Goal: Task Accomplishment & Management: Complete application form

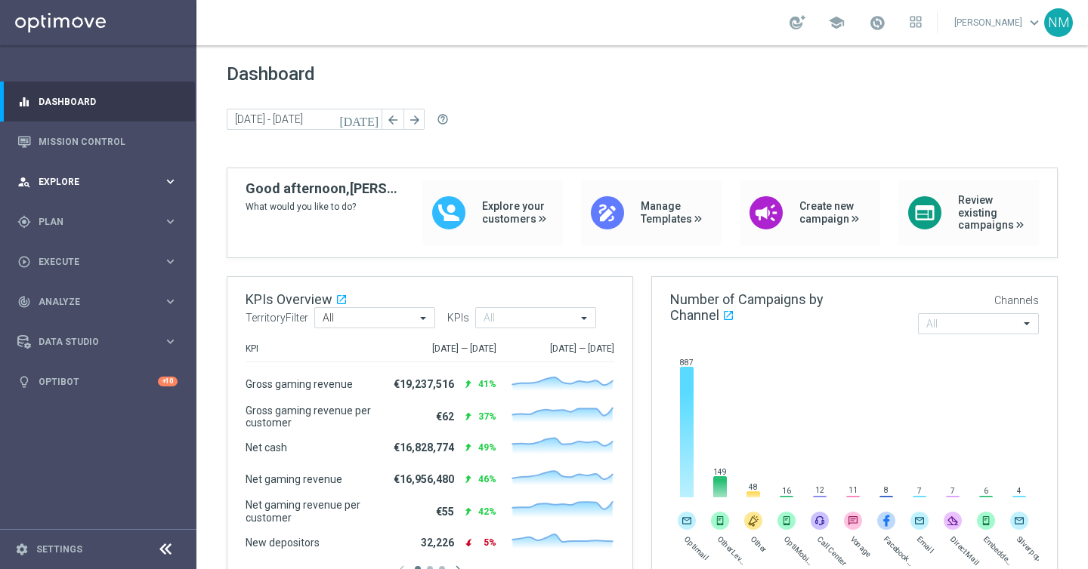
click at [73, 173] on div "person_search Explore keyboard_arrow_right" at bounding box center [97, 182] width 195 height 40
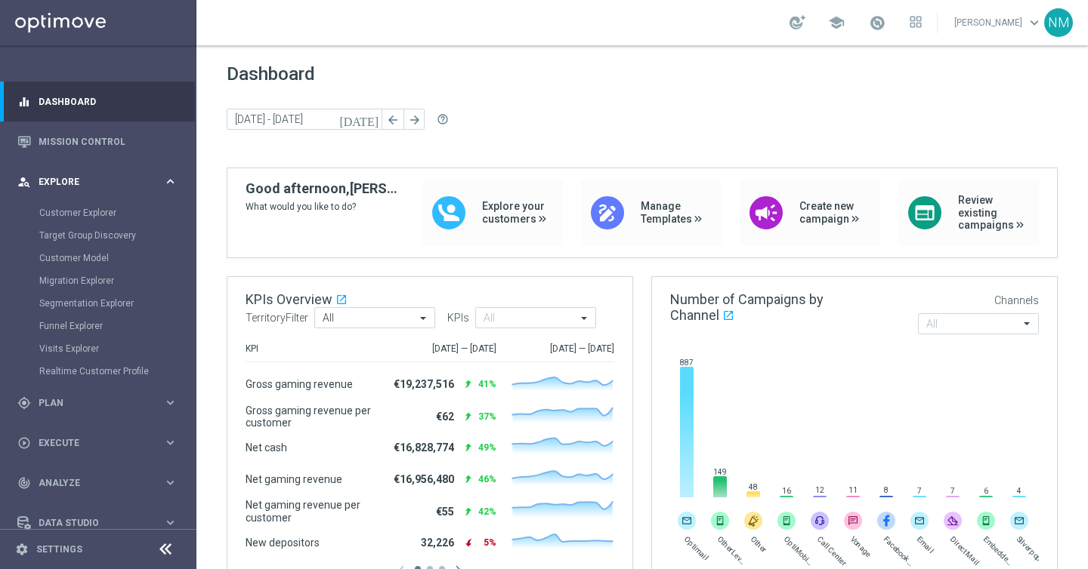
click at [73, 177] on span "Explore" at bounding box center [101, 181] width 125 height 9
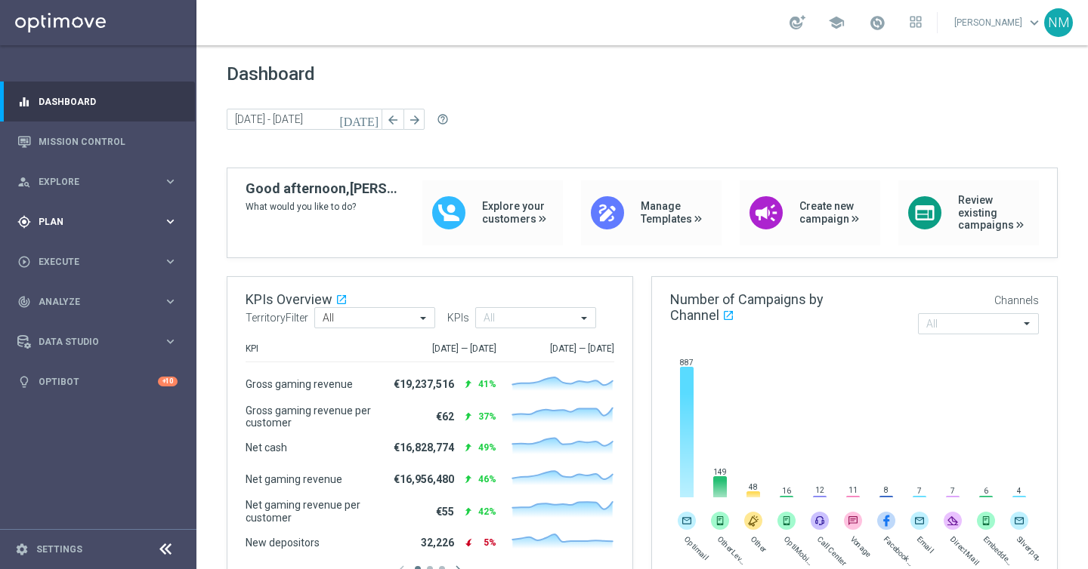
click at [63, 207] on div "gps_fixed Plan keyboard_arrow_right" at bounding box center [97, 222] width 195 height 40
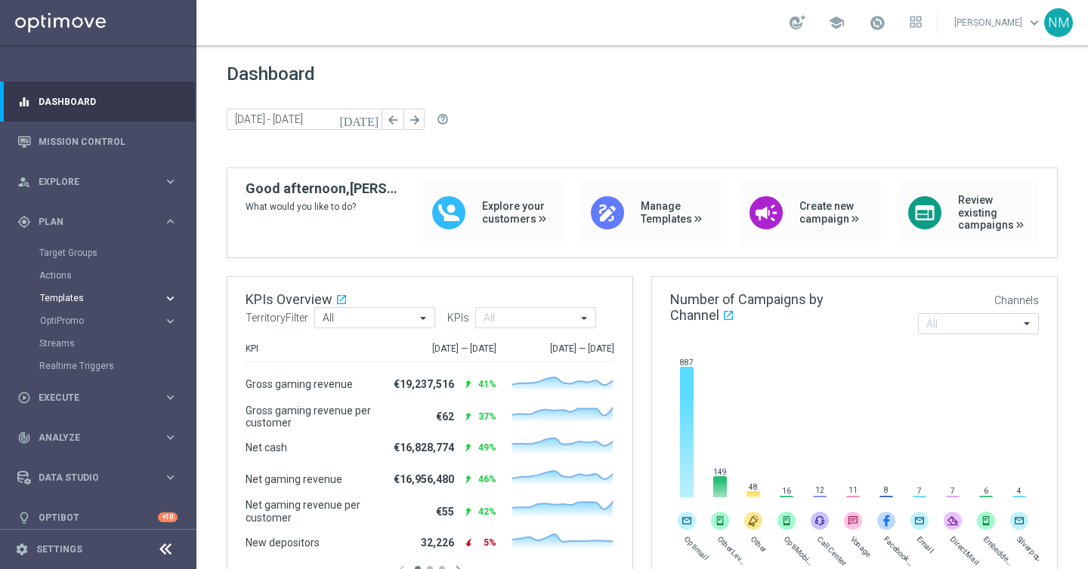
click at [66, 294] on span "Templates" at bounding box center [94, 298] width 108 height 9
click at [64, 324] on link "Optimail" at bounding box center [102, 321] width 110 height 12
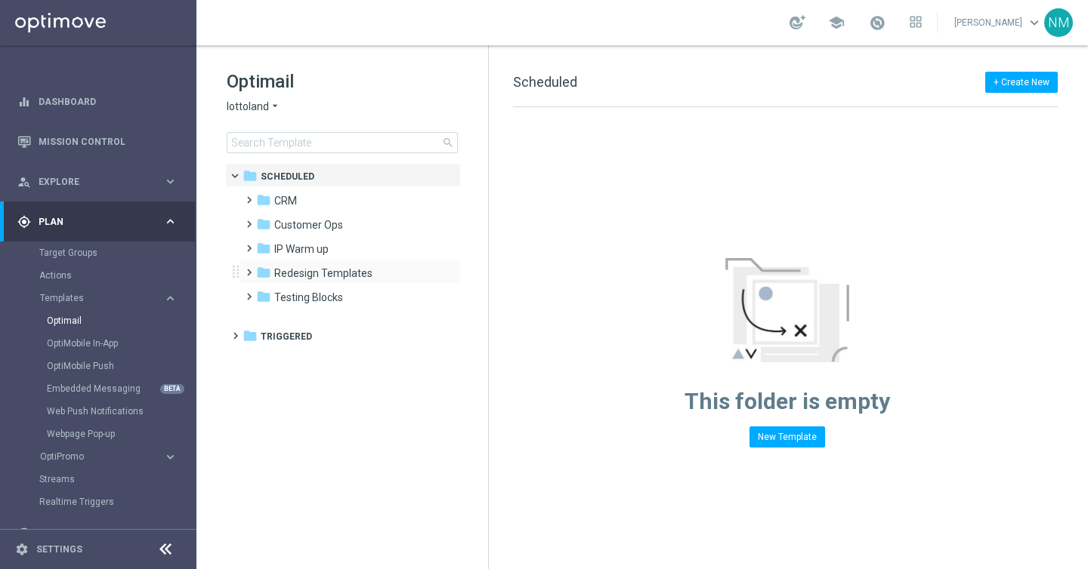
click at [249, 269] on span at bounding box center [245, 266] width 7 height 6
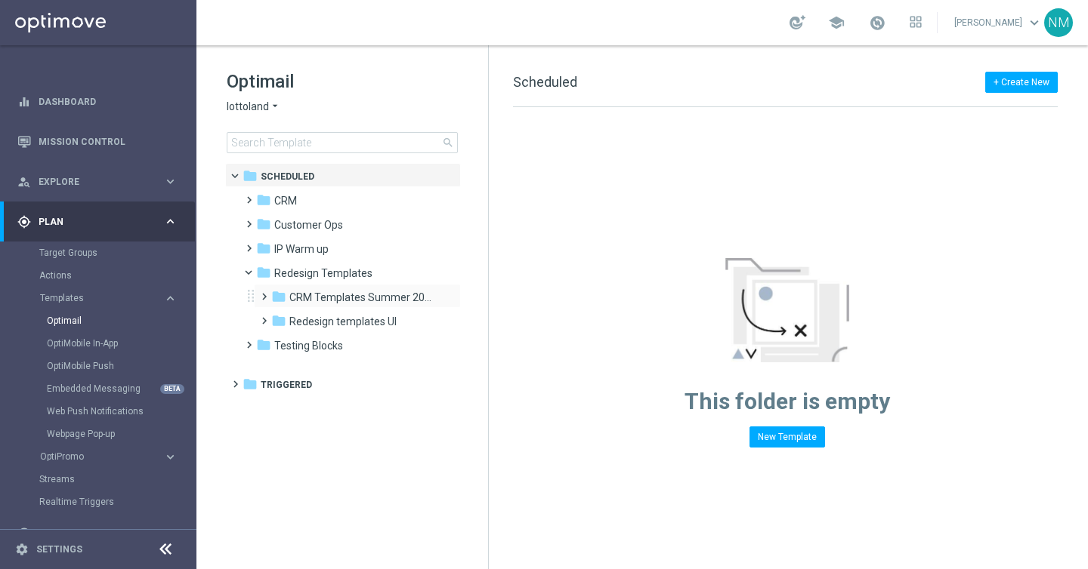
click at [263, 293] on span at bounding box center [261, 290] width 7 height 6
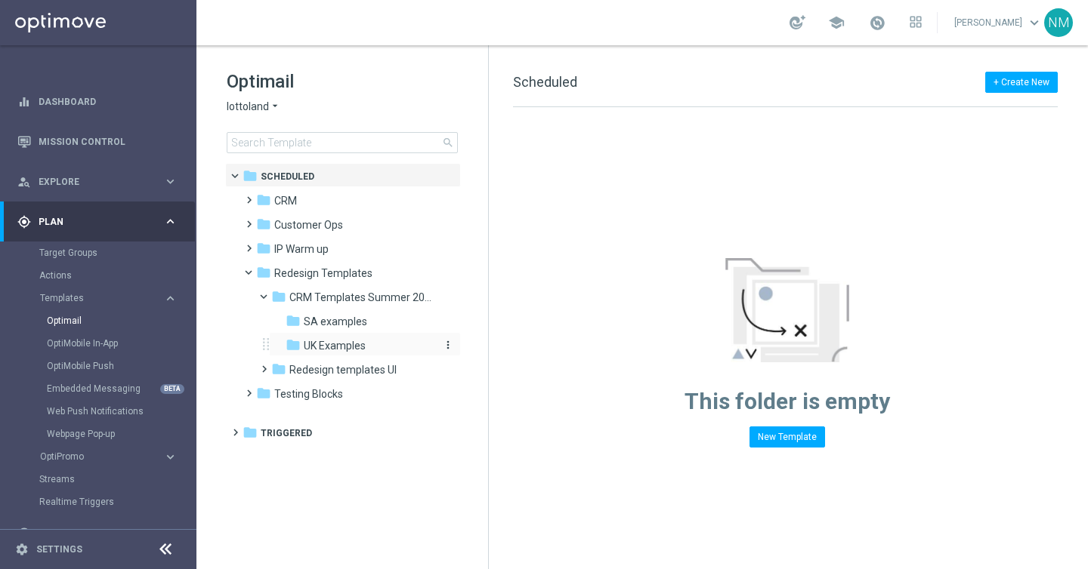
click at [313, 338] on div "folder UK Examples" at bounding box center [359, 346] width 149 height 17
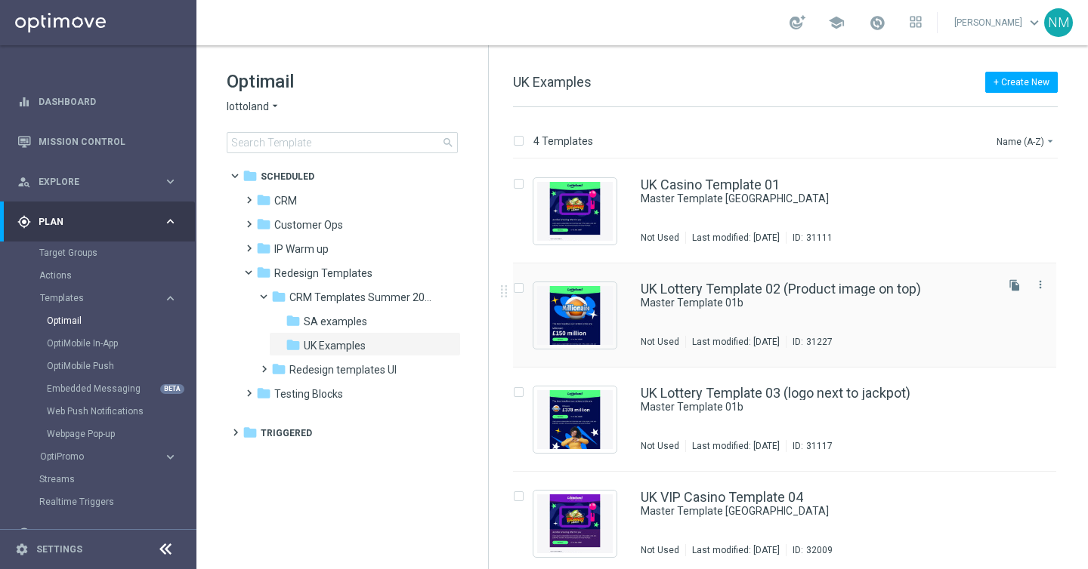
scroll to position [7, 0]
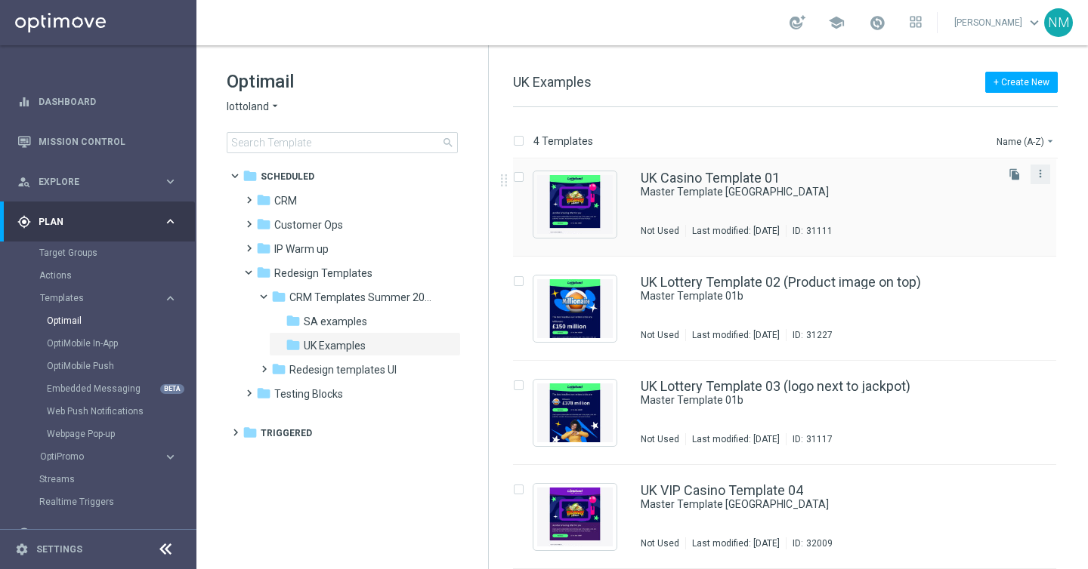
click at [1035, 180] on button "more_vert" at bounding box center [1039, 174] width 15 height 18
click at [958, 217] on div "drive_file_move Copy To" at bounding box center [969, 211] width 121 height 21
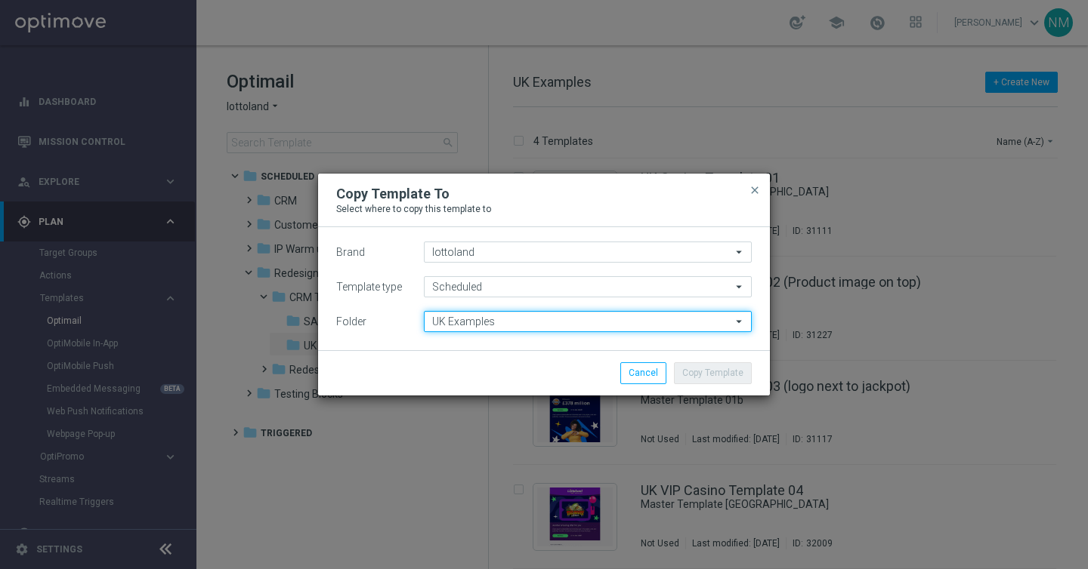
click at [461, 326] on input "UK Examples" at bounding box center [588, 321] width 328 height 21
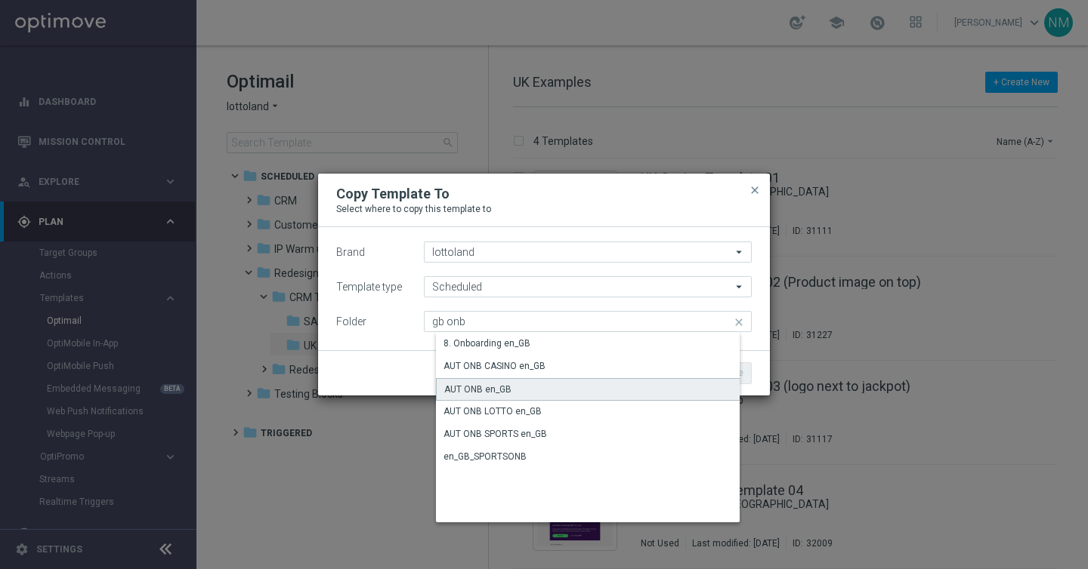
click at [572, 384] on div "AUT ONB en_GB" at bounding box center [600, 389] width 328 height 23
type input "AUT ONB en_GB"
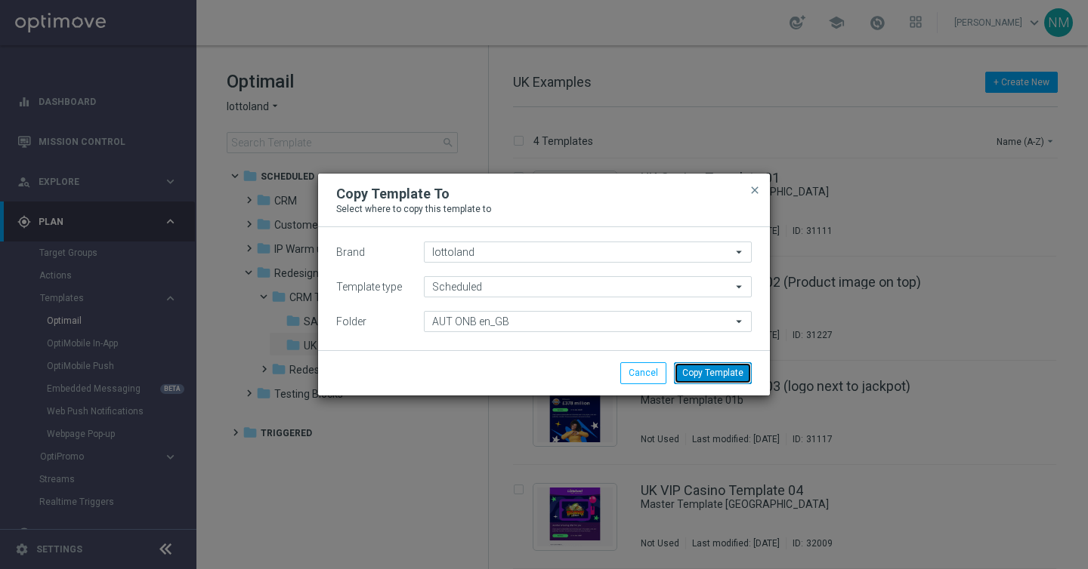
click at [714, 374] on button "Copy Template" at bounding box center [713, 373] width 78 height 21
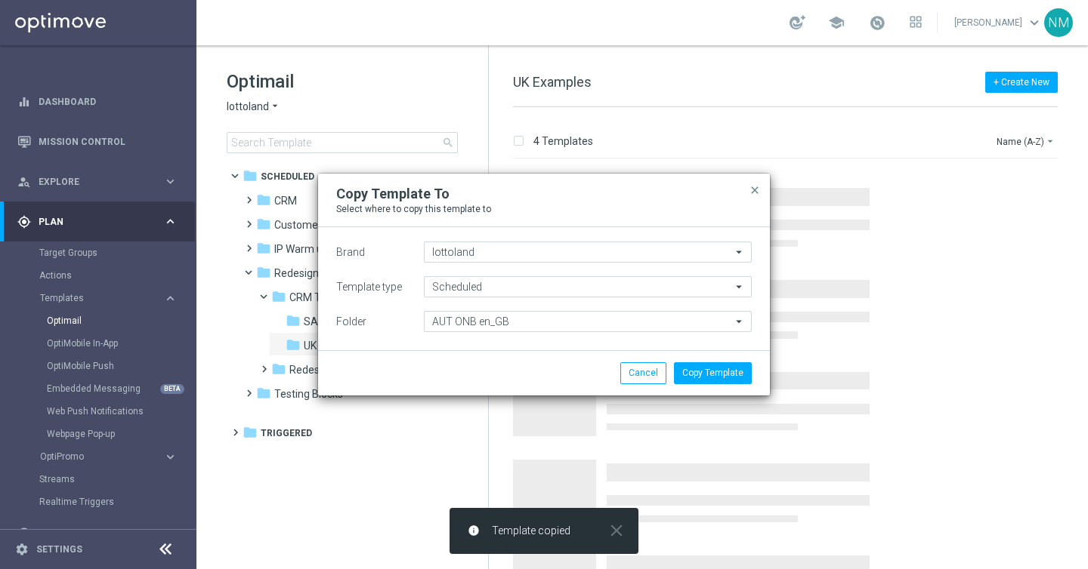
scroll to position [0, 0]
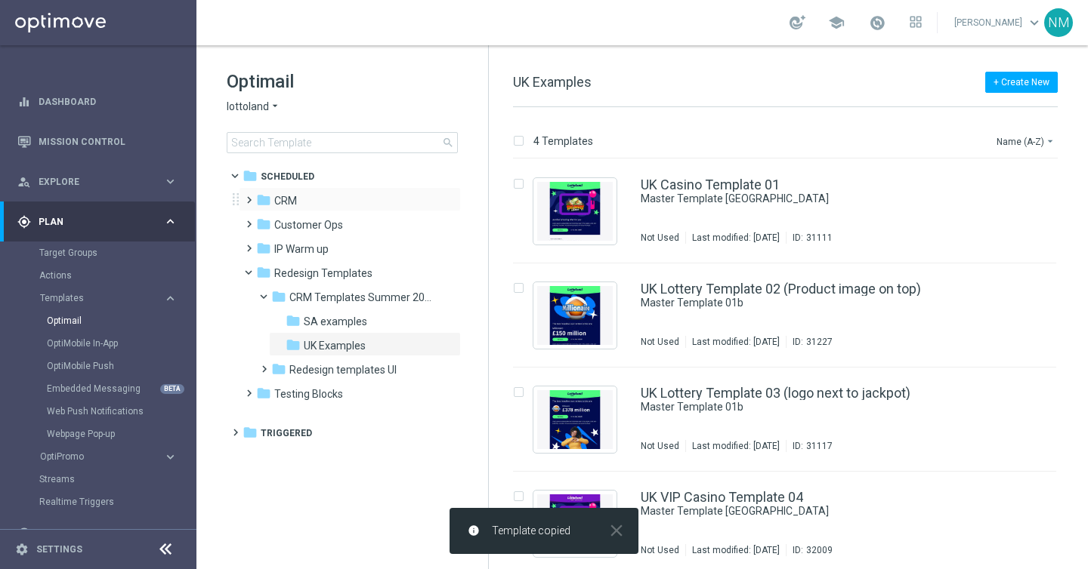
click at [248, 196] on span at bounding box center [245, 193] width 7 height 6
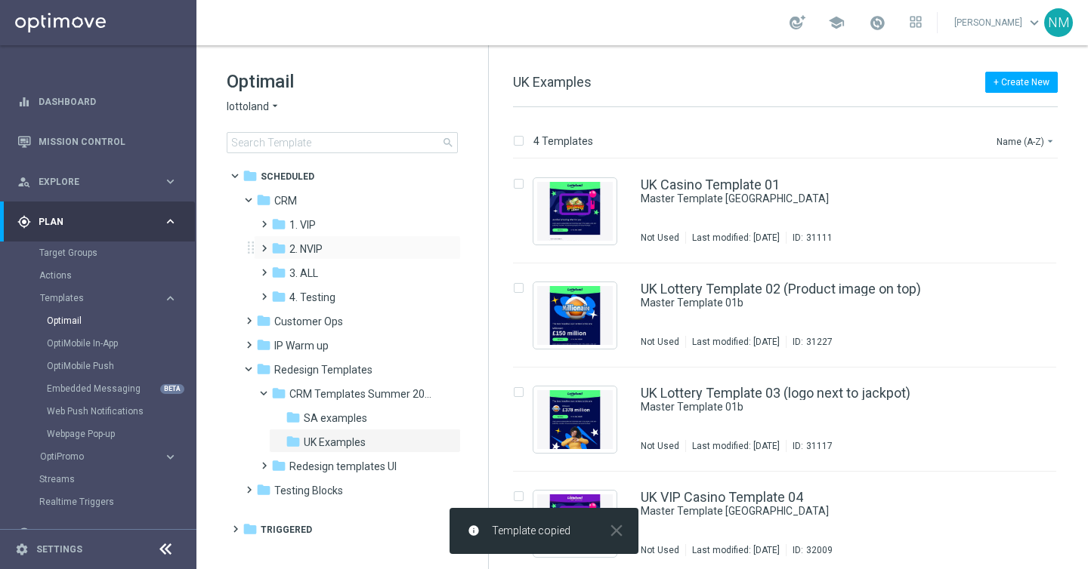
click at [264, 245] on span at bounding box center [261, 242] width 7 height 6
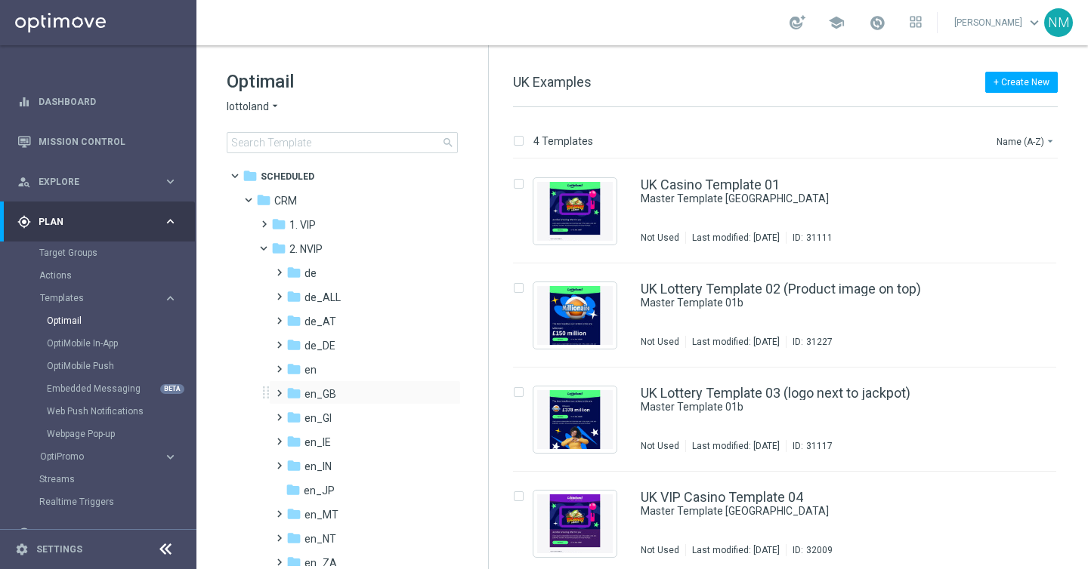
click at [279, 390] on span at bounding box center [276, 387] width 7 height 6
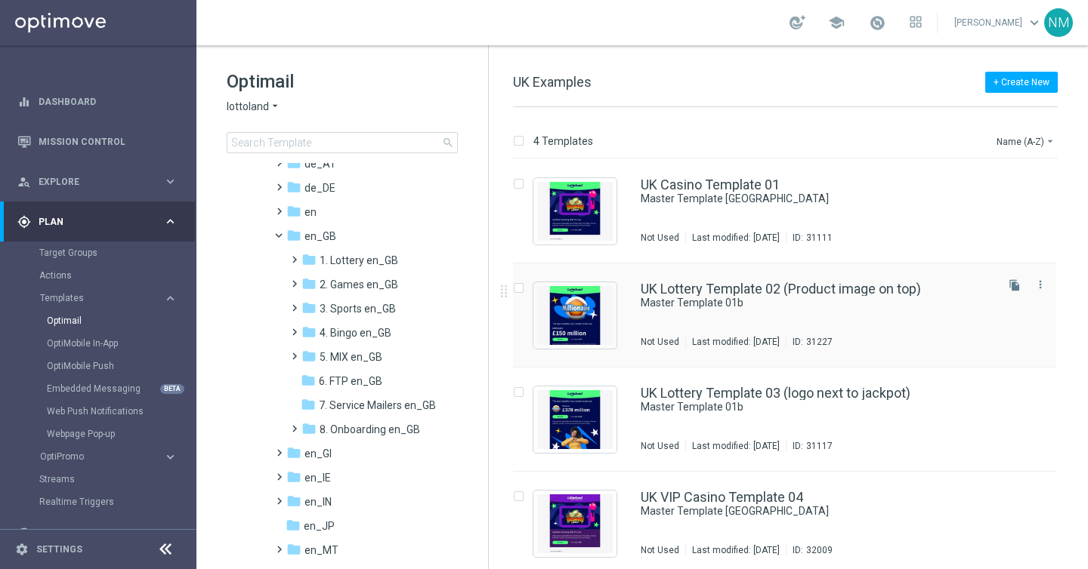
scroll to position [7, 0]
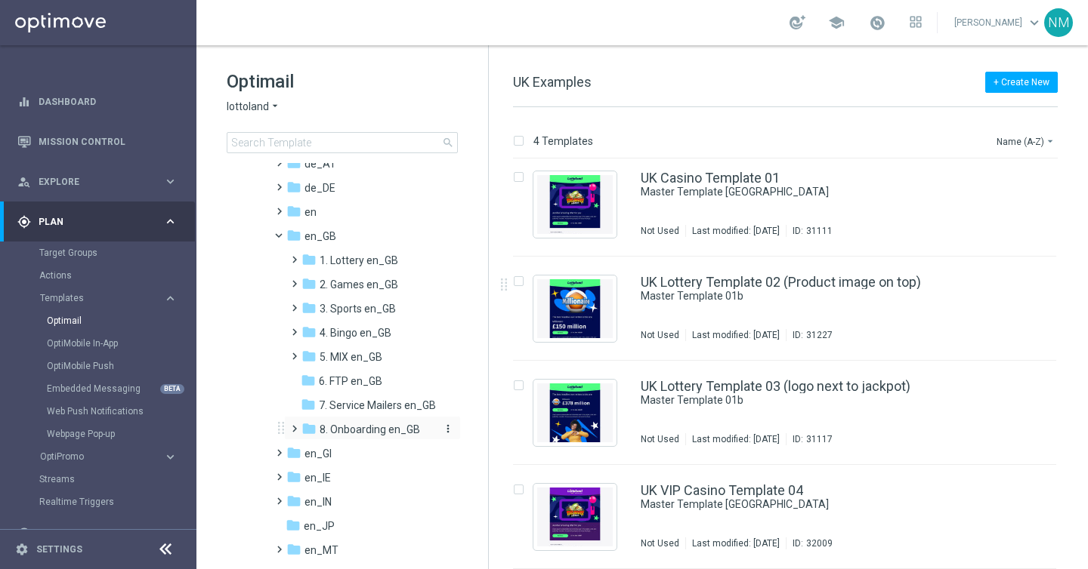
click at [347, 425] on span "8. Onboarding en_GB" at bounding box center [369, 430] width 100 height 14
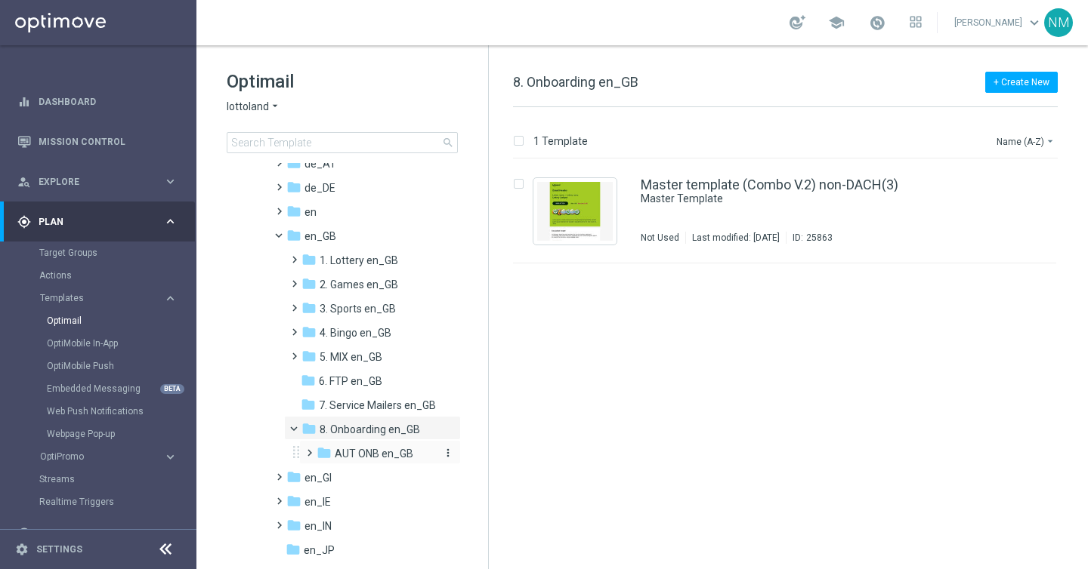
click at [363, 451] on span "AUT ONB en_GB" at bounding box center [374, 454] width 79 height 14
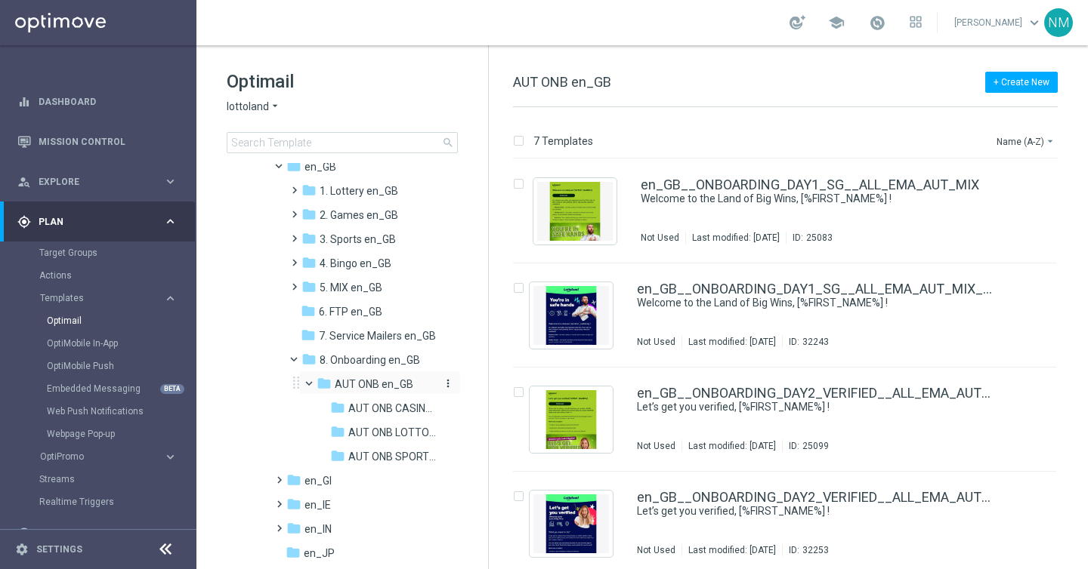
scroll to position [230, 0]
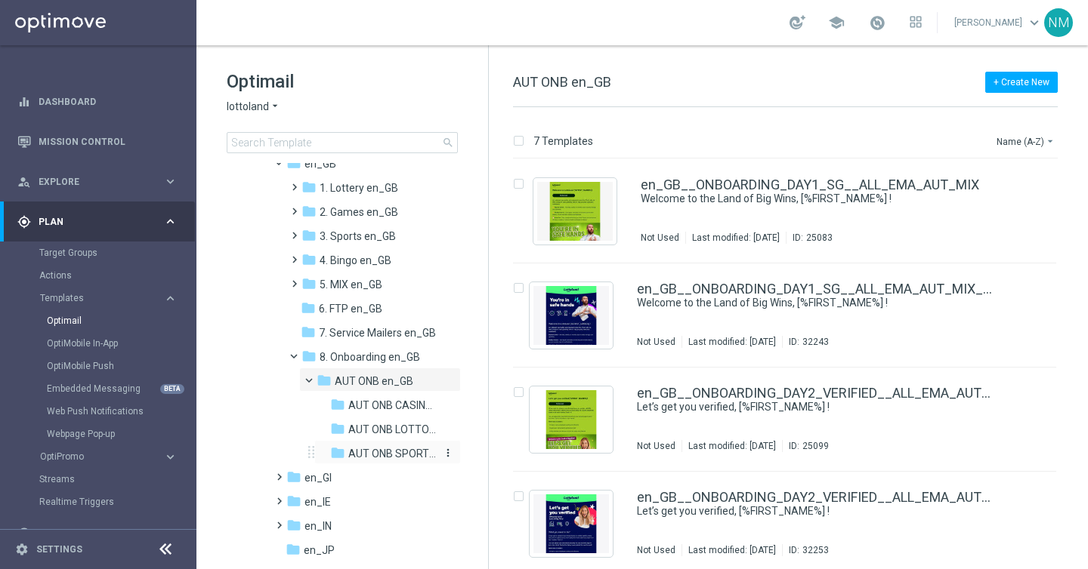
click at [385, 455] on span "AUT ONB SPORTS en_GB" at bounding box center [392, 454] width 88 height 14
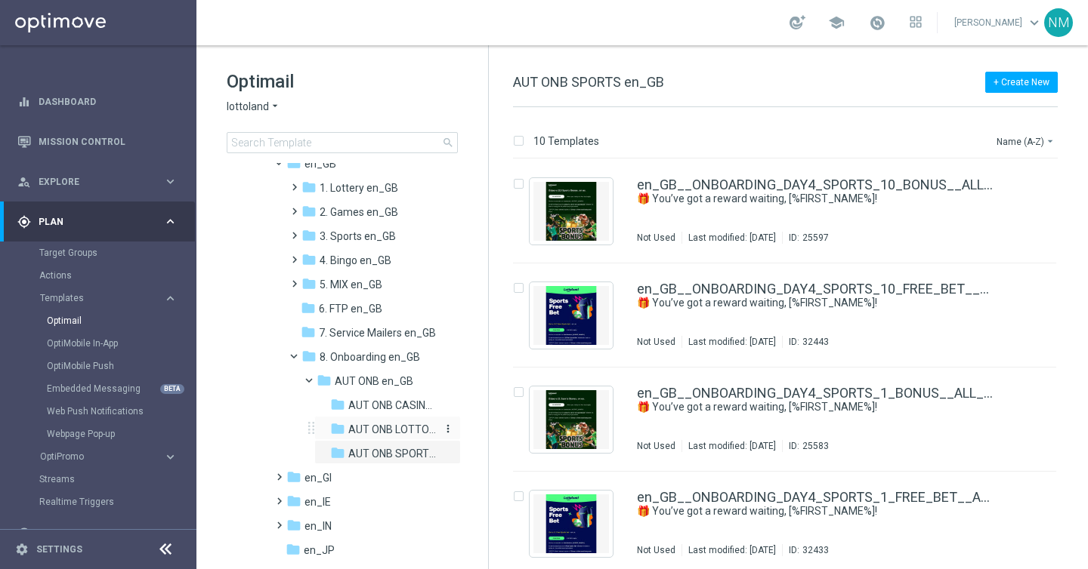
click at [384, 427] on span "AUT ONB LOTTO en_GB" at bounding box center [392, 430] width 88 height 14
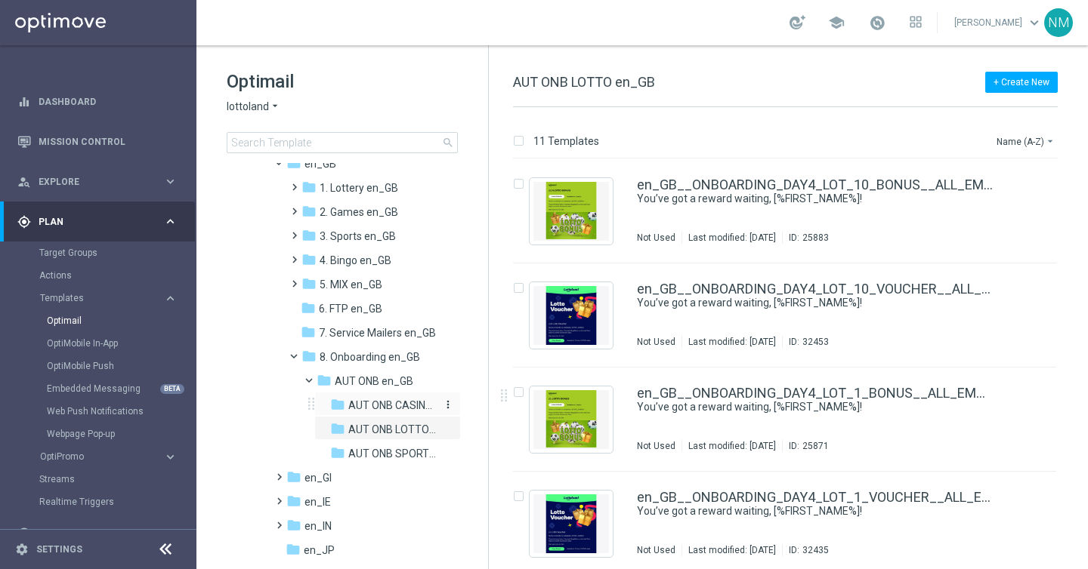
click at [390, 403] on span "AUT ONB CASINO en_GB" at bounding box center [392, 406] width 88 height 14
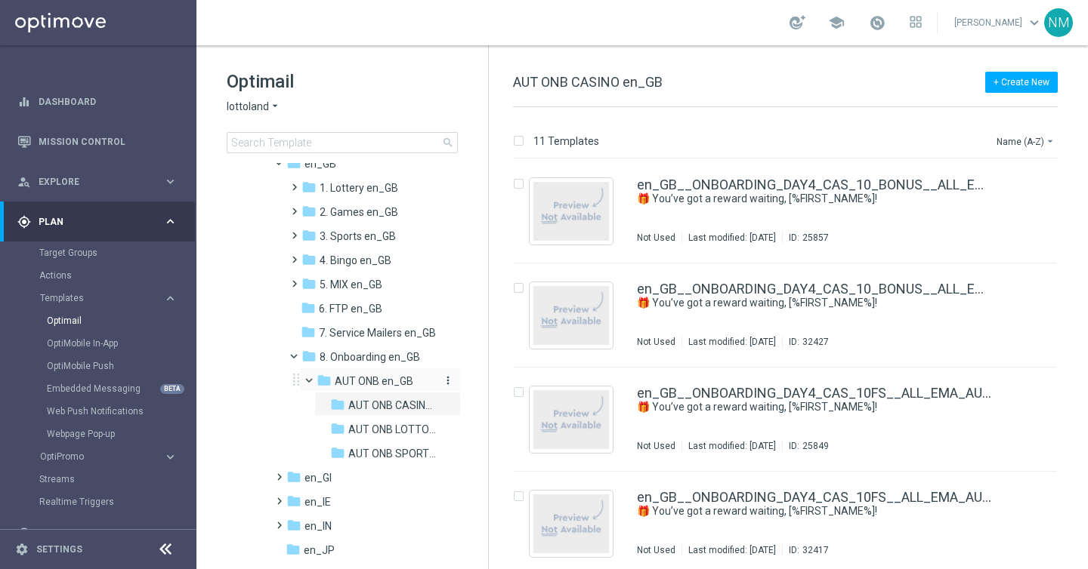
click at [370, 379] on span "AUT ONB en_GB" at bounding box center [374, 382] width 79 height 14
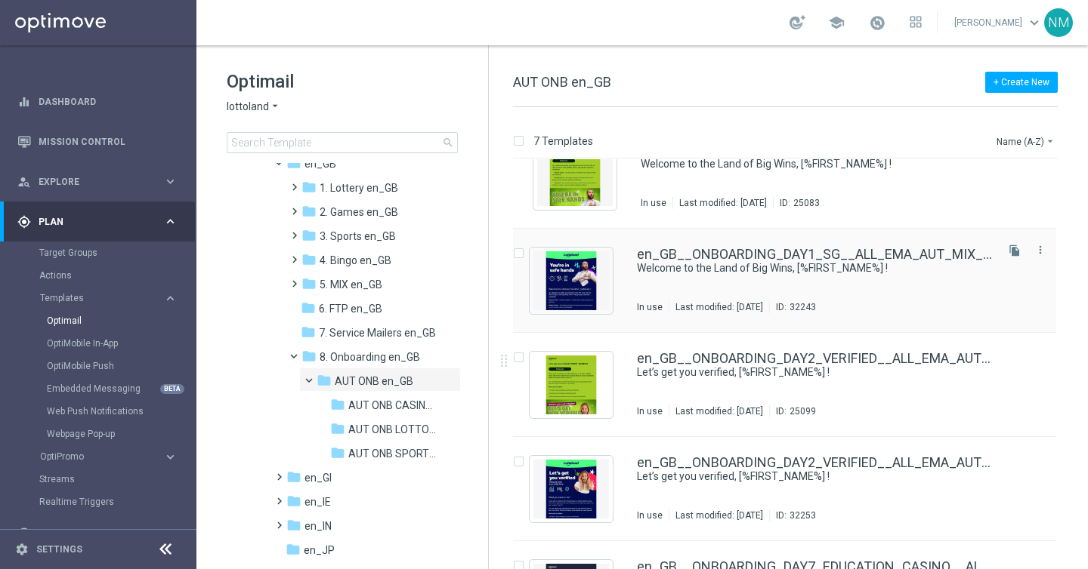
scroll to position [319, 0]
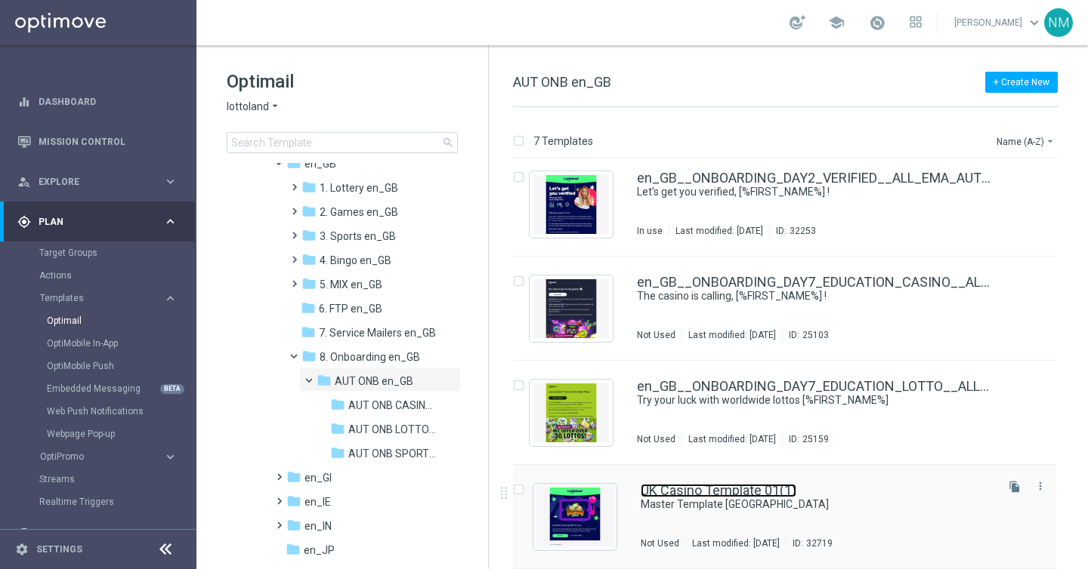
click at [748, 492] on link "UK Casino Template 01(1)" at bounding box center [718, 491] width 156 height 14
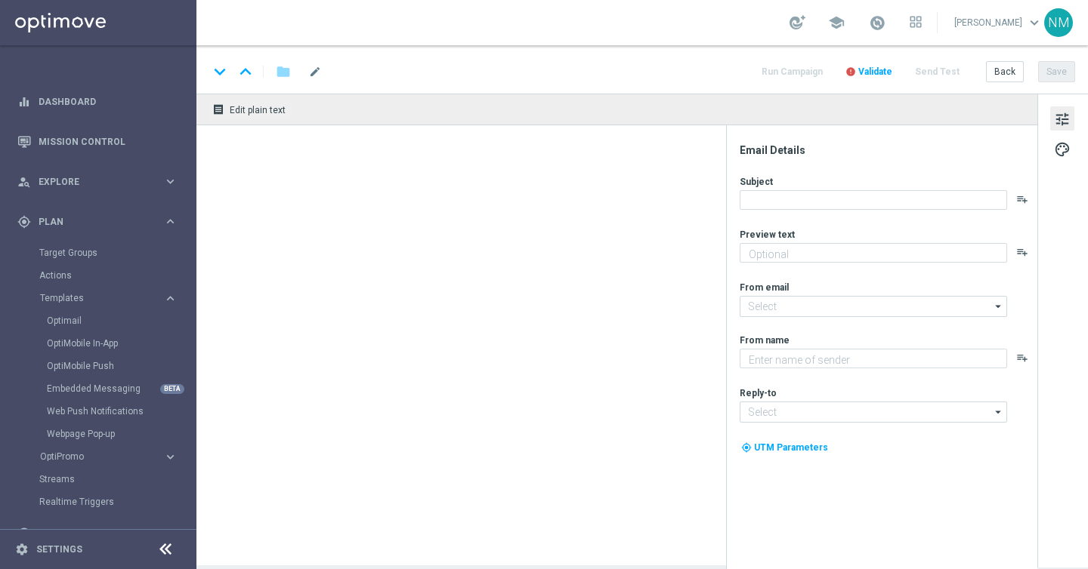
type textarea "preview text"
type textarea "Lottoland"
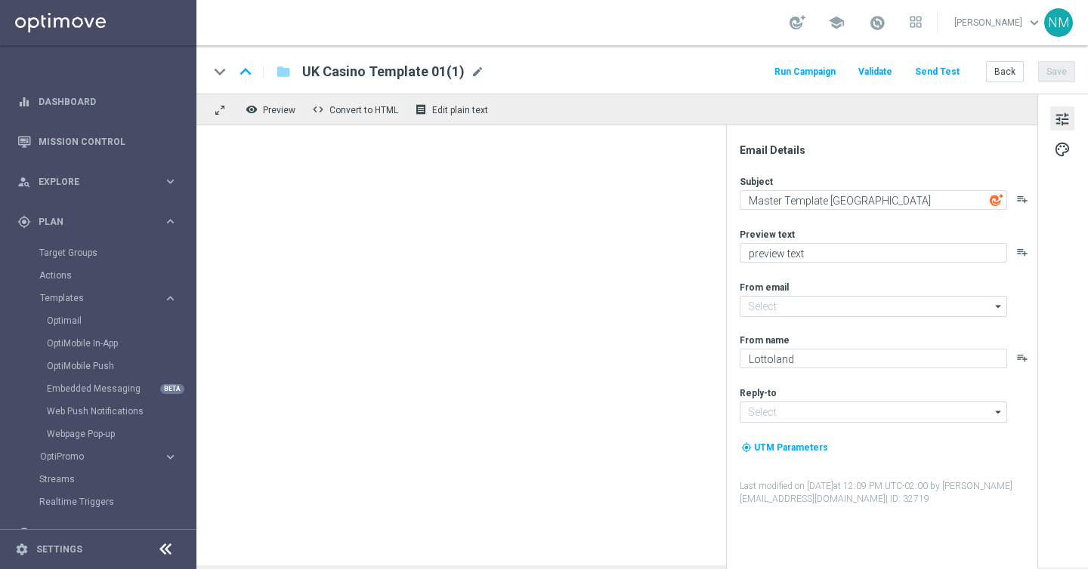
type input "mail@crm.lottoland.com"
type input "support@lottoland.co.uk"
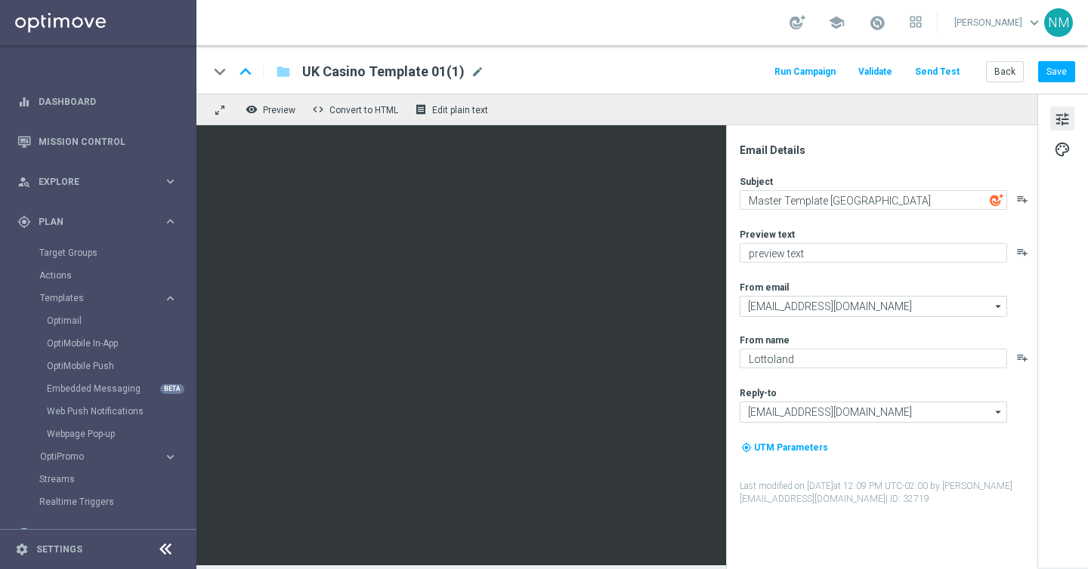
click at [396, 69] on span "UK Casino Template 01(1)" at bounding box center [383, 72] width 162 height 18
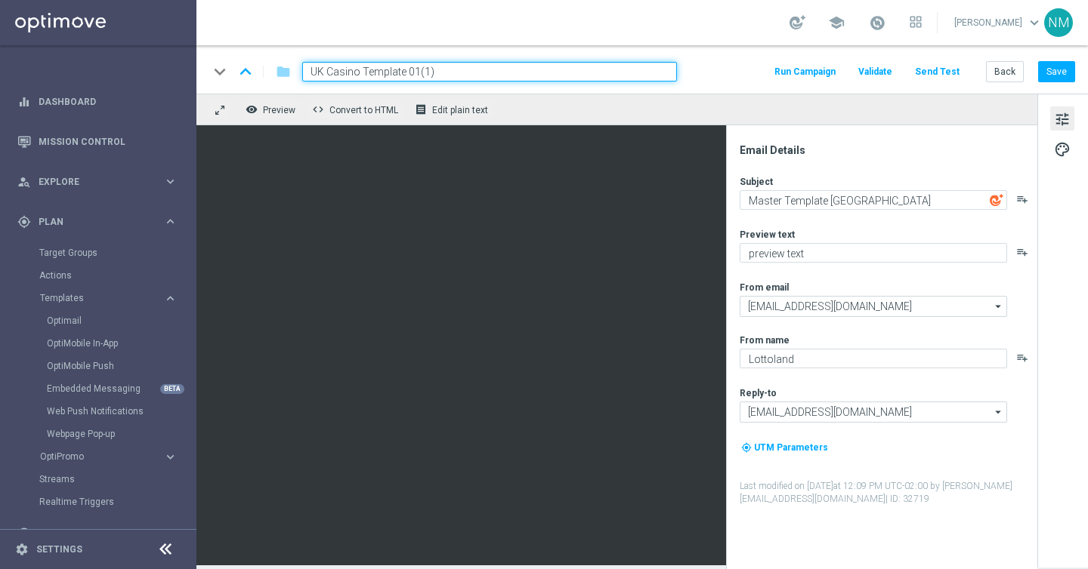
click at [396, 69] on input "UK Casino Template 01(1)" at bounding box center [489, 72] width 375 height 20
paste input "en_GB__ONBOARDING_DAYX_FTP_ALL_EMA_AUT_MIX"
type input "en_GB__ONBOARDING_DAYX_FTP_ALL_EMA_AUT_MIX"
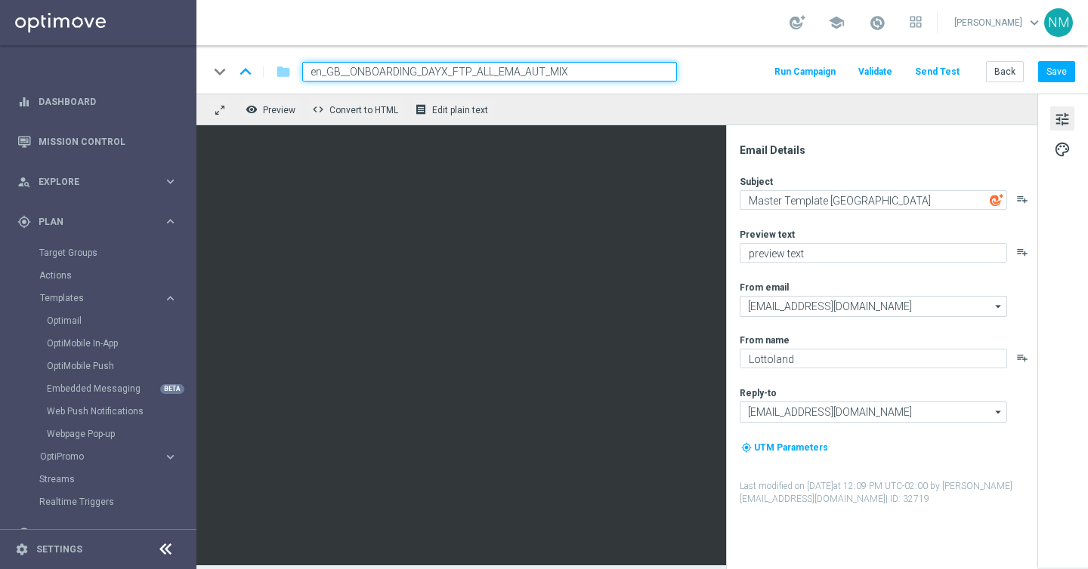
click at [727, 83] on div "keyboard_arrow_down keyboard_arrow_up folder en_GB__ONBOARDING_DAYX_FTP_ALL_EMA…" at bounding box center [641, 69] width 891 height 48
click at [650, 83] on div "keyboard_arrow_down keyboard_arrow_up folder en_GB__ONBOARDING_DAYX_FTP_ALL_EMA…" at bounding box center [641, 69] width 891 height 48
drag, startPoint x: 650, startPoint y: 73, endPoint x: 664, endPoint y: 73, distance: 13.6
click at [650, 73] on input "en_GB__ONBOARDING_DAYX_FTP_ALL_EMA_AUT_MIX" at bounding box center [489, 72] width 375 height 20
click at [714, 73] on div "keyboard_arrow_down keyboard_arrow_up folder en_GB__ONBOARDING_DAYX_FTP_ALL_EMA…" at bounding box center [641, 72] width 866 height 20
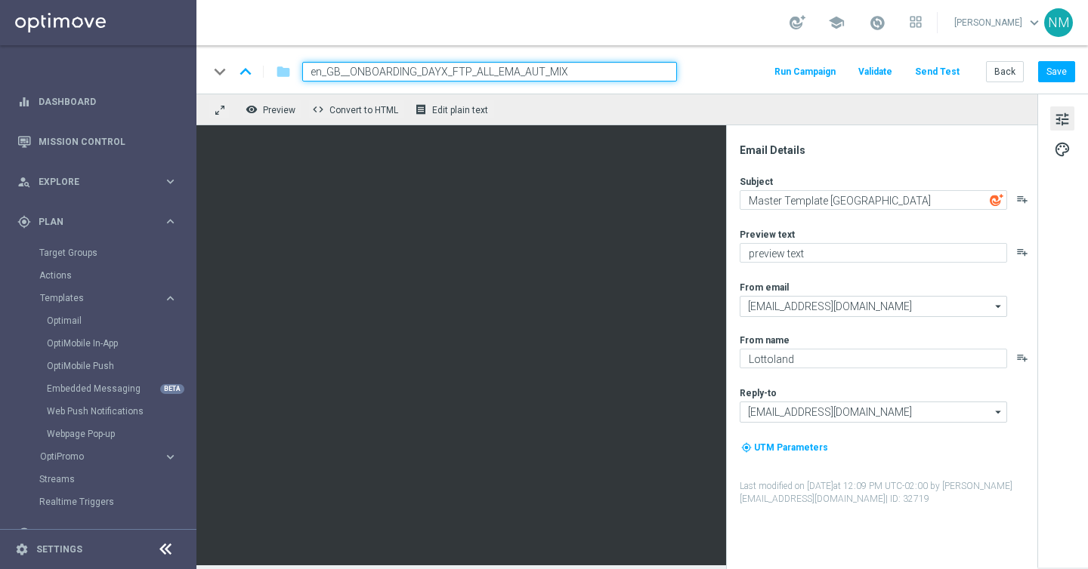
click at [620, 72] on input "en_GB__ONBOARDING_DAYX_FTP_ALL_EMA_AUT_MIX" at bounding box center [489, 72] width 375 height 20
click at [726, 60] on div "keyboard_arrow_down keyboard_arrow_up folder en_GB__ONBOARDING_DAYX_FTP_ALL_EMA…" at bounding box center [641, 69] width 891 height 48
click at [671, 68] on input "en_GB__ONBOARDING_DAYX_FTP_ALL_EMA_AUT_MIX" at bounding box center [489, 72] width 375 height 20
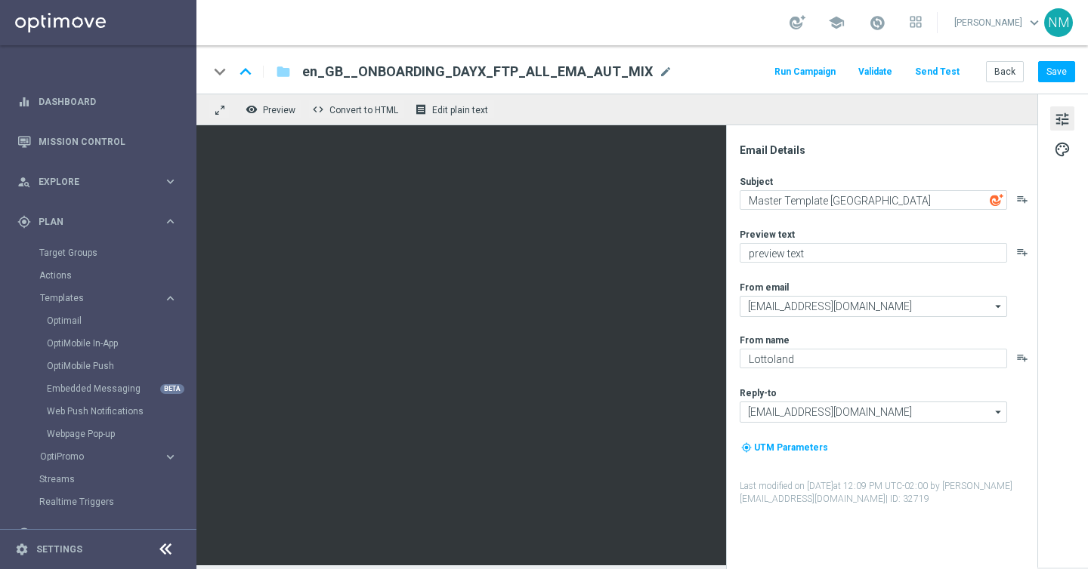
click at [760, 69] on div "keyboard_arrow_down keyboard_arrow_up folder en_GB__ONBOARDING_DAYX_FTP_ALL_EMA…" at bounding box center [641, 72] width 866 height 20
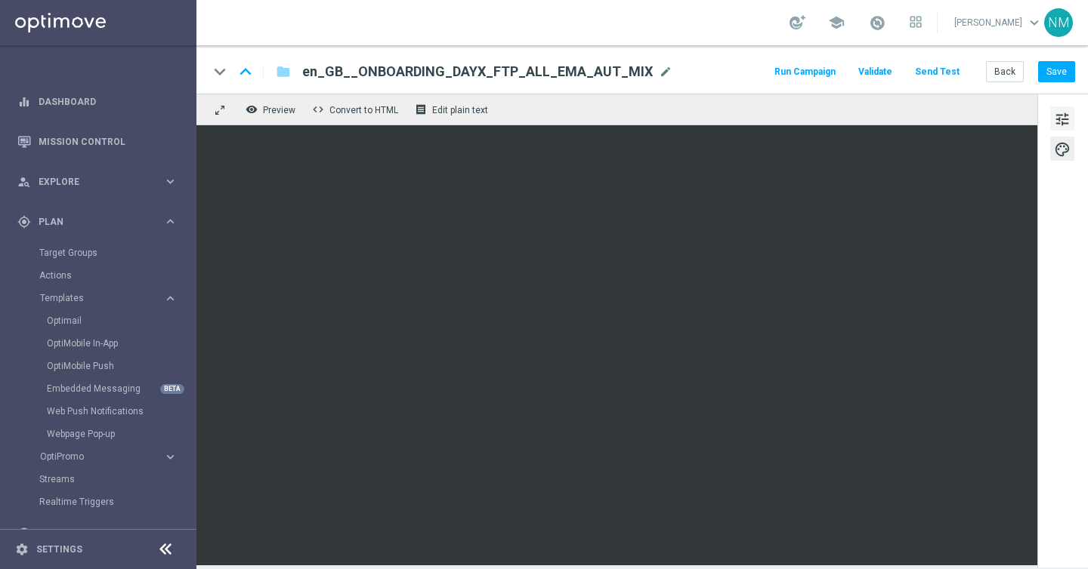
click at [1054, 113] on span "tune" at bounding box center [1062, 120] width 17 height 20
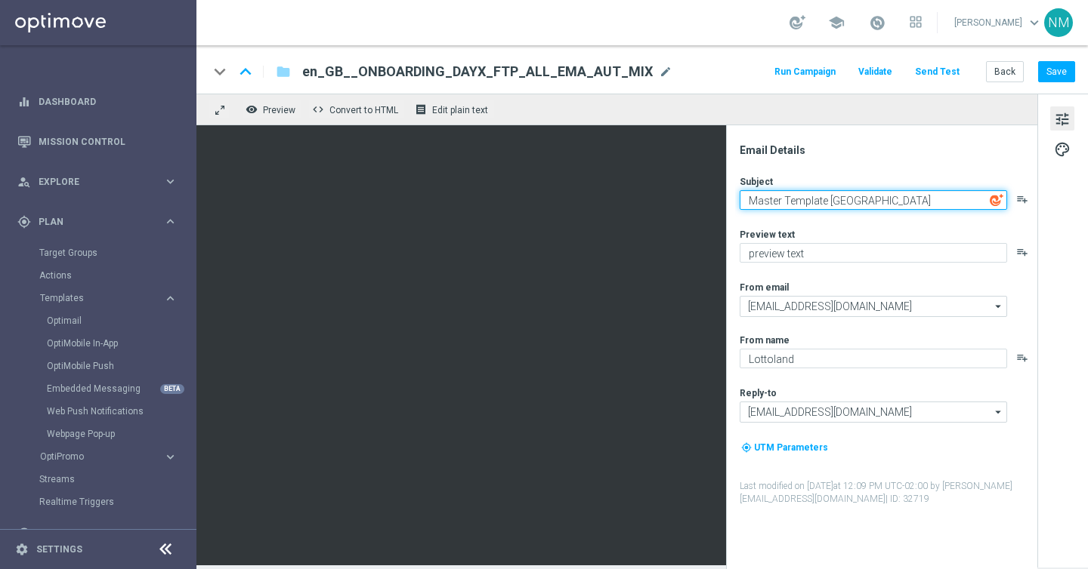
click at [801, 203] on textarea "Master Template UK" at bounding box center [872, 200] width 267 height 20
paste textarea "Don’t miss your chance to win, %%FIRSTNAME%%!"
click at [898, 202] on textarea "Don’t miss your chance to win, %%FIRSTNAME%%!" at bounding box center [872, 200] width 267 height 20
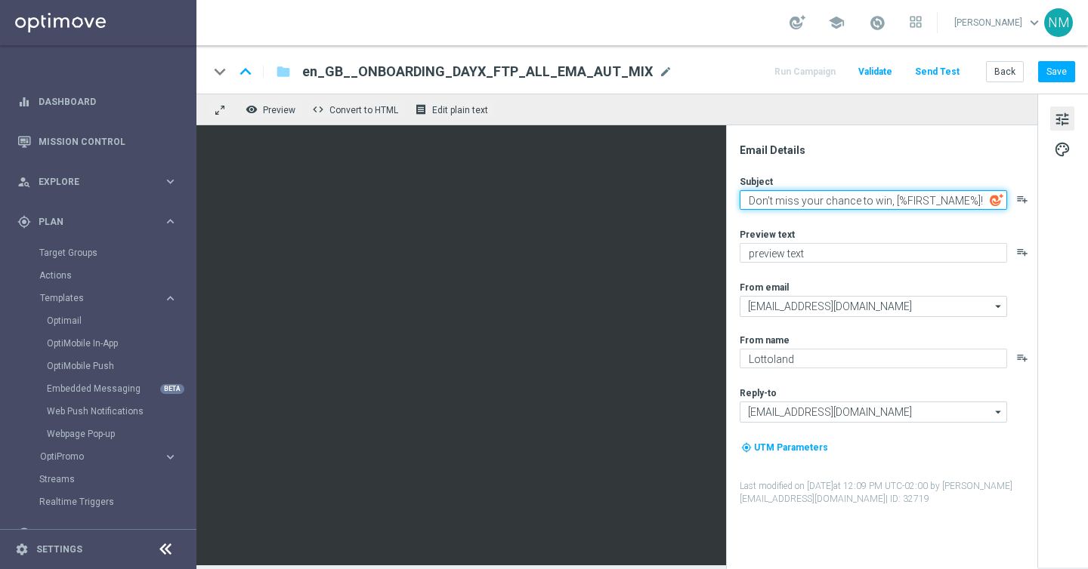
type textarea "Don’t miss your chance to win, [%FIRST_NAME%]!"
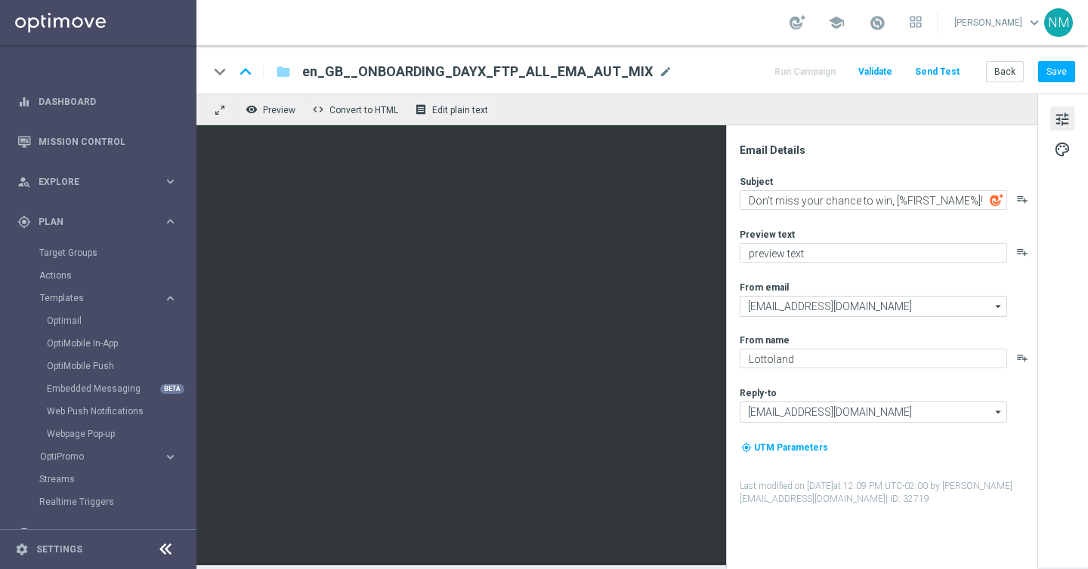
click at [915, 226] on div "Subject Don’t miss your chance to win, [%FIRST_NAME%]! playlist_add Preview tex…" at bounding box center [887, 340] width 296 height 331
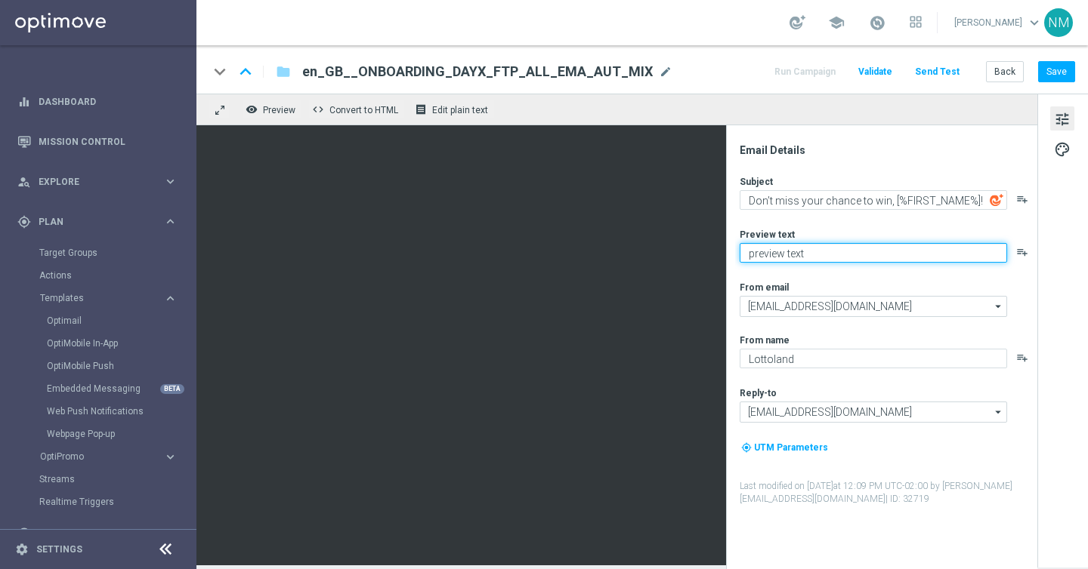
click at [805, 257] on textarea "preview text" at bounding box center [872, 253] width 267 height 20
paste textarea "Play LOTTOLAND’S FREEWHEELIN’ daily for your chance to pocket huge prizes!"
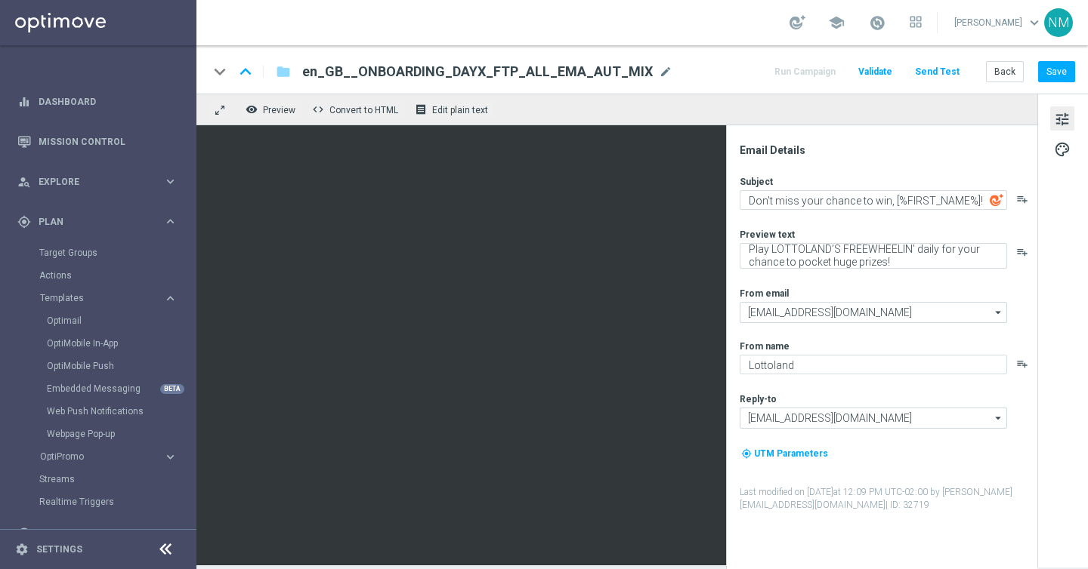
click at [856, 282] on div "Subject Don’t miss your chance to win, [%FIRST_NAME%]! playlist_add Preview tex…" at bounding box center [887, 343] width 296 height 337
click at [842, 262] on textarea "Play LOTTOLAND’S FREEWHEELIN’ daily for your chance to pocket huge prizes!" at bounding box center [872, 256] width 267 height 26
click at [864, 256] on textarea "Play LOTTOLAND’S FREEWHEELIN’ daily for your chance to pocket huge prizes!" at bounding box center [872, 256] width 267 height 26
click at [899, 276] on div "Subject Don’t miss your chance to win, [%FIRST_NAME%]! playlist_add Preview tex…" at bounding box center [887, 343] width 296 height 337
click at [915, 248] on textarea "Play LOTTOLAND’S FREEWHEELIN’ daily for your chance to pocket huge prizes!" at bounding box center [872, 256] width 267 height 26
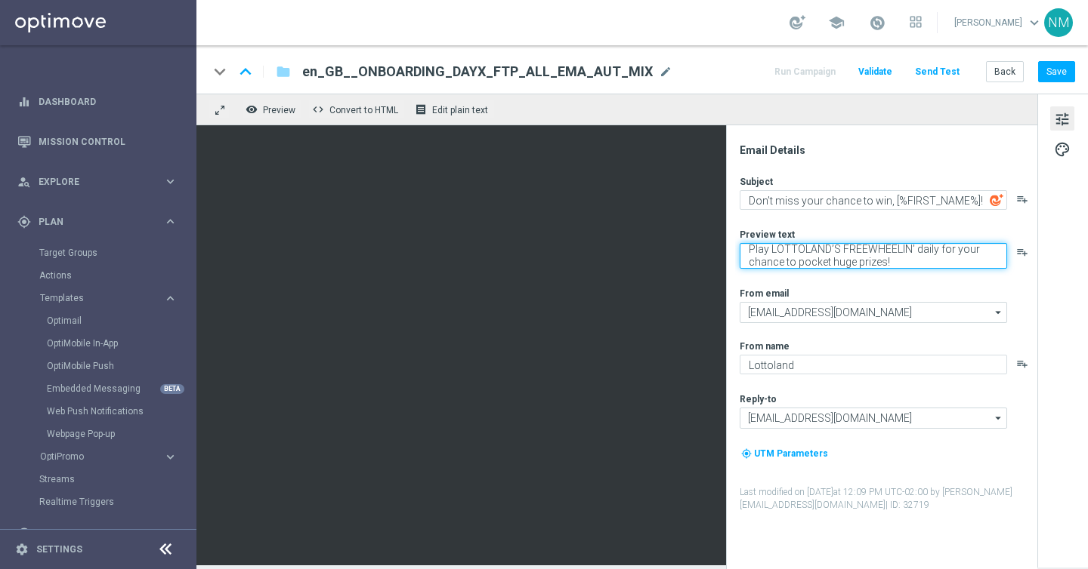
click at [915, 248] on textarea "Play LOTTOLAND’S FREEWHEELIN’ daily for your chance to pocket huge prizes!" at bounding box center [872, 256] width 267 height 26
type textarea "Play LOTTOLAND’S FREEWHEELIN’ weekly for your chance to pocket huge prizes!"
click at [916, 281] on div "Subject Don’t miss your chance to win, [%FIRST_NAME%]! playlist_add Preview tex…" at bounding box center [887, 343] width 296 height 337
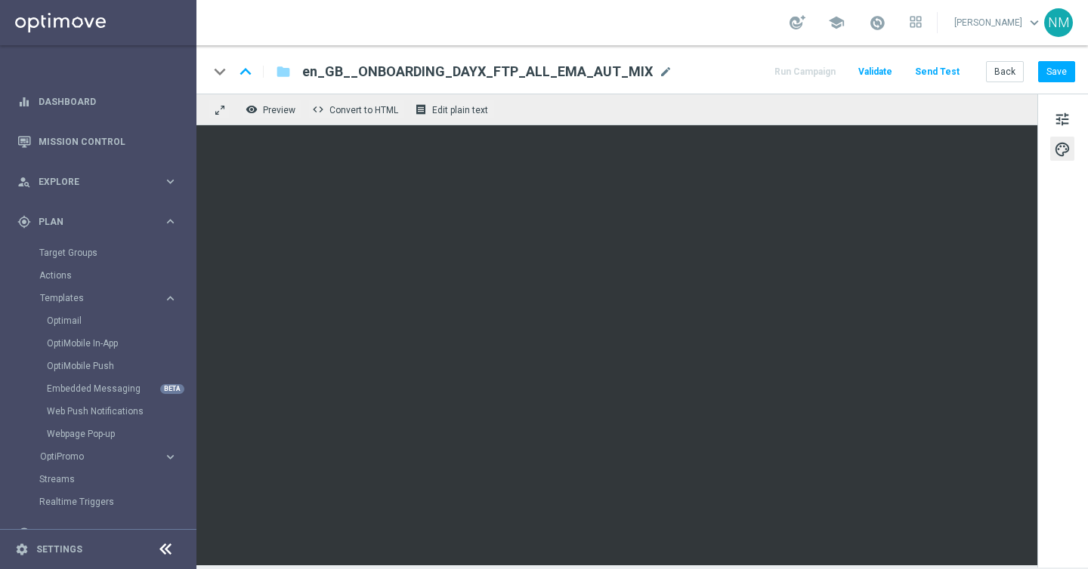
click at [888, 73] on span "Validate" at bounding box center [875, 71] width 34 height 11
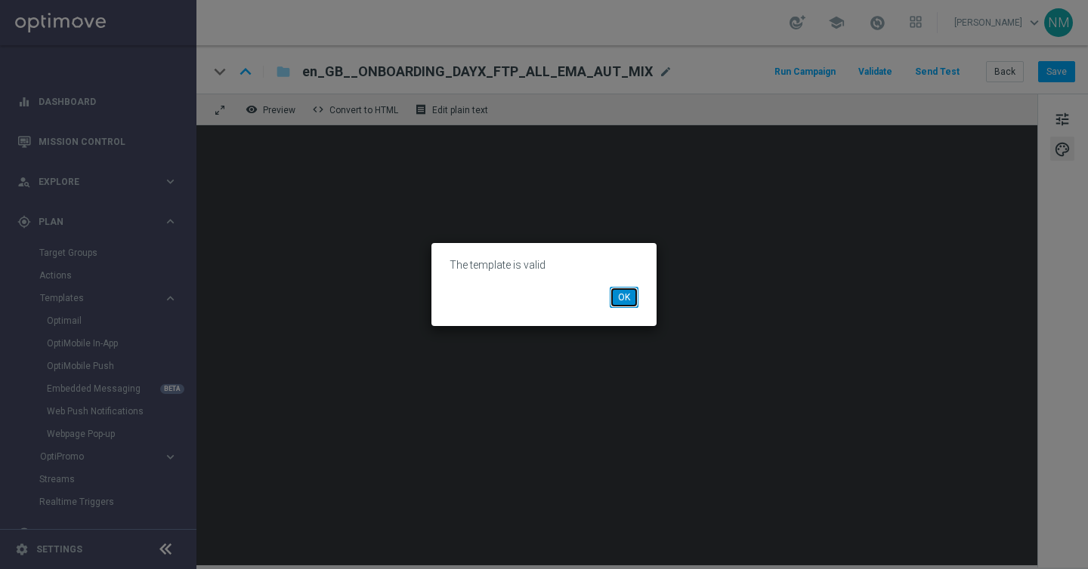
click at [623, 301] on button "OK" at bounding box center [623, 297] width 29 height 21
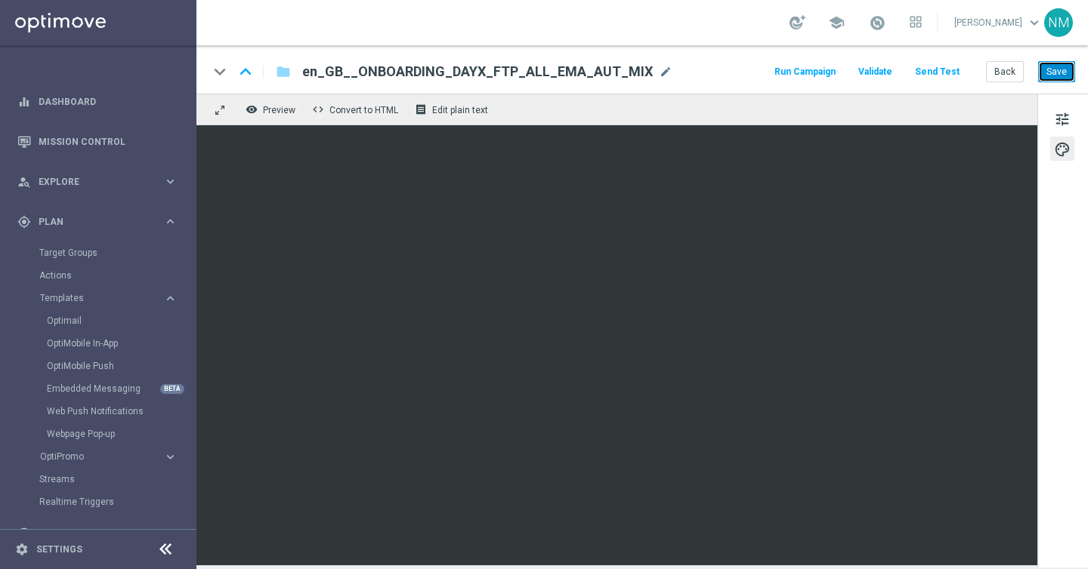
click at [1067, 69] on button "Save" at bounding box center [1056, 71] width 37 height 21
click at [458, 107] on span "Edit plain text" at bounding box center [460, 110] width 56 height 11
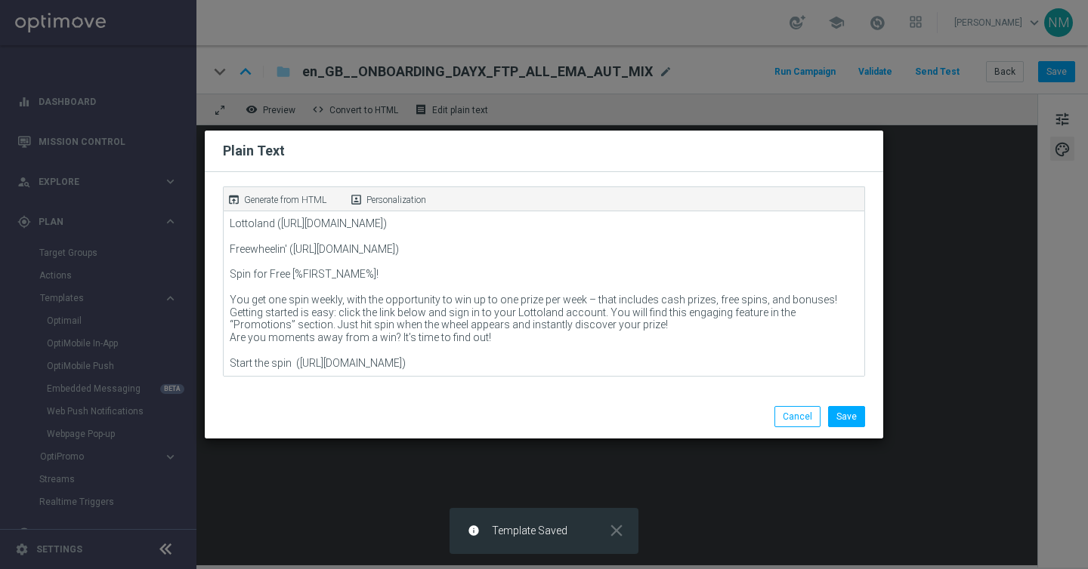
click at [288, 198] on p "Generate from HTML" at bounding box center [285, 200] width 82 height 14
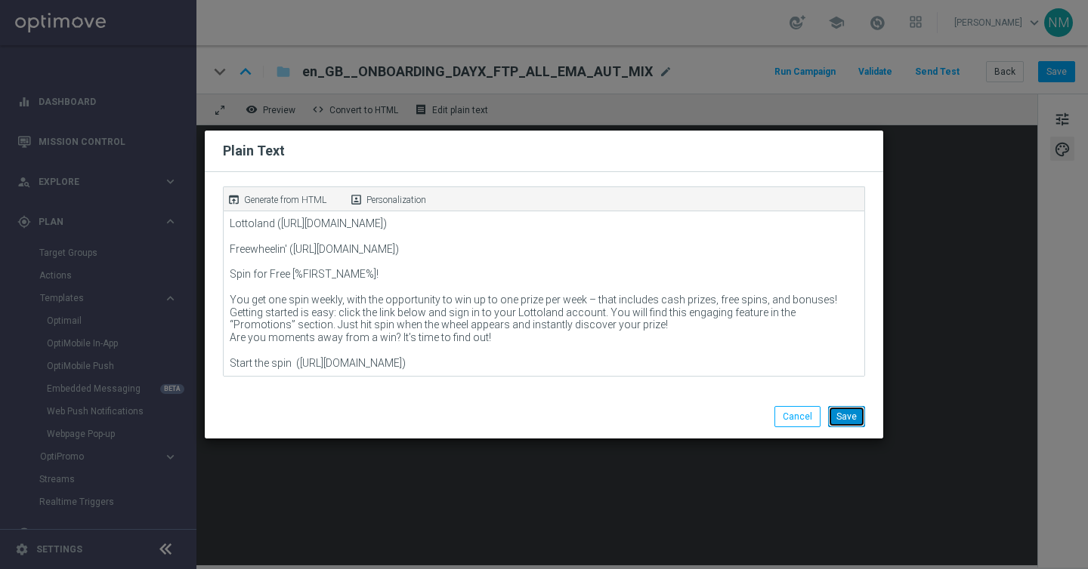
click at [841, 413] on button "Save" at bounding box center [846, 416] width 37 height 21
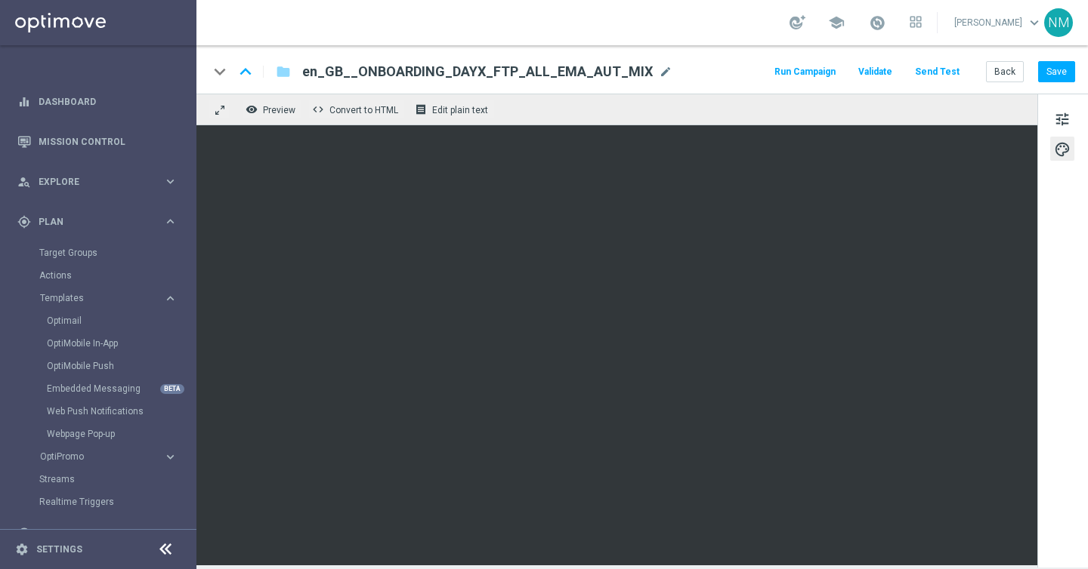
click at [757, 90] on div "keyboard_arrow_down keyboard_arrow_up folder en_GB__ONBOARDING_DAYX_FTP_ALL_EMA…" at bounding box center [641, 69] width 891 height 48
click at [952, 74] on button "Send Test" at bounding box center [936, 72] width 49 height 20
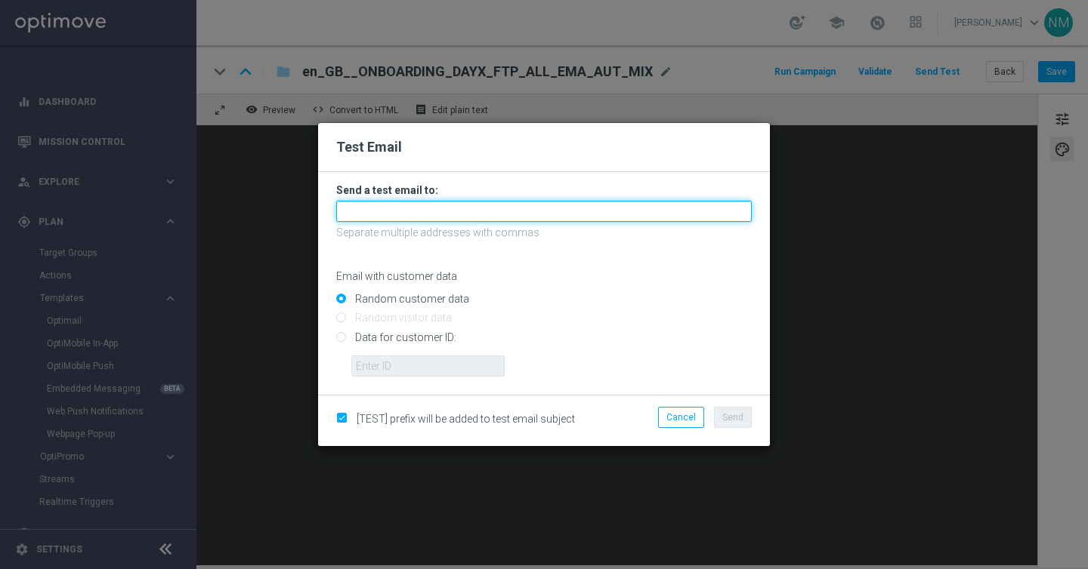
click at [537, 215] on input "text" at bounding box center [543, 211] width 415 height 21
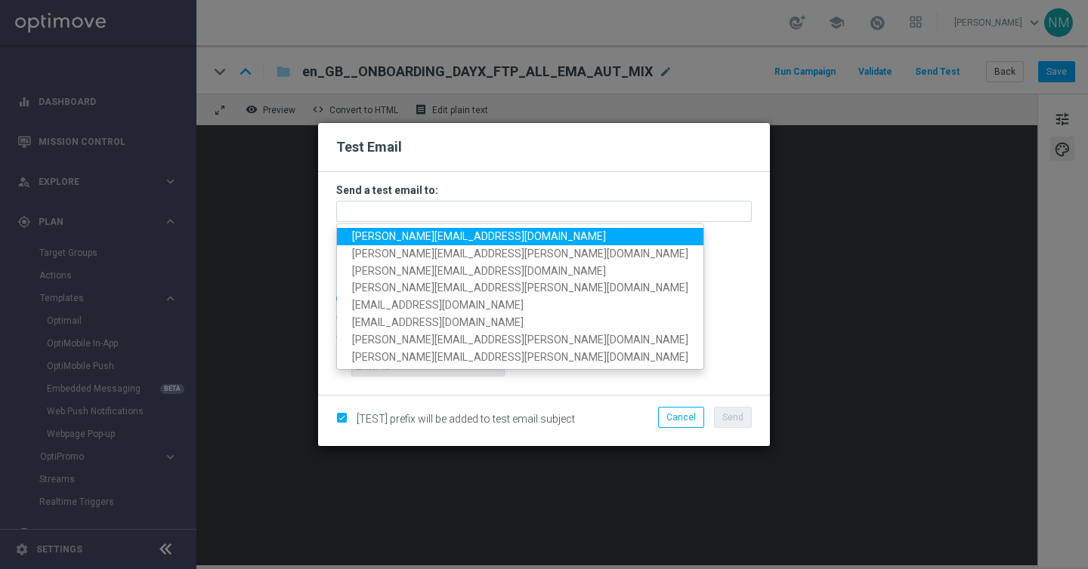
click at [378, 239] on span "nikola.misotova@lottoland.com" at bounding box center [479, 236] width 254 height 12
type input "nikola.misotova@lottoland.com"
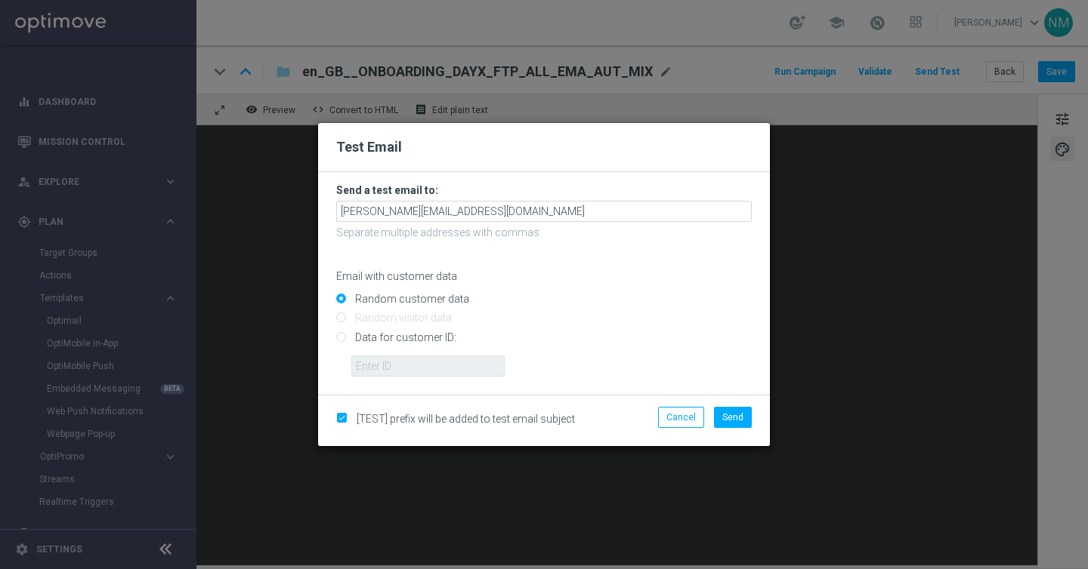
click at [367, 344] on input "Data for customer ID:" at bounding box center [543, 343] width 415 height 21
radio input "true"
click at [368, 371] on input "text" at bounding box center [427, 366] width 153 height 21
paste input "220553462"
type input "220553462"
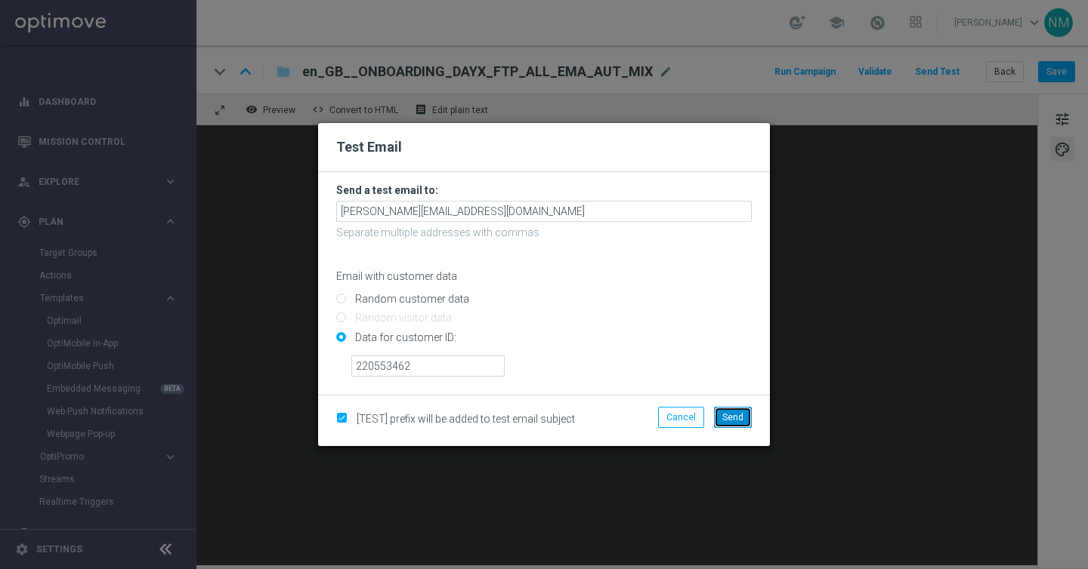
click at [733, 412] on span "Send" at bounding box center [732, 417] width 21 height 11
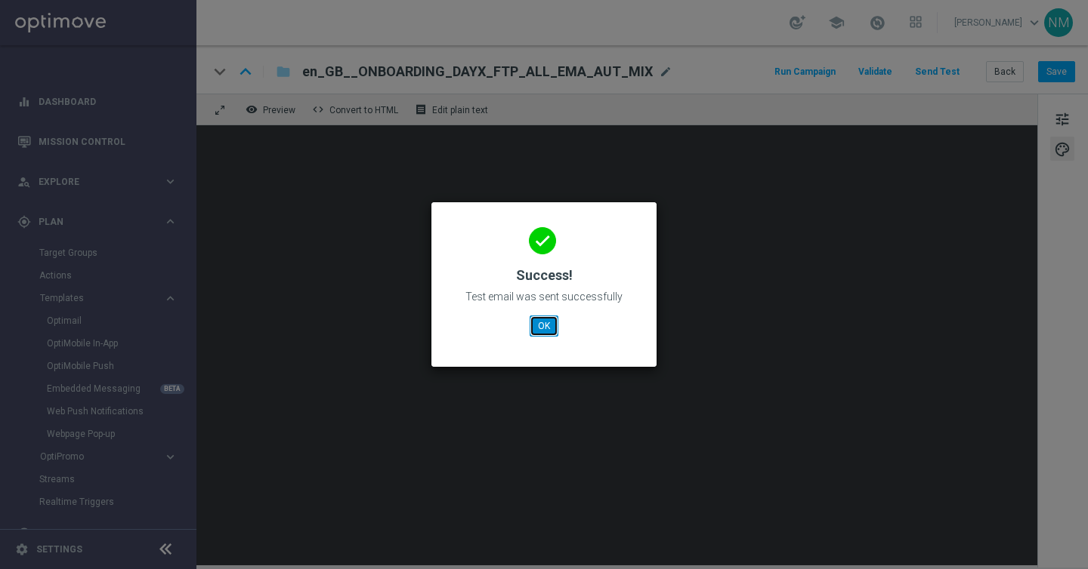
click at [543, 326] on button "OK" at bounding box center [543, 326] width 29 height 21
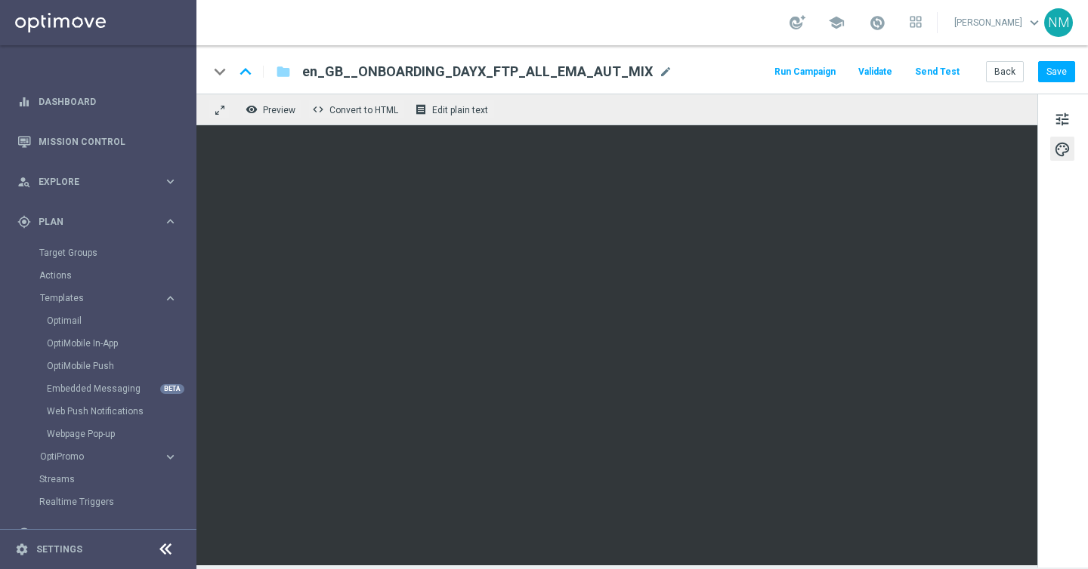
click at [941, 76] on button "Send Test" at bounding box center [936, 72] width 49 height 20
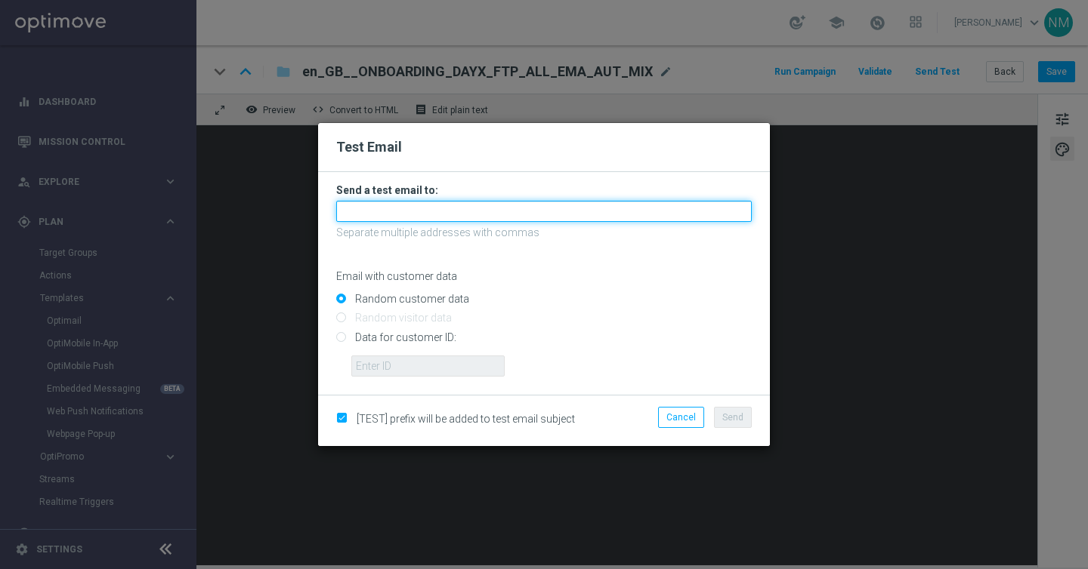
click at [486, 215] on input "text" at bounding box center [543, 211] width 415 height 21
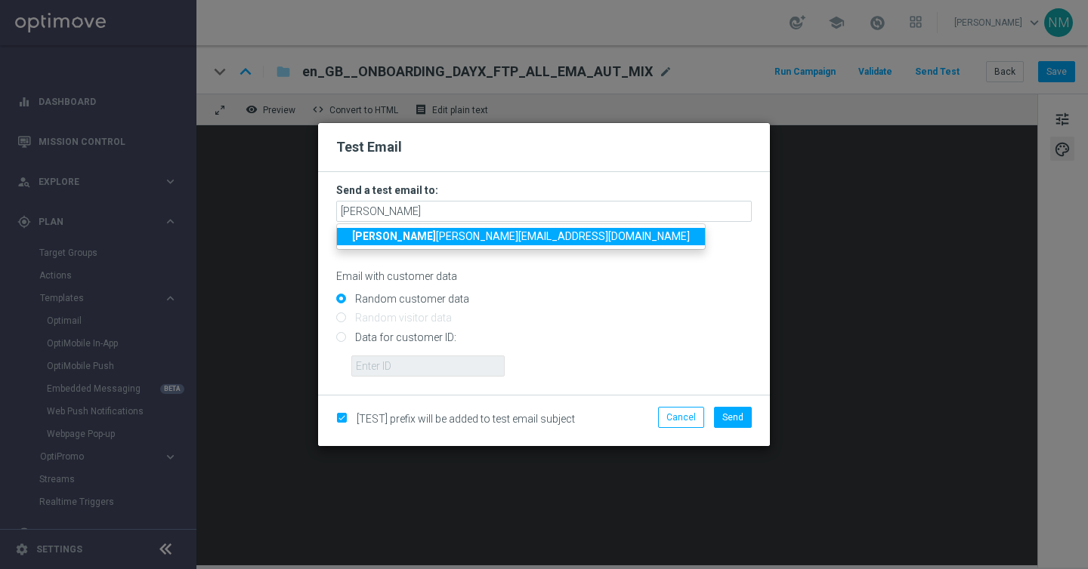
click at [432, 242] on span "rick y.hubbard@lottoland.com" at bounding box center [521, 236] width 338 height 12
type input "ricky.hubbard@lottoland.com"
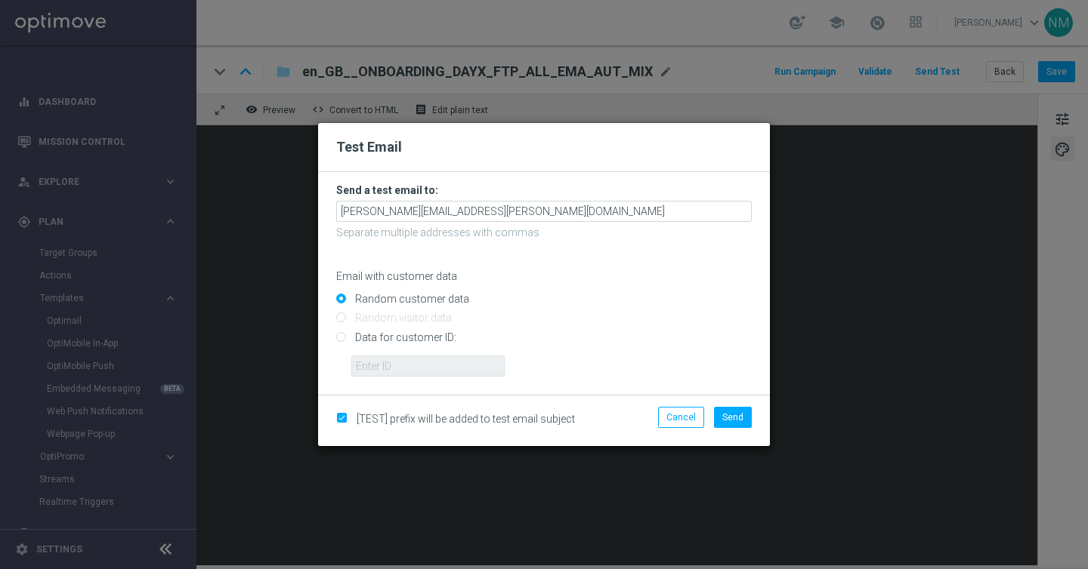
click at [408, 335] on input "Data for customer ID:" at bounding box center [543, 343] width 415 height 21
radio input "true"
click at [403, 359] on input "text" at bounding box center [427, 366] width 153 height 21
paste input "220553462"
type input "220553462"
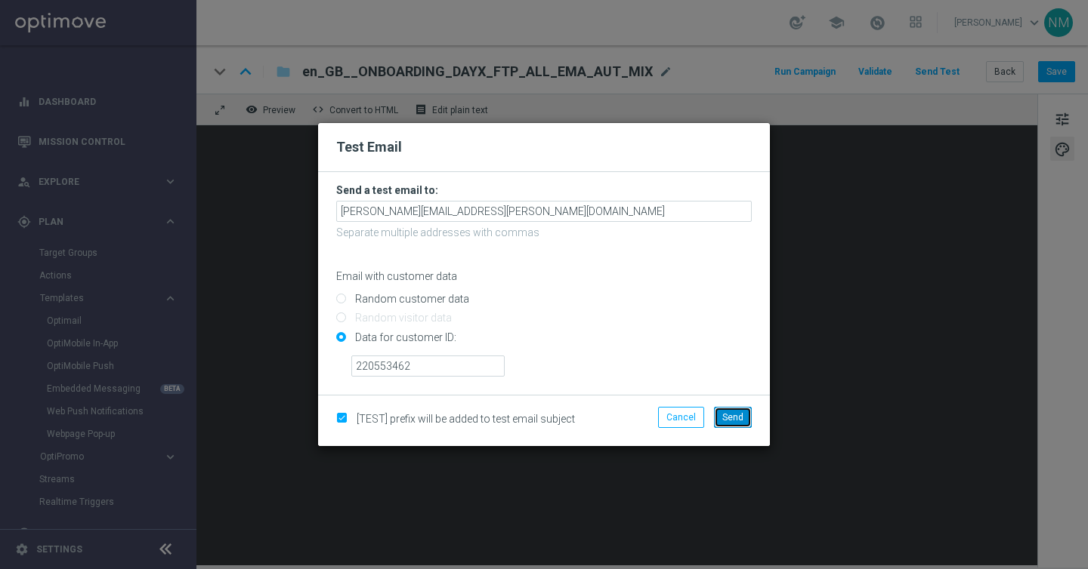
click at [720, 420] on button "Send" at bounding box center [733, 417] width 38 height 21
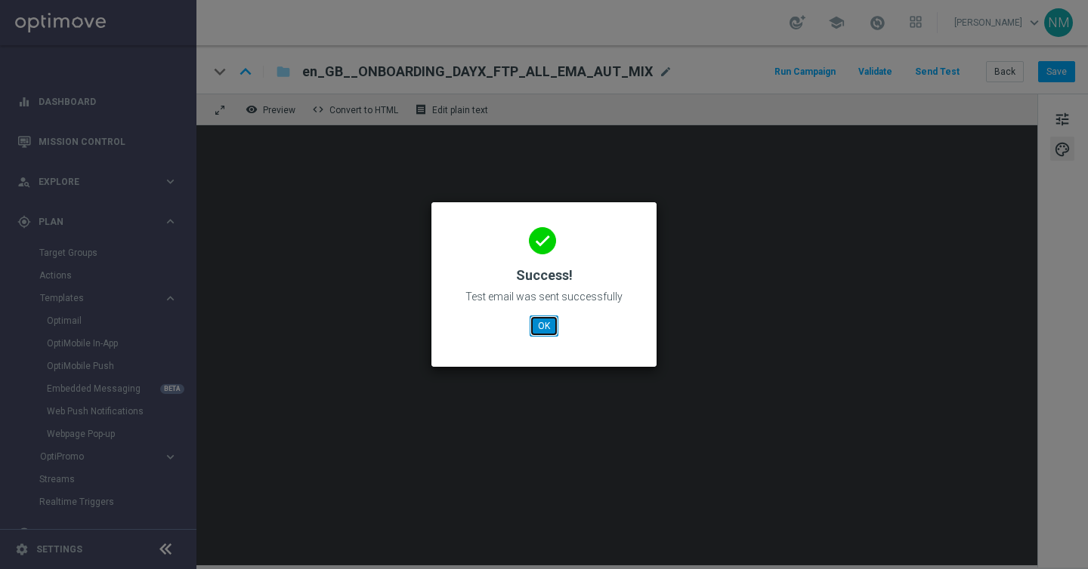
click at [542, 327] on button "OK" at bounding box center [543, 326] width 29 height 21
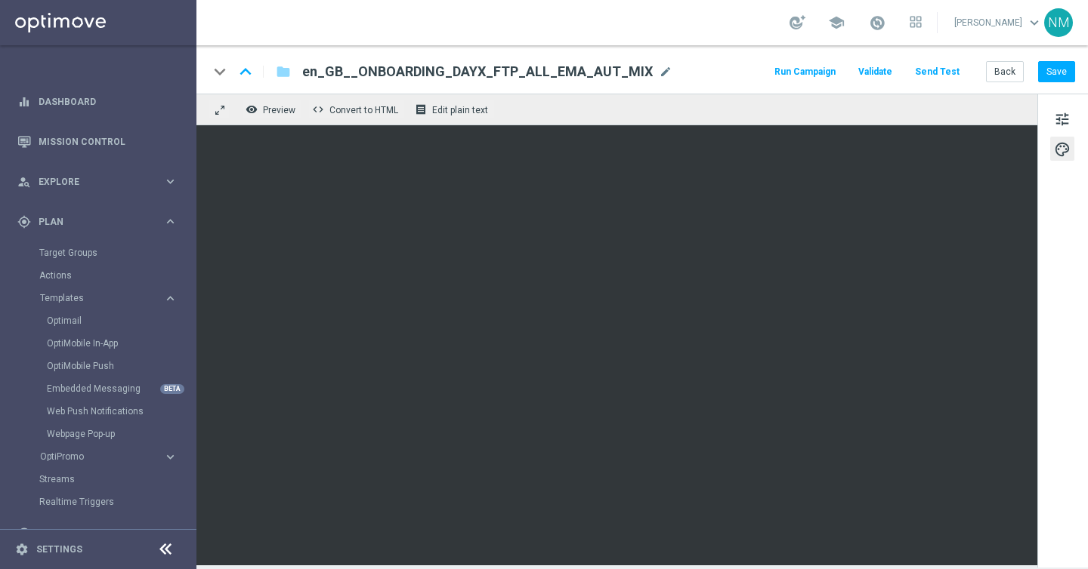
click at [954, 73] on button "Send Test" at bounding box center [936, 72] width 49 height 20
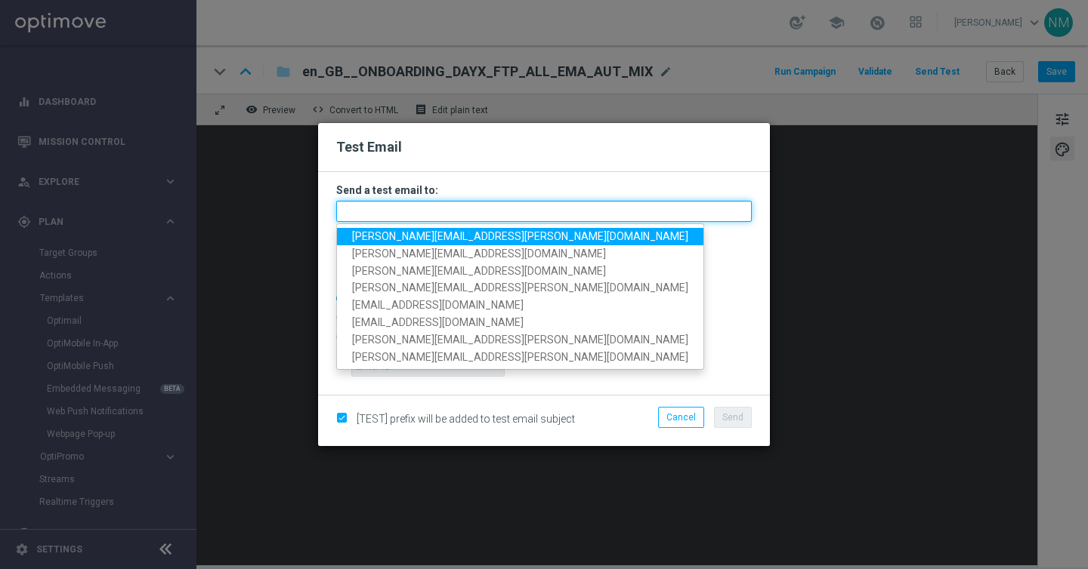
click at [527, 208] on input "text" at bounding box center [543, 211] width 415 height 21
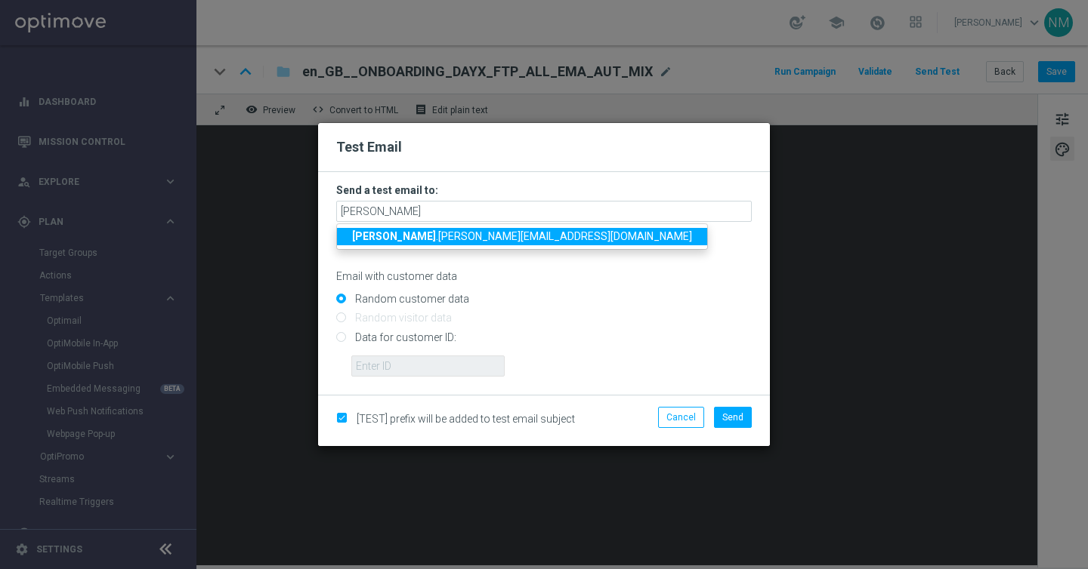
click at [467, 237] on span "james .parr@lottoland.com" at bounding box center [522, 236] width 340 height 12
type input "james.parr@lottoland.com"
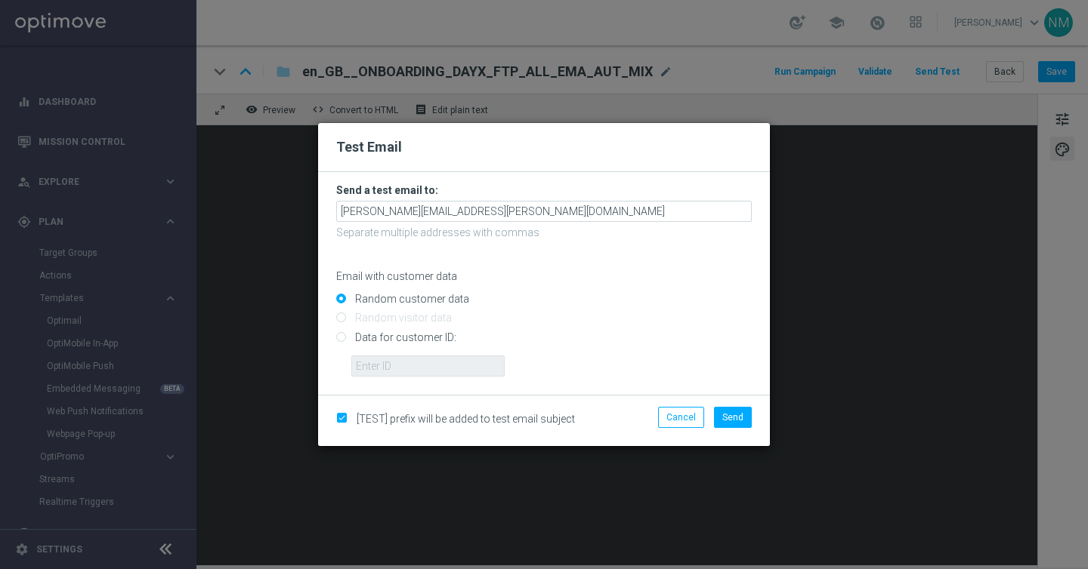
click at [403, 338] on input "Data for customer ID:" at bounding box center [543, 343] width 415 height 21
radio input "true"
click at [478, 359] on input "text" at bounding box center [427, 366] width 153 height 21
paste input "220553462"
type input "220553462"
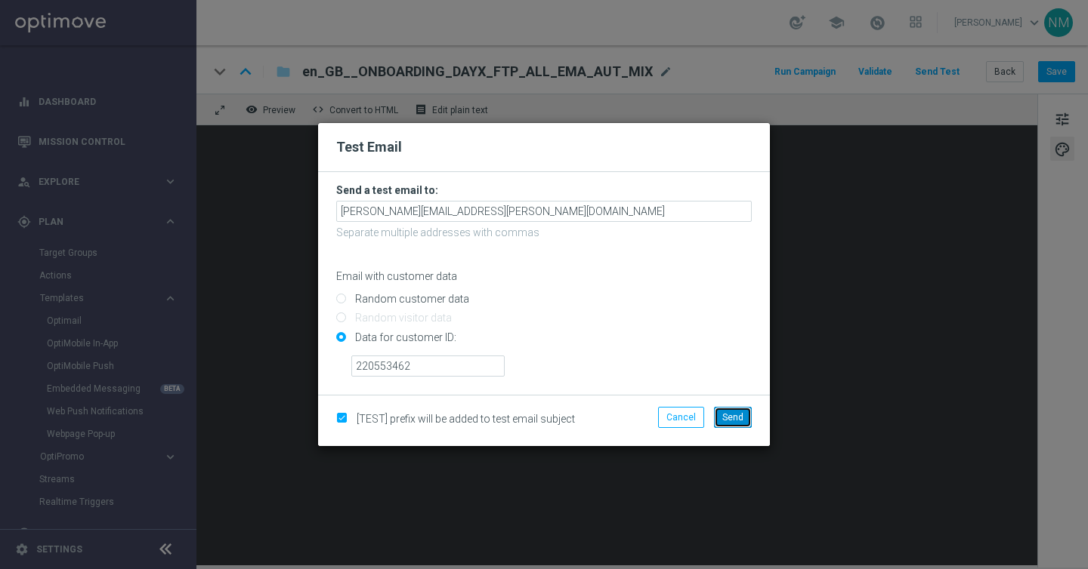
click at [742, 422] on span "Send" at bounding box center [732, 417] width 21 height 11
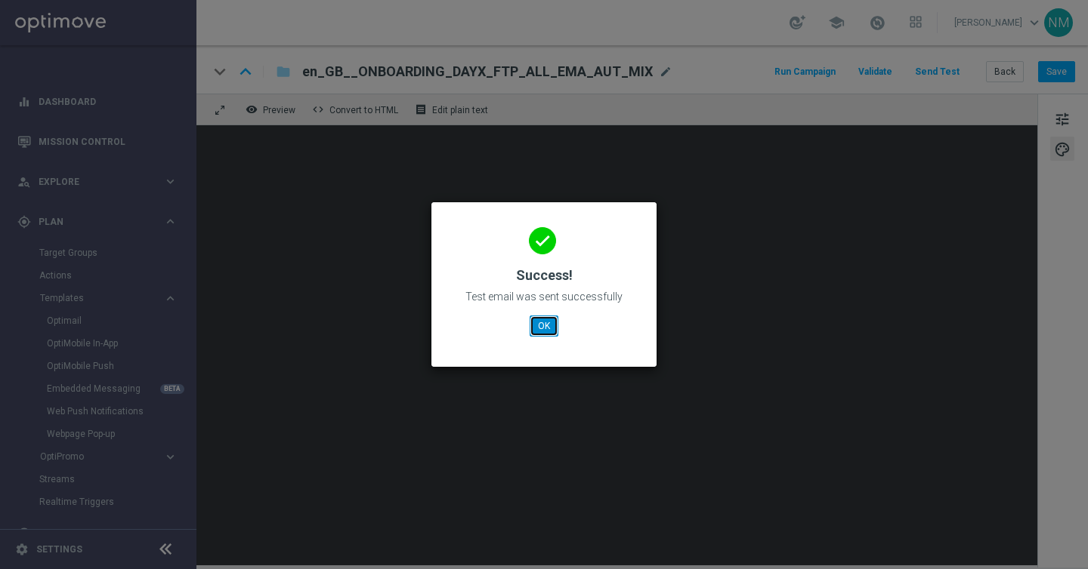
click at [554, 322] on button "OK" at bounding box center [543, 326] width 29 height 21
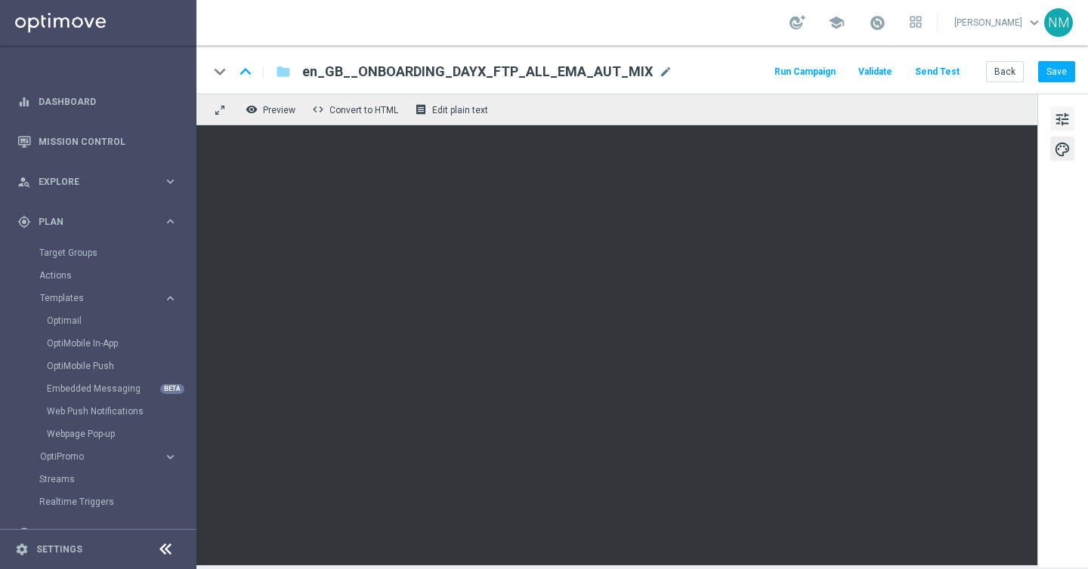
click at [1058, 120] on span "tune" at bounding box center [1062, 120] width 17 height 20
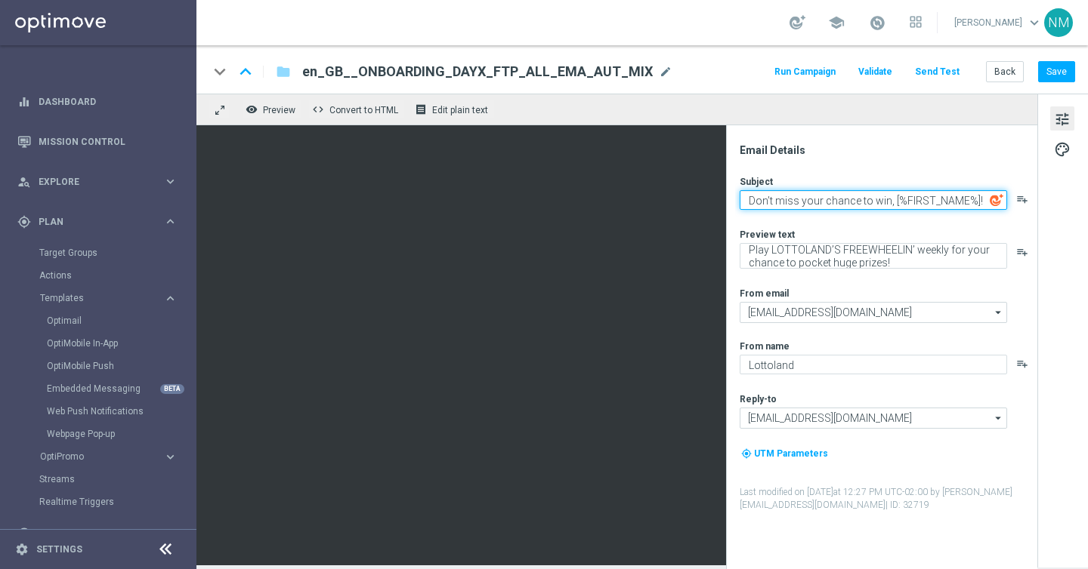
click at [815, 201] on textarea "Don’t miss your chance to win, [%FIRST_NAME%]!" at bounding box center [872, 200] width 267 height 20
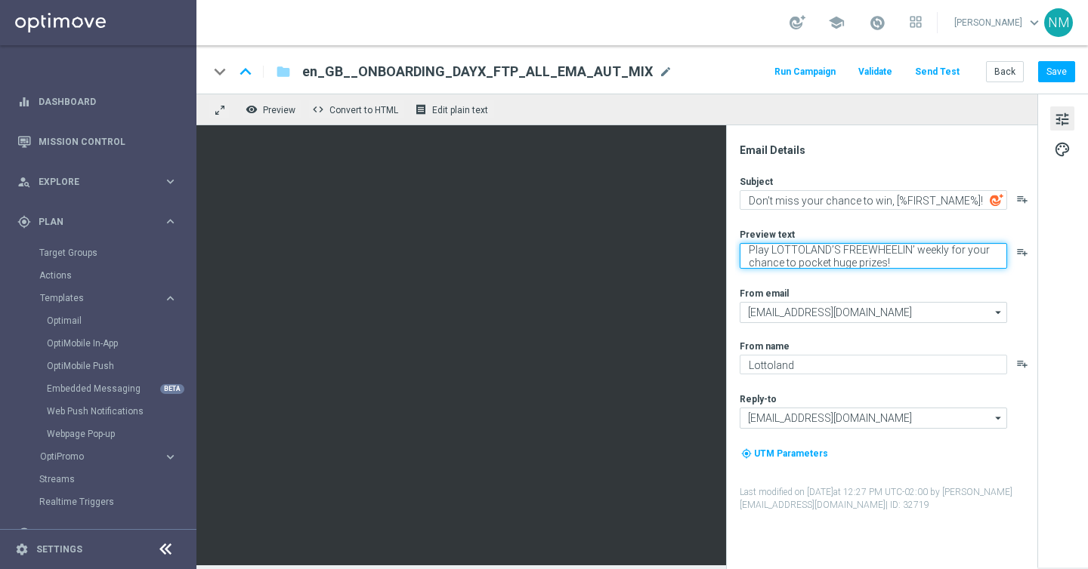
click at [776, 261] on textarea "Play LOTTOLAND’S FREEWHEELIN’ weekly for your chance to pocket huge prizes!" at bounding box center [872, 256] width 267 height 26
click at [877, 271] on div "Subject Don’t miss your chance to win, [%FIRST_NAME%]! playlist_add Preview tex…" at bounding box center [887, 343] width 296 height 337
click at [1062, 73] on button "Save" at bounding box center [1056, 71] width 37 height 21
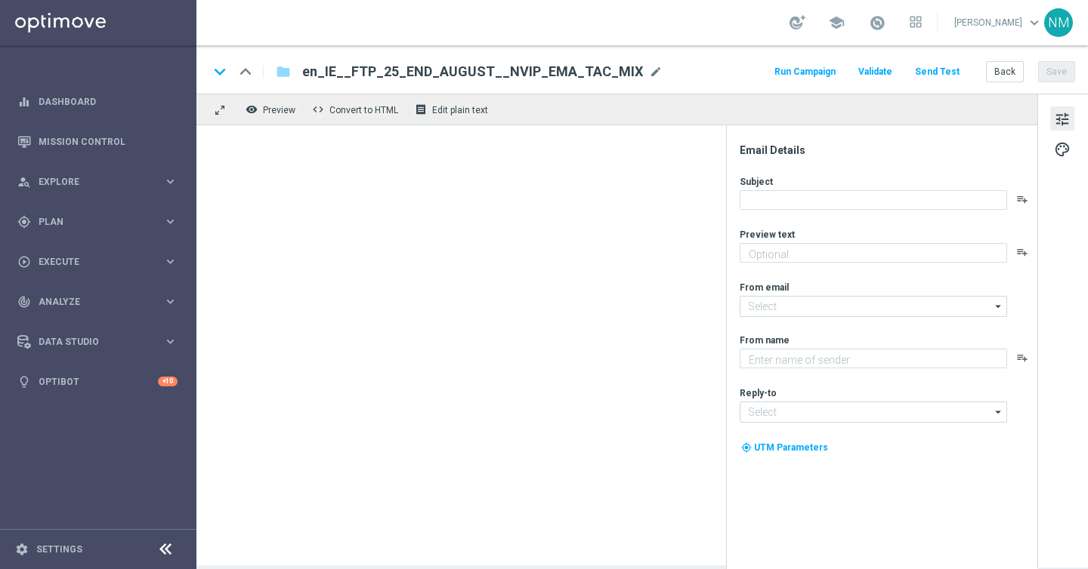
type textarea "Play LOTTOLAND’S FREEWHEELIN’ weekly for your chance to pocket huge prizes!"
type input "mail@crm.lottoland.com"
type textarea "Lottoland"
type input "support@lottoland.ie"
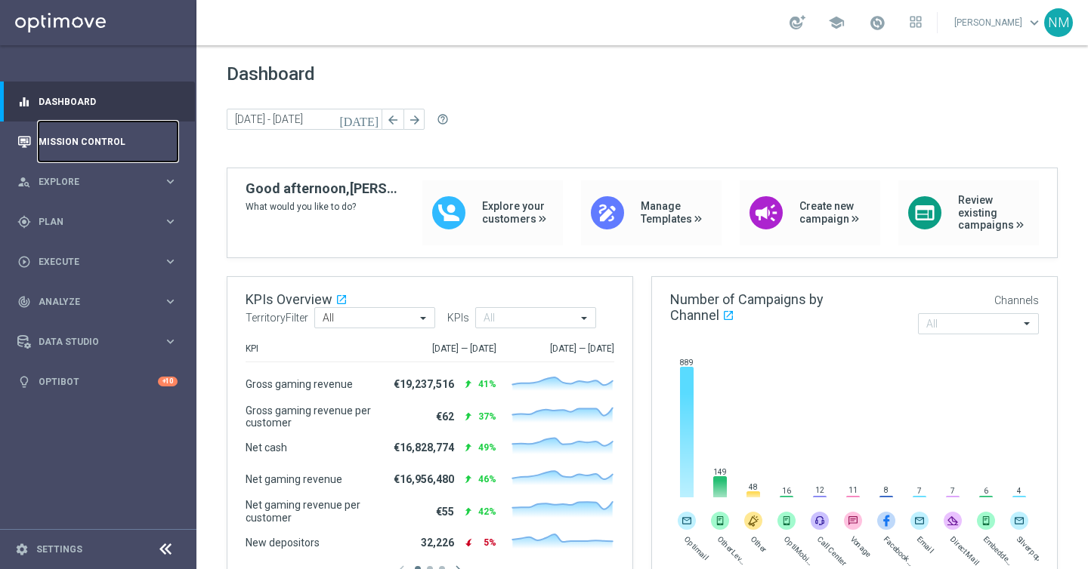
click at [116, 151] on link "Mission Control" at bounding box center [108, 142] width 139 height 40
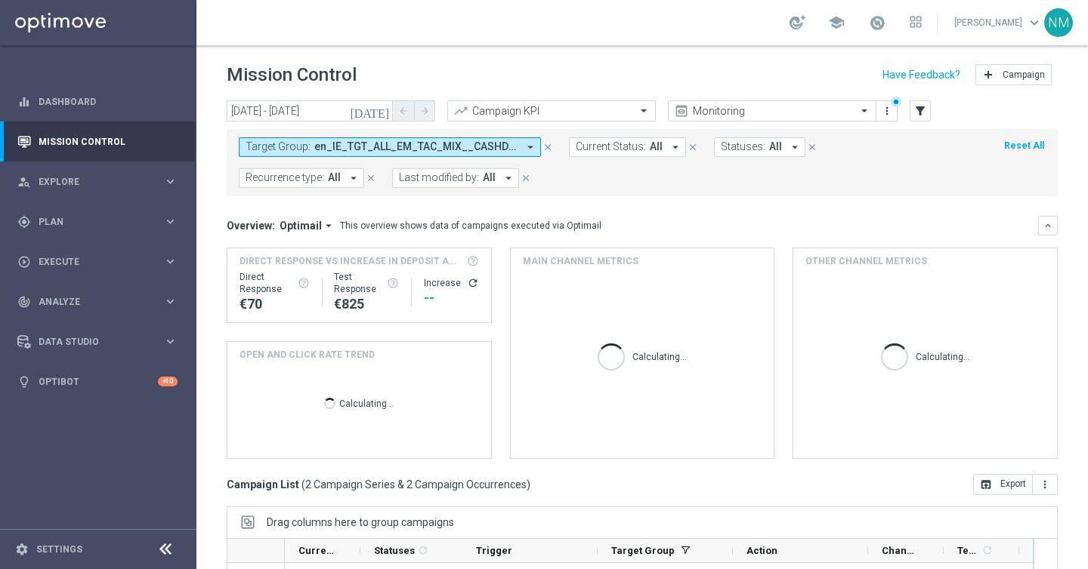
click at [414, 144] on span "en_IE_TGT_ALL_EM_TAC_MIX__CASHDROP" at bounding box center [415, 146] width 203 height 13
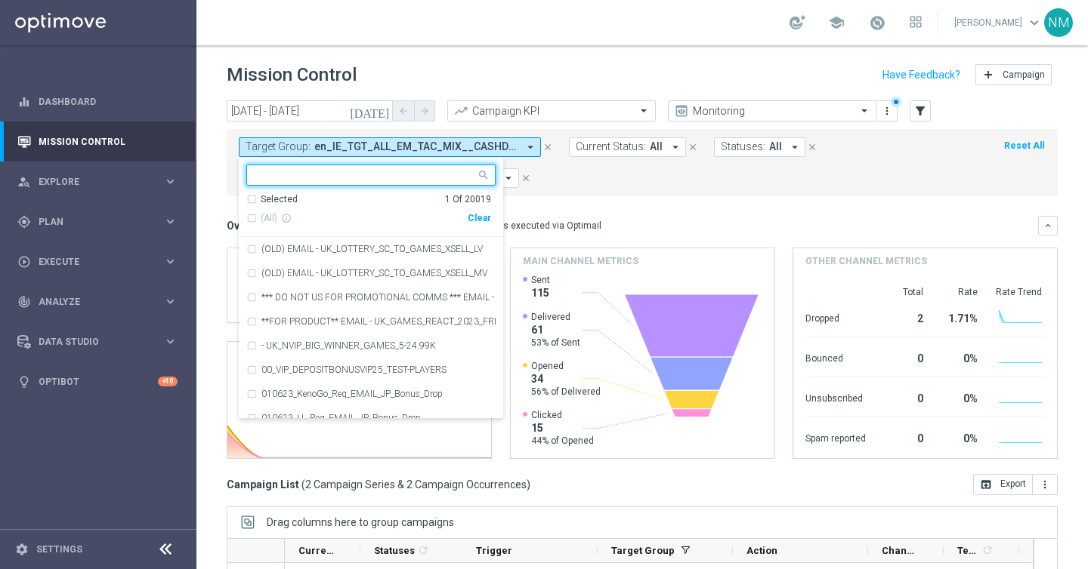
click at [0, 0] on div "Clear" at bounding box center [0, 0] width 0 height 0
click at [412, 177] on input "text" at bounding box center [365, 175] width 221 height 13
paste input "UK_CASINO_EMAIL | Games React | 15 Free Spins"
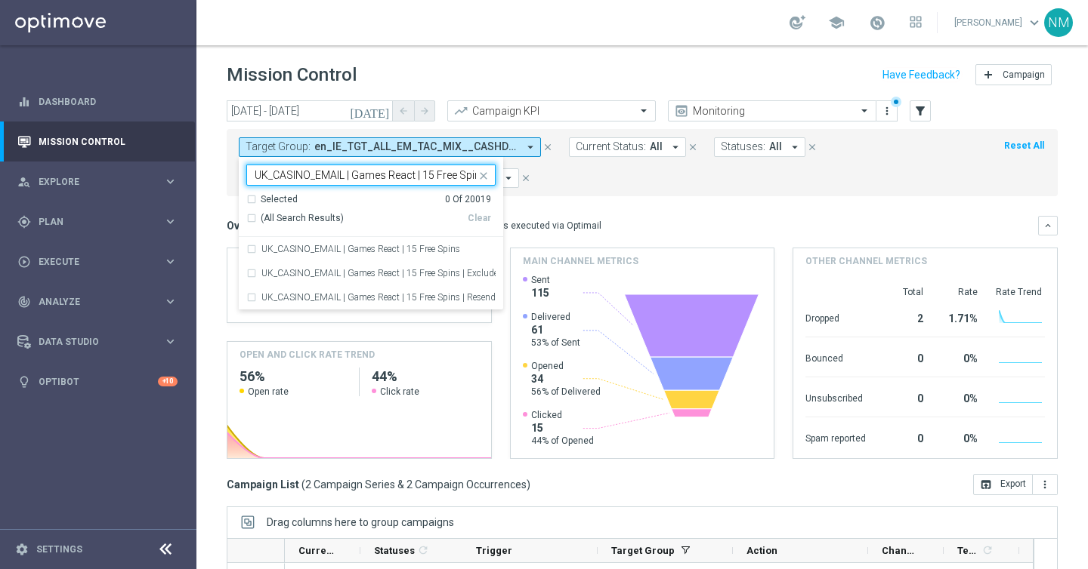
scroll to position [0, 9]
click at [410, 251] on label "UK_CASINO_EMAIL | Games React | 15 Free Spins" at bounding box center [360, 249] width 199 height 9
type input "UK_CASINO_EMAIL | Games React | 15 Free Spins"
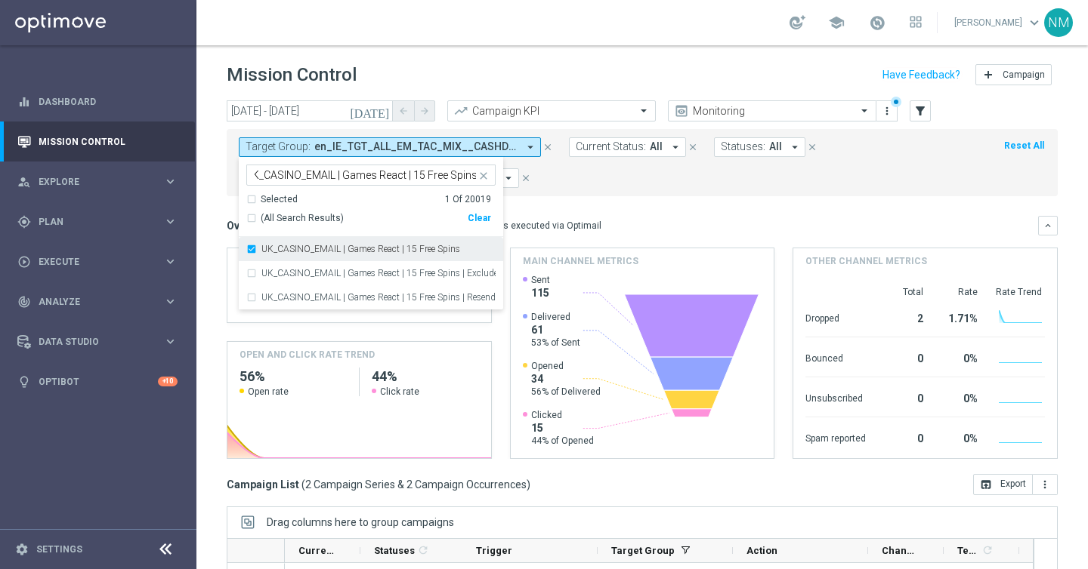
scroll to position [0, 0]
click at [580, 204] on mini-dashboard "Overview: Optimail arrow_drop_down This overview shows data of campaigns execut…" at bounding box center [642, 335] width 831 height 278
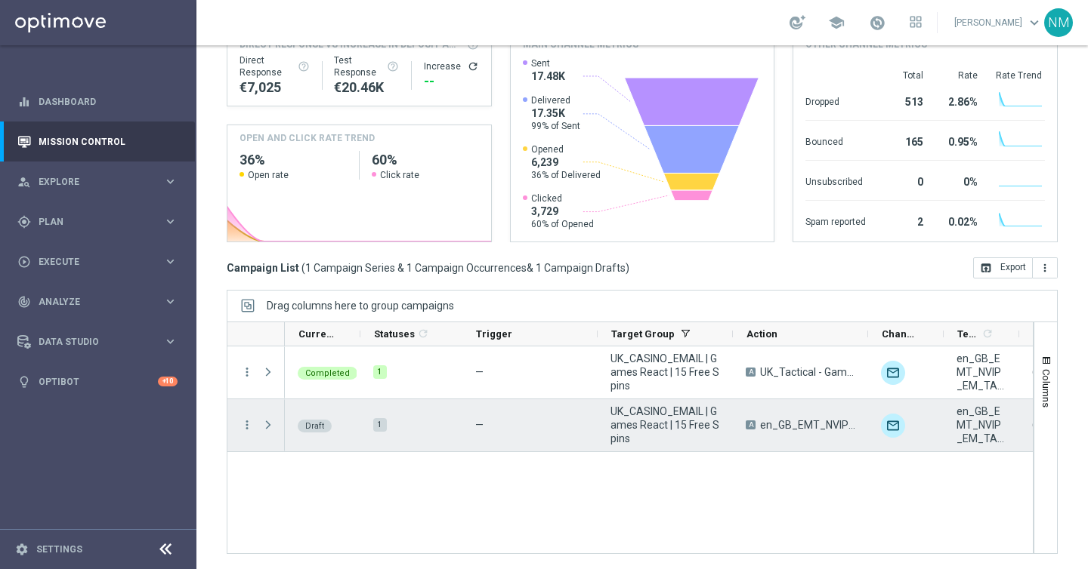
click at [276, 427] on span at bounding box center [269, 425] width 17 height 30
click at [268, 427] on span at bounding box center [268, 425] width 14 height 12
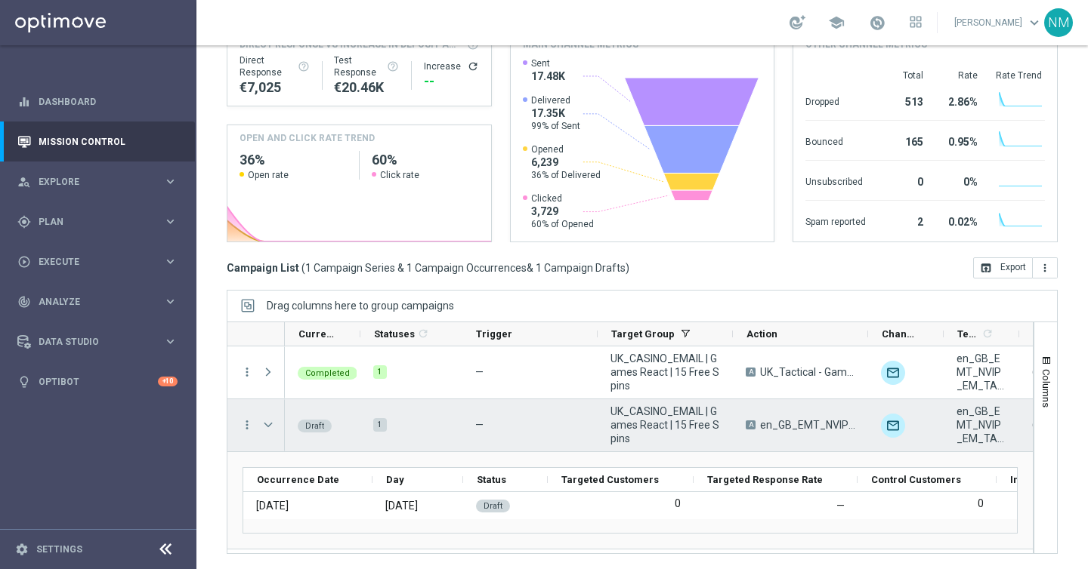
click at [268, 427] on span at bounding box center [268, 425] width 14 height 12
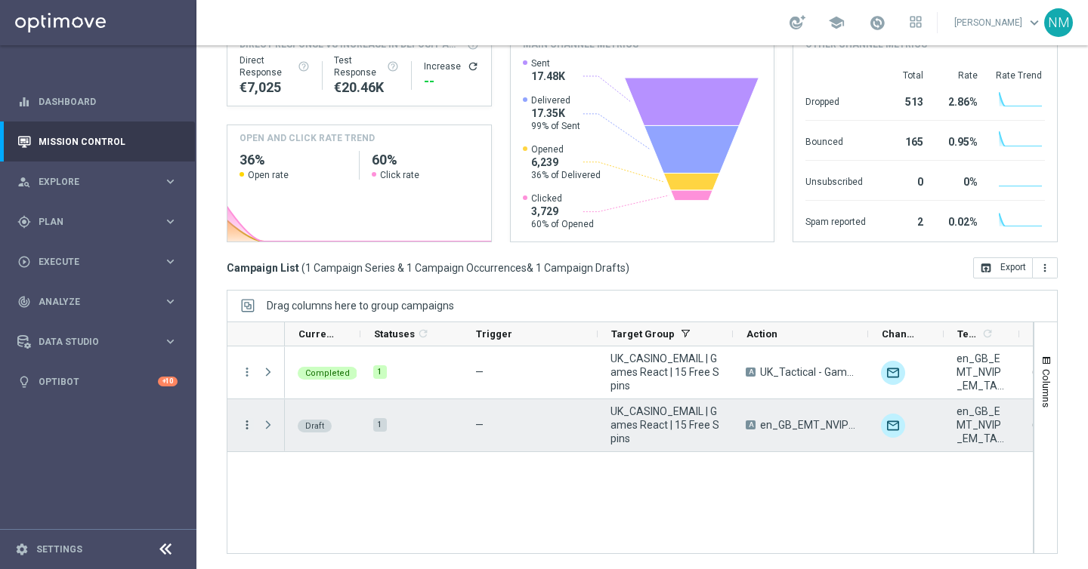
click at [245, 426] on icon "more_vert" at bounding box center [247, 425] width 14 height 14
click at [291, 430] on span "Campaign Details" at bounding box center [314, 435] width 76 height 11
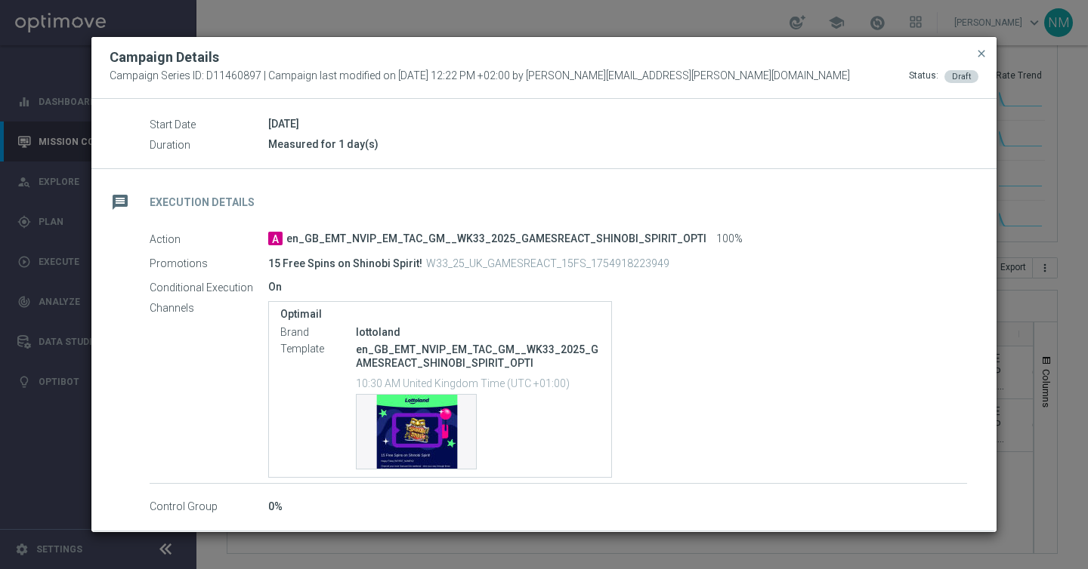
scroll to position [176, 0]
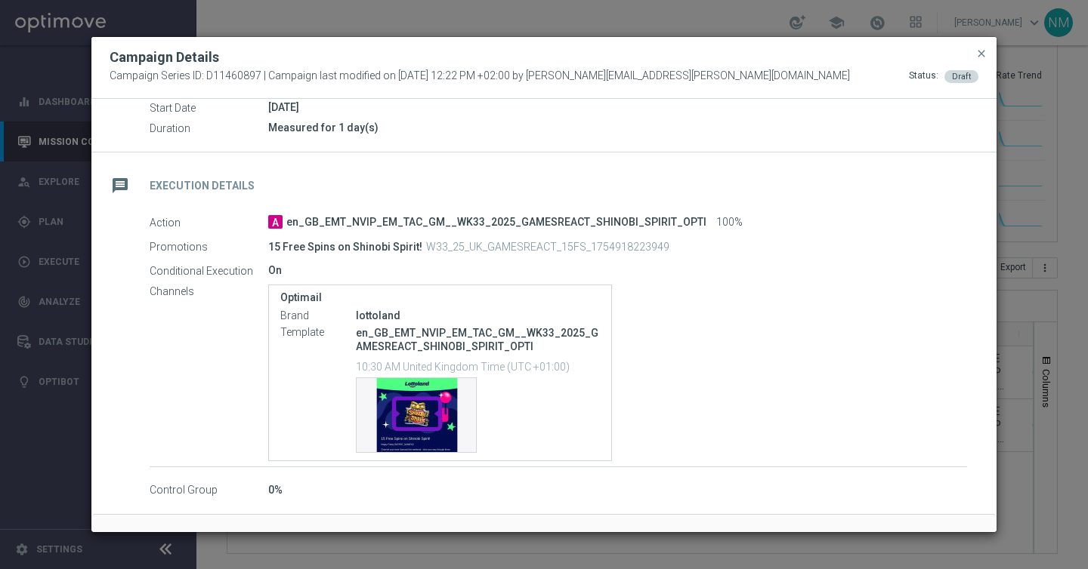
click at [470, 224] on span "en_GB_EMT_NVIP_EM_TAC_GM__WK33_2025_GAMESREACT_SHINOBI_SPIRIT_OPTI" at bounding box center [496, 223] width 420 height 14
copy span "en_GB_EMT_NVIP_EM_TAC_GM__WK33_2025_GAMESREACT_SHINOBI_SPIRIT_OPTI"
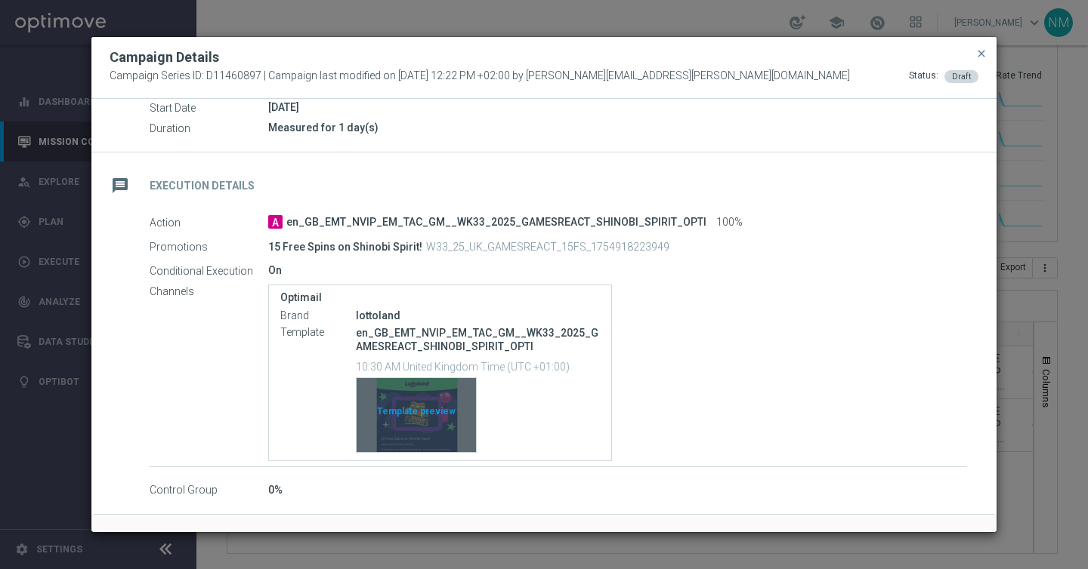
click at [418, 414] on div "Template preview" at bounding box center [415, 415] width 119 height 74
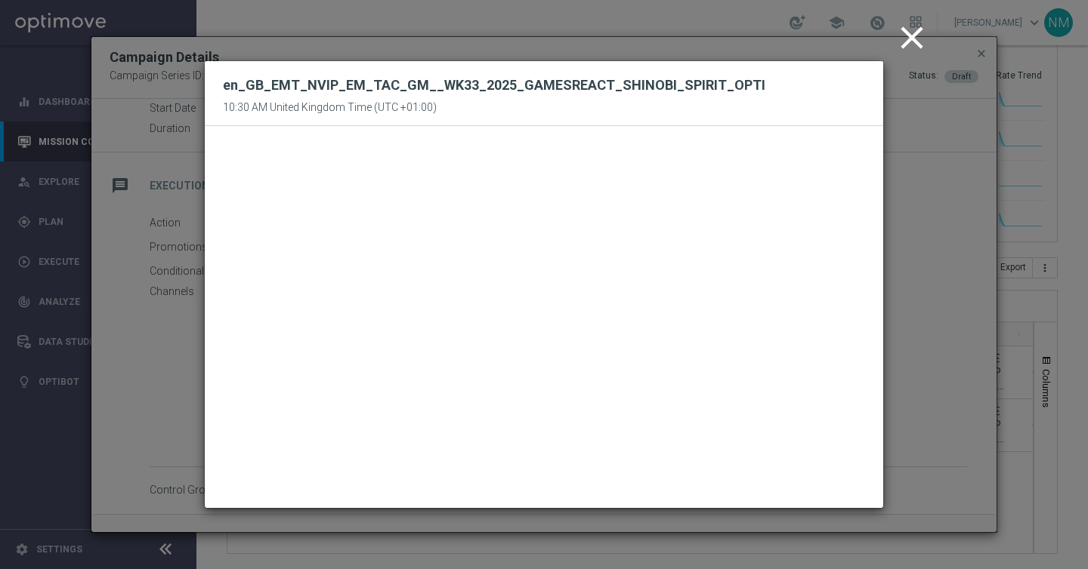
click at [915, 32] on icon "close" at bounding box center [912, 38] width 38 height 38
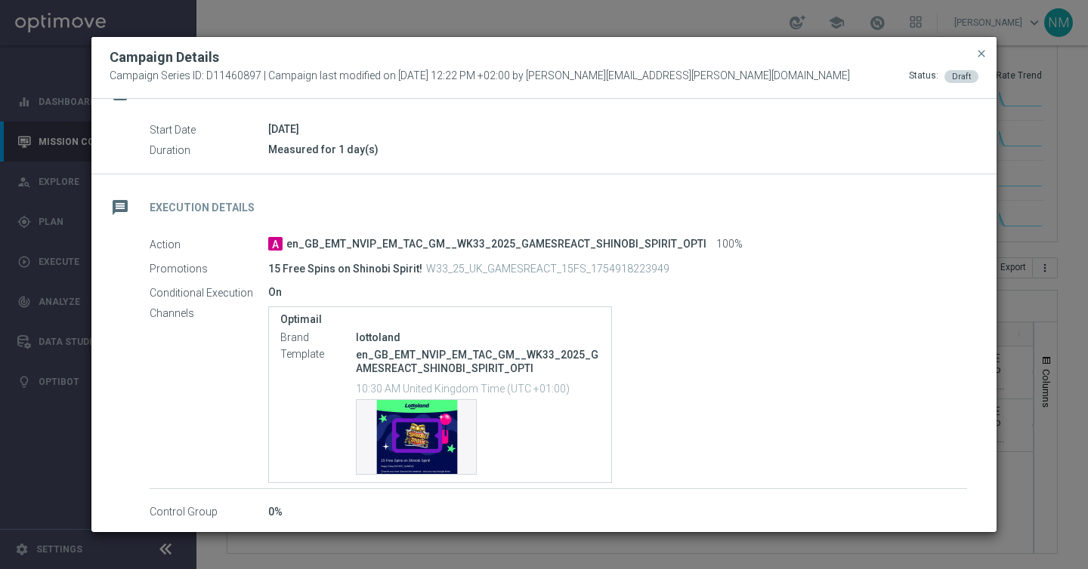
scroll to position [152, 0]
click at [622, 270] on p "W33_25_UK_GAMESREACT_15FS_1754918223949" at bounding box center [547, 271] width 243 height 14
copy p "W33_25_UK_GAMESREACT_15FS_1754918223949"
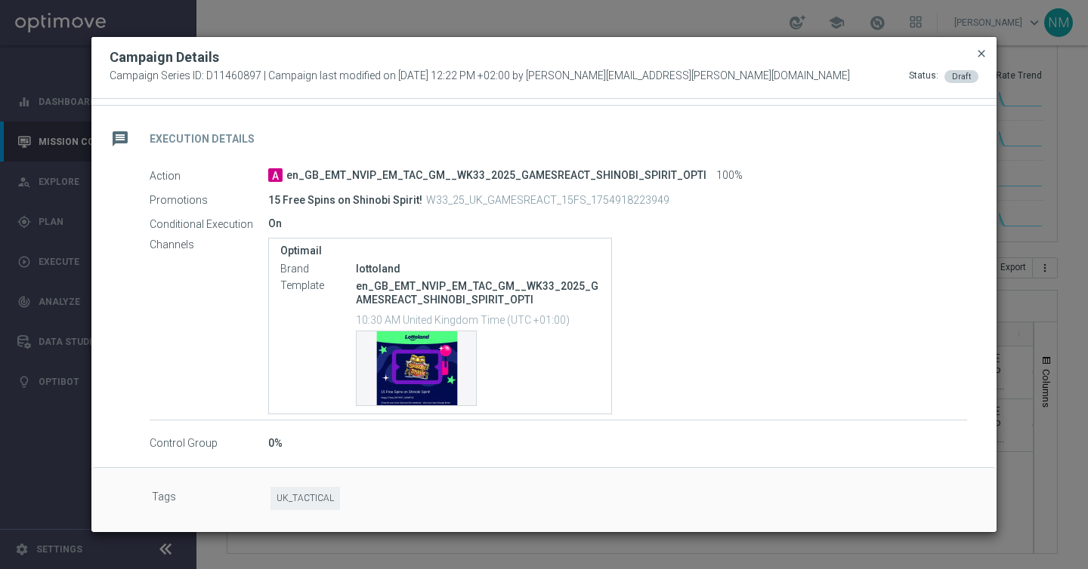
click at [981, 54] on span "close" at bounding box center [981, 54] width 12 height 12
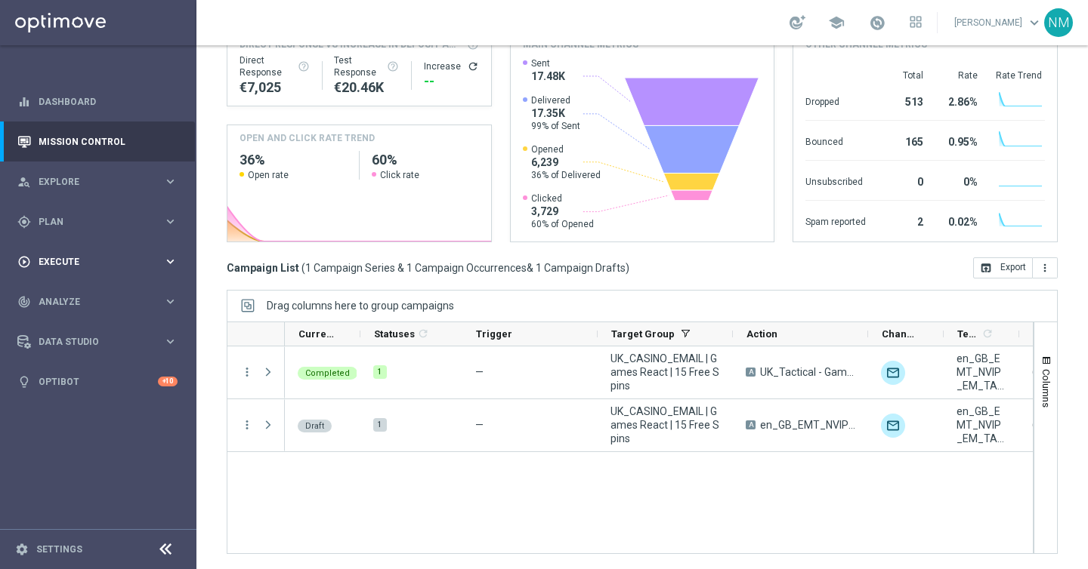
click at [88, 250] on div "play_circle_outline Execute keyboard_arrow_right" at bounding box center [97, 262] width 195 height 40
click at [78, 231] on div "gps_fixed Plan keyboard_arrow_right" at bounding box center [97, 222] width 195 height 40
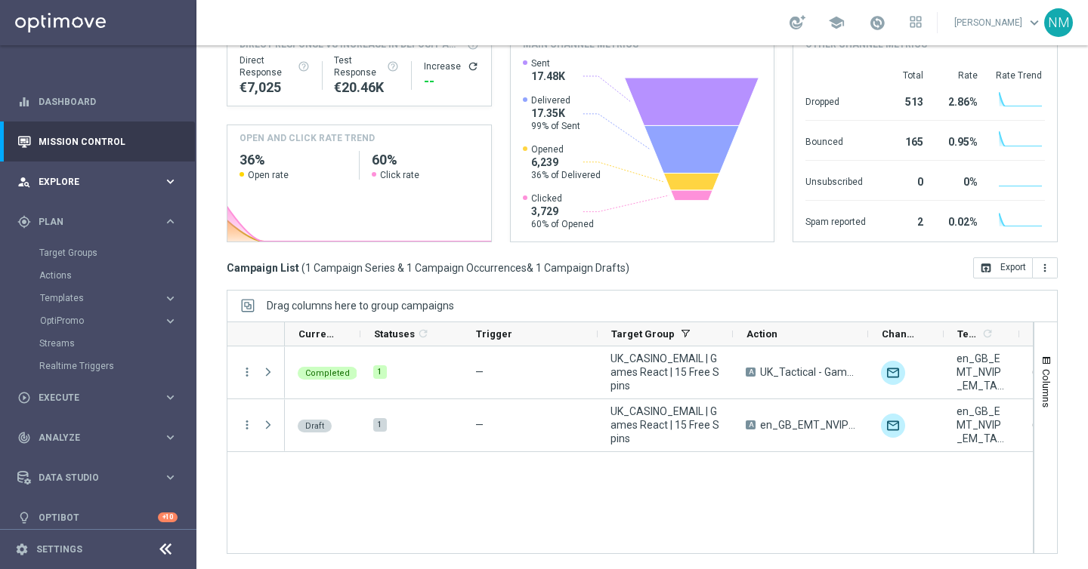
click at [76, 190] on div "person_search Explore keyboard_arrow_right" at bounding box center [97, 182] width 195 height 40
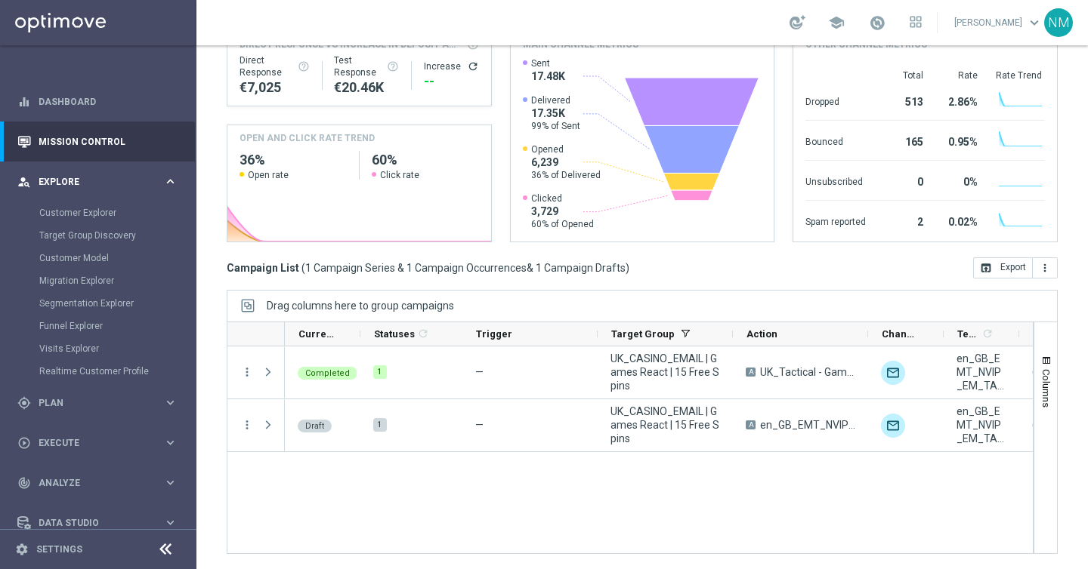
click at [76, 190] on div "person_search Explore keyboard_arrow_right" at bounding box center [97, 182] width 195 height 40
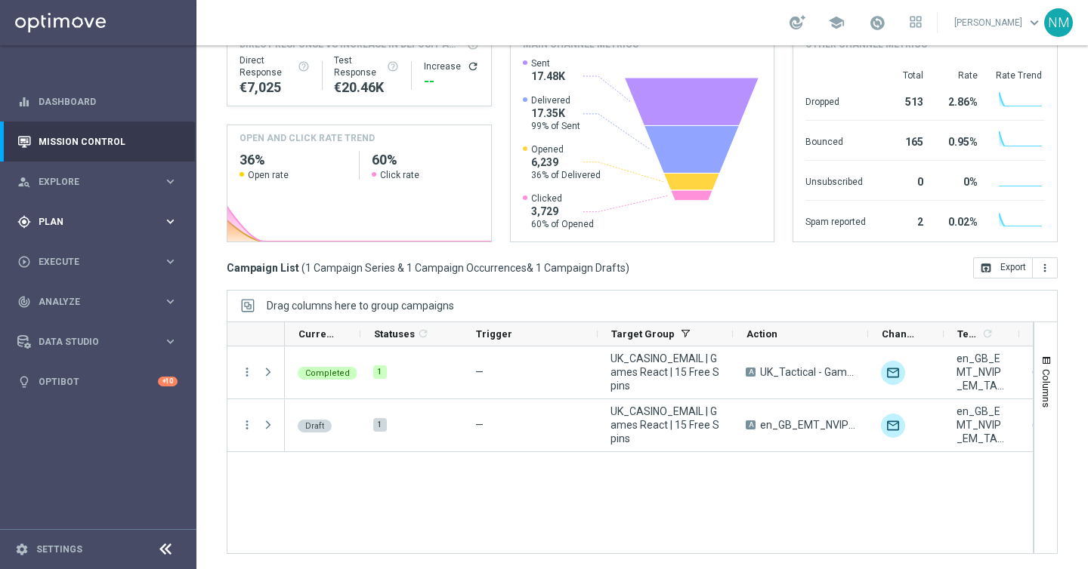
click at [76, 215] on div "gps_fixed Plan" at bounding box center [90, 222] width 146 height 14
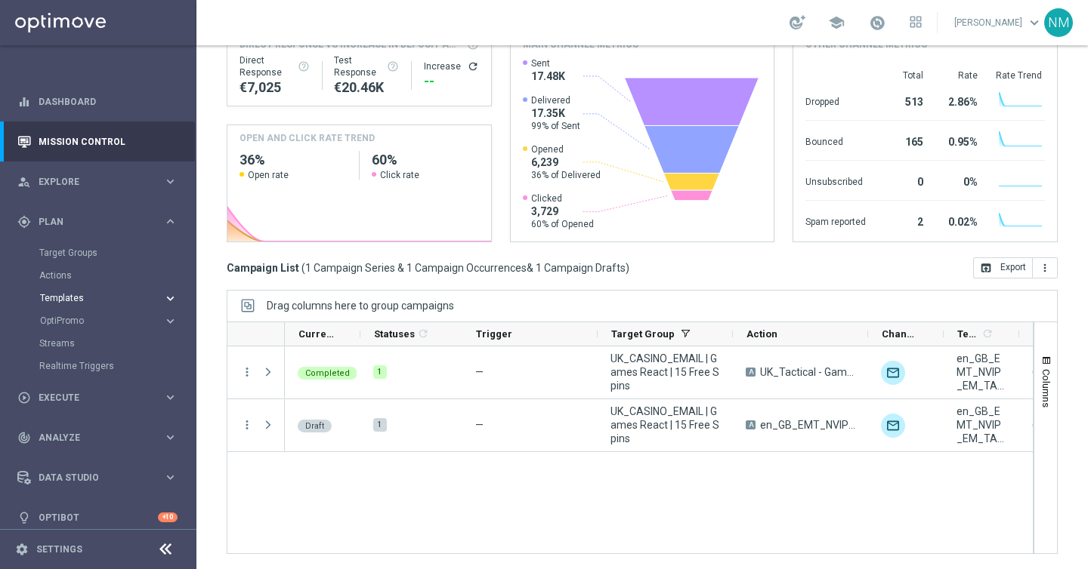
click at [72, 298] on span "Templates" at bounding box center [94, 298] width 108 height 9
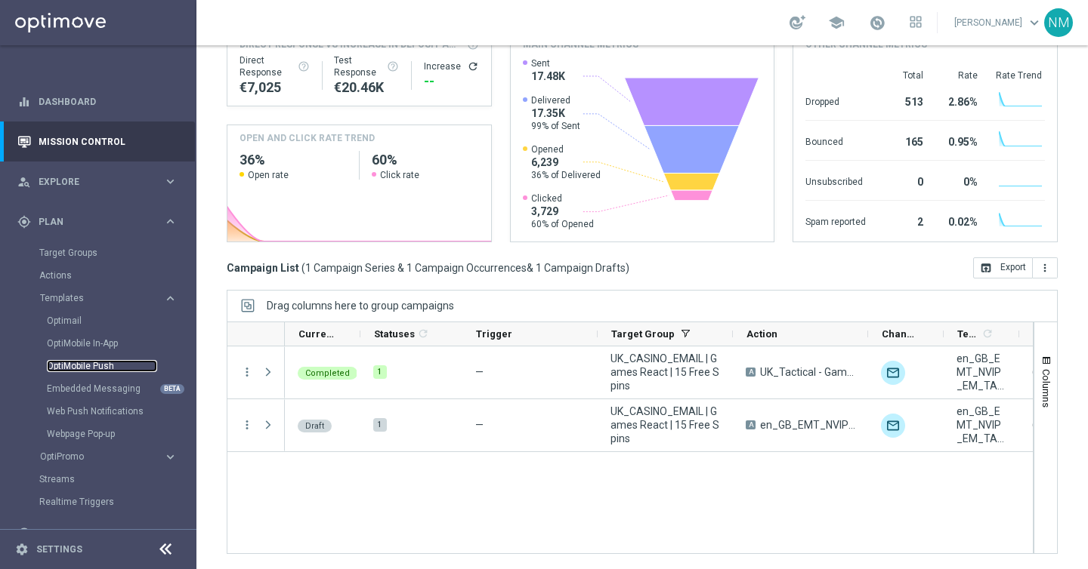
click at [85, 370] on link "OptiMobile Push" at bounding box center [102, 366] width 110 height 12
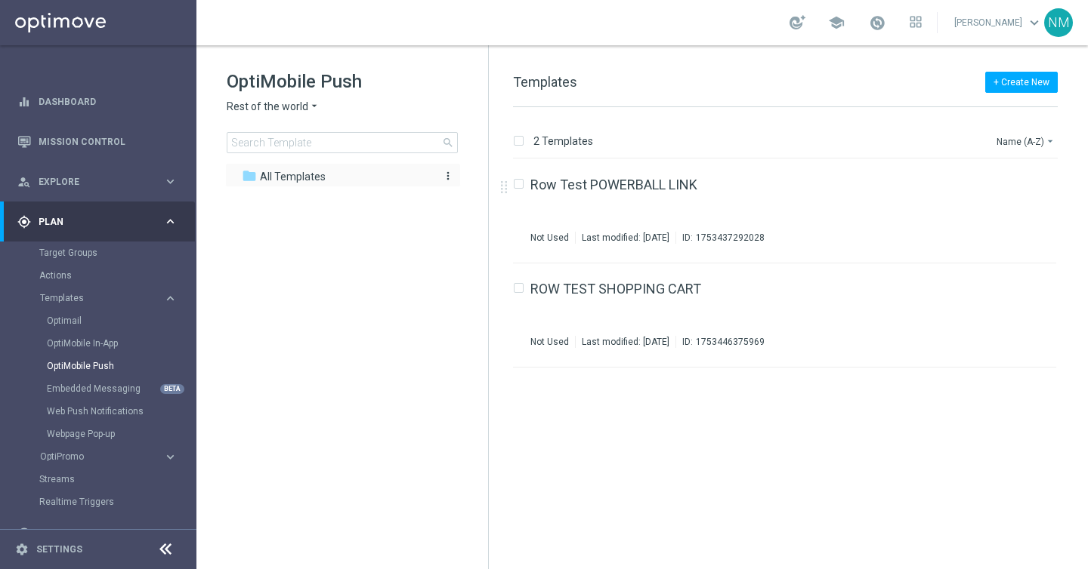
click at [260, 184] on div "folder All Templates" at bounding box center [335, 176] width 186 height 17
click at [95, 348] on link "OptiMobile In-App" at bounding box center [102, 344] width 110 height 12
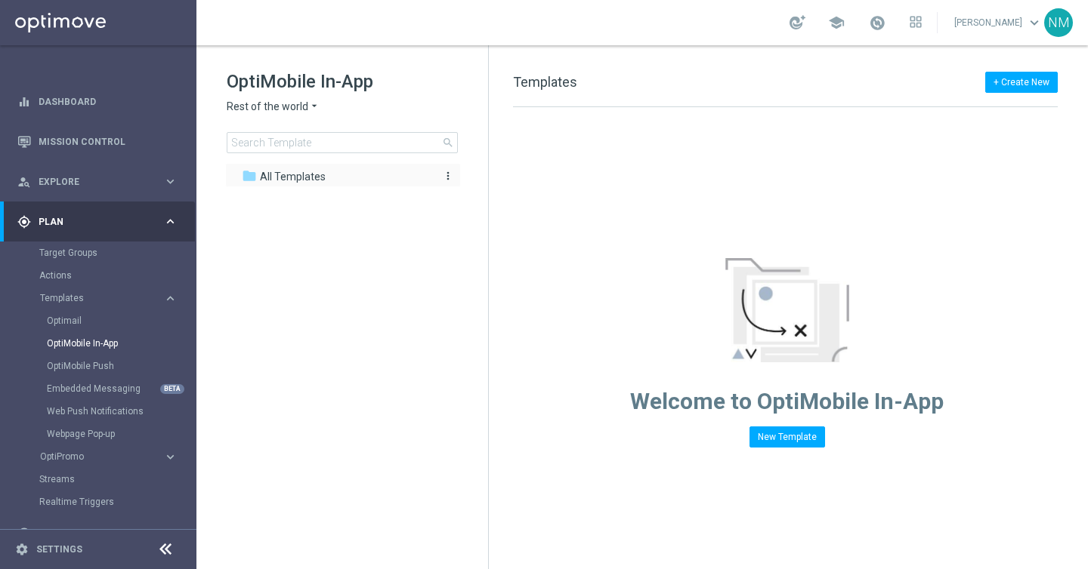
click at [332, 173] on div "folder All Templates" at bounding box center [335, 176] width 186 height 17
click at [83, 370] on link "OptiMobile Push" at bounding box center [102, 366] width 110 height 12
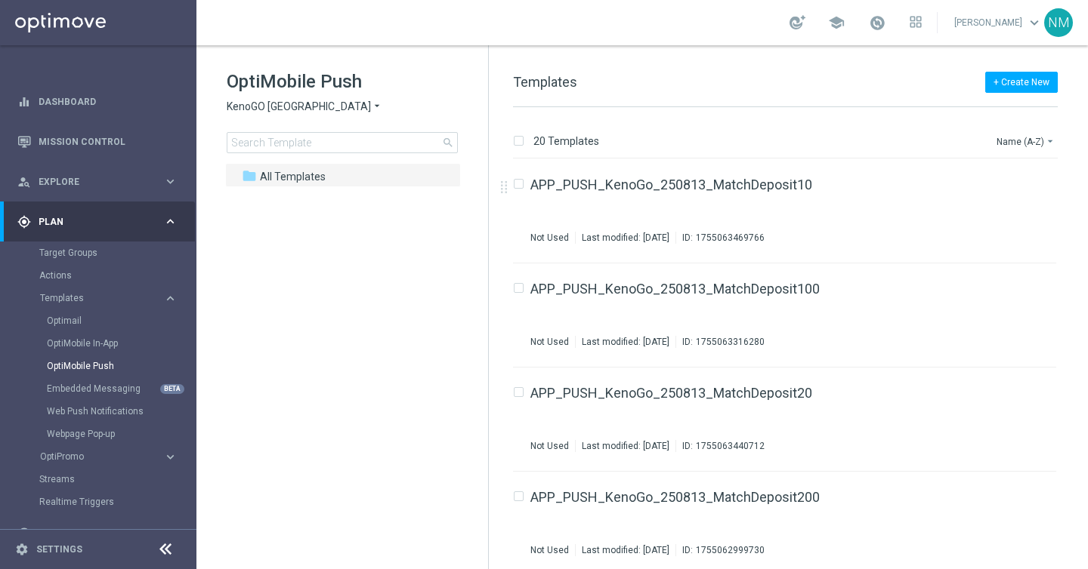
click at [94, 351] on div "OptiMobile In-App" at bounding box center [121, 343] width 148 height 23
click at [298, 109] on span "KenoGO [GEOGRAPHIC_DATA]" at bounding box center [299, 107] width 144 height 14
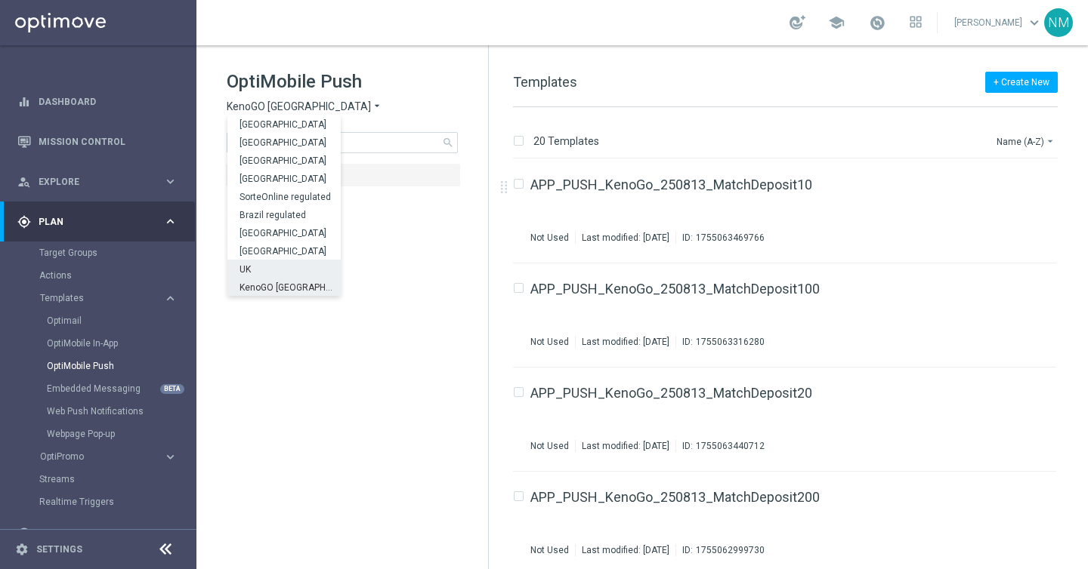
click at [261, 267] on div "UK" at bounding box center [283, 269] width 113 height 18
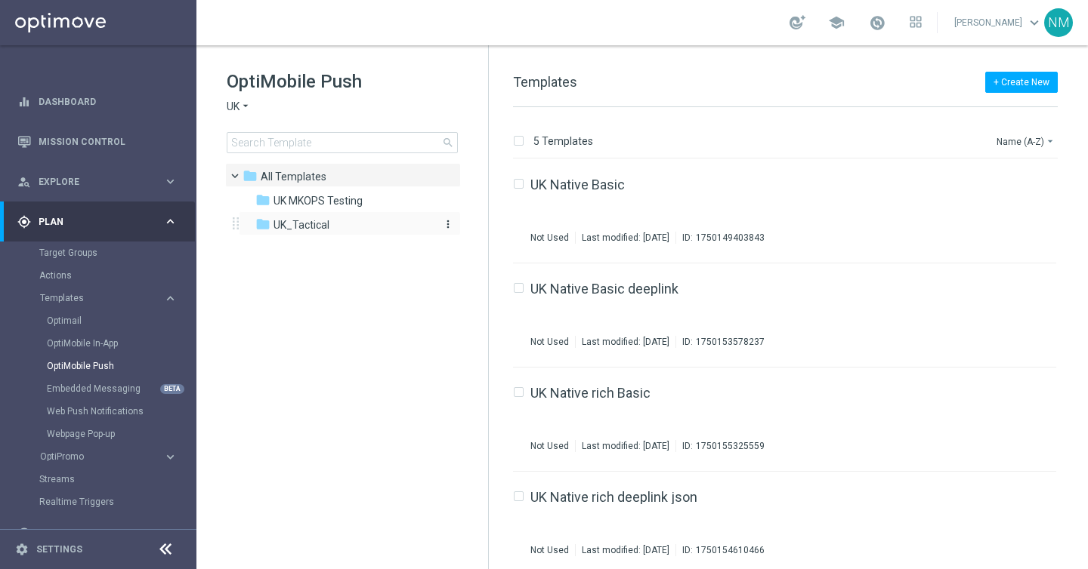
click at [354, 225] on div "folder UK_Tactical" at bounding box center [342, 225] width 174 height 17
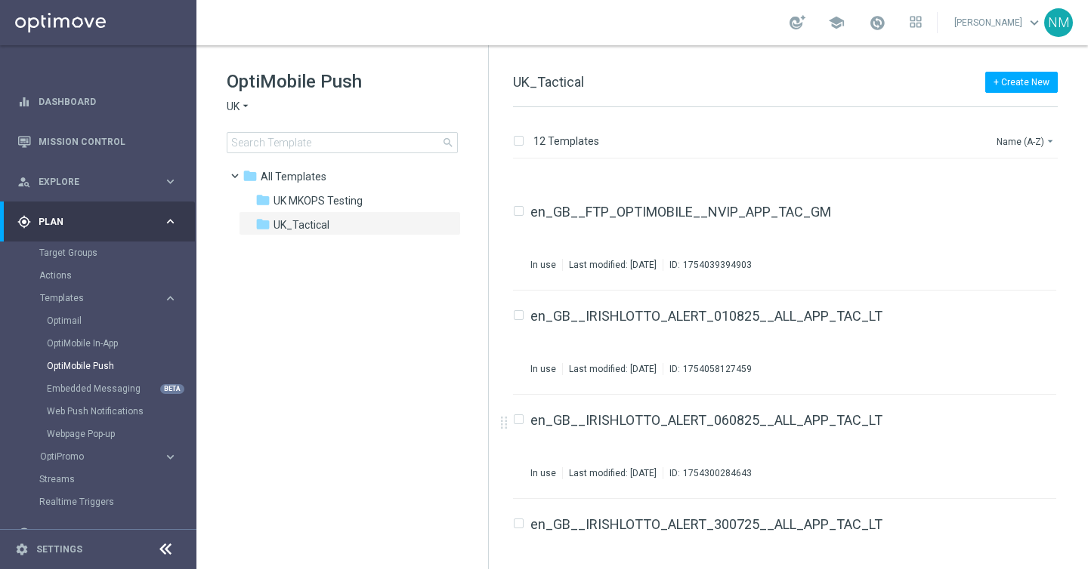
scroll to position [425, 0]
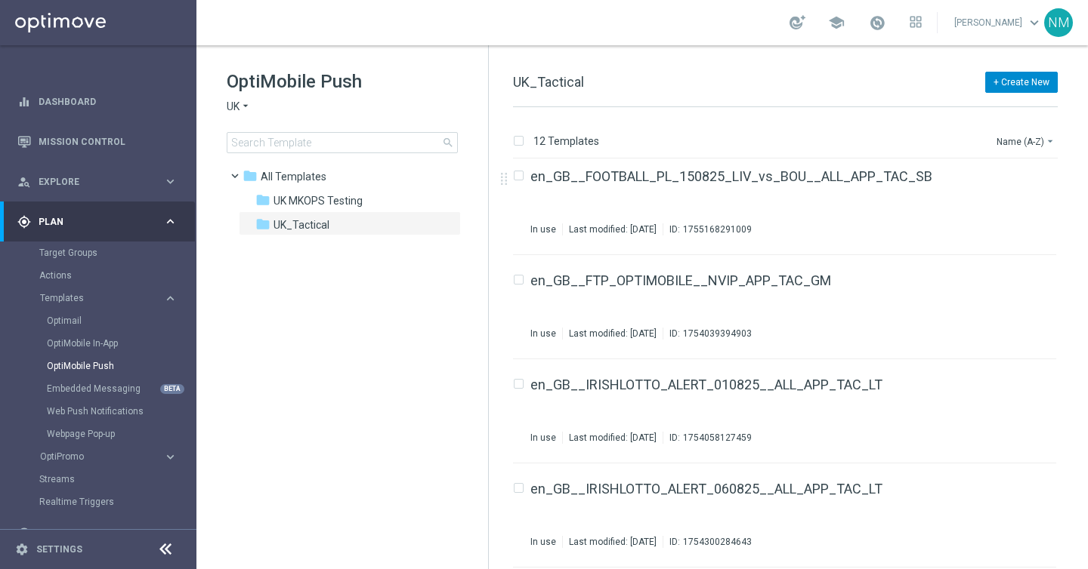
click at [1023, 77] on button "+ Create New" at bounding box center [1021, 82] width 73 height 21
click at [801, 91] on div "+ Create New UK_Tactical" at bounding box center [785, 90] width 545 height 34
click at [1013, 276] on icon "file_copy" at bounding box center [1014, 277] width 12 height 12
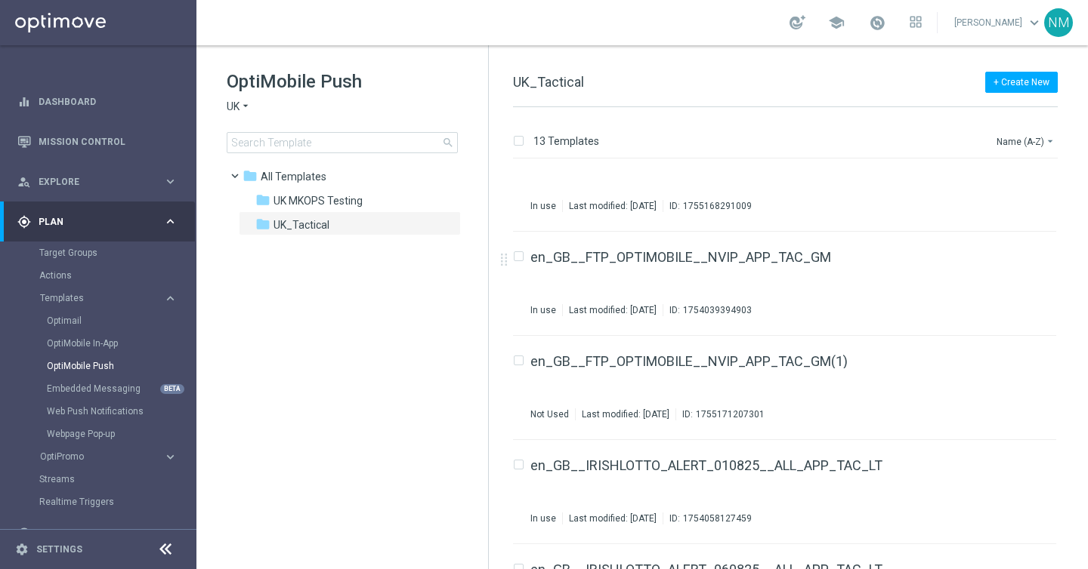
scroll to position [476, 0]
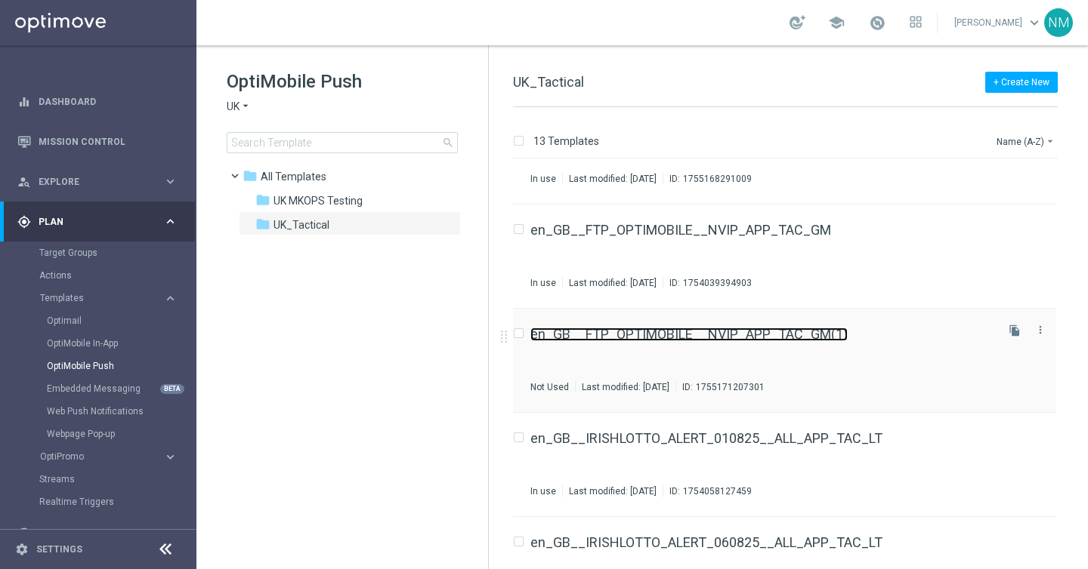
click at [801, 333] on link "en_GB__FTP_OPTIMOBILE__NVIP_APP_TAC_GM(1)" at bounding box center [688, 335] width 317 height 14
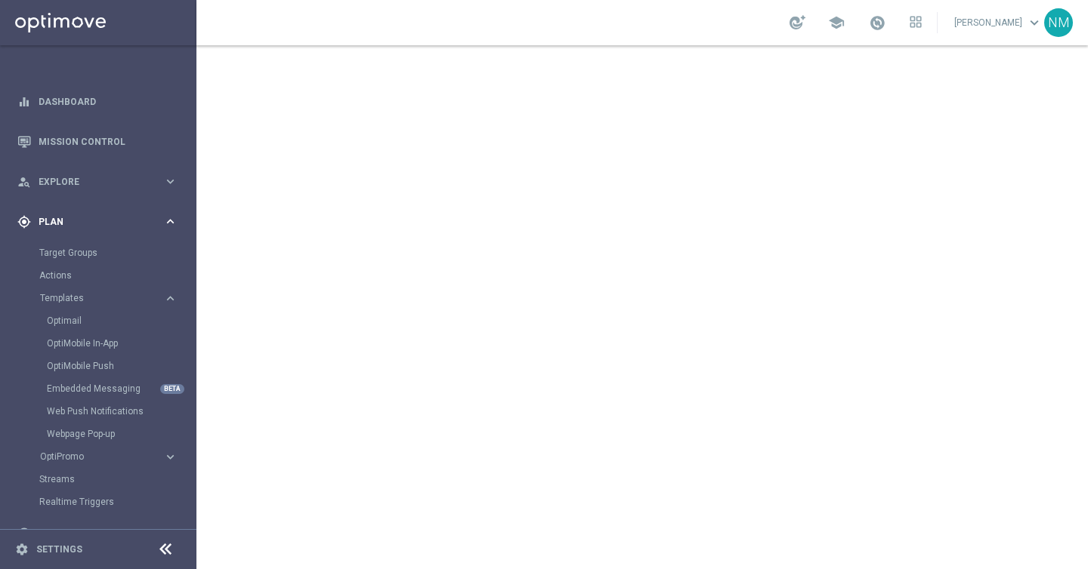
click at [89, 225] on span "Plan" at bounding box center [101, 222] width 125 height 9
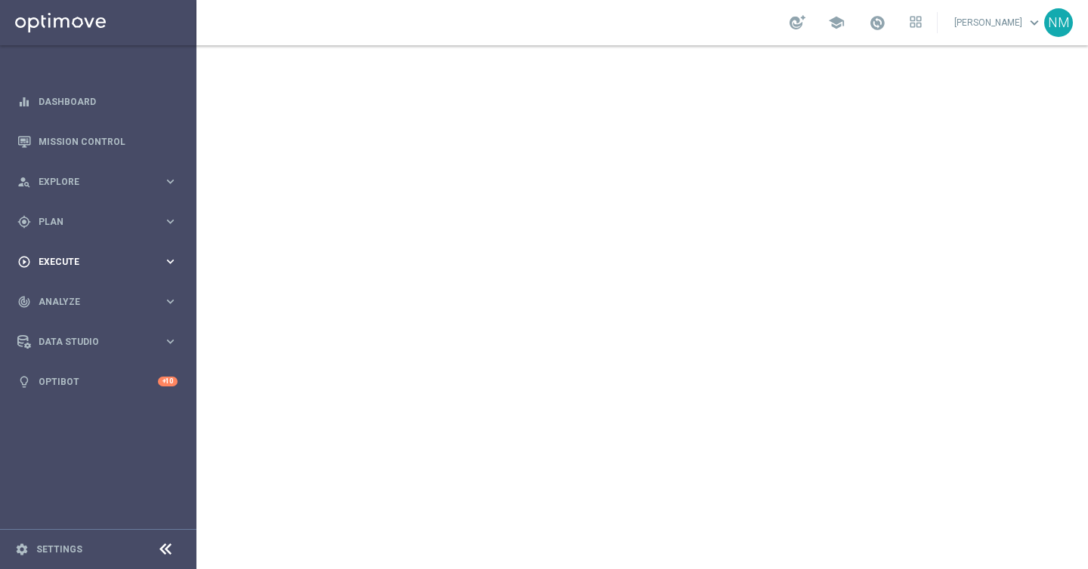
click at [83, 276] on div "play_circle_outline Execute keyboard_arrow_right" at bounding box center [97, 262] width 195 height 40
click at [76, 295] on link "Campaign Builder" at bounding box center [98, 293] width 118 height 12
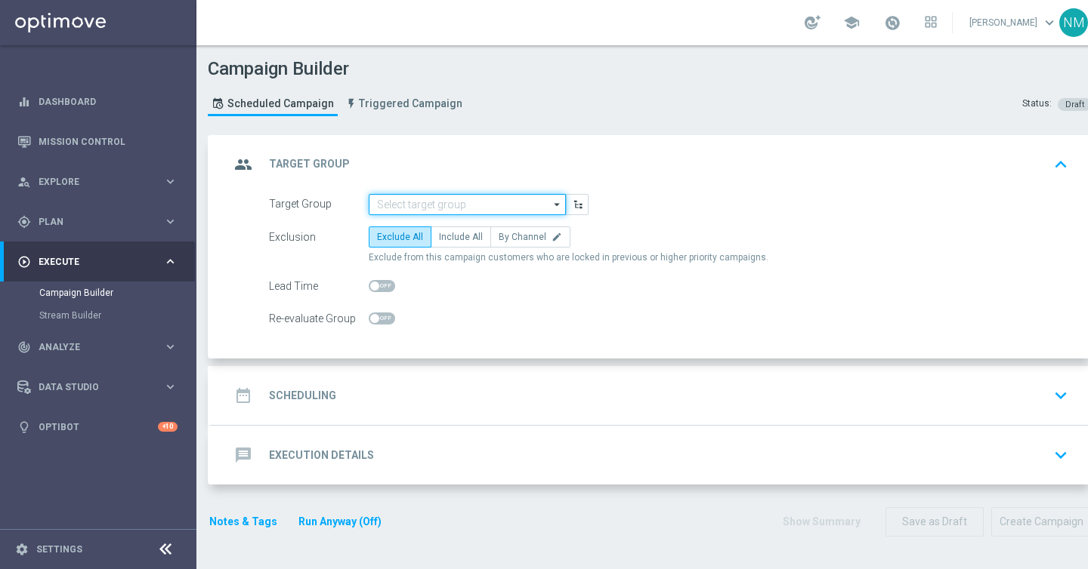
click at [503, 206] on input at bounding box center [467, 204] width 197 height 21
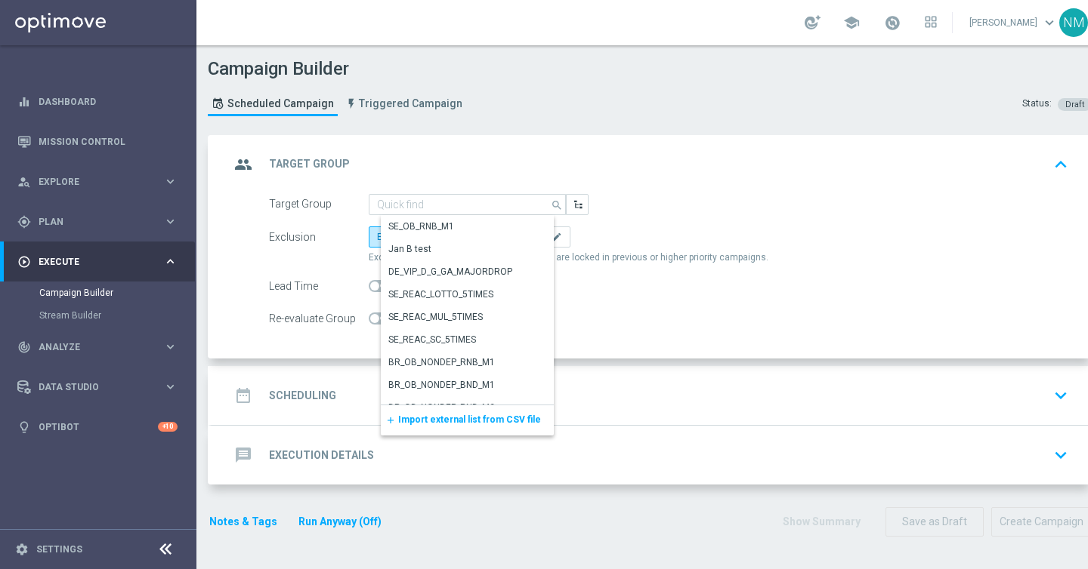
click at [440, 423] on span "Import external list from CSV file" at bounding box center [469, 420] width 143 height 11
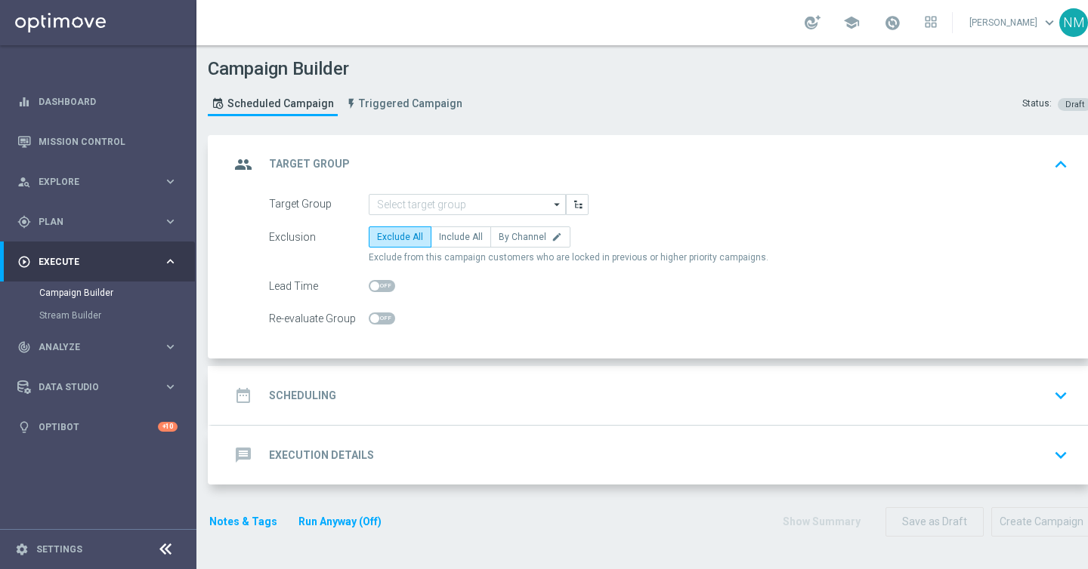
click at [382, 386] on div "date_range Scheduling keyboard_arrow_down" at bounding box center [652, 395] width 844 height 29
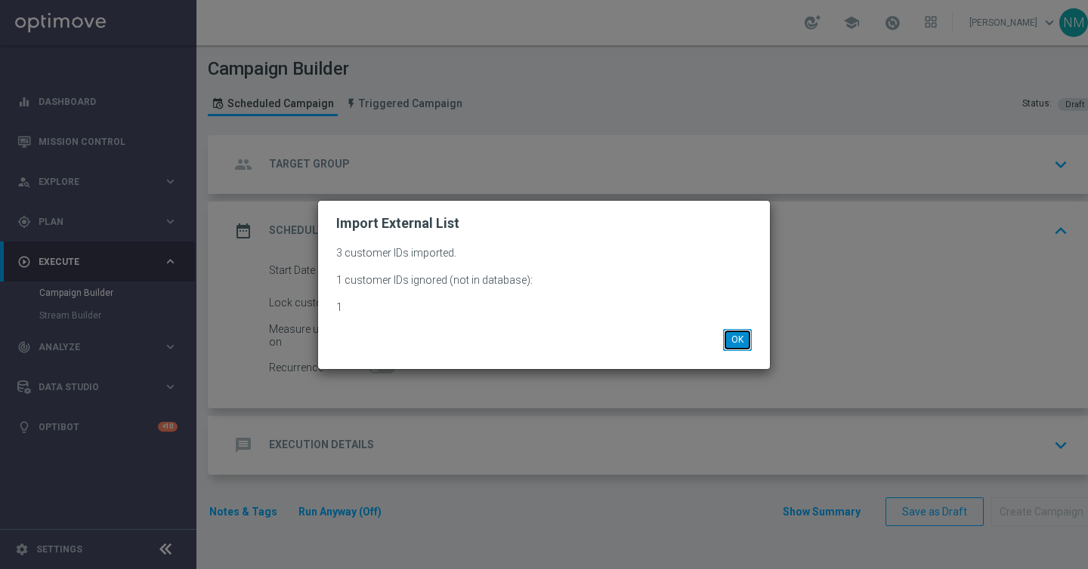
click at [748, 338] on button "OK" at bounding box center [737, 339] width 29 height 21
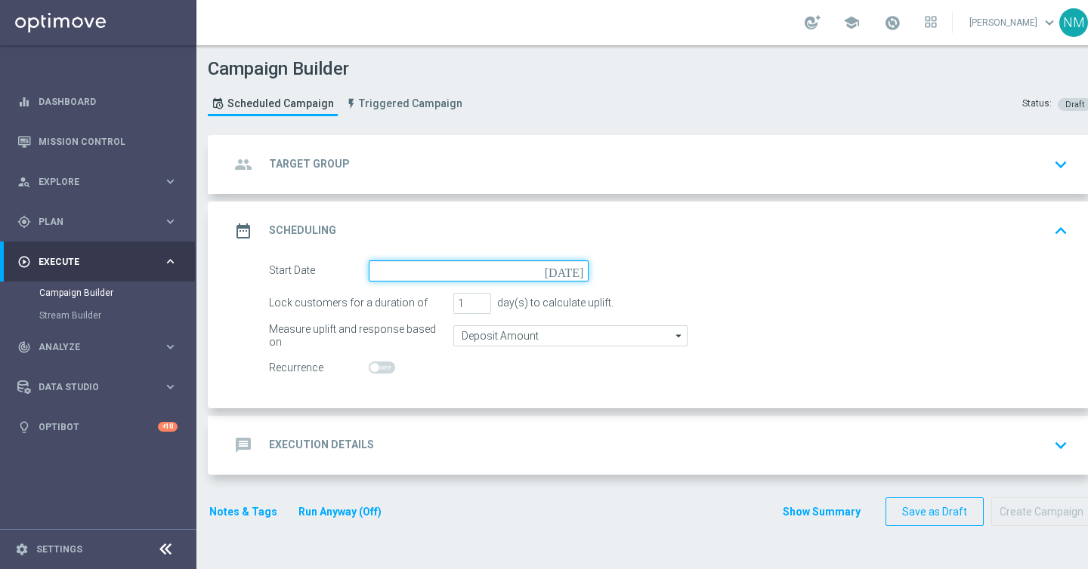
click at [400, 271] on input at bounding box center [479, 271] width 220 height 21
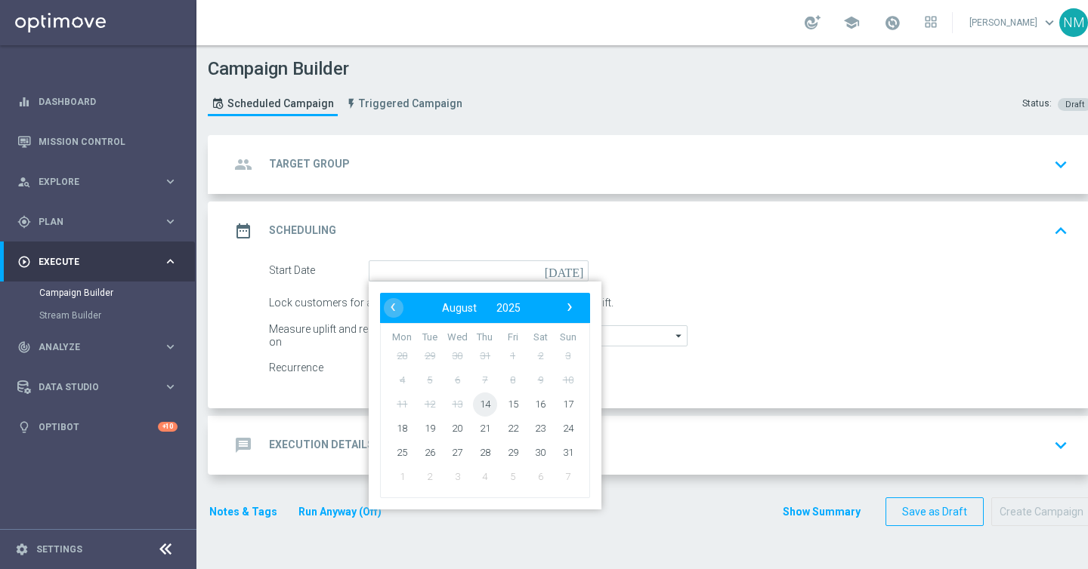
click at [489, 397] on span "14" at bounding box center [485, 404] width 24 height 24
type input "14 Aug 2025"
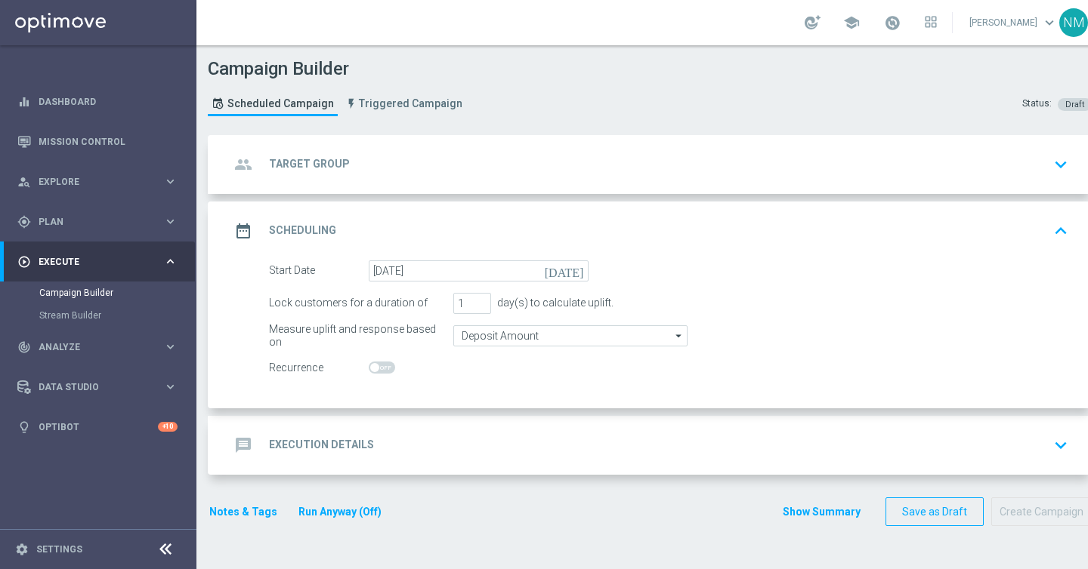
click at [387, 449] on div "message Execution Details keyboard_arrow_down" at bounding box center [652, 445] width 844 height 29
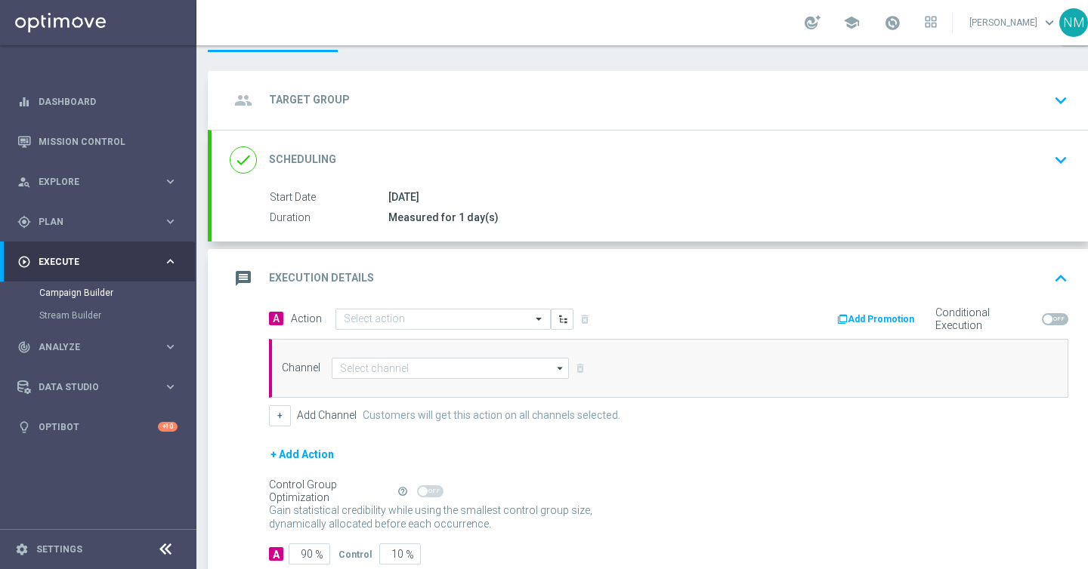
scroll to position [78, 0]
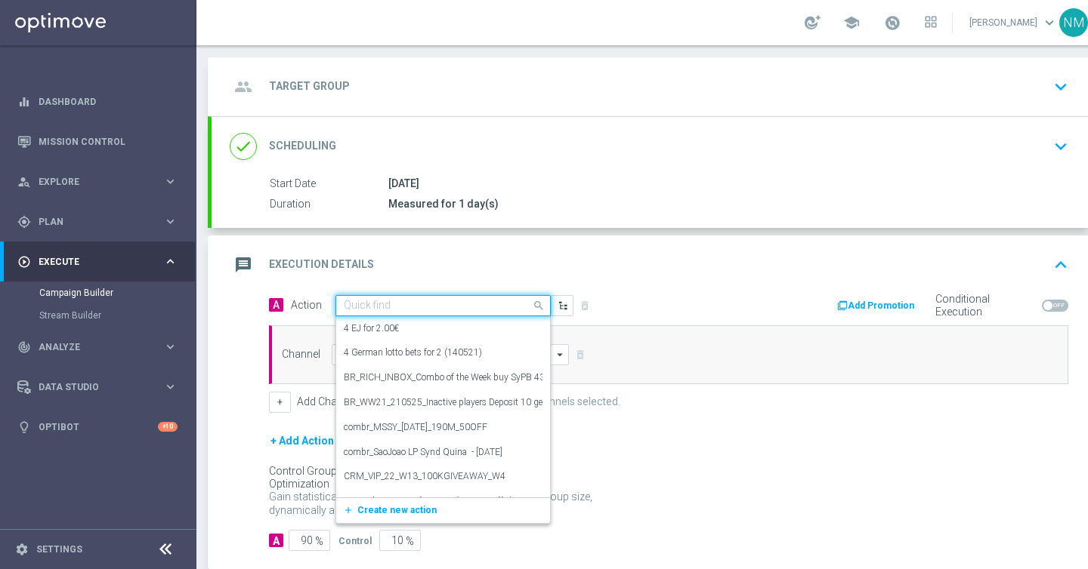
click at [375, 304] on input "text" at bounding box center [428, 306] width 168 height 13
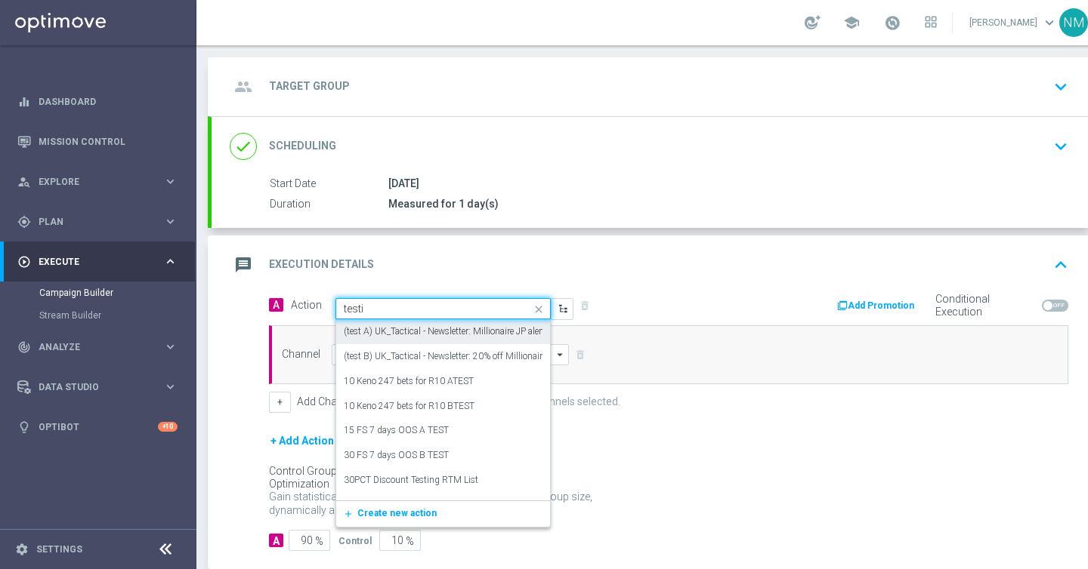
type input "testin"
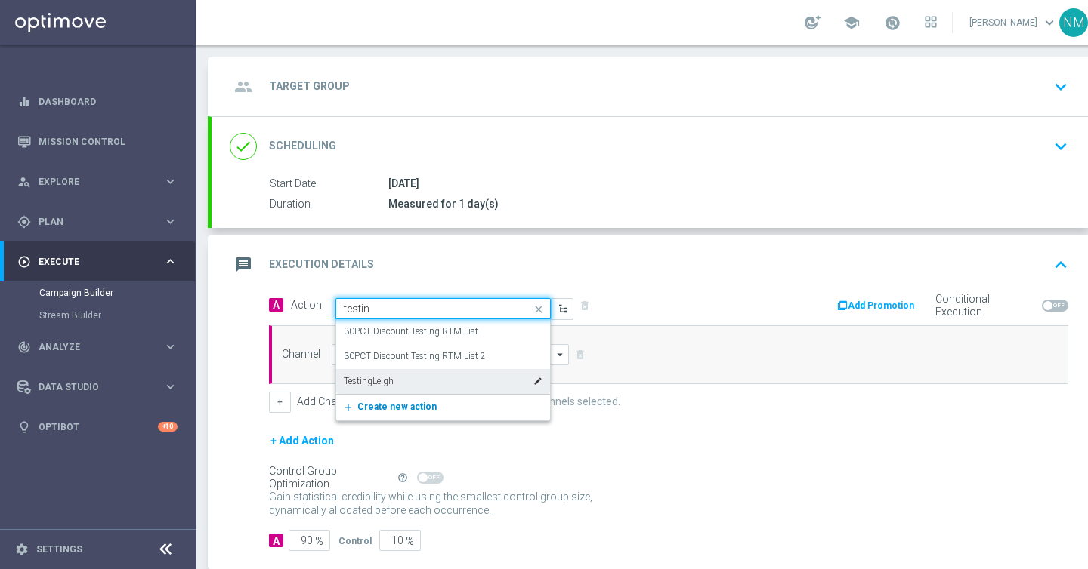
click at [383, 411] on span "Create new action" at bounding box center [396, 407] width 79 height 11
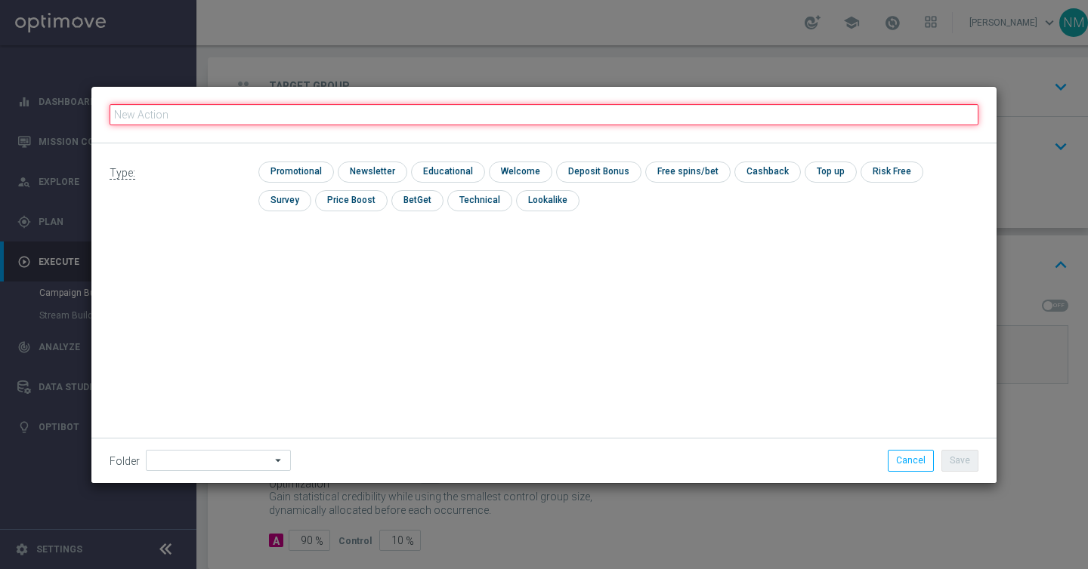
paste input "en_GB__FIVER_FRIDAY_ALERT__NVIP_APP_AUT_LT"
type input "en_GB__FIVER_FRIDAY_ALERT__NVIP_APP_AUT_LT"
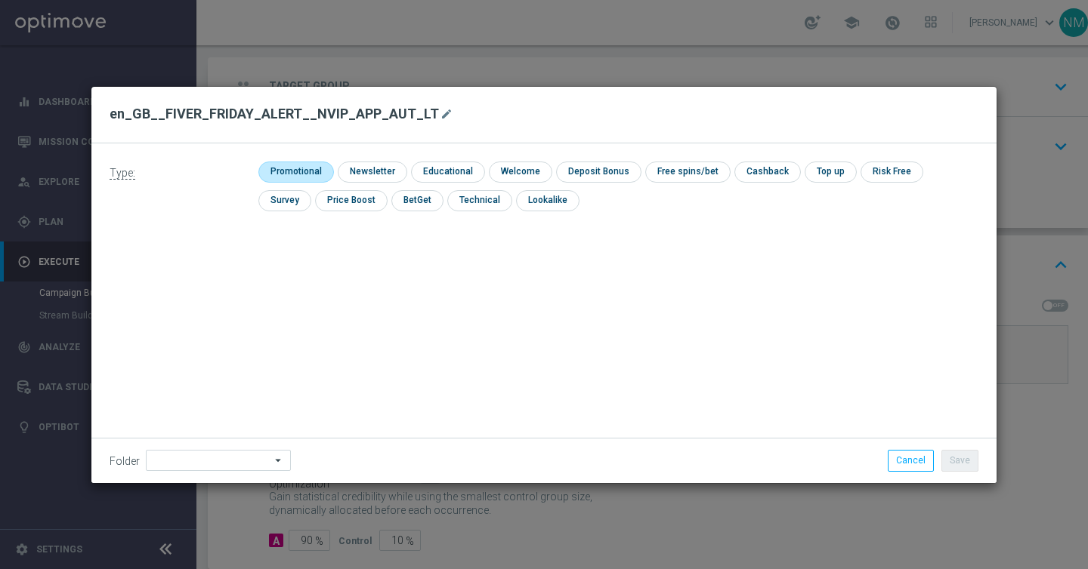
click at [307, 167] on input "checkbox" at bounding box center [294, 172] width 72 height 20
checkbox input "true"
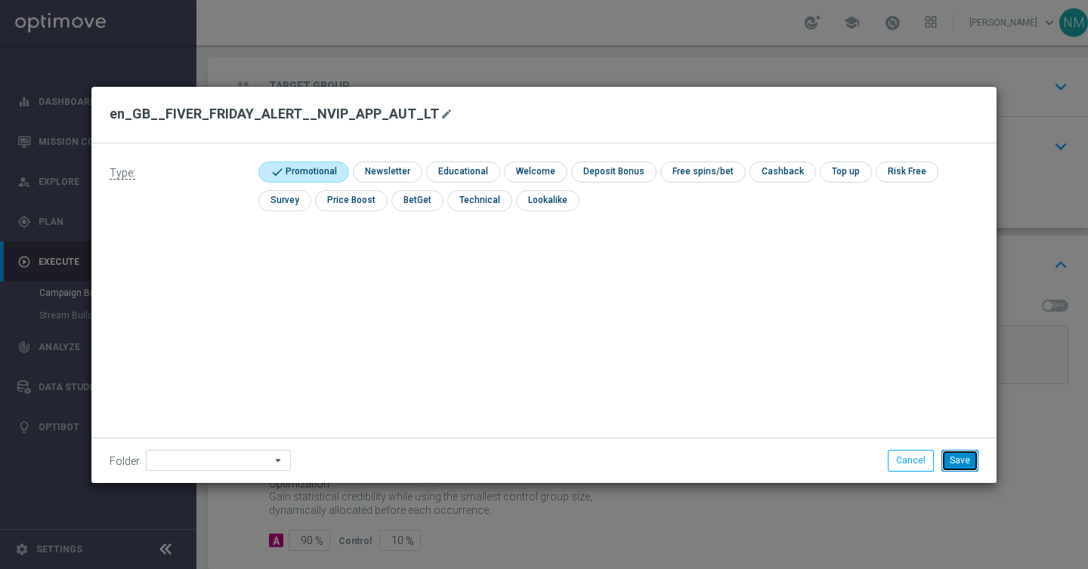
click at [961, 459] on button "Save" at bounding box center [959, 460] width 37 height 21
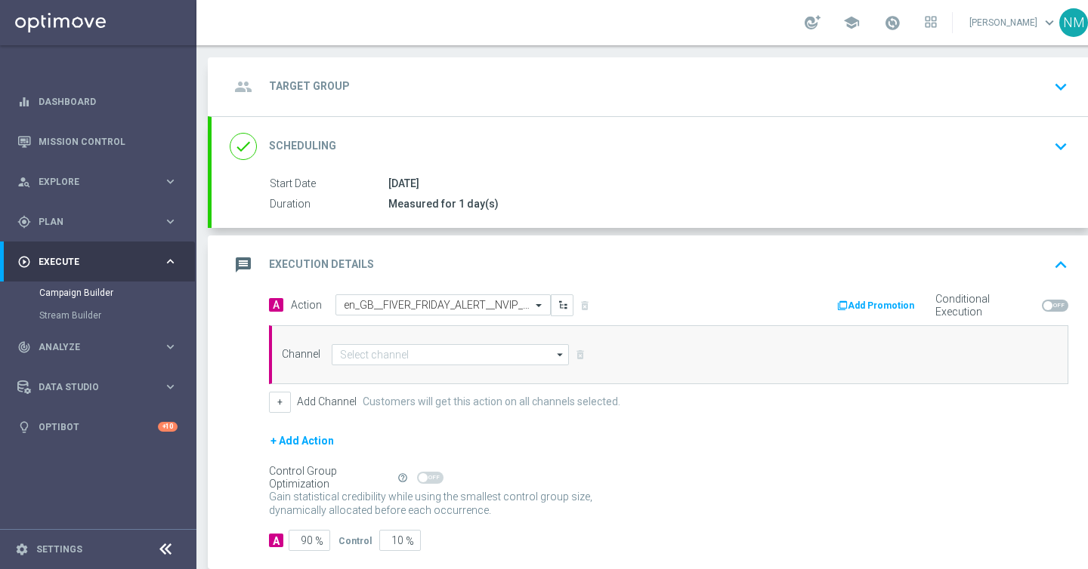
scroll to position [90, 0]
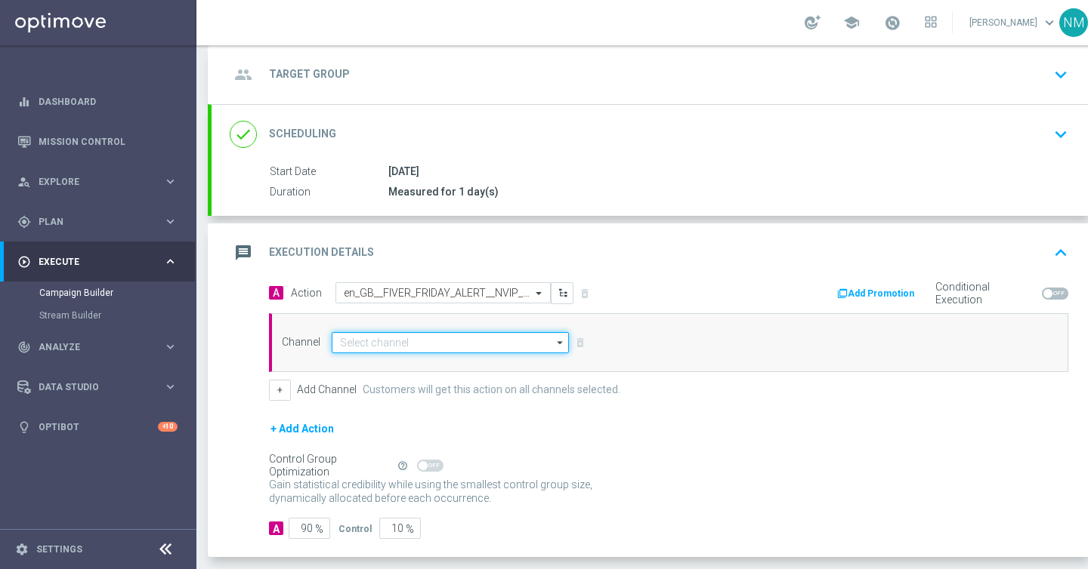
click at [483, 340] on input at bounding box center [450, 342] width 237 height 21
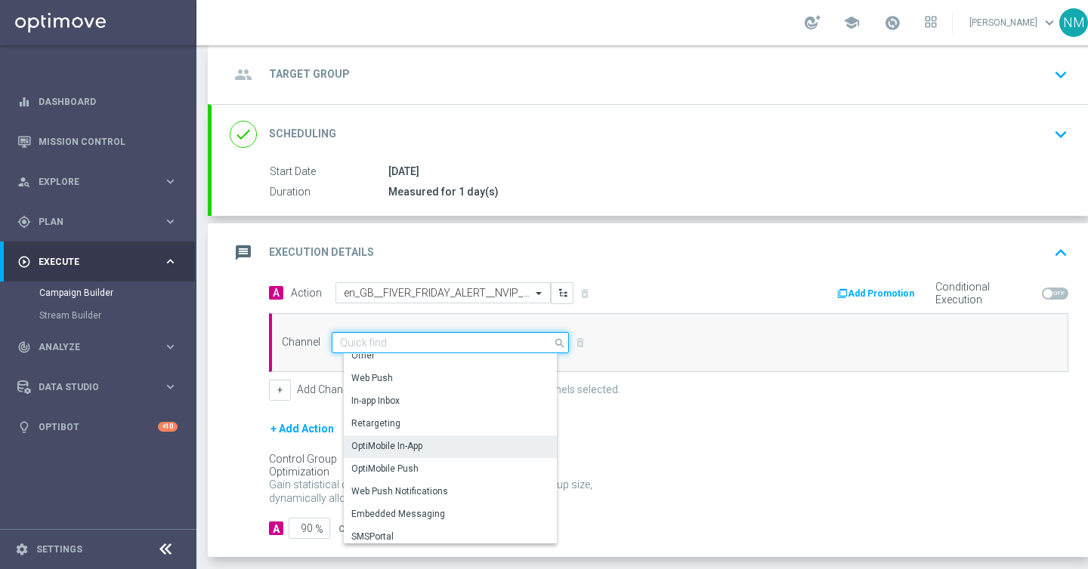
scroll to position [400, 0]
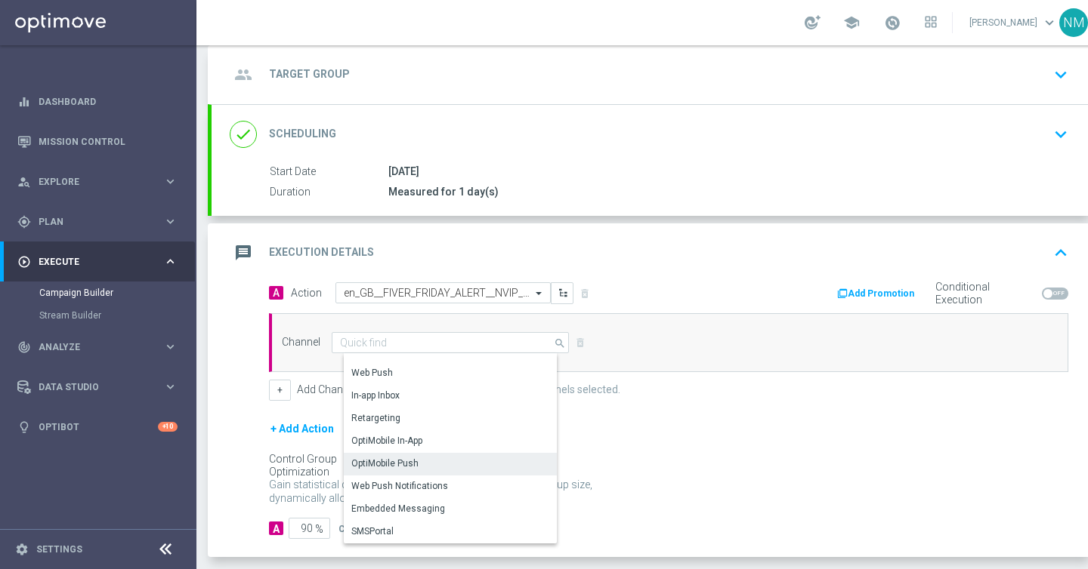
click at [426, 458] on div "OptiMobile Push" at bounding box center [456, 463] width 225 height 21
type input "OptiMobile Push"
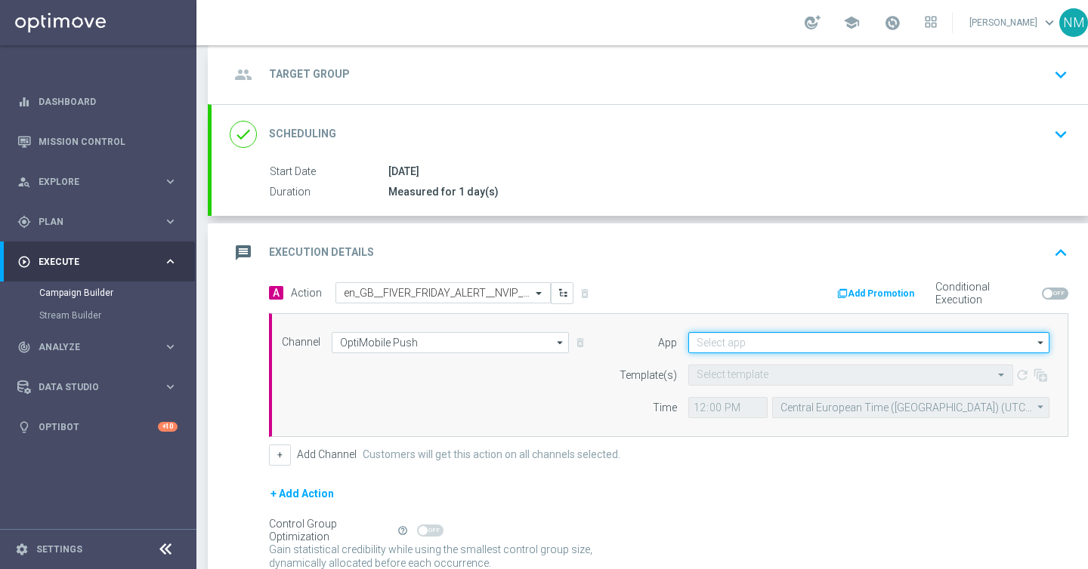
click at [789, 347] on input at bounding box center [868, 342] width 361 height 21
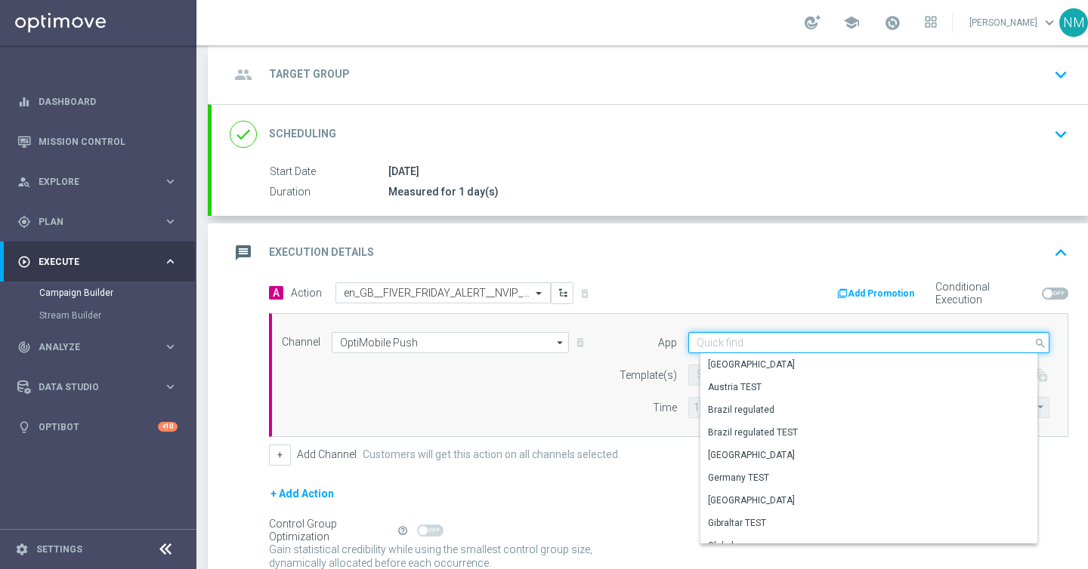
paste input "en_GB__FIVER_FRIDAY_ALERT__NVIP_APP_AUT_LT"
type input "en_GB__FIVER_FRIDAY_ALERT__NVIP_APP_AUT_LT"
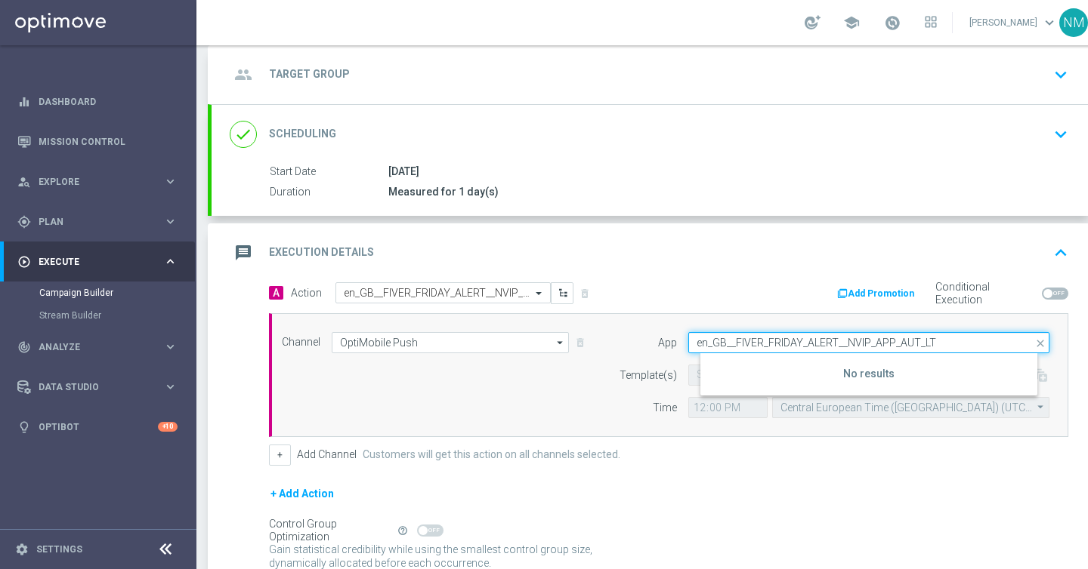
click at [774, 338] on input "en_GB__FIVER_FRIDAY_ALERT__NVIP_APP_AUT_LT" at bounding box center [868, 342] width 361 height 21
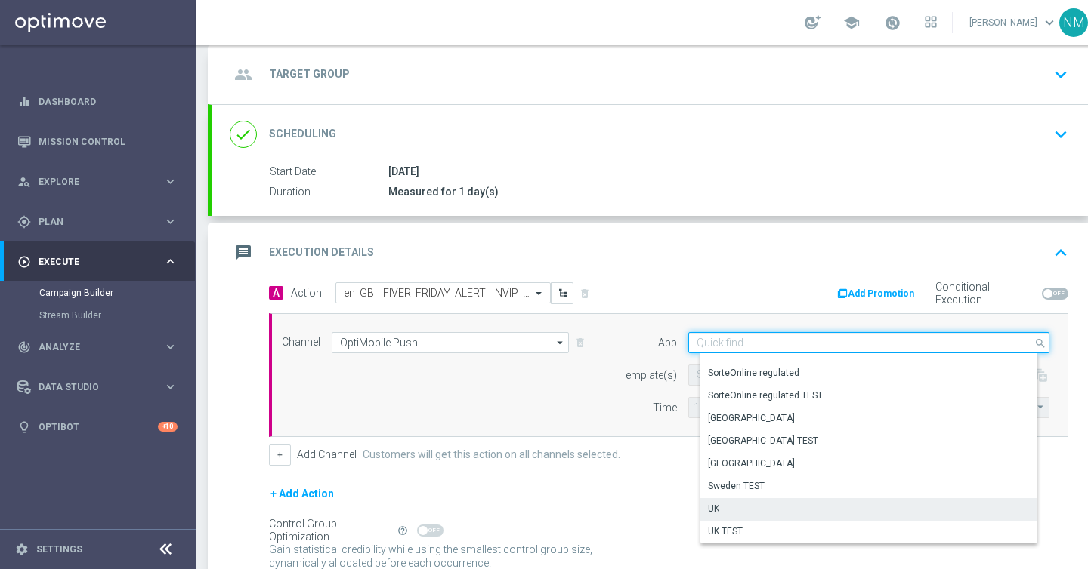
scroll to position [225, 0]
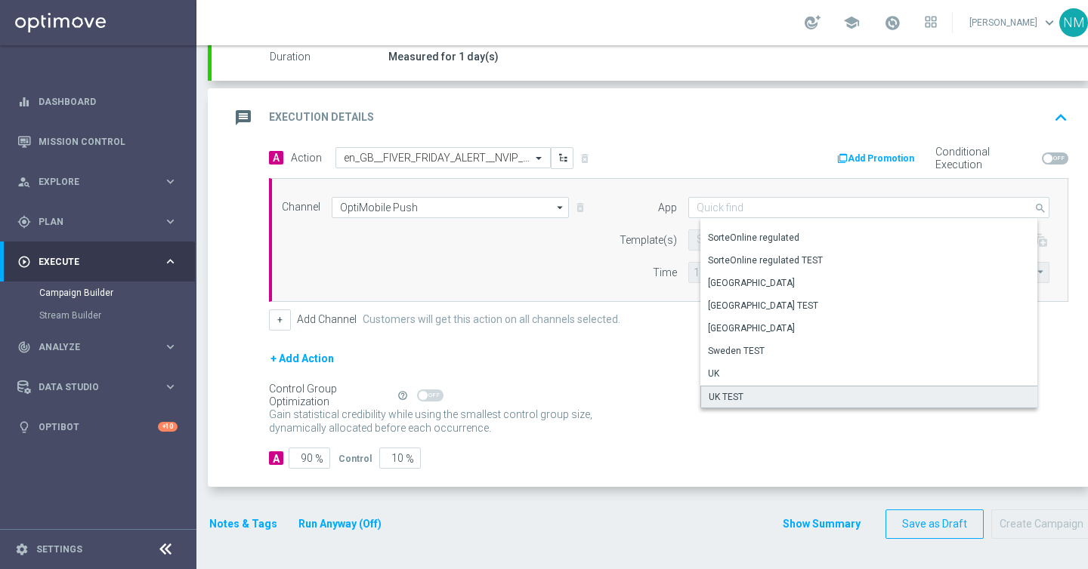
click at [748, 388] on div "UK TEST" at bounding box center [874, 397] width 348 height 23
type input "UK TEST"
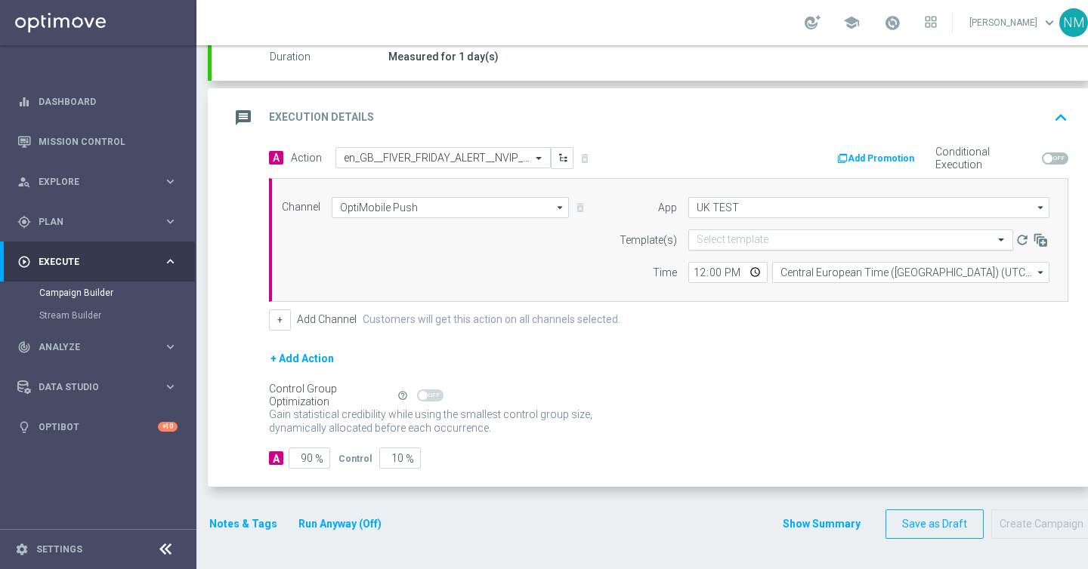
click at [785, 243] on input "text" at bounding box center [835, 240] width 278 height 13
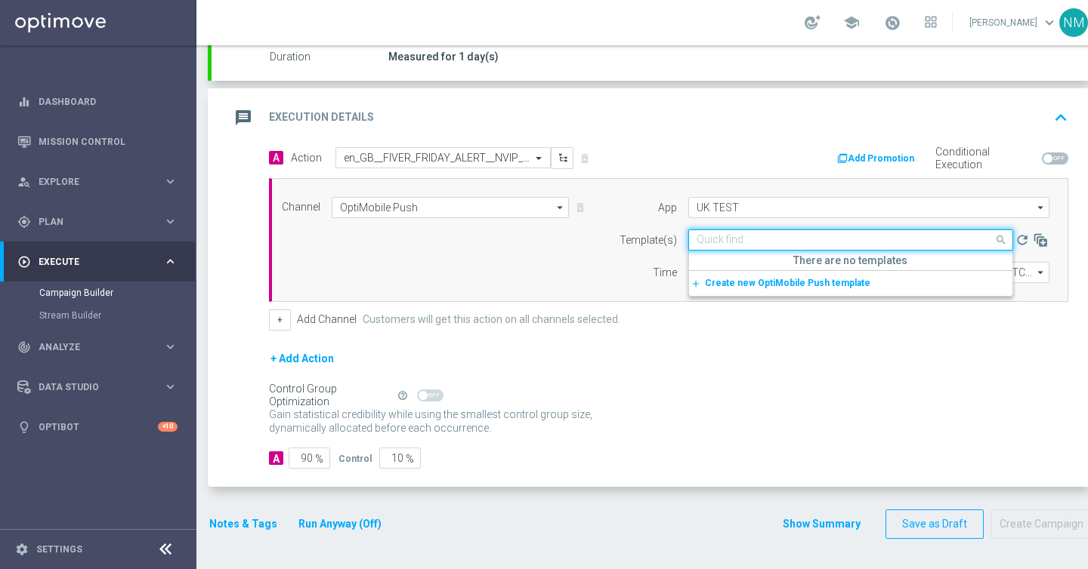
paste input "en_GB__FIVER_FRIDAY_ALERT__NVIP_APP_AUT_LT"
type input "en_GB__FIVER_FRIDAY_ALERT__NVIP_APP_AUT_LT"
click at [778, 208] on input "UK TEST" at bounding box center [868, 207] width 361 height 21
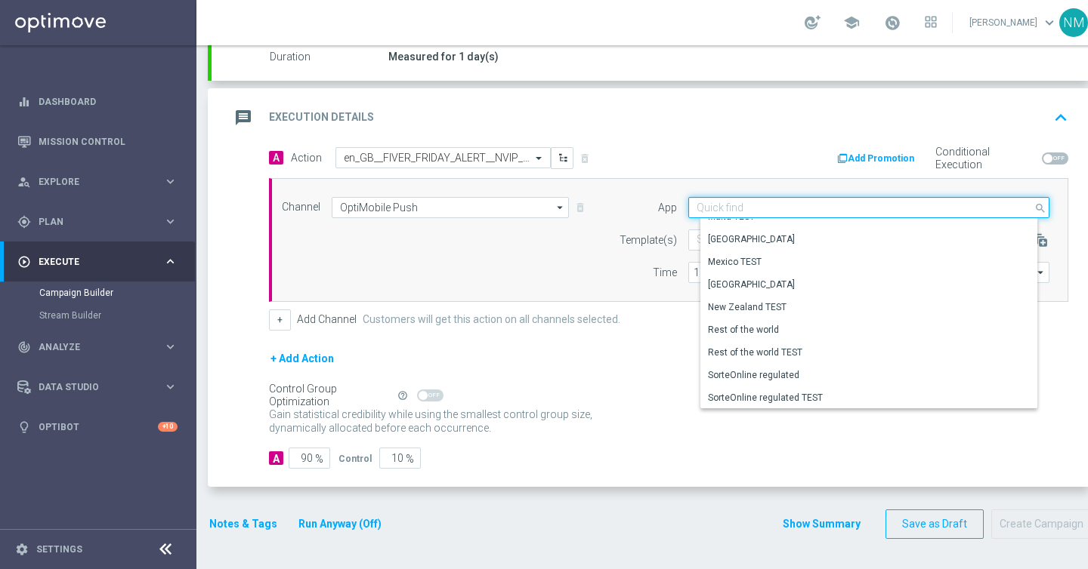
scroll to position [626, 0]
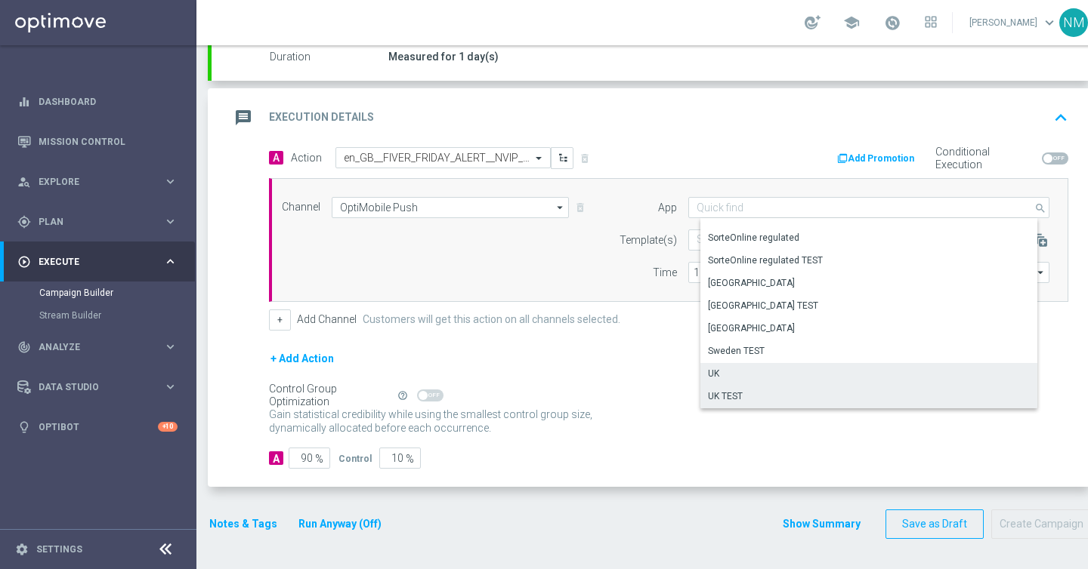
click at [735, 373] on div "UK" at bounding box center [874, 373] width 348 height 21
type input "UK"
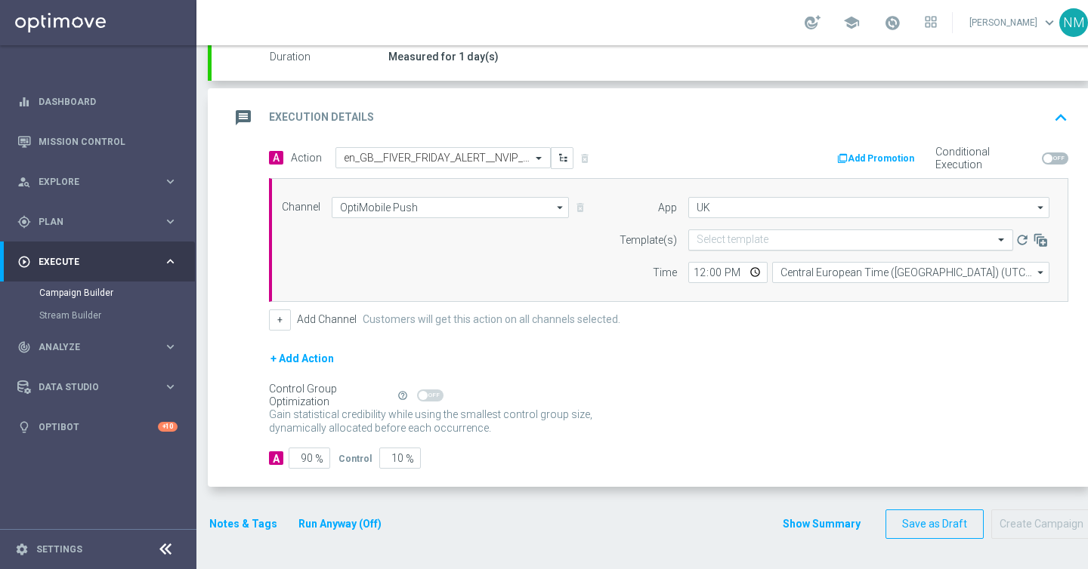
click at [770, 241] on input "text" at bounding box center [835, 240] width 278 height 13
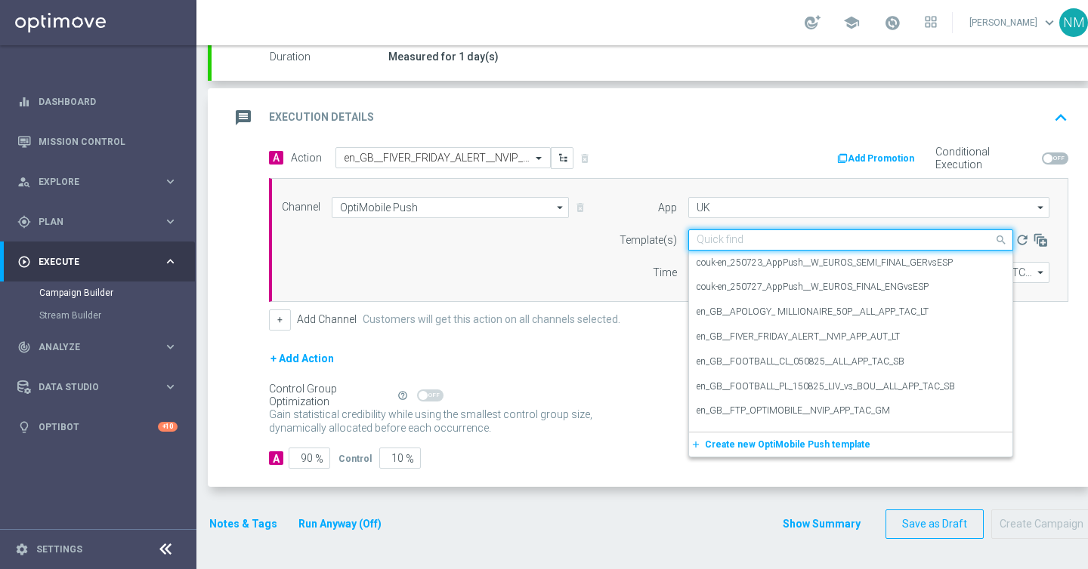
paste input "en_GB__FIVER_FRIDAY_ALERT__NVIP_APP_AUT_LT"
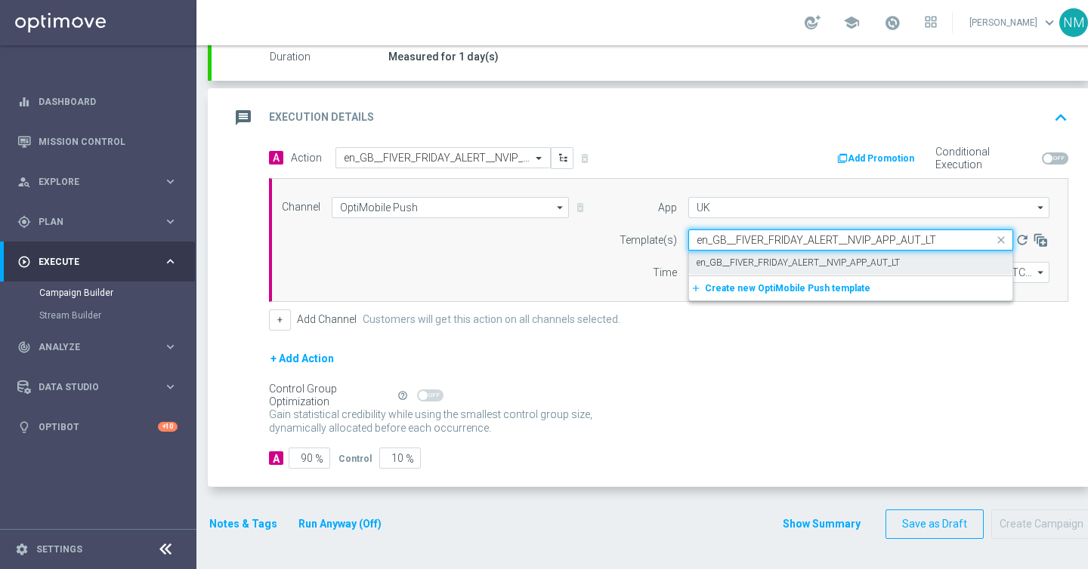
click at [764, 270] on div "en_GB__FIVER_FRIDAY_ALERT__NVIP_APP_AUT_LT" at bounding box center [850, 263] width 308 height 25
type input "en_GB__FIVER_FRIDAY_ALERT__NVIP_APP_AUT_LT"
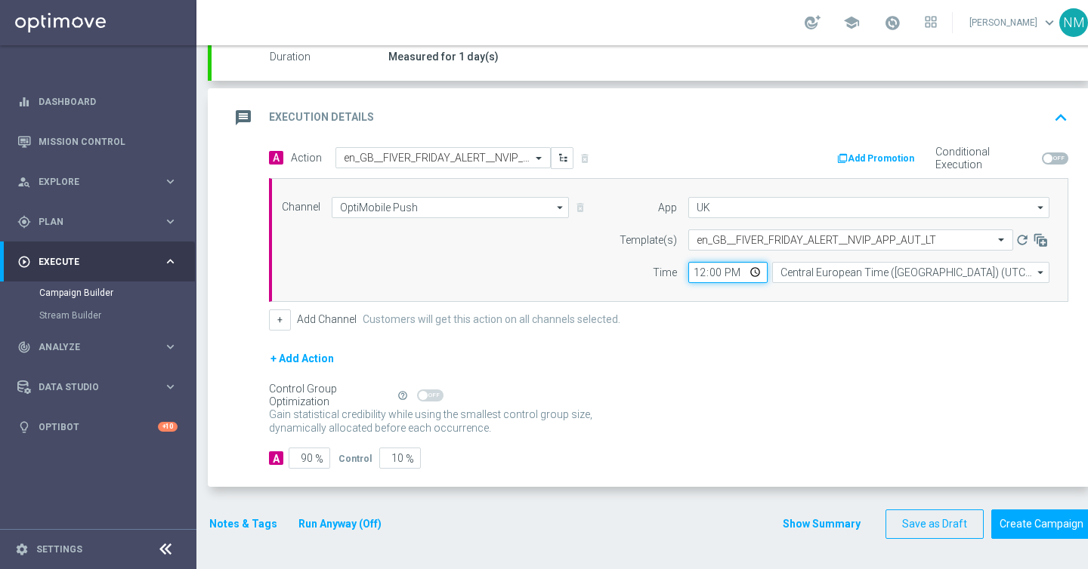
click at [757, 270] on input "12:00" at bounding box center [727, 272] width 79 height 21
click at [873, 347] on form "A Action Select action en_GB__FIVER_FRIDAY_ALERT__NVIP_APP_AUT_LT delete_foreve…" at bounding box center [668, 308] width 799 height 322
click at [752, 273] on input "13:00" at bounding box center [727, 272] width 79 height 21
click at [875, 368] on div "+ Add Action" at bounding box center [668, 369] width 799 height 38
type input "13:42"
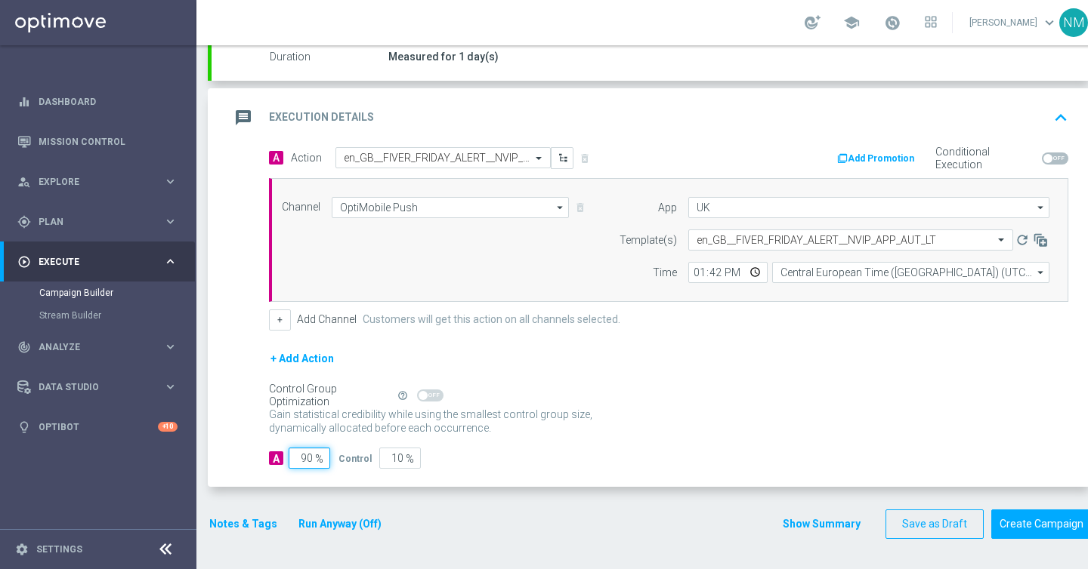
click at [307, 456] on input "90" at bounding box center [309, 458] width 42 height 21
type input "0"
type input "100"
type input "10"
type input "90"
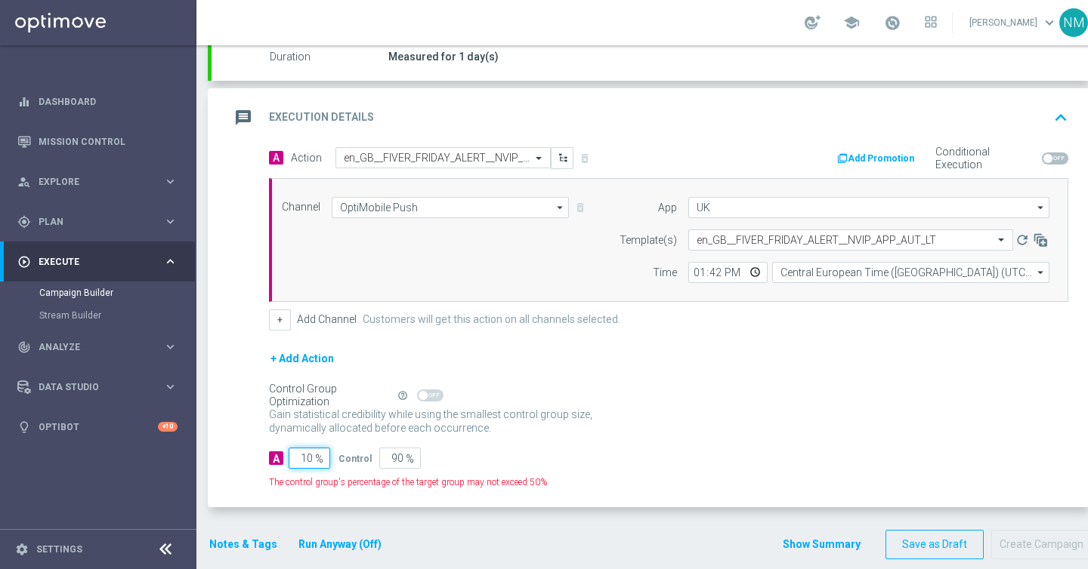
type input "100"
type input "0"
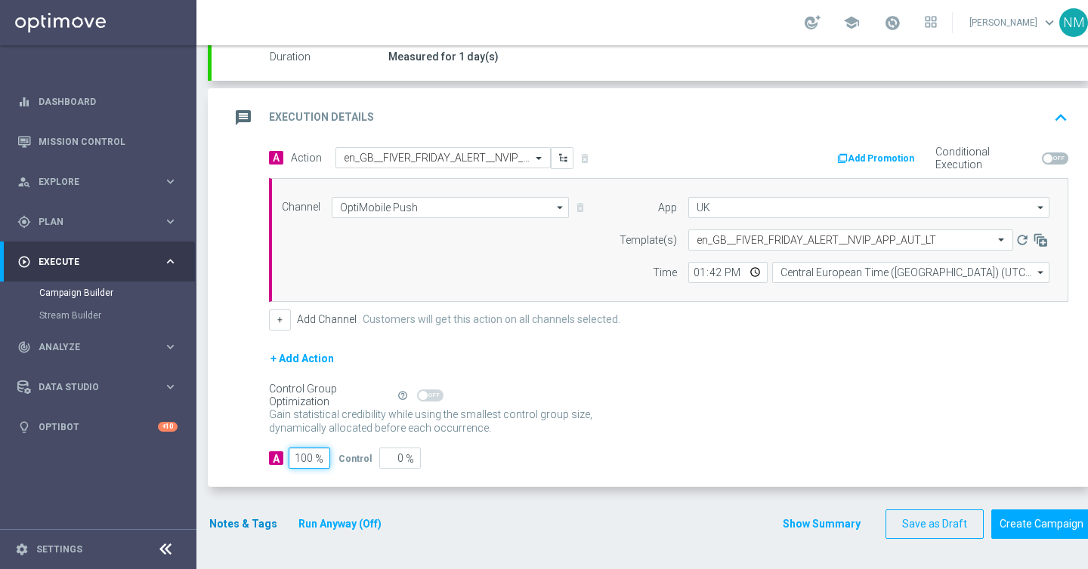
type input "100"
click at [250, 523] on button "Notes & Tags" at bounding box center [243, 524] width 71 height 19
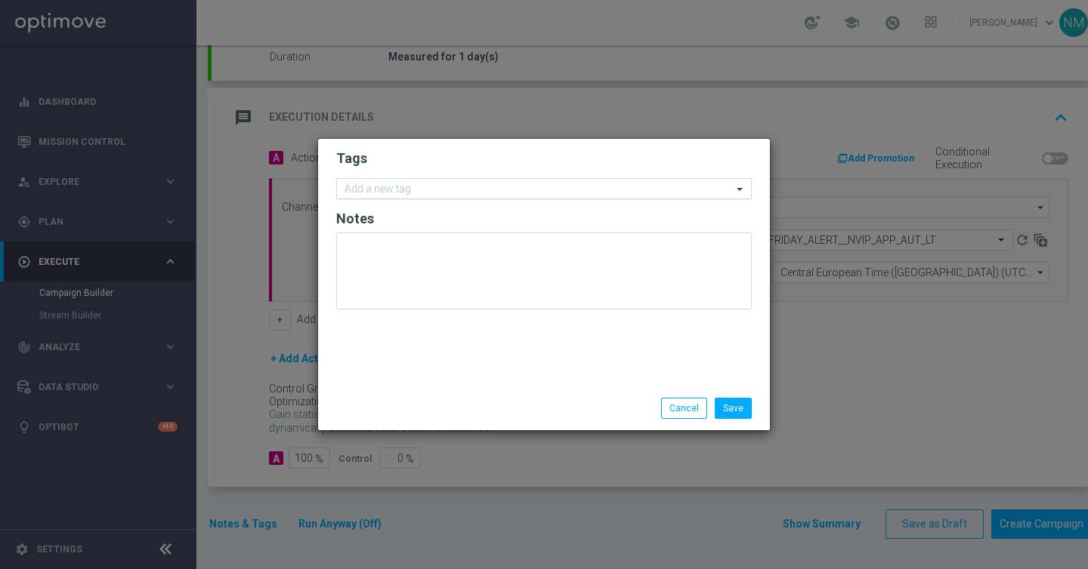
click at [411, 186] on input "text" at bounding box center [537, 190] width 387 height 13
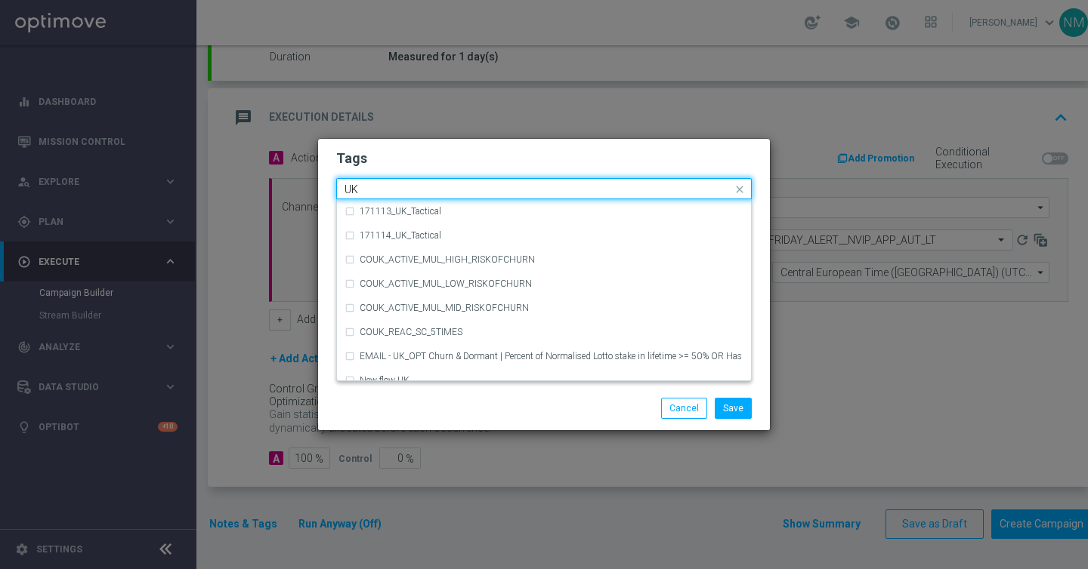
type input "U"
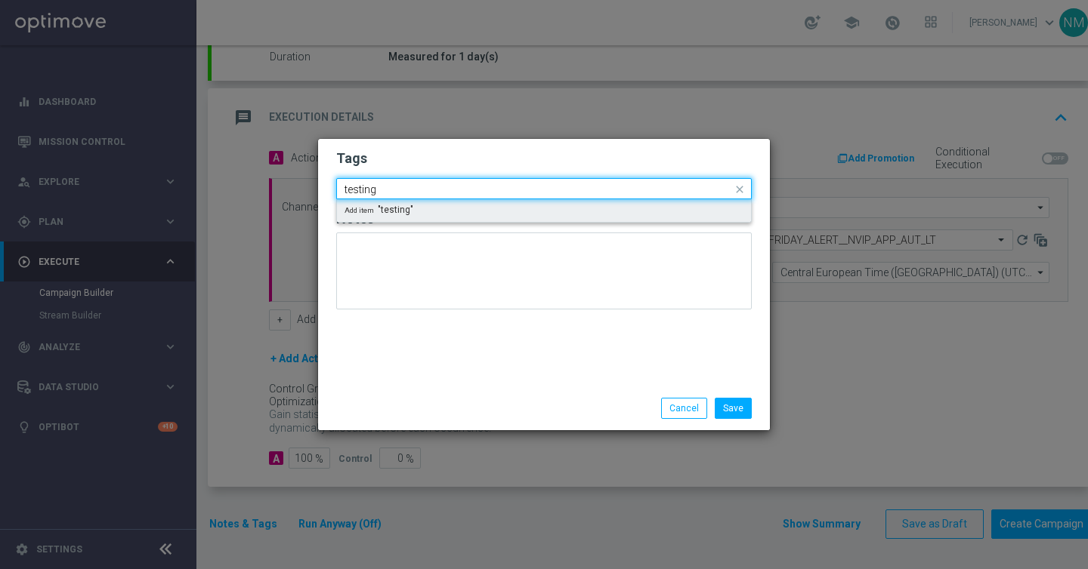
click at [450, 213] on div "Add item "testing"" at bounding box center [544, 210] width 414 height 23
type input "testing"
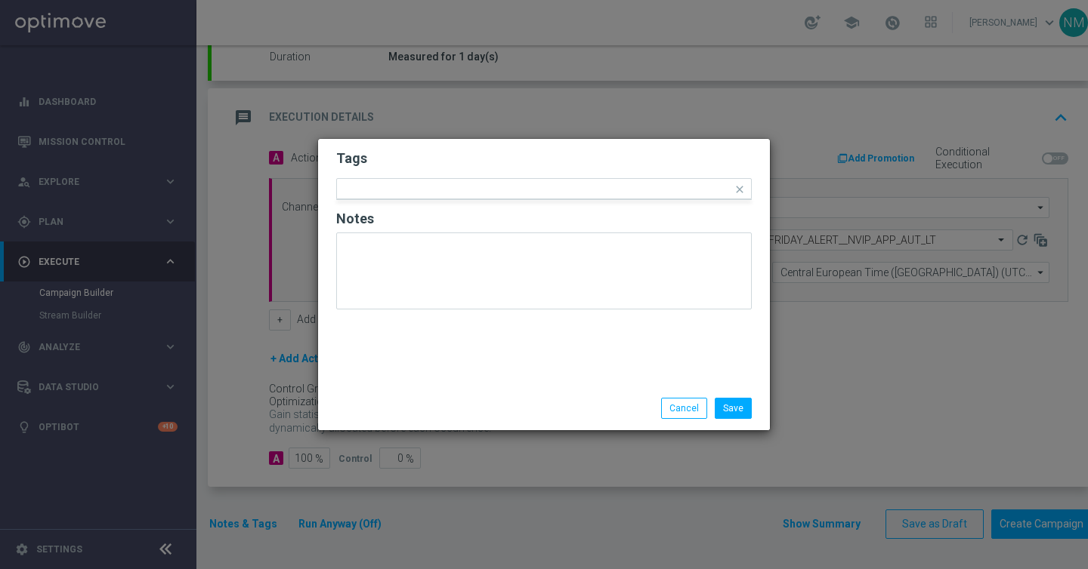
click at [726, 426] on div "Save Cancel" at bounding box center [544, 409] width 452 height 44
click at [727, 415] on button "Save" at bounding box center [732, 408] width 37 height 21
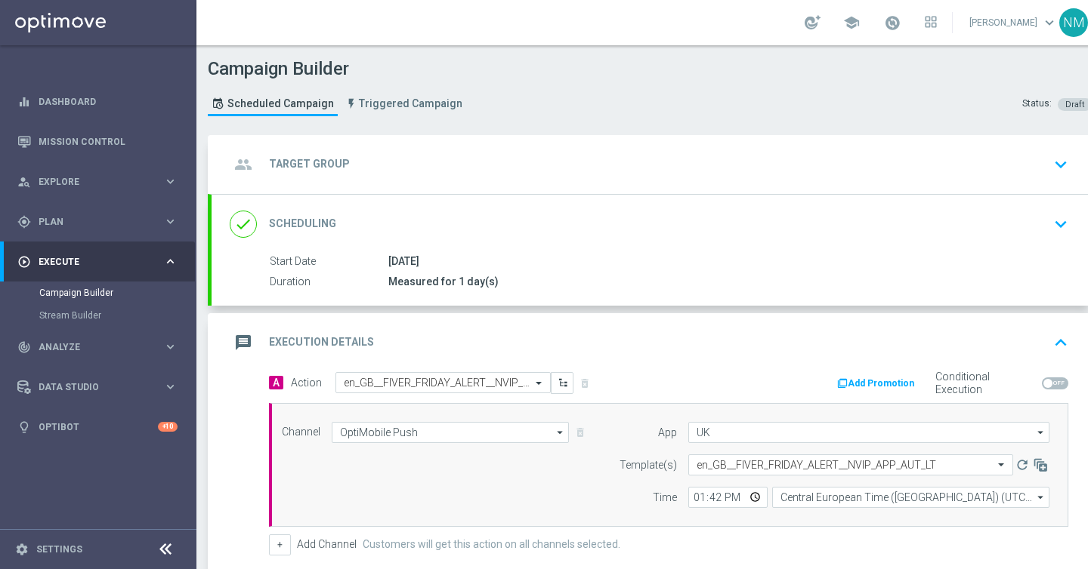
scroll to position [225, 0]
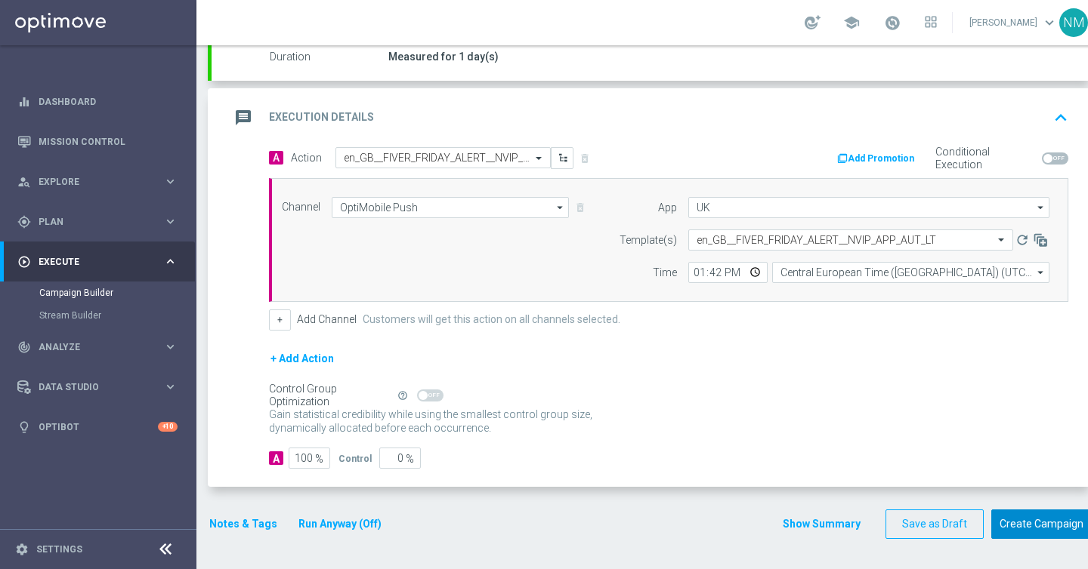
click at [1030, 532] on button "Create Campaign" at bounding box center [1041, 524] width 100 height 29
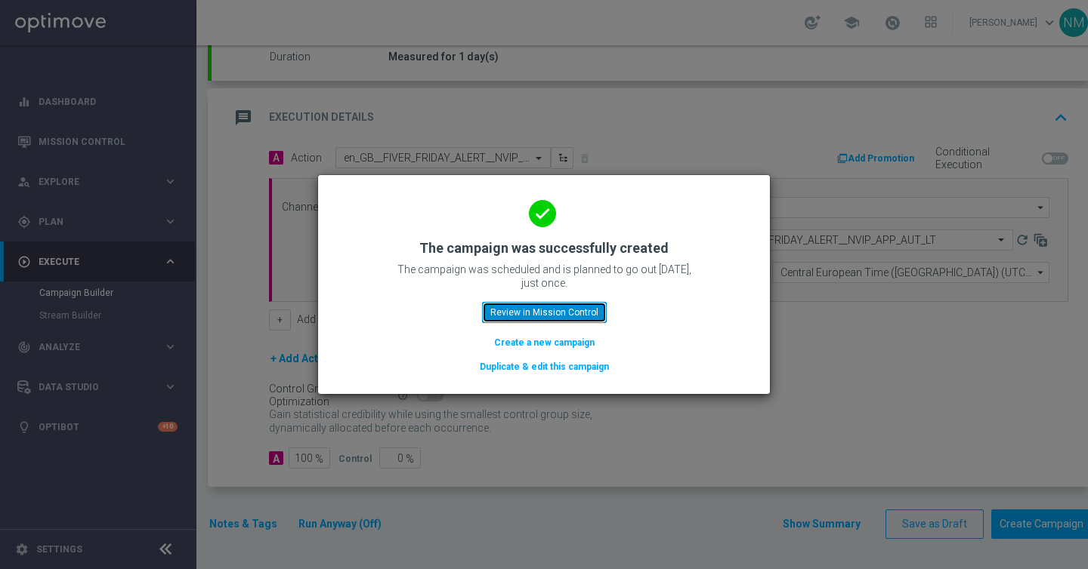
click at [550, 312] on button "Review in Mission Control" at bounding box center [544, 312] width 125 height 21
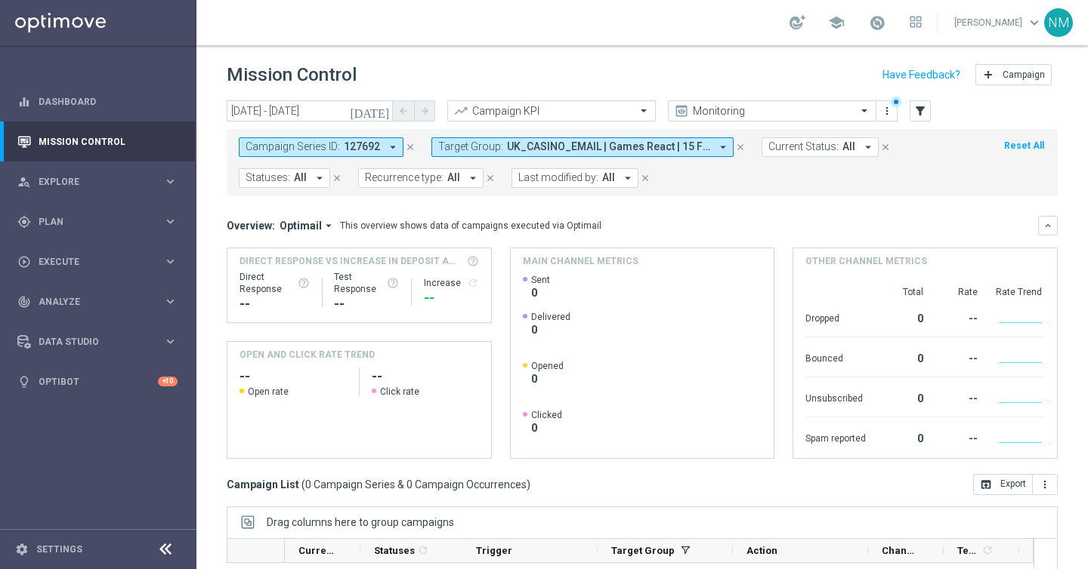
click at [736, 147] on icon "close" at bounding box center [740, 147] width 11 height 11
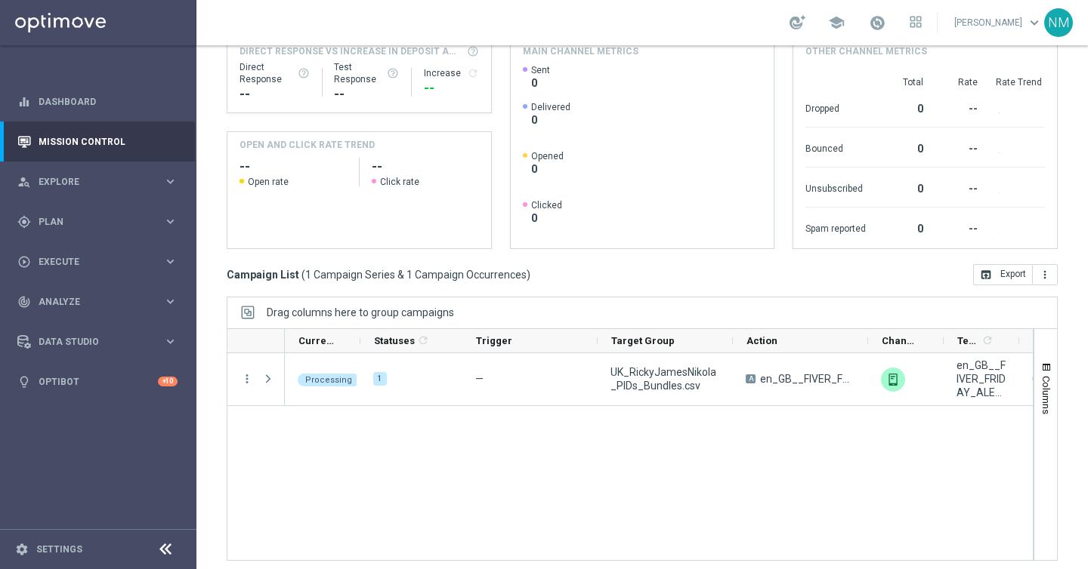
scroll to position [217, 0]
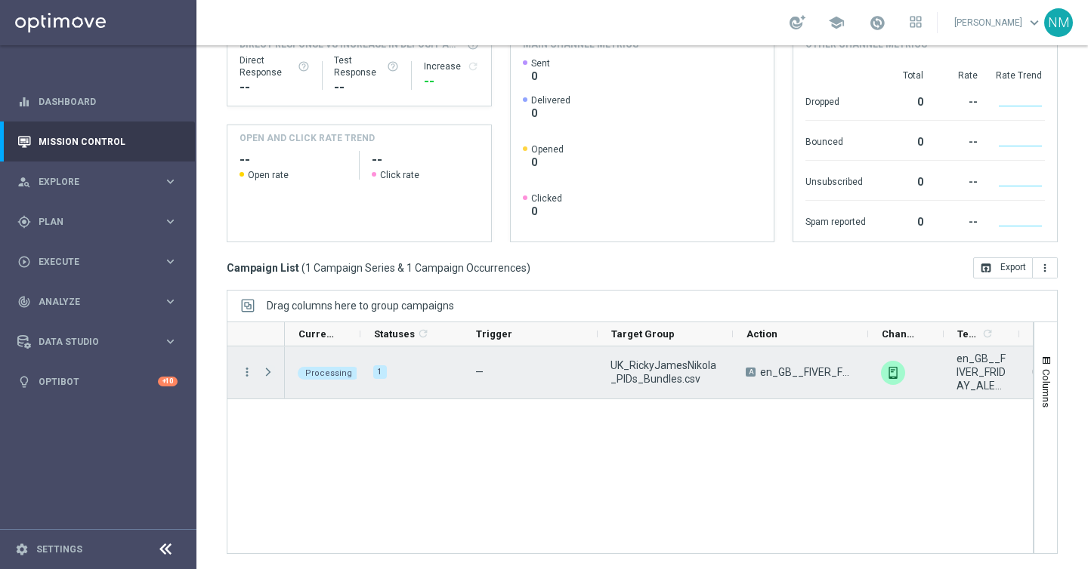
click at [267, 372] on span at bounding box center [268, 372] width 14 height 12
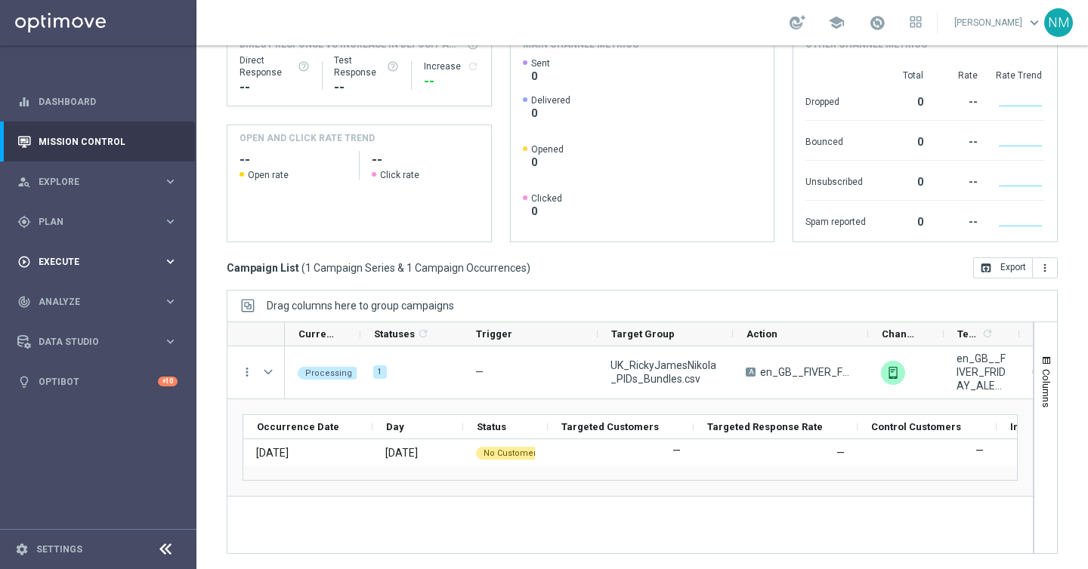
click at [90, 258] on span "Execute" at bounding box center [101, 262] width 125 height 9
click at [76, 290] on link "Campaign Builder" at bounding box center [98, 293] width 118 height 12
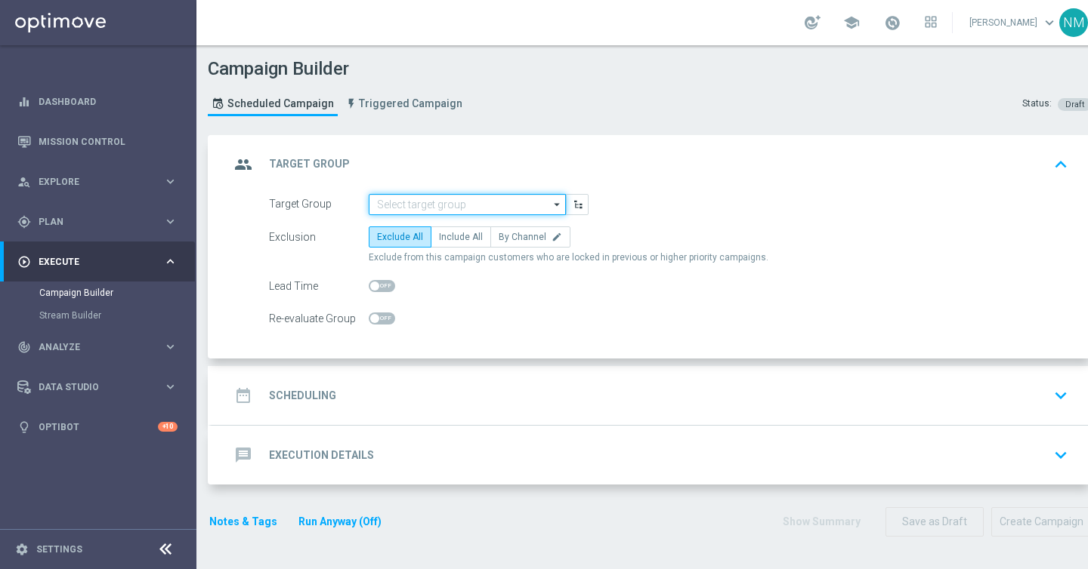
click at [549, 211] on input at bounding box center [467, 204] width 197 height 21
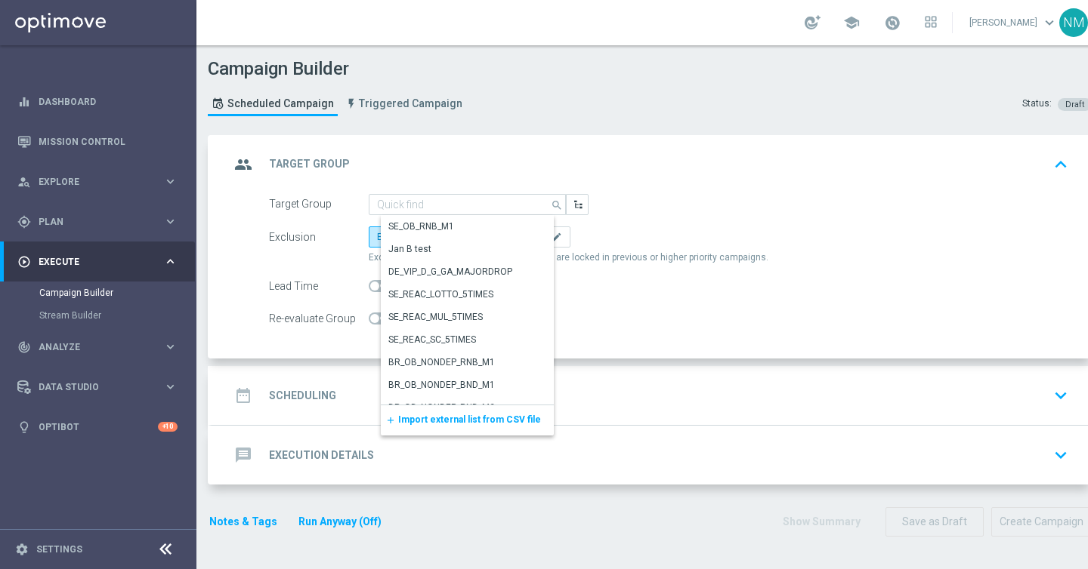
click at [686, 257] on span "Exclude from this campaign customers who are locked in previous or higher prior…" at bounding box center [569, 257] width 400 height 13
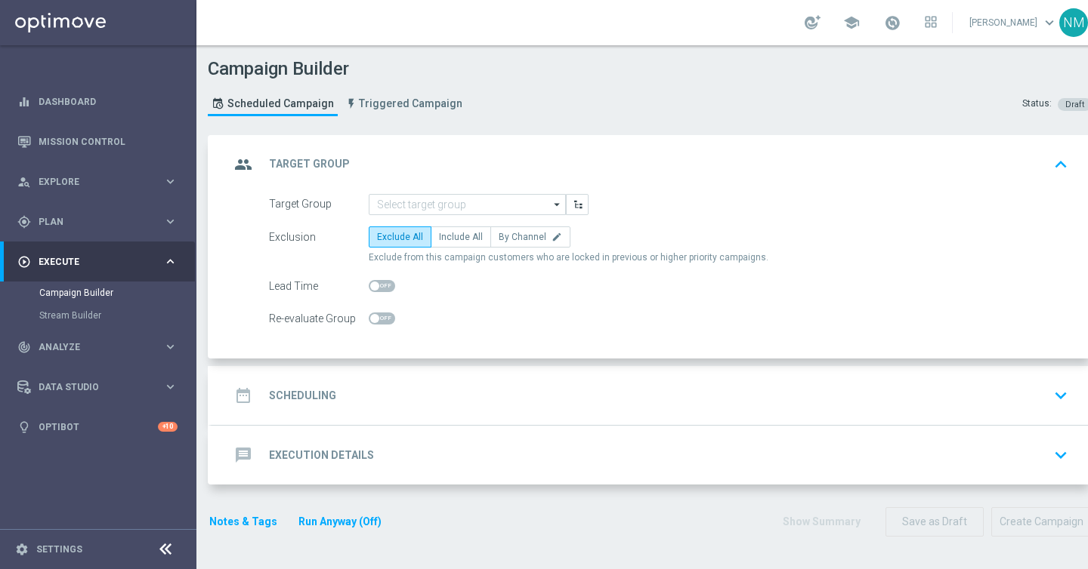
click at [554, 205] on icon "arrow_drop_down" at bounding box center [557, 205] width 15 height 20
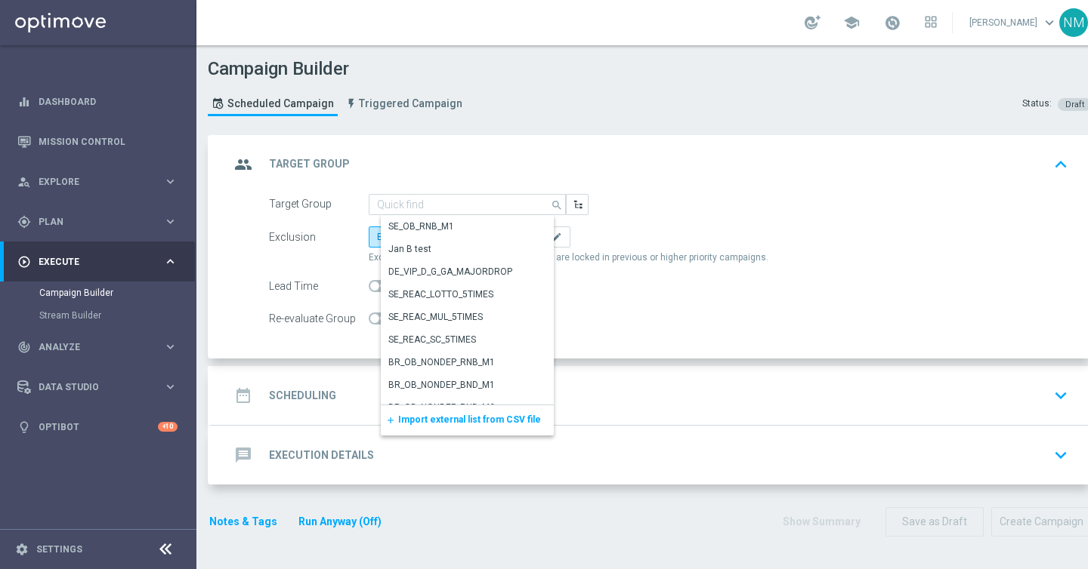
click at [428, 422] on span "Import external list from CSV file" at bounding box center [469, 420] width 143 height 11
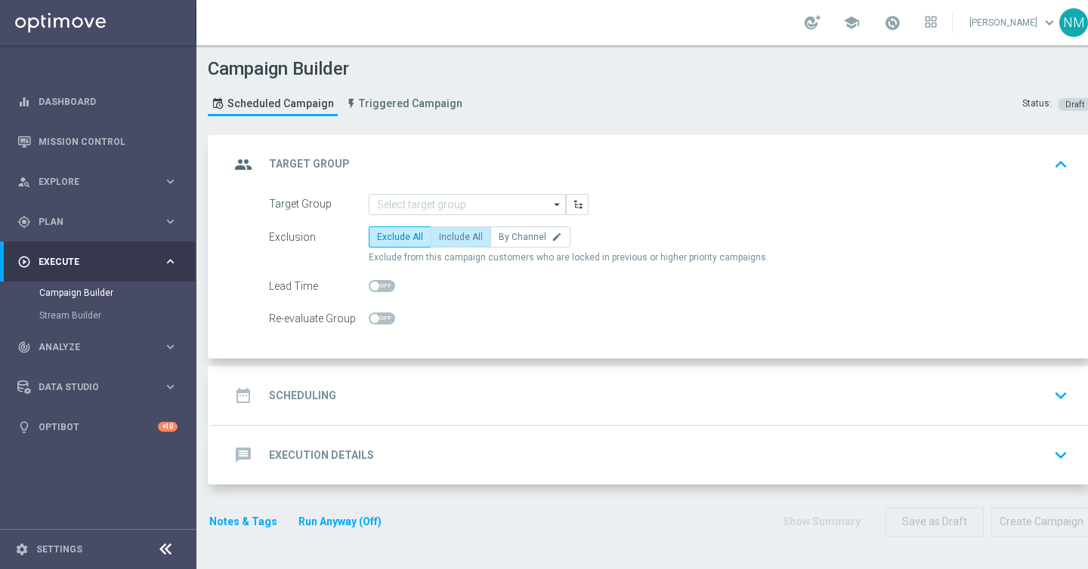
click at [461, 236] on span "Include All" at bounding box center [461, 237] width 44 height 11
click at [449, 236] on input "Include All" at bounding box center [444, 240] width 10 height 10
radio input "true"
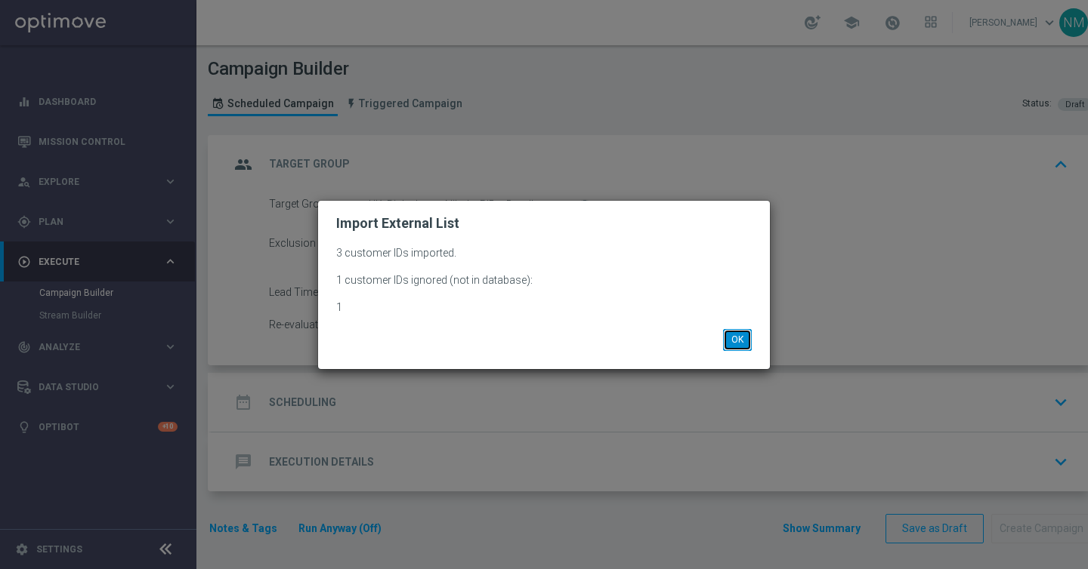
click at [737, 337] on button "OK" at bounding box center [737, 339] width 29 height 21
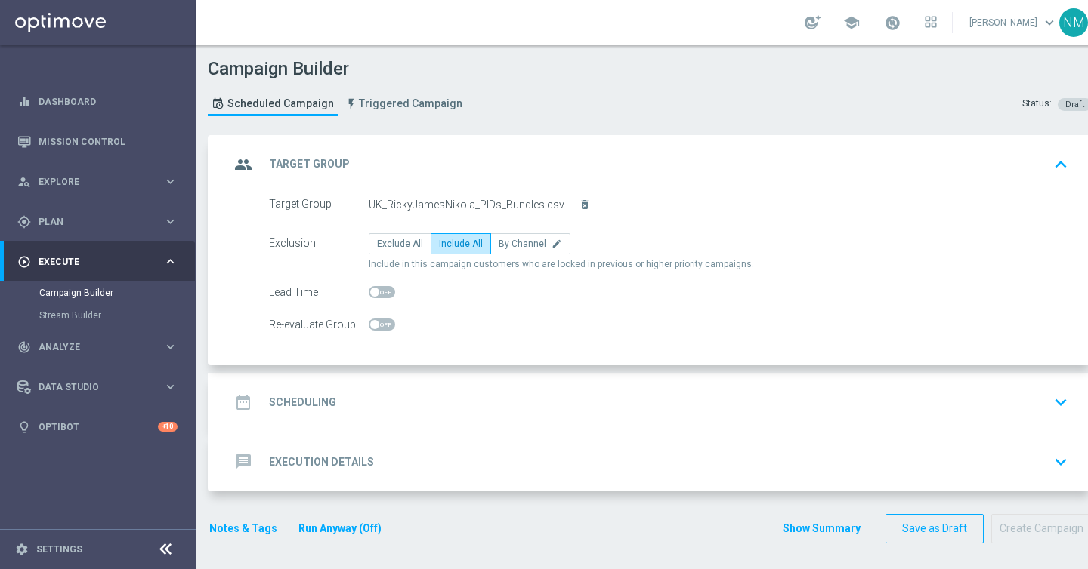
scroll to position [4, 0]
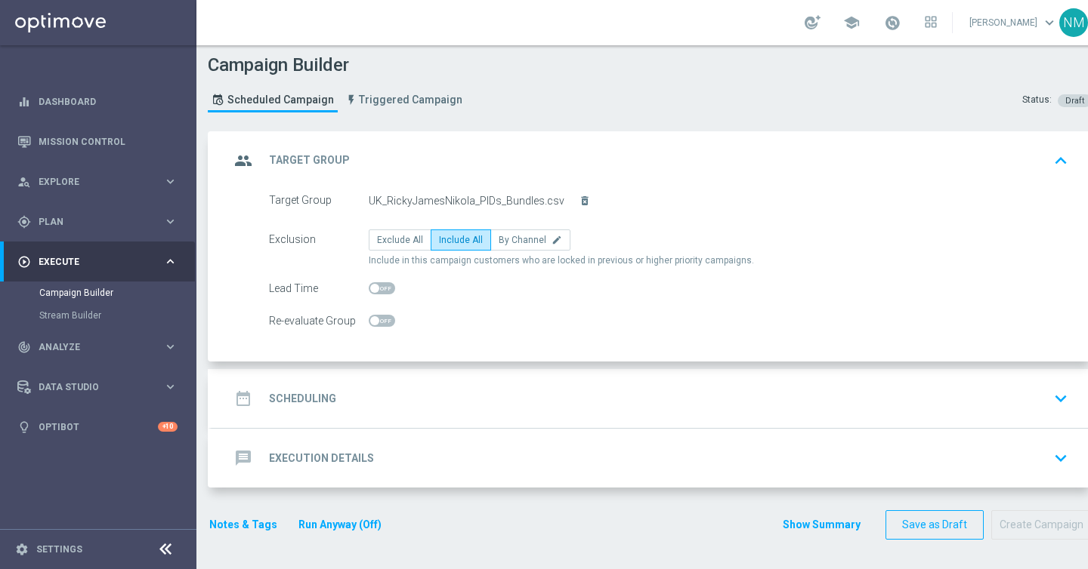
click at [332, 398] on h2 "Scheduling" at bounding box center [302, 399] width 67 height 14
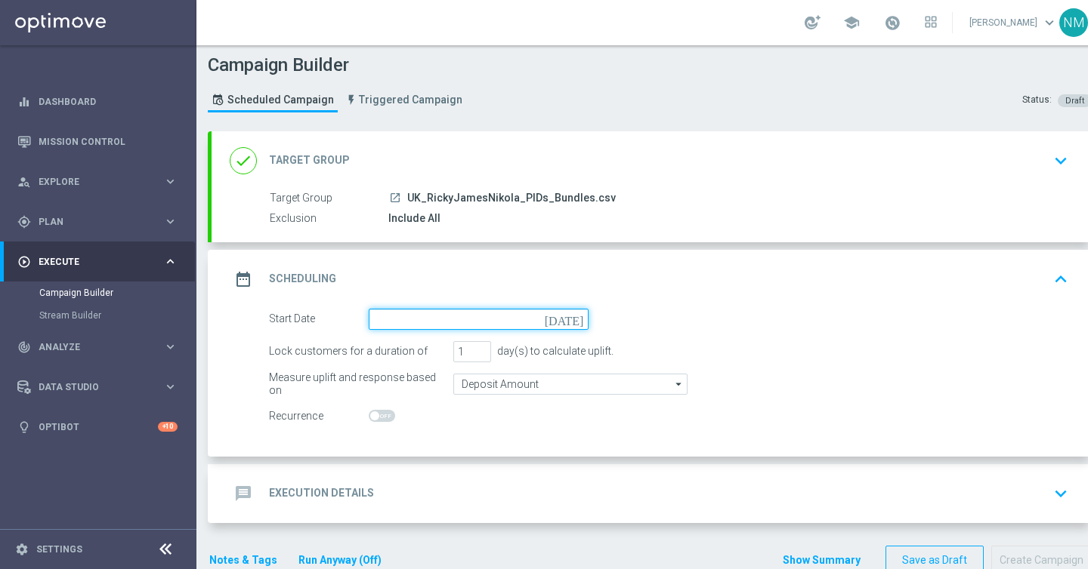
click at [407, 318] on input at bounding box center [479, 319] width 220 height 21
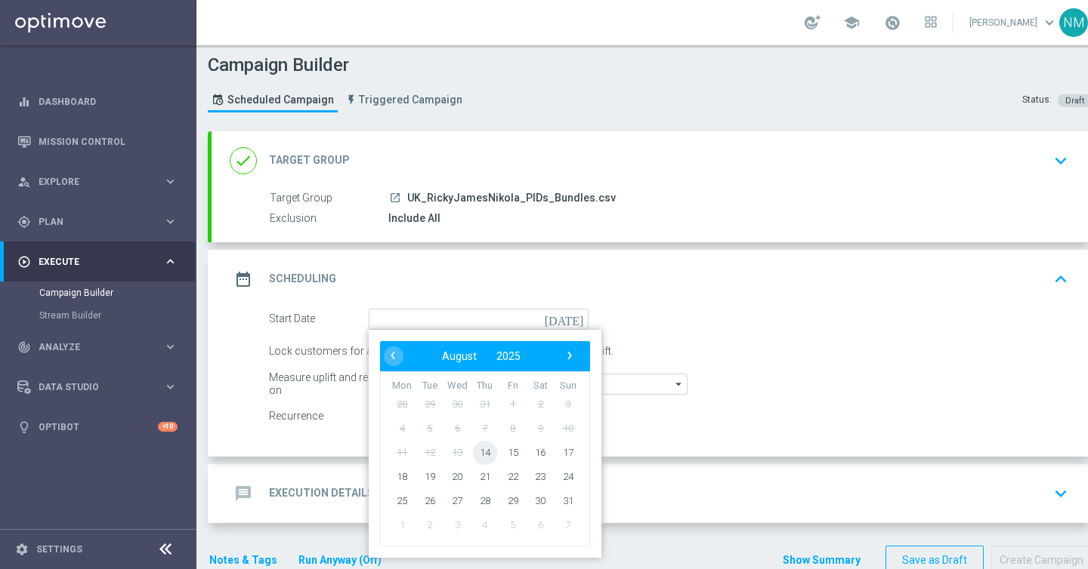
click at [481, 449] on span "14" at bounding box center [485, 452] width 24 height 24
type input "14 Aug 2025"
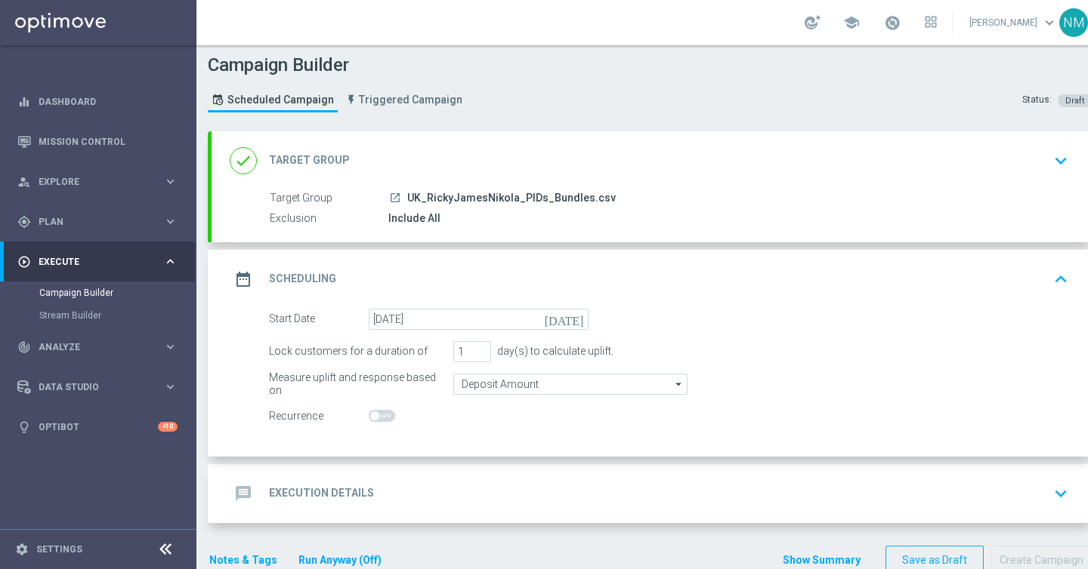
click at [420, 503] on div "message Execution Details keyboard_arrow_down" at bounding box center [652, 494] width 844 height 29
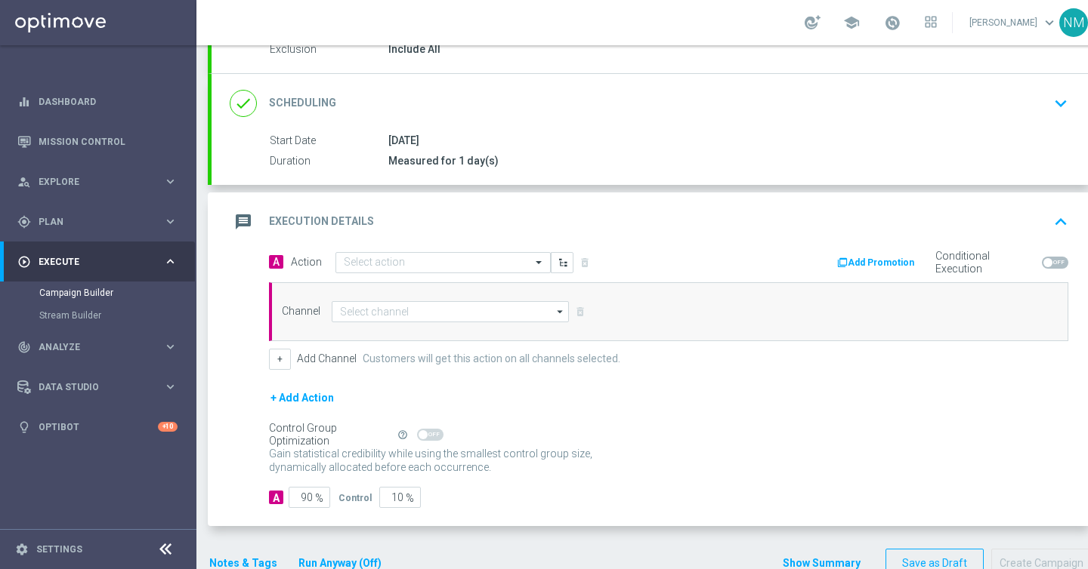
scroll to position [212, 0]
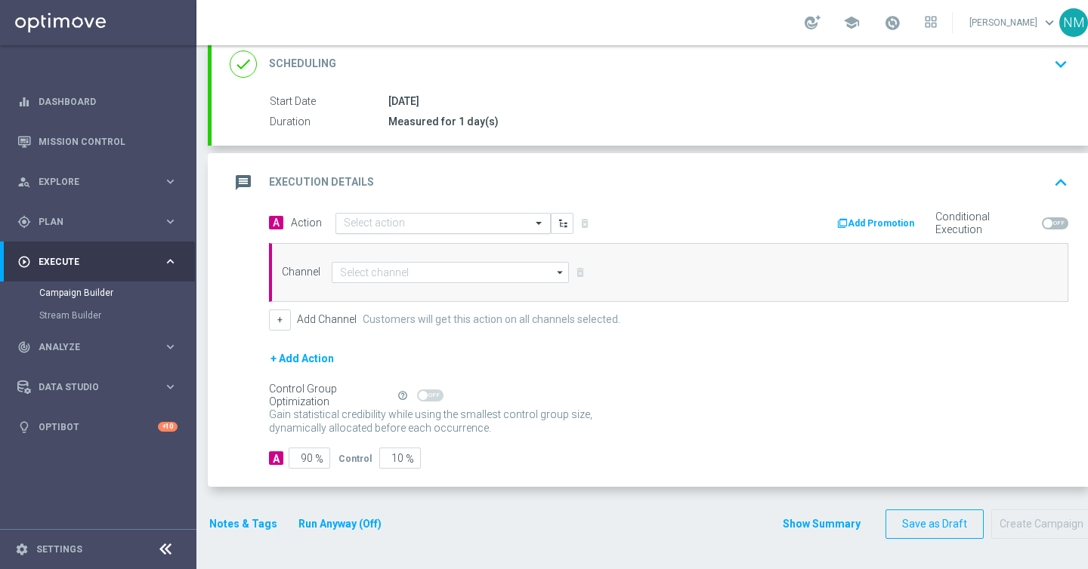
click at [365, 233] on div "Select action" at bounding box center [442, 223] width 215 height 21
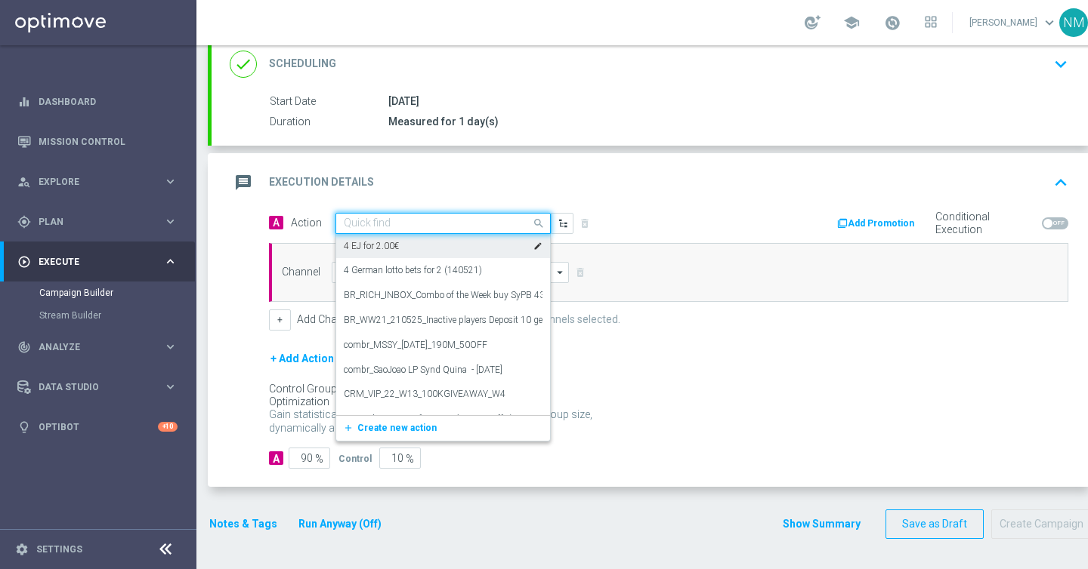
click at [406, 221] on input "text" at bounding box center [428, 224] width 168 height 13
paste input "en_GB__FIVER_FRIDAY_ALERT__NVIP_APP_AUT_LT"
type input "en_GB__FIVER_FRIDAY_ALERT__NVIP_APP_AUT_LT"
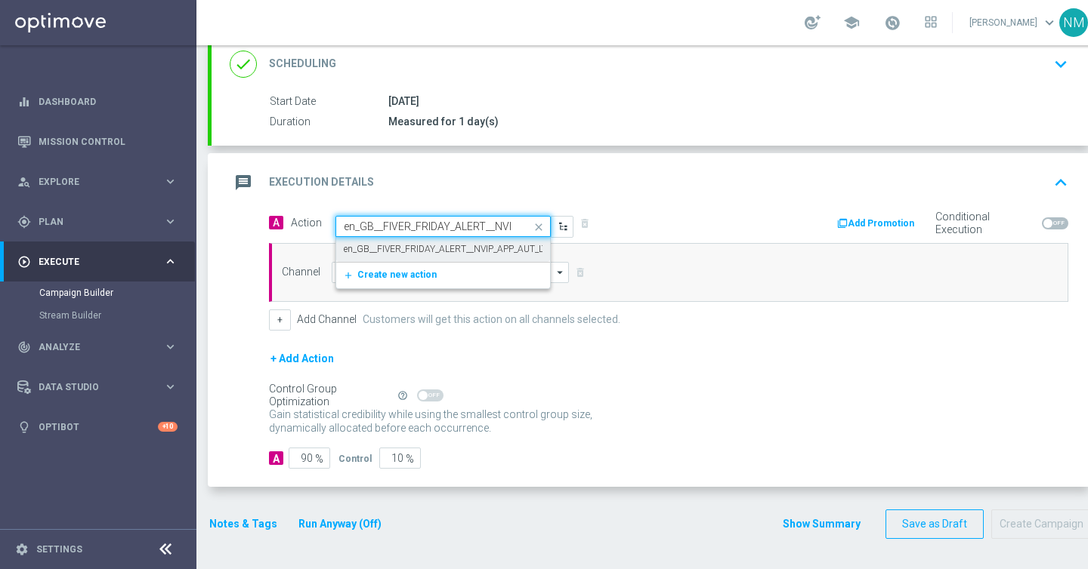
scroll to position [0, 69]
click at [404, 248] on label "en_GB__FIVER_FRIDAY_ALERT__NVIP_APP_AUT_LT" at bounding box center [445, 249] width 203 height 13
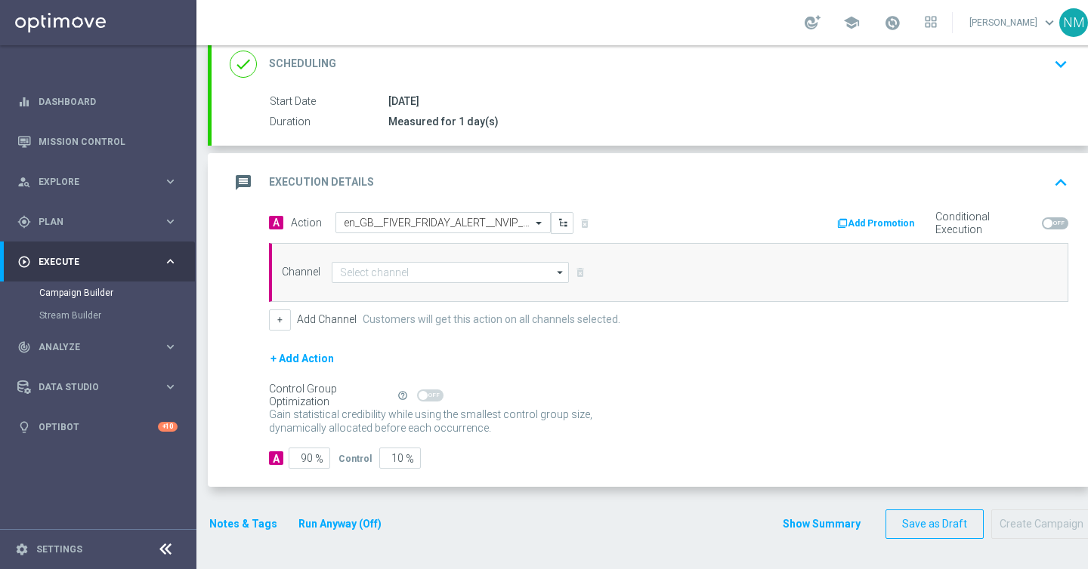
scroll to position [0, 0]
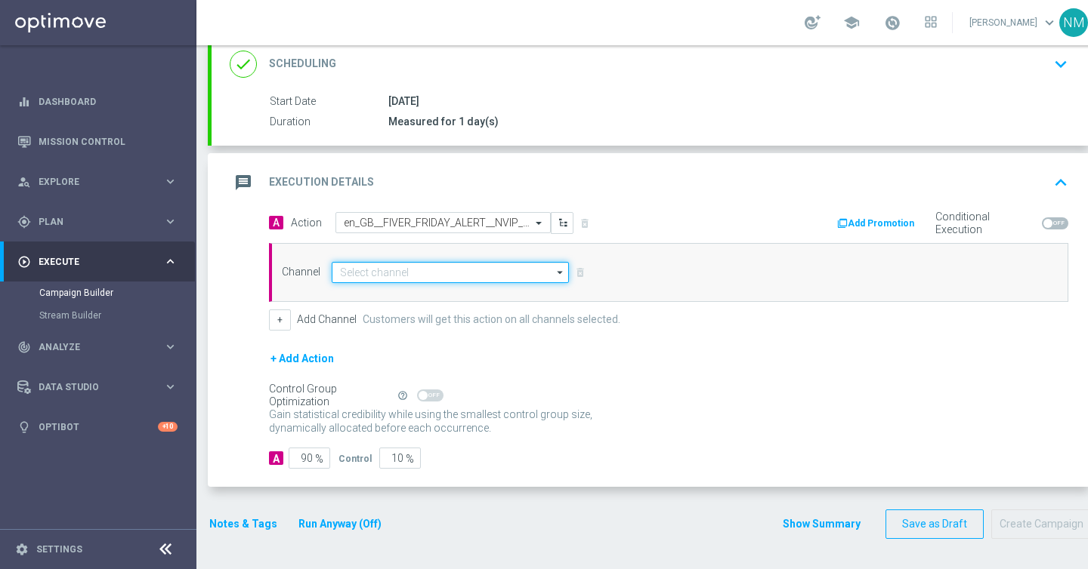
click at [409, 274] on input at bounding box center [450, 272] width 237 height 21
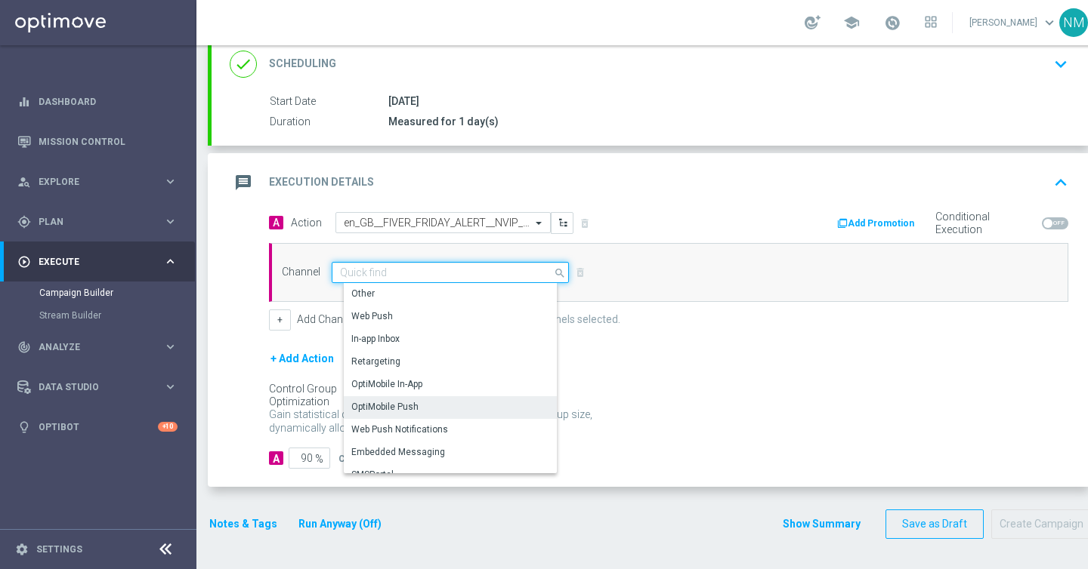
scroll to position [400, 0]
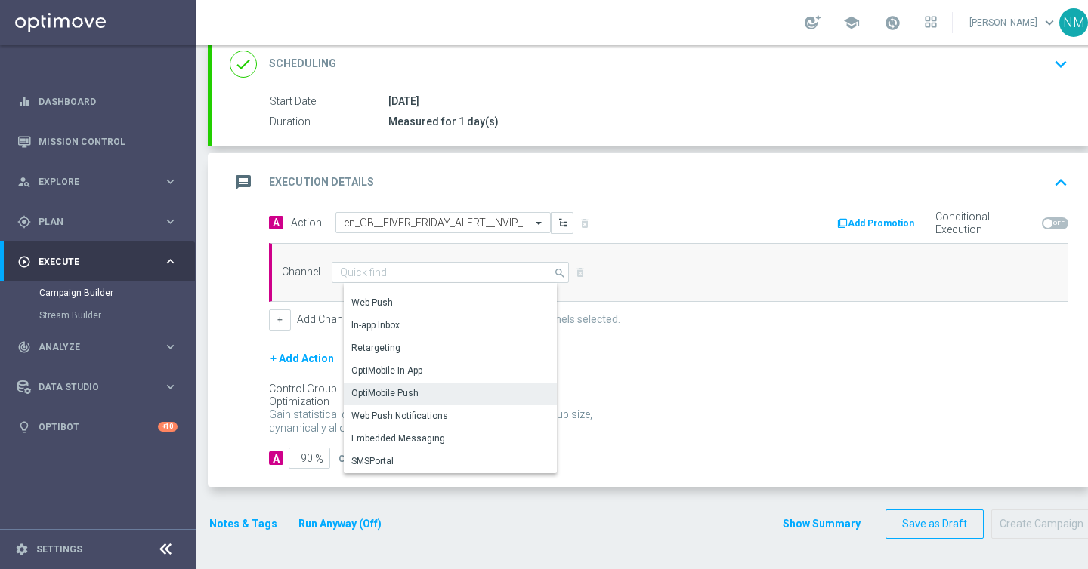
click at [412, 390] on div "OptiMobile Push" at bounding box center [384, 394] width 67 height 14
type input "OptiMobile Push"
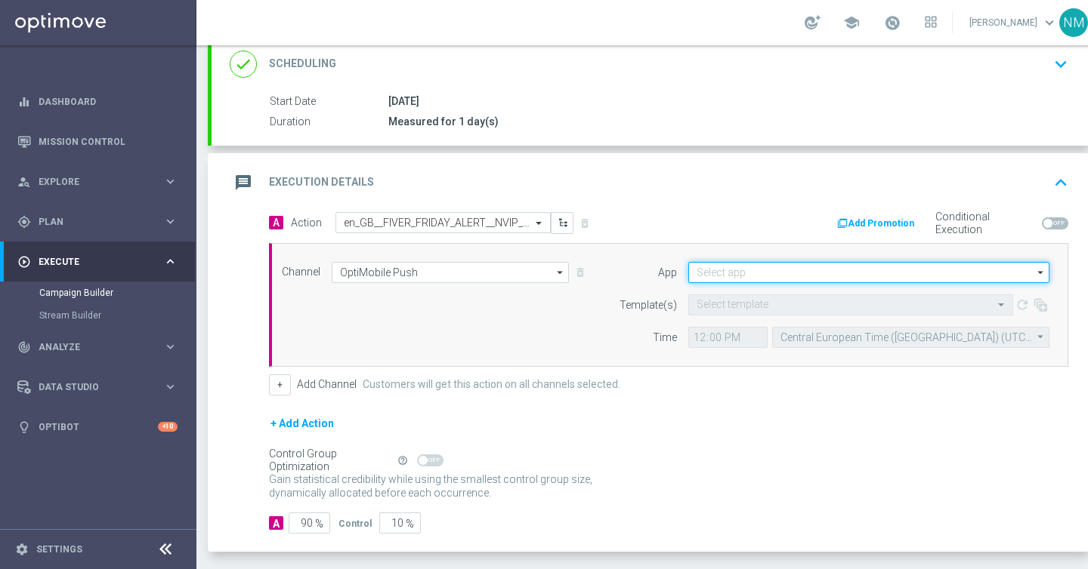
click at [741, 268] on input at bounding box center [868, 272] width 361 height 21
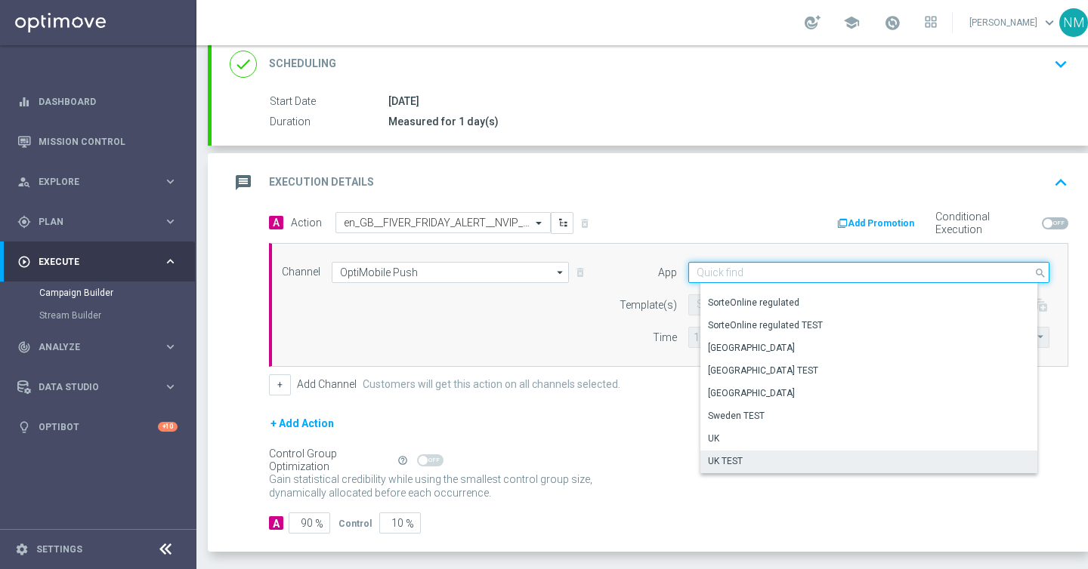
scroll to position [277, 0]
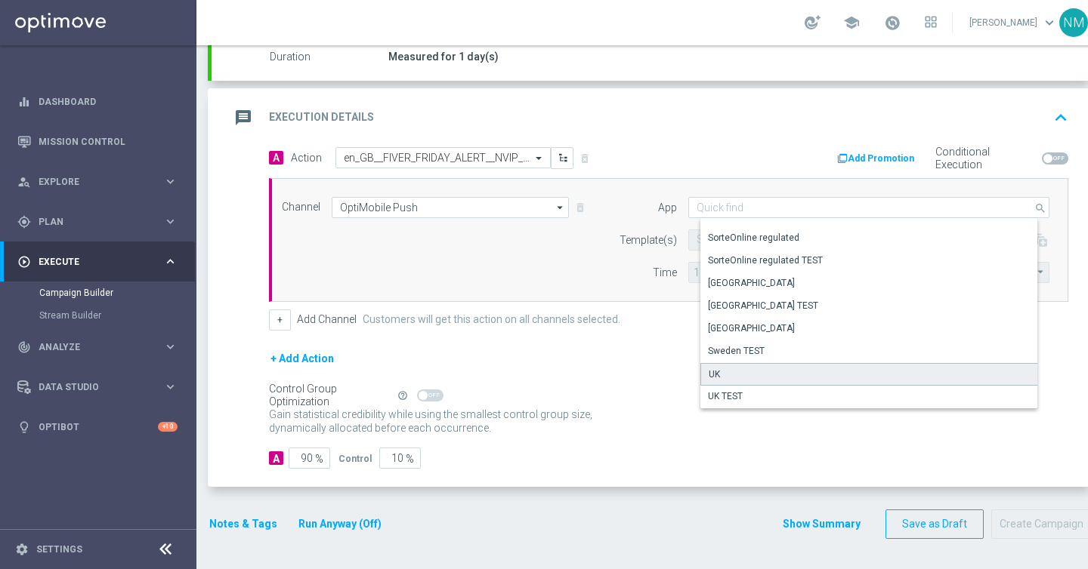
click at [733, 373] on div "UK" at bounding box center [874, 374] width 348 height 23
type input "UK"
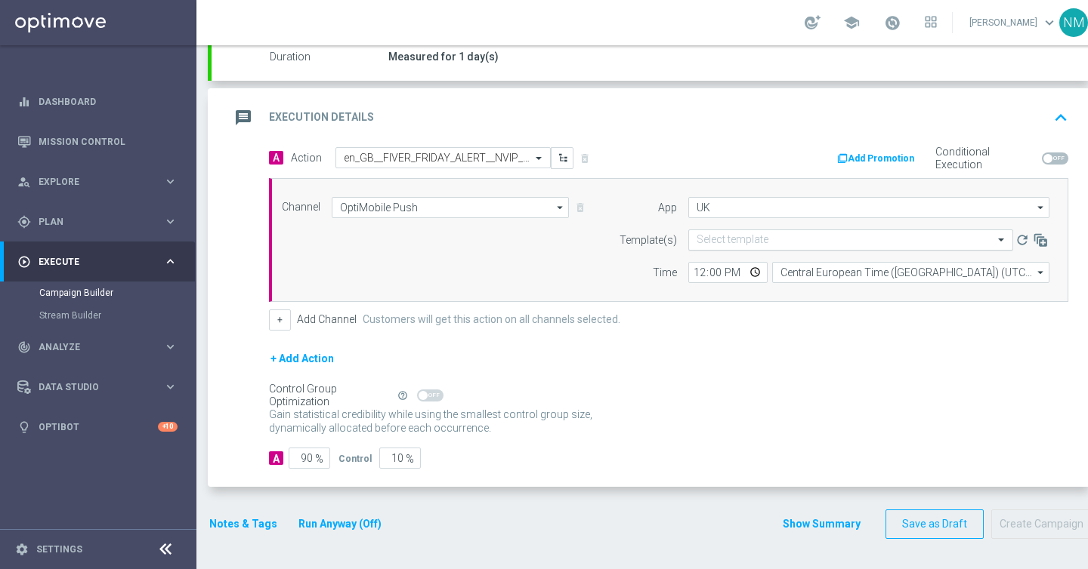
click at [755, 238] on input "text" at bounding box center [835, 240] width 278 height 13
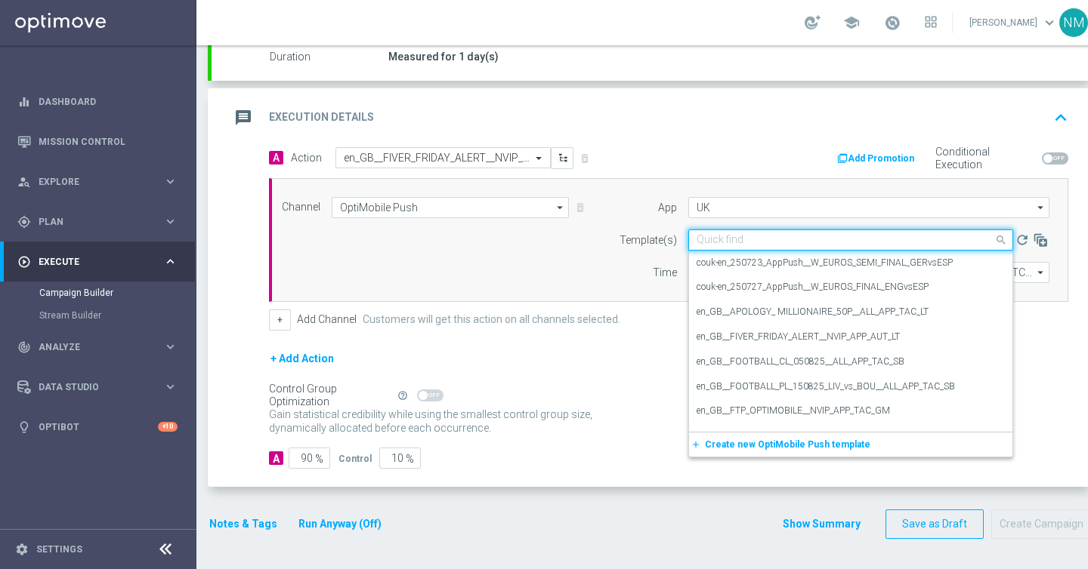
paste input "en_GB__FIVER_FRIDAY_ALERT__NVIP_APP_AUT_LT"
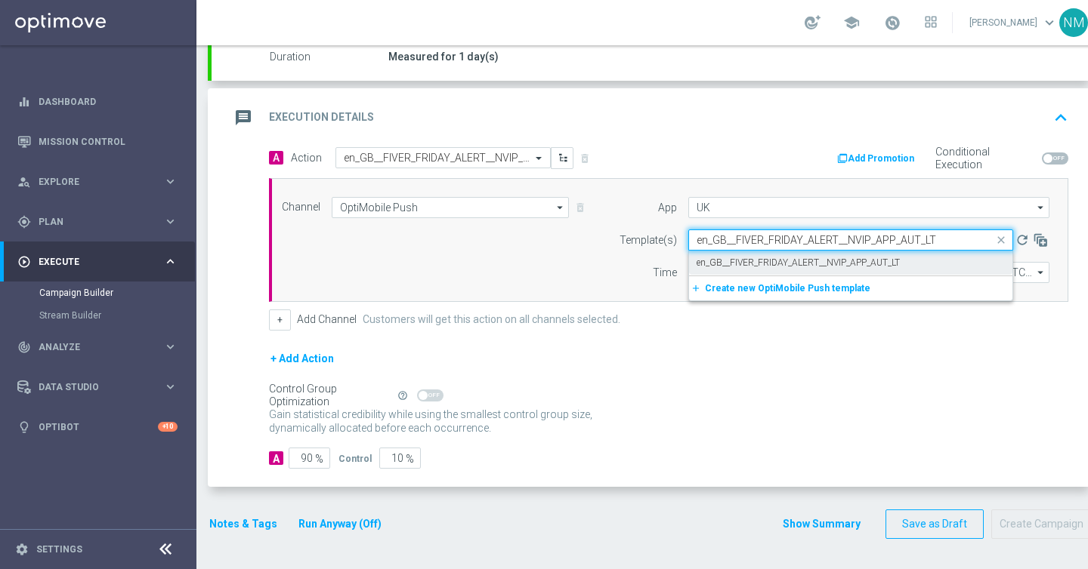
click at [748, 266] on label "en_GB__FIVER_FRIDAY_ALERT__NVIP_APP_AUT_LT" at bounding box center [797, 263] width 203 height 13
type input "en_GB__FIVER_FRIDAY_ALERT__NVIP_APP_AUT_LT"
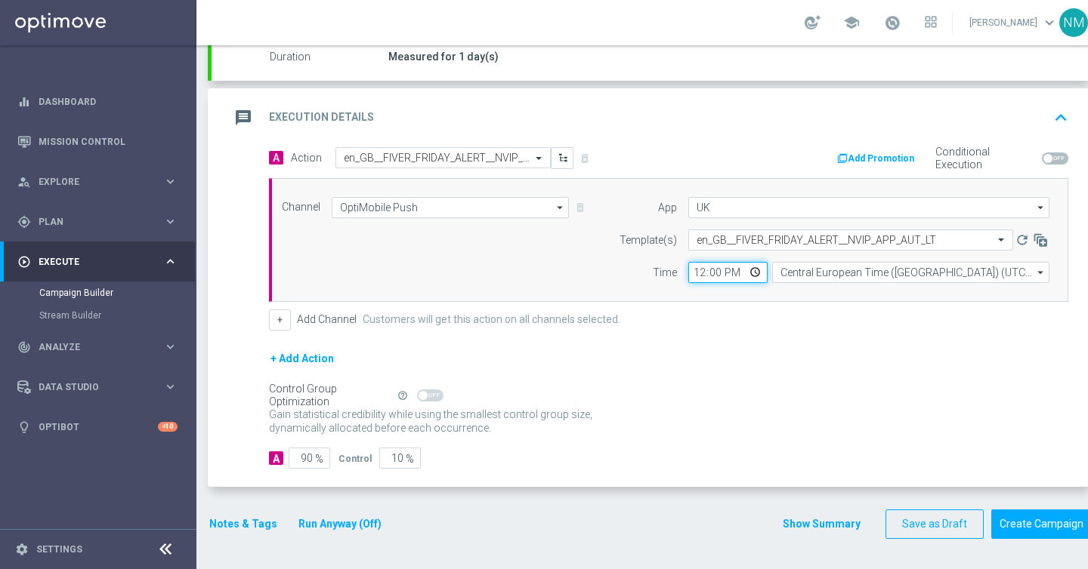
click at [751, 273] on input "12:00" at bounding box center [727, 272] width 79 height 21
type input "13:55"
click at [928, 328] on div "+ Add Channel Customers will get this action on all channels selected." at bounding box center [668, 320] width 799 height 21
click at [308, 453] on input "90" at bounding box center [309, 458] width 42 height 21
type input "0"
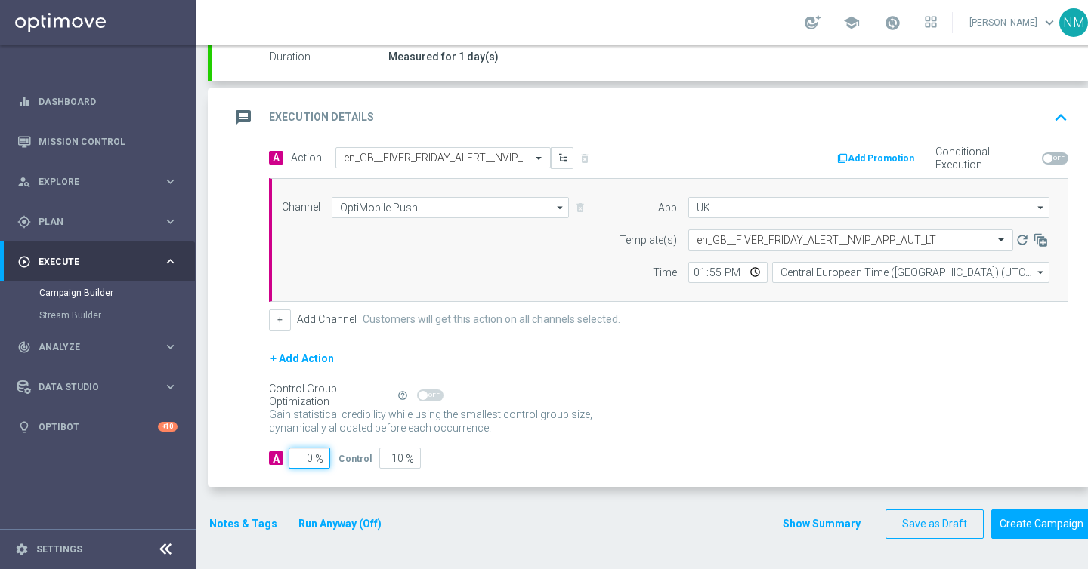
type input "100"
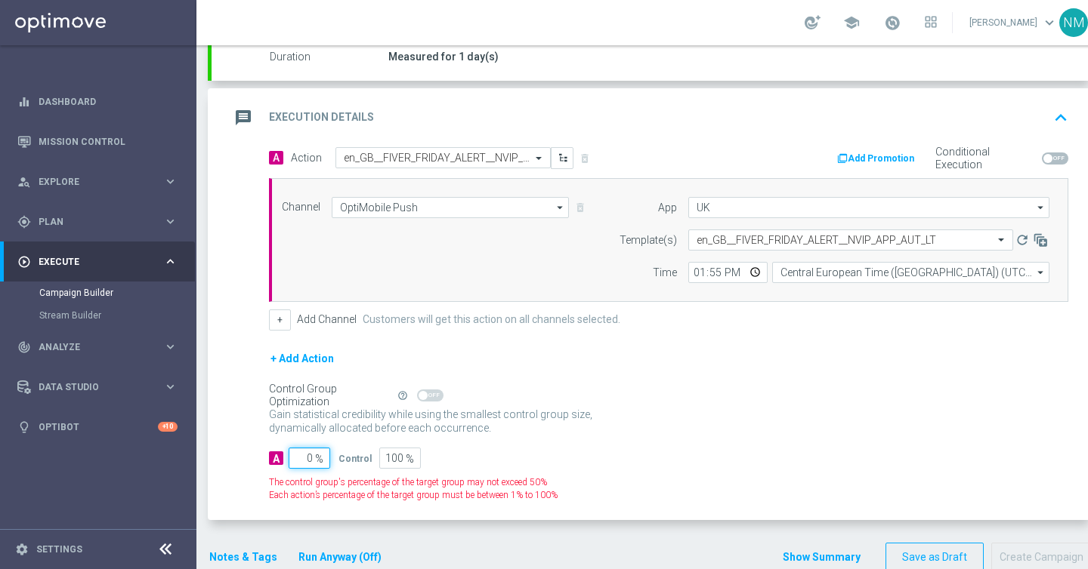
type input "10"
type input "90"
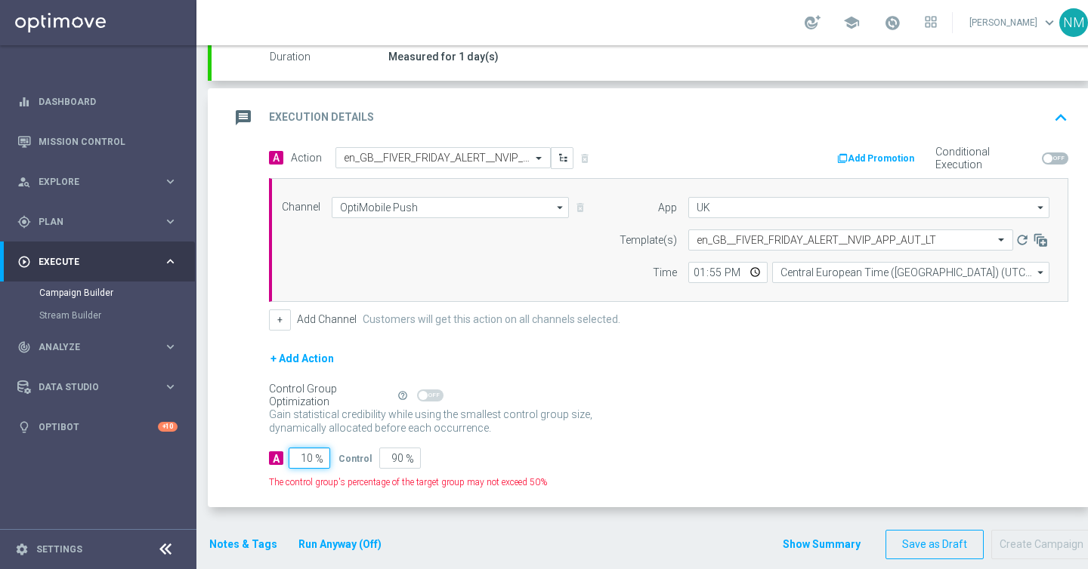
type input "100"
type input "0"
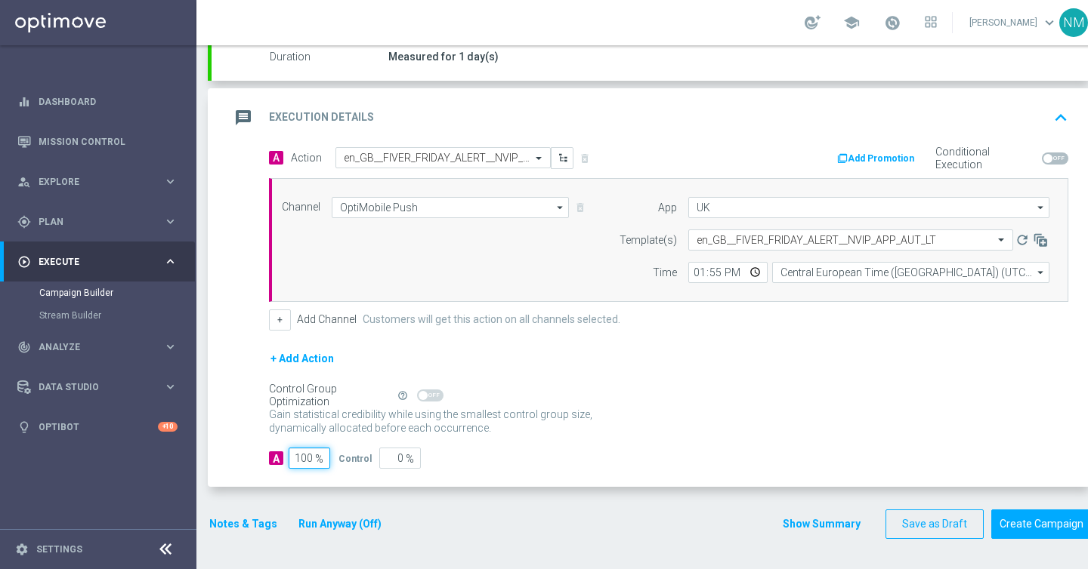
type input "100"
click at [483, 438] on div "Gain statistical credibility while using the smallest control group size, dynam…" at bounding box center [668, 422] width 799 height 36
click at [264, 520] on button "Notes & Tags" at bounding box center [243, 524] width 71 height 19
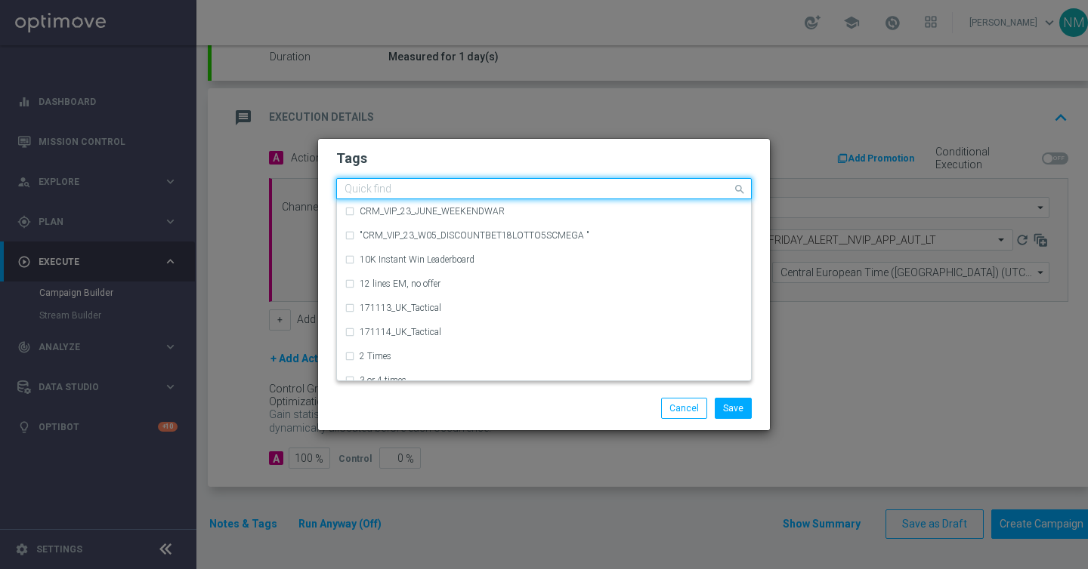
click at [480, 199] on div "Quick find" at bounding box center [543, 188] width 415 height 21
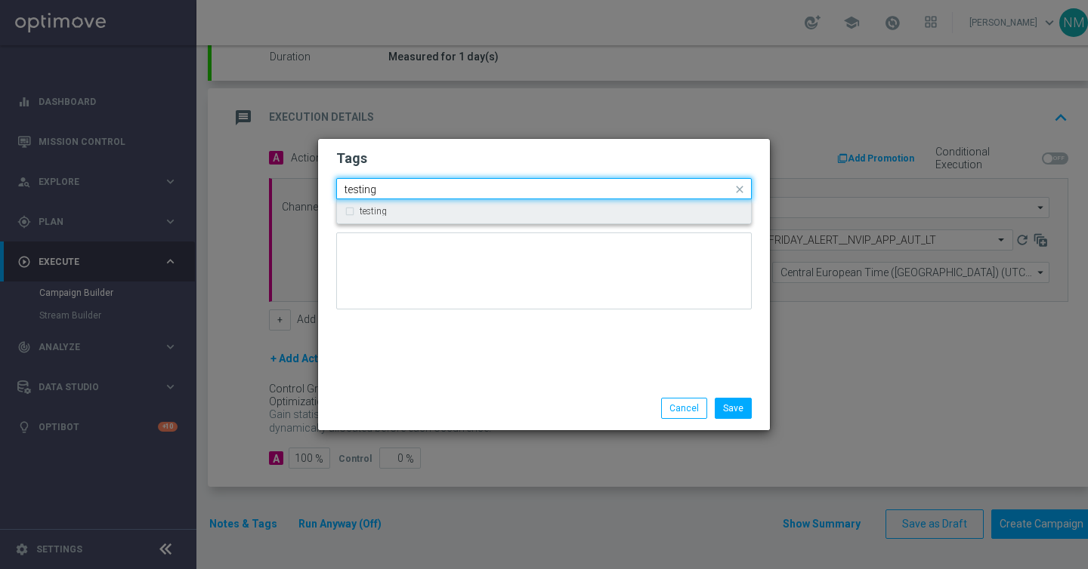
click at [437, 214] on div "testing" at bounding box center [551, 211] width 384 height 9
type input "testing"
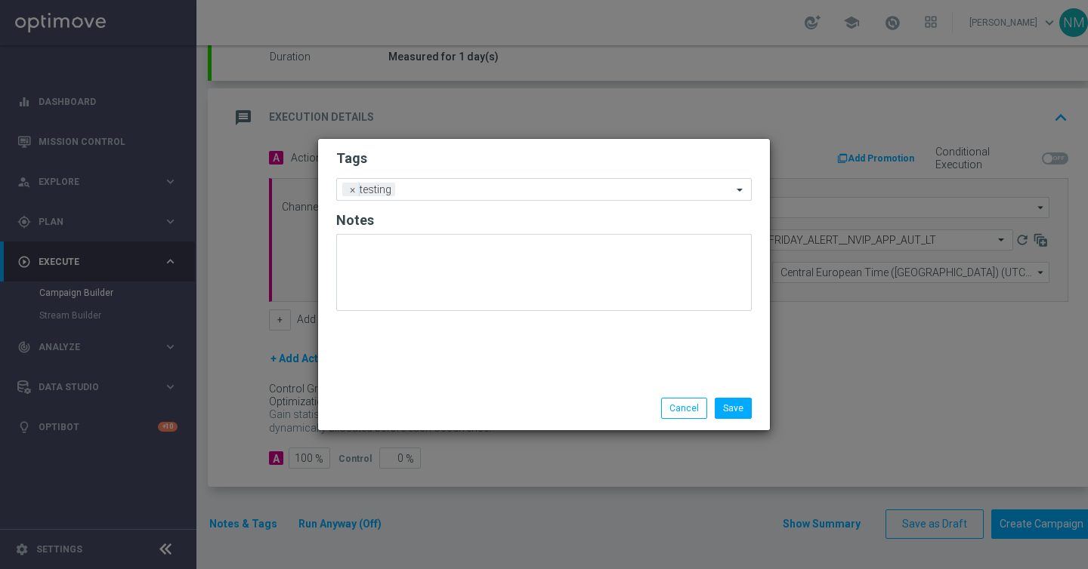
click at [495, 348] on div "Tags Add a new tag × testing Notes" at bounding box center [544, 263] width 452 height 248
click at [740, 412] on button "Save" at bounding box center [732, 408] width 37 height 21
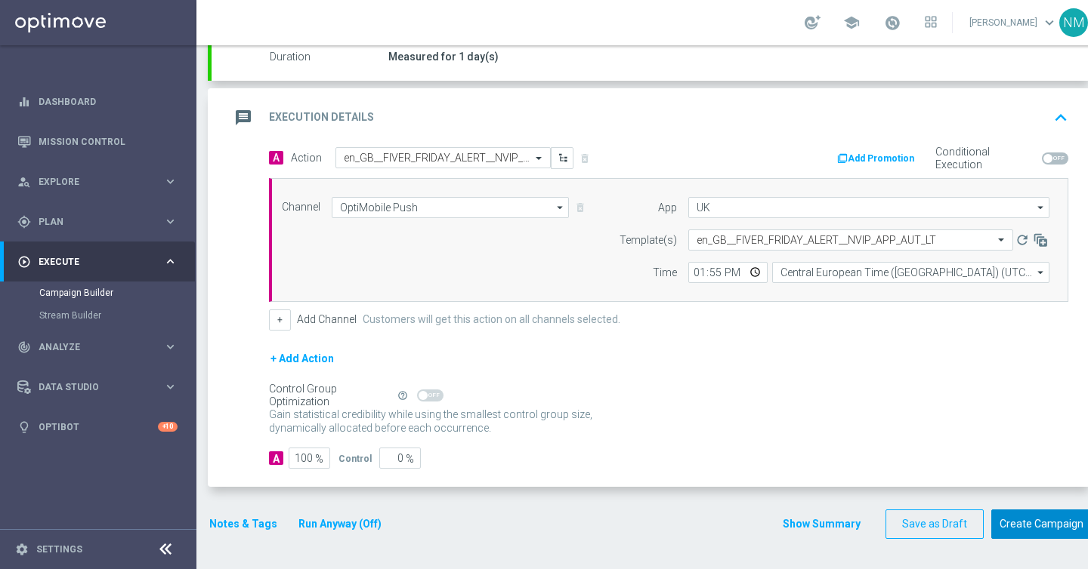
click at [1015, 526] on button "Create Campaign" at bounding box center [1041, 524] width 100 height 29
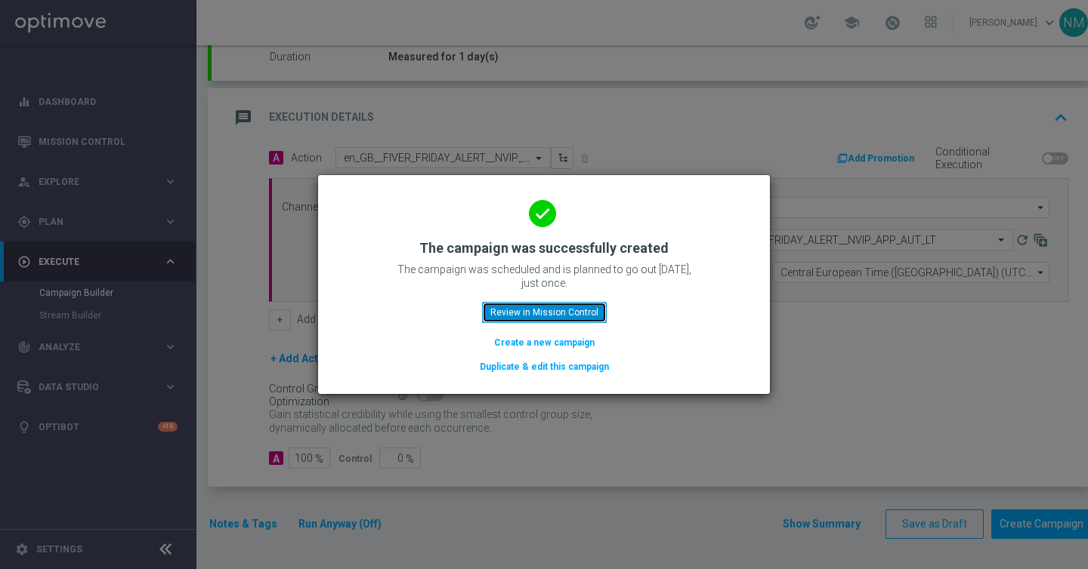
click at [524, 313] on button "Review in Mission Control" at bounding box center [544, 312] width 125 height 21
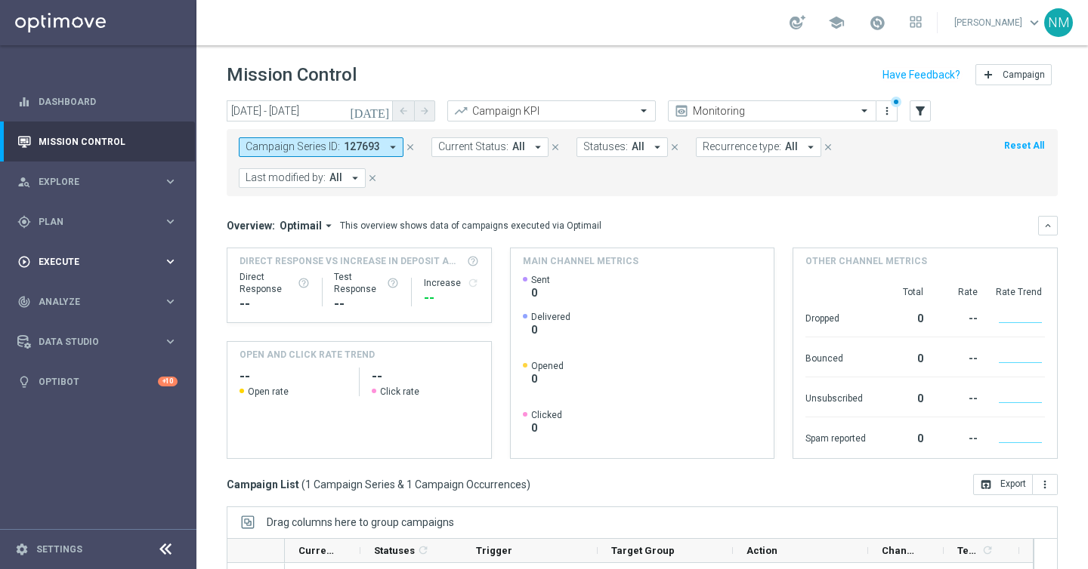
click at [85, 249] on div "play_circle_outline Execute keyboard_arrow_right" at bounding box center [97, 262] width 195 height 40
click at [64, 235] on div "gps_fixed Plan keyboard_arrow_right" at bounding box center [97, 222] width 195 height 40
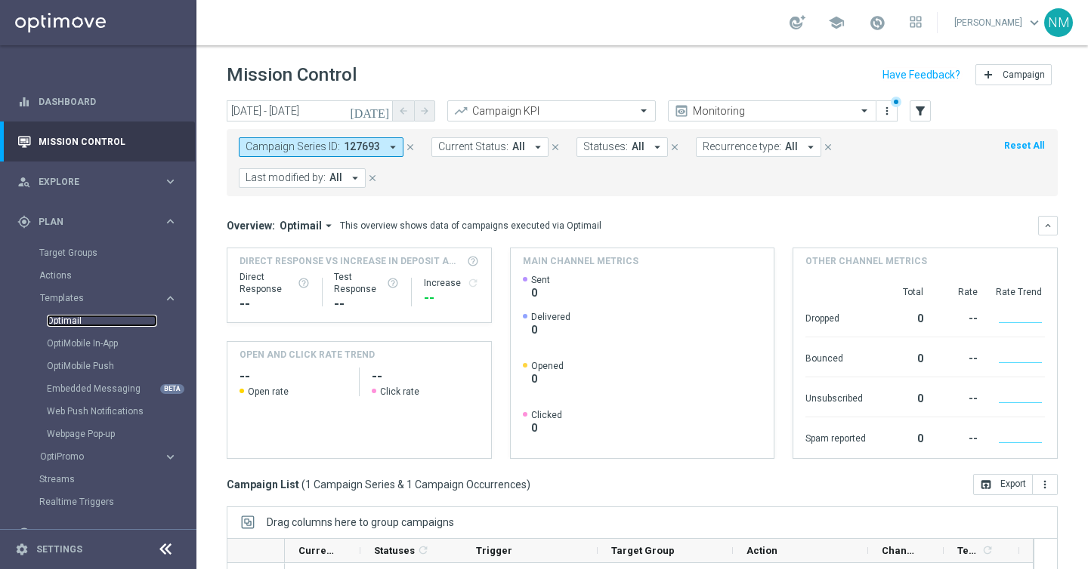
click at [66, 324] on link "Optimail" at bounding box center [102, 321] width 110 height 12
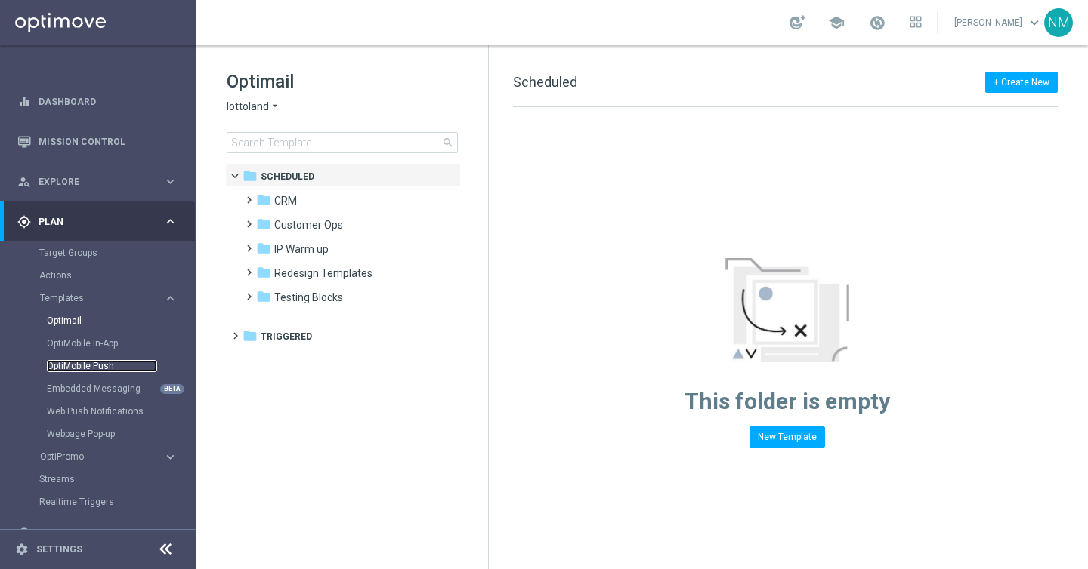
click at [94, 366] on link "OptiMobile Push" at bounding box center [102, 366] width 110 height 12
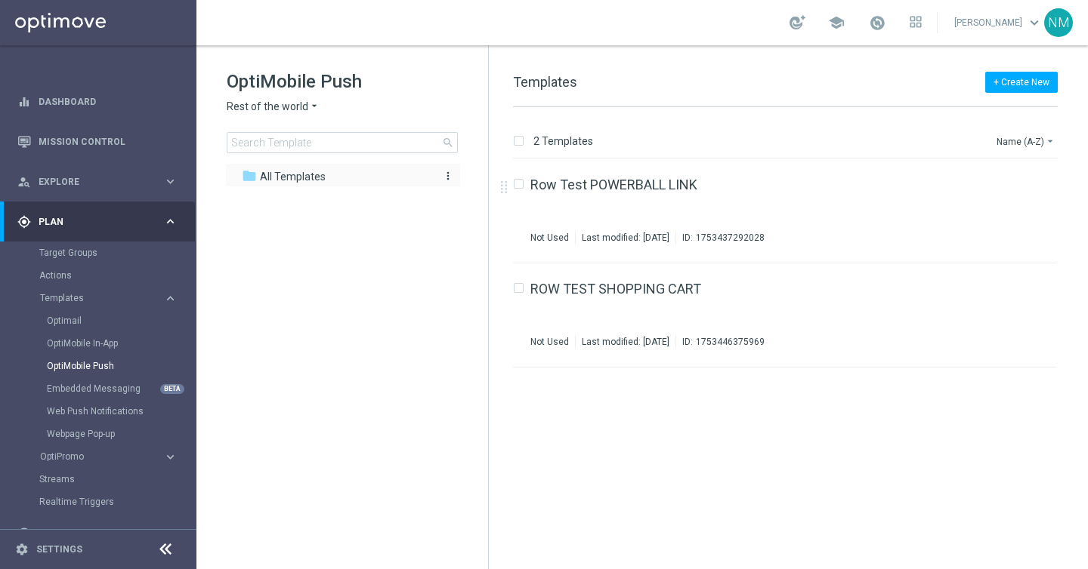
click at [323, 172] on div "folder All Templates" at bounding box center [335, 176] width 186 height 17
click at [313, 142] on input at bounding box center [342, 142] width 231 height 21
click at [337, 145] on input at bounding box center [342, 142] width 231 height 21
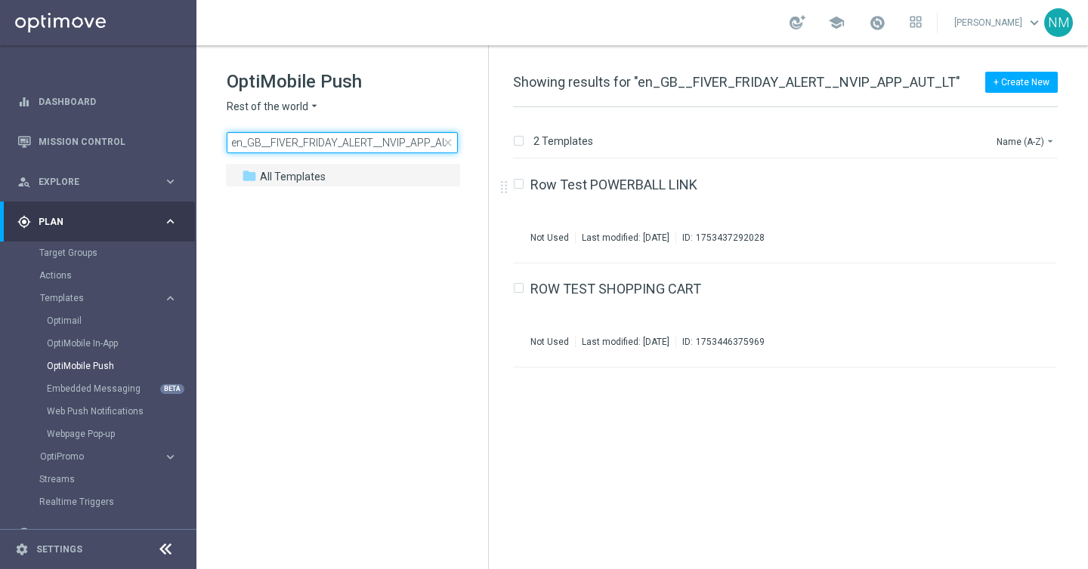
scroll to position [0, 23]
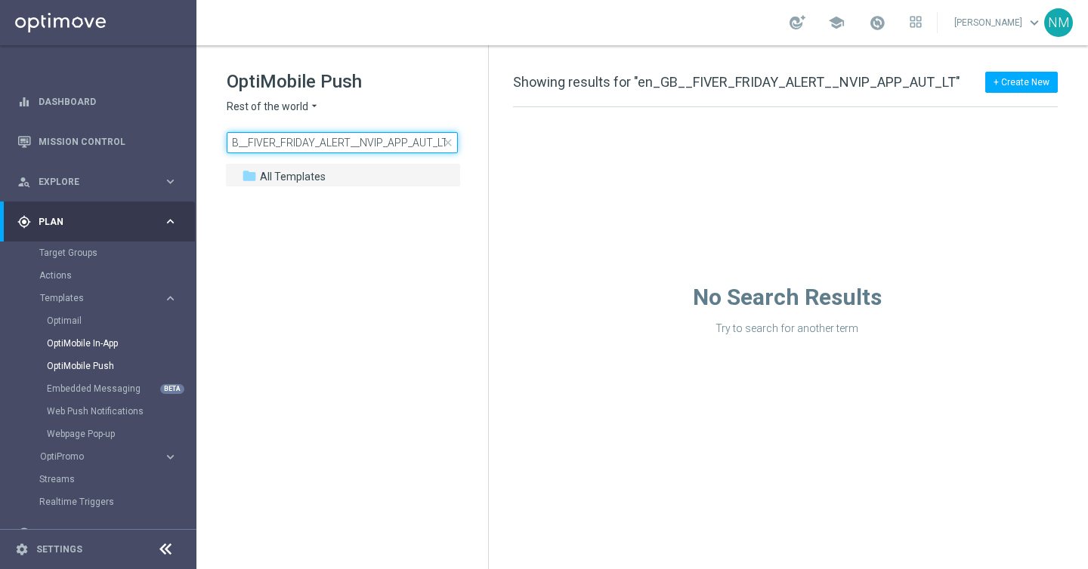
type input "en_GB__FIVER_FRIDAY_ALERT__NVIP_APP_AUT_LT"
click at [99, 343] on link "OptiMobile In-App" at bounding box center [102, 344] width 110 height 12
click at [91, 372] on div "OptiMobile Push" at bounding box center [121, 366] width 148 height 23
click at [87, 369] on link "OptiMobile Push" at bounding box center [102, 366] width 110 height 12
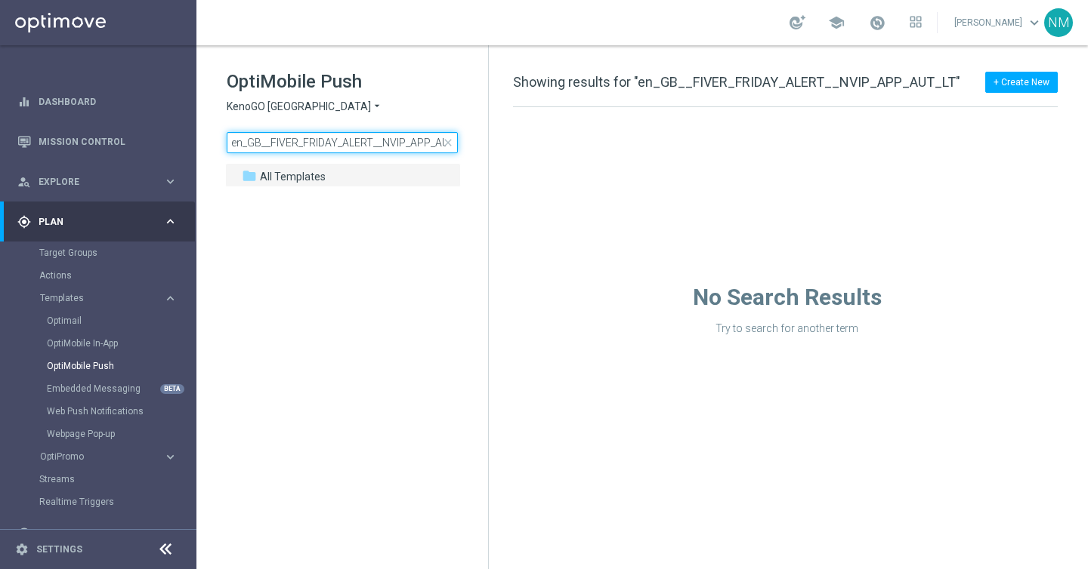
click at [369, 144] on input "en_GB__FIVER_FRIDAY_ALERT__NVIP_APP_AUT_LT" at bounding box center [342, 142] width 231 height 21
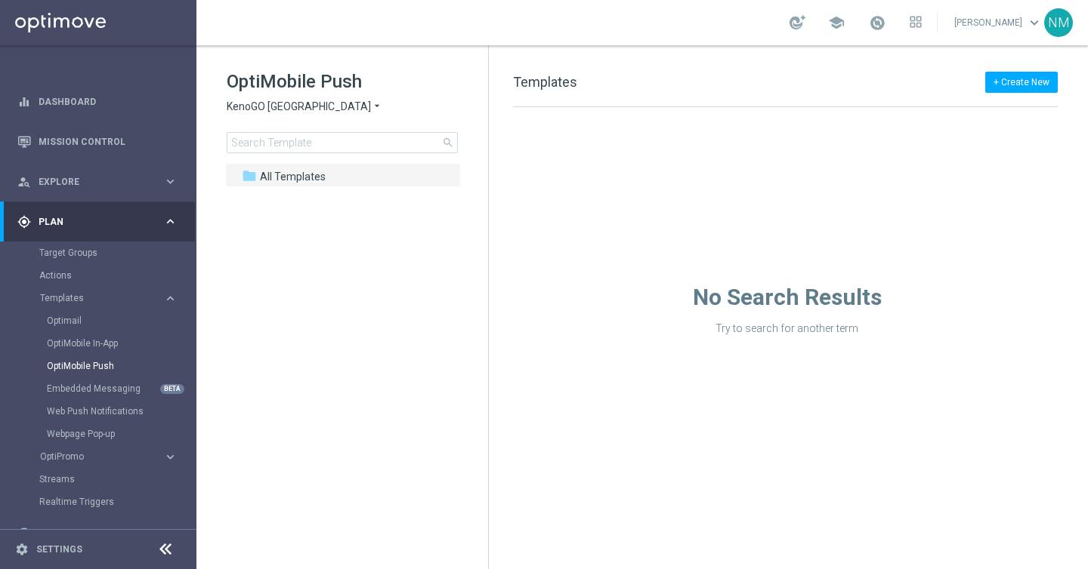
click at [301, 108] on span "KenoGO [GEOGRAPHIC_DATA]" at bounding box center [299, 107] width 144 height 14
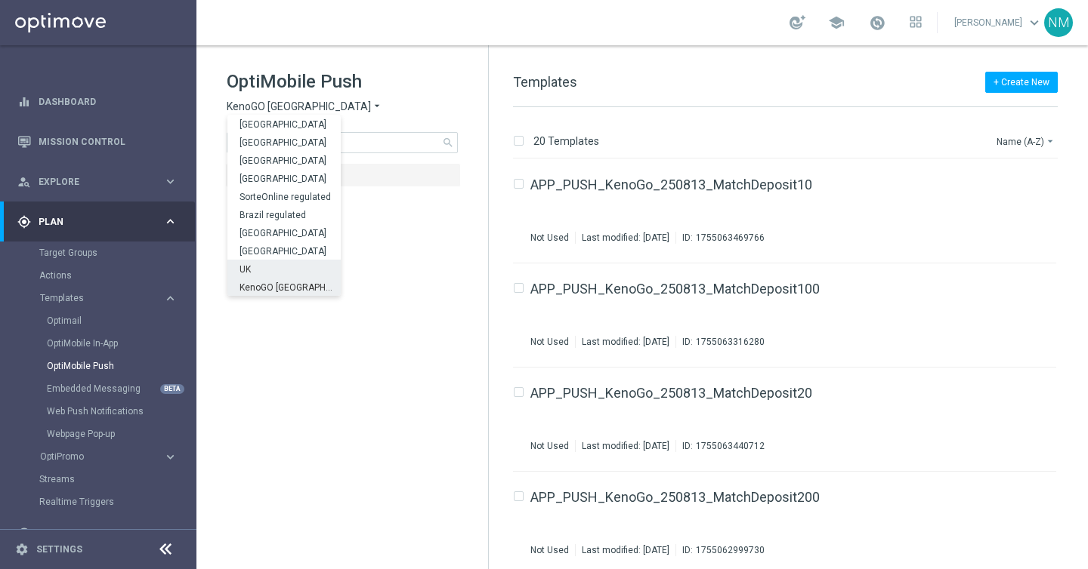
click at [257, 268] on div "UK" at bounding box center [283, 269] width 113 height 18
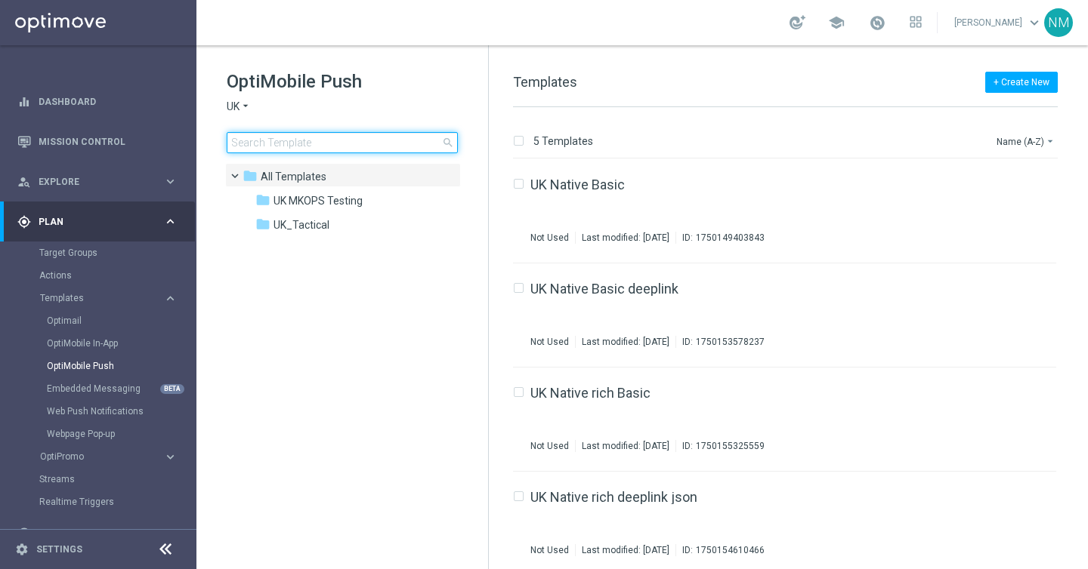
click at [285, 146] on input at bounding box center [342, 142] width 231 height 21
type input "en_GB__FIVER_FRIDAY_ALERT__NVIP_APP_AUT_LT"
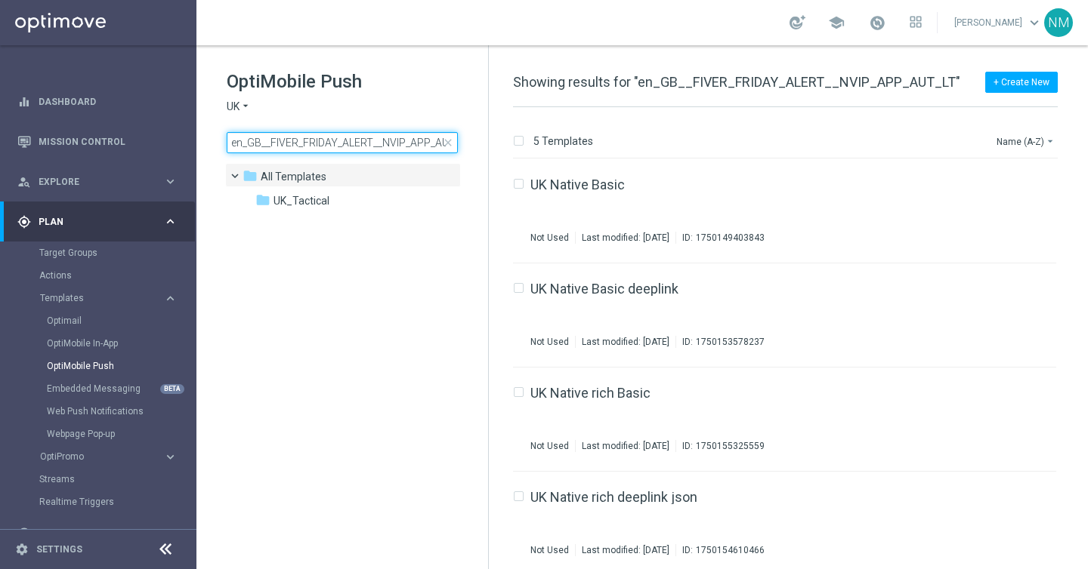
scroll to position [0, 23]
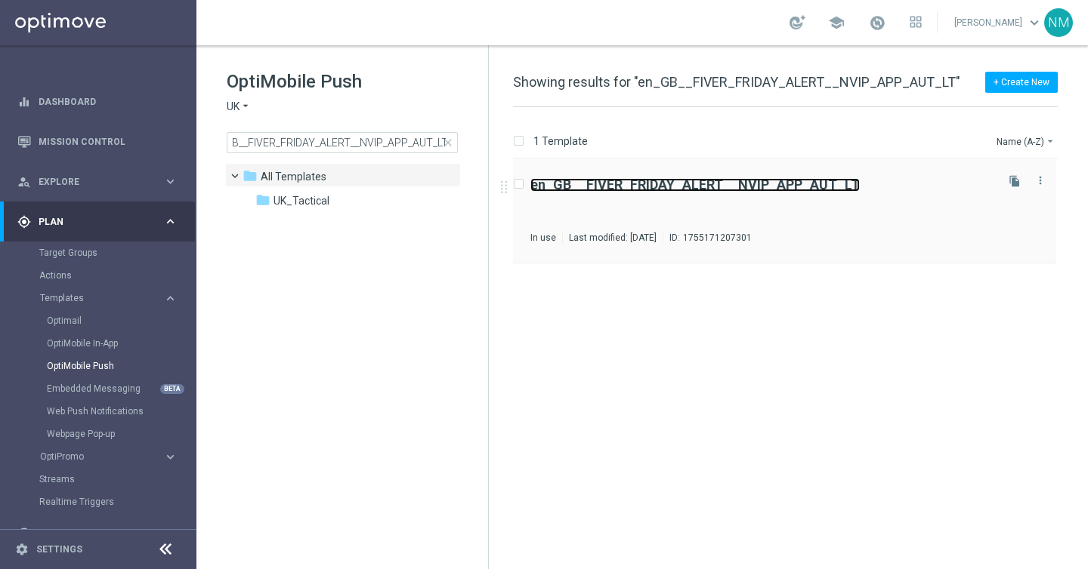
click at [667, 190] on b "en_GB__FIVER_FRIDAY_ALERT__NVIP_APP_AUT_LT" at bounding box center [694, 185] width 329 height 16
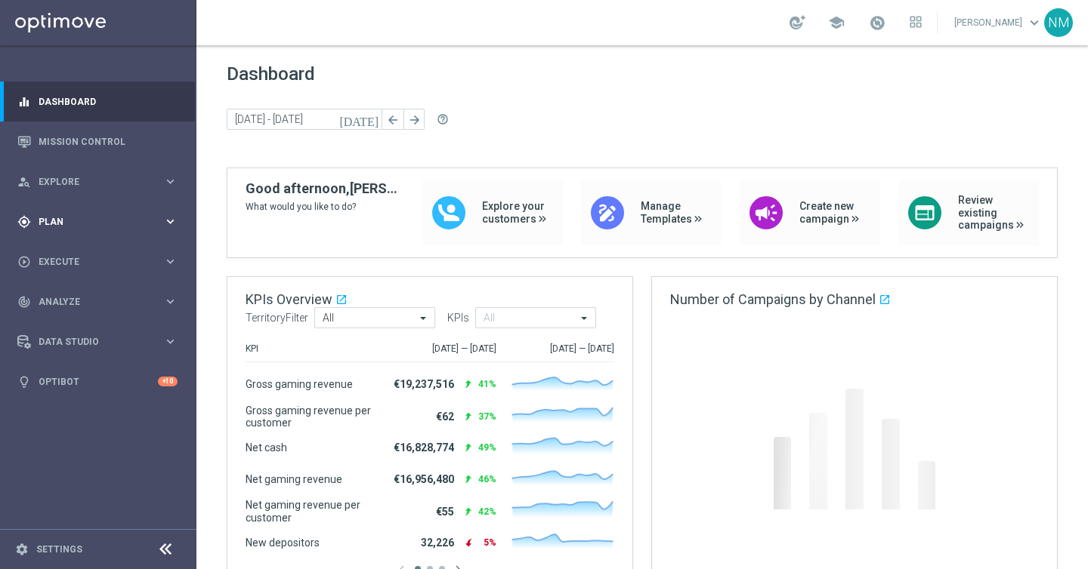
click at [101, 218] on span "Plan" at bounding box center [101, 222] width 125 height 9
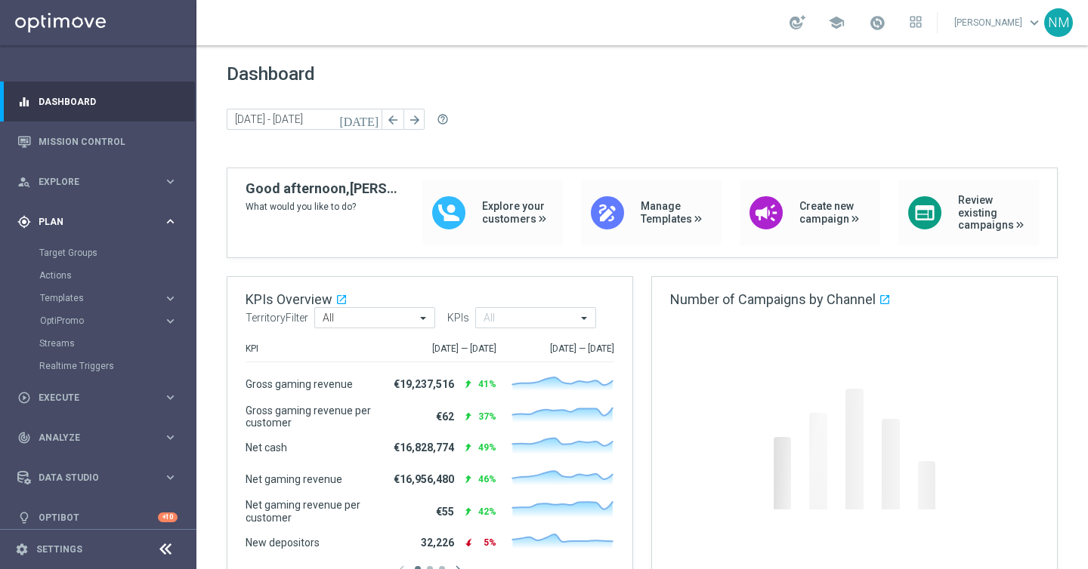
click at [101, 218] on span "Plan" at bounding box center [101, 222] width 125 height 9
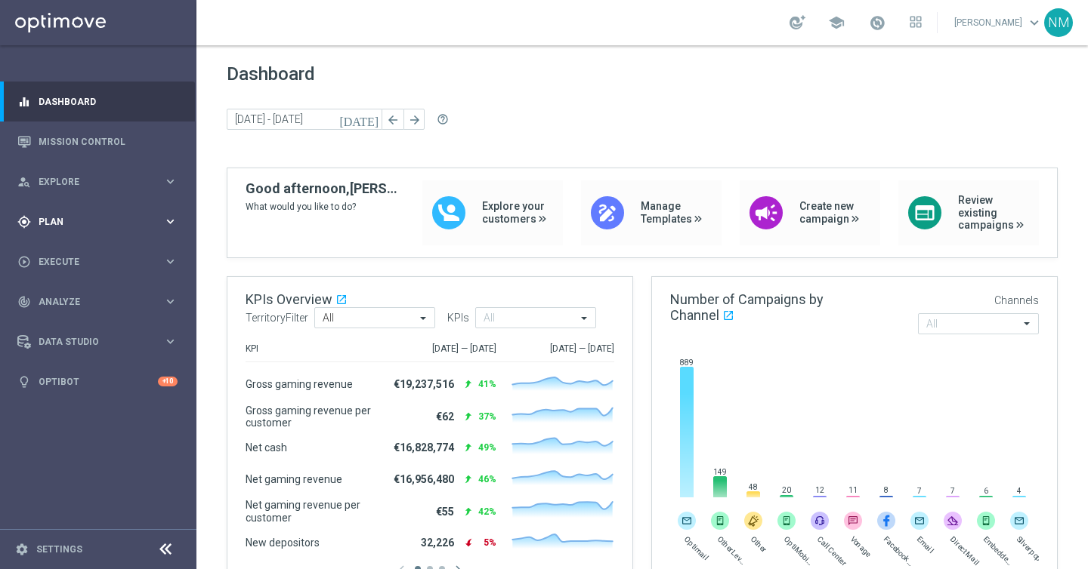
click at [73, 224] on span "Plan" at bounding box center [101, 222] width 125 height 9
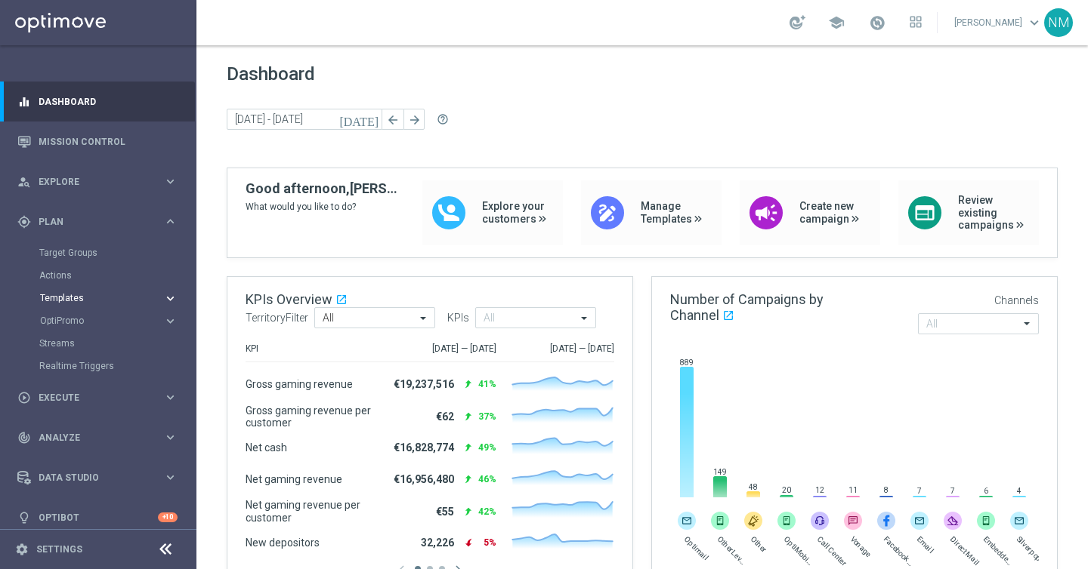
click at [80, 298] on span "Templates" at bounding box center [94, 298] width 108 height 9
click at [62, 260] on div "Target Groups" at bounding box center [117, 253] width 156 height 23
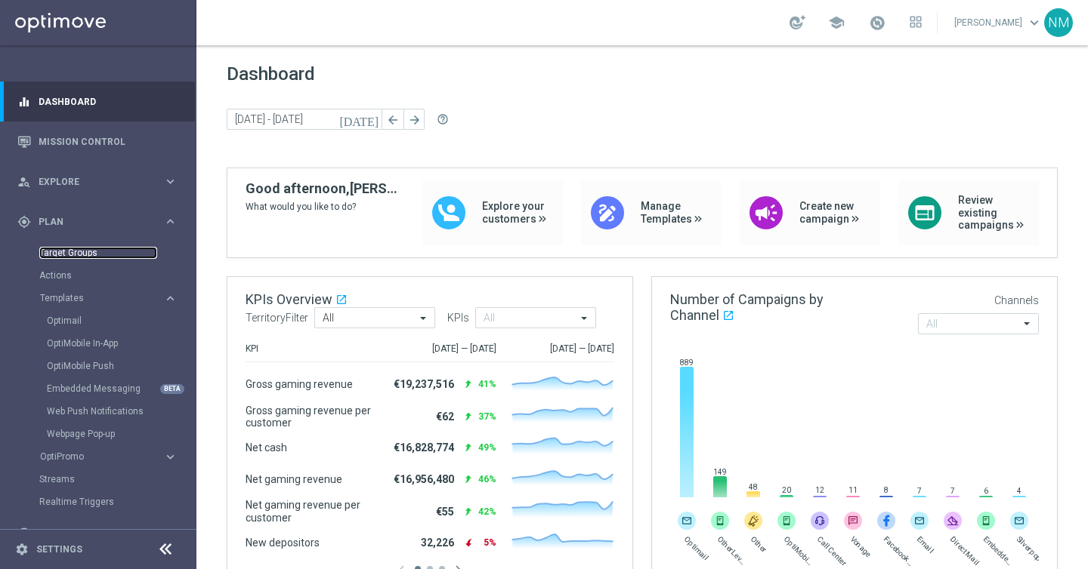
click at [61, 257] on link "Target Groups" at bounding box center [98, 253] width 118 height 12
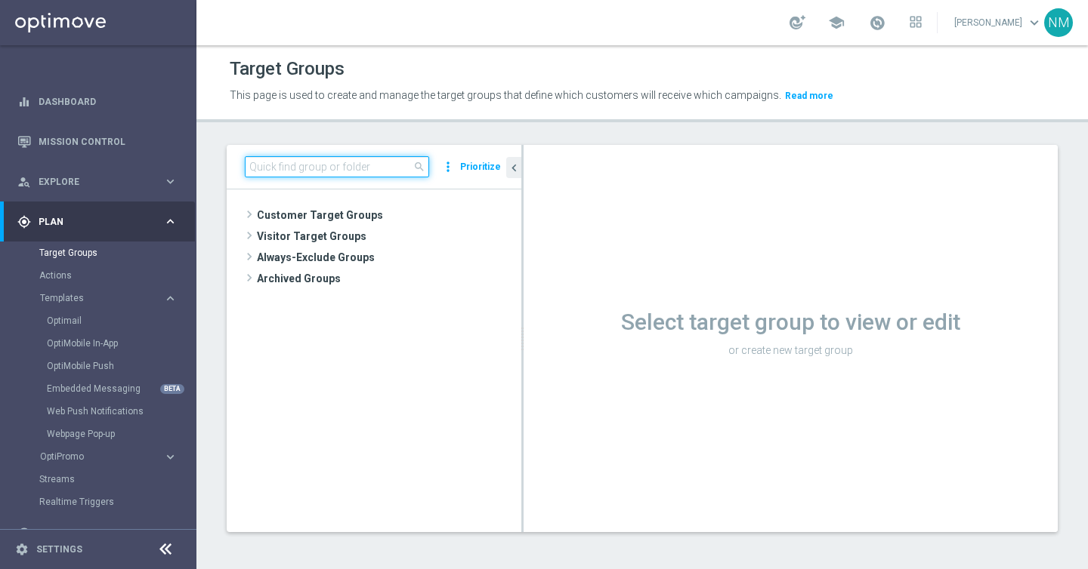
click at [282, 166] on input at bounding box center [337, 166] width 184 height 21
paste input "UK_ALL_VERTICALS_APP"
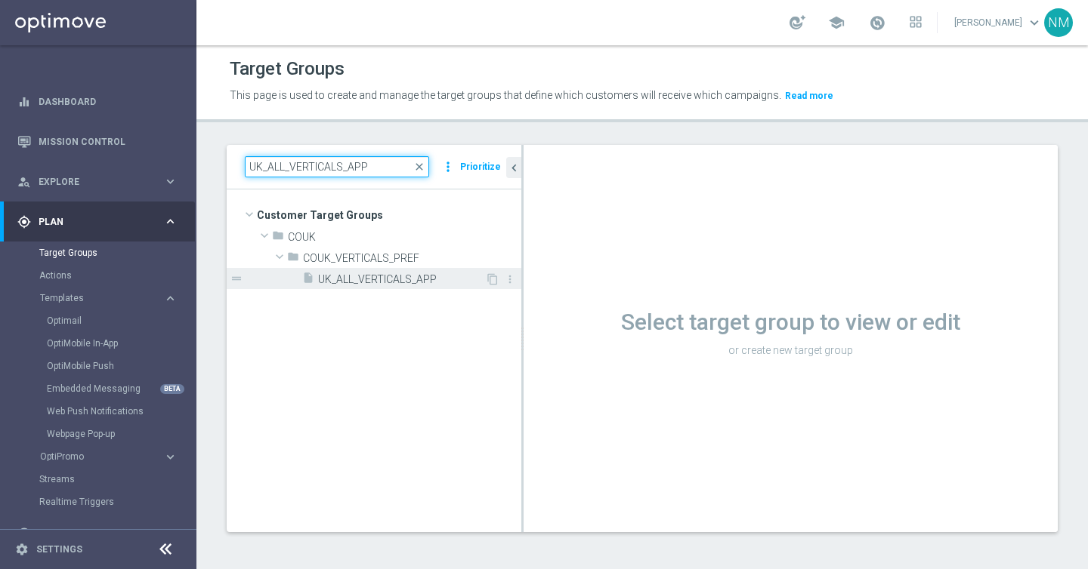
type input "UK_ALL_VERTICALS_APP"
click at [381, 275] on span "UK_ALL_VERTICALS_APP" at bounding box center [401, 279] width 167 height 13
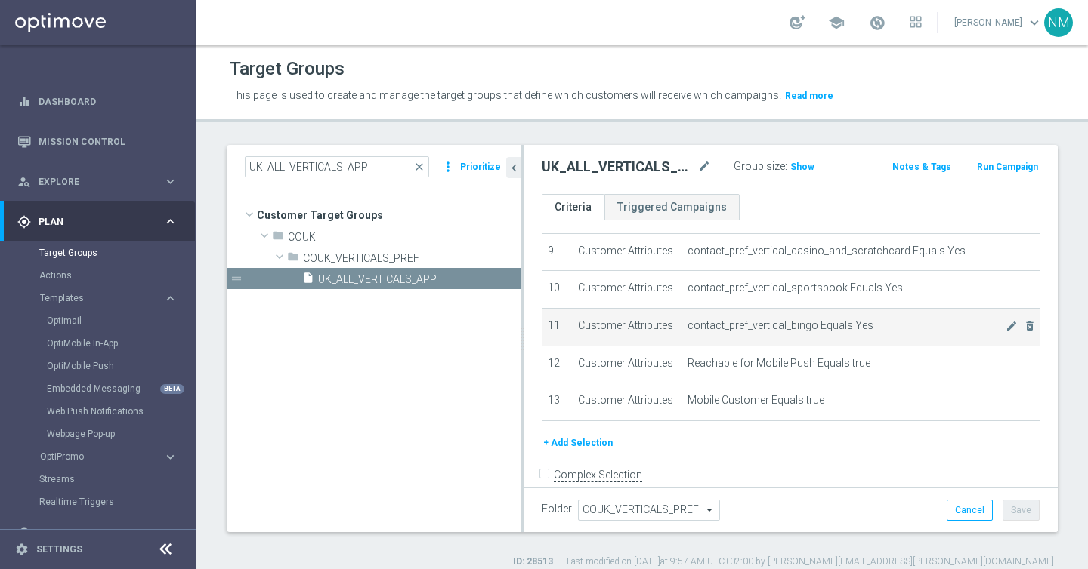
scroll to position [344, 0]
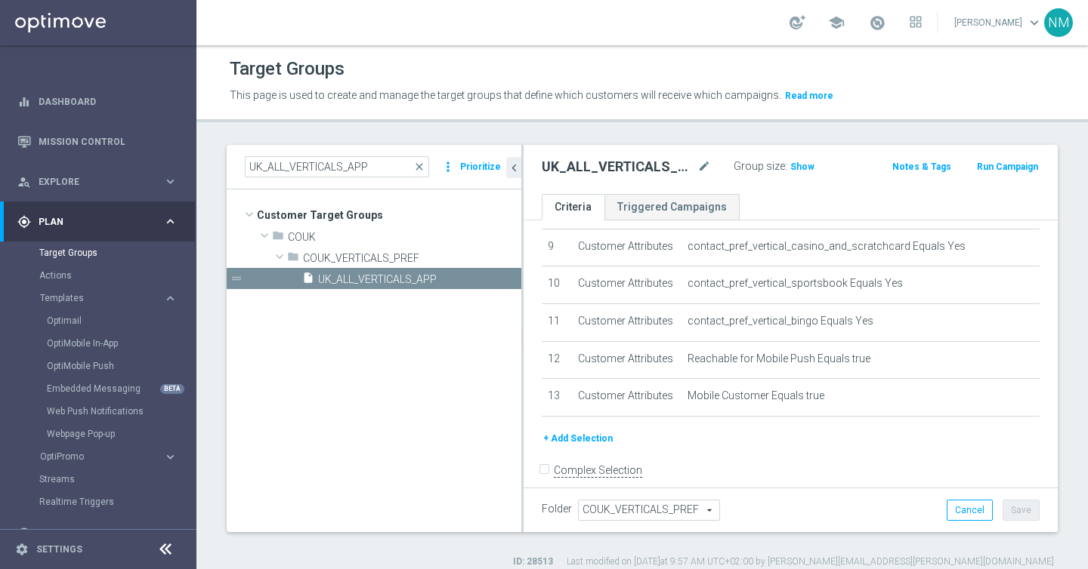
click at [555, 440] on button "+ Add Selection" at bounding box center [577, 438] width 73 height 17
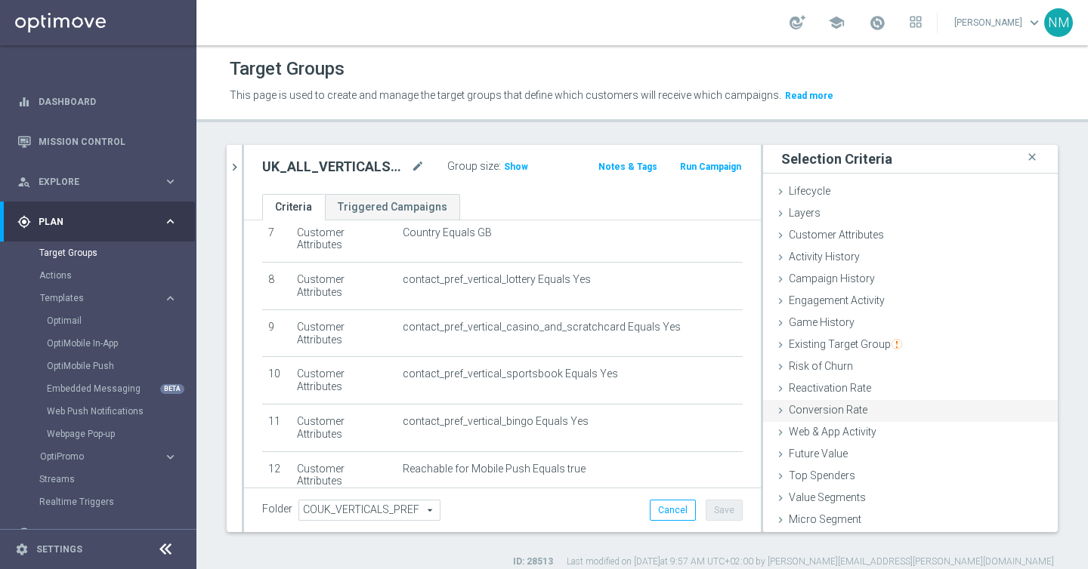
scroll to position [22, 0]
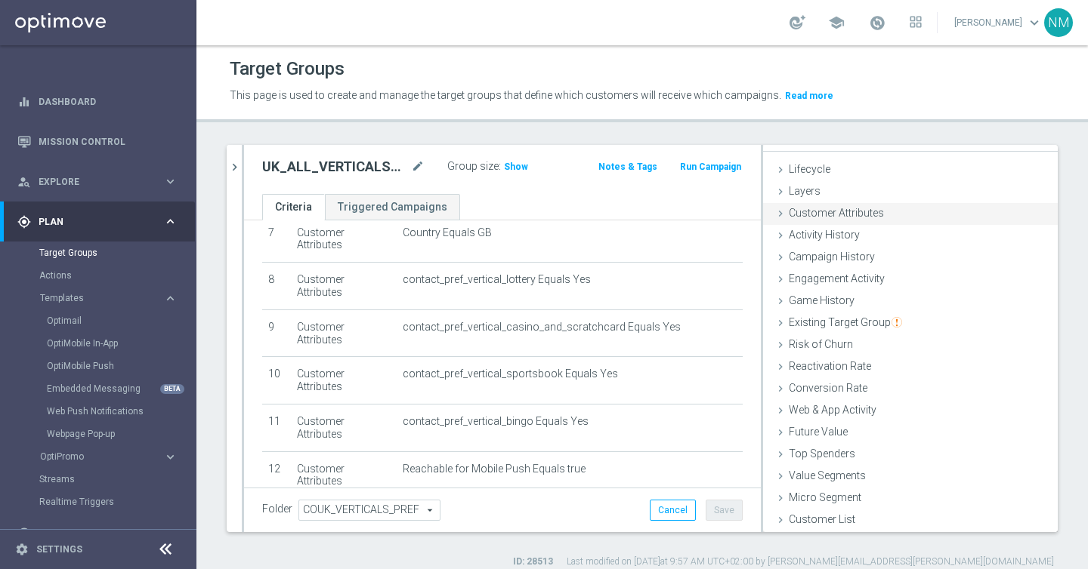
click at [779, 214] on icon at bounding box center [780, 214] width 12 height 12
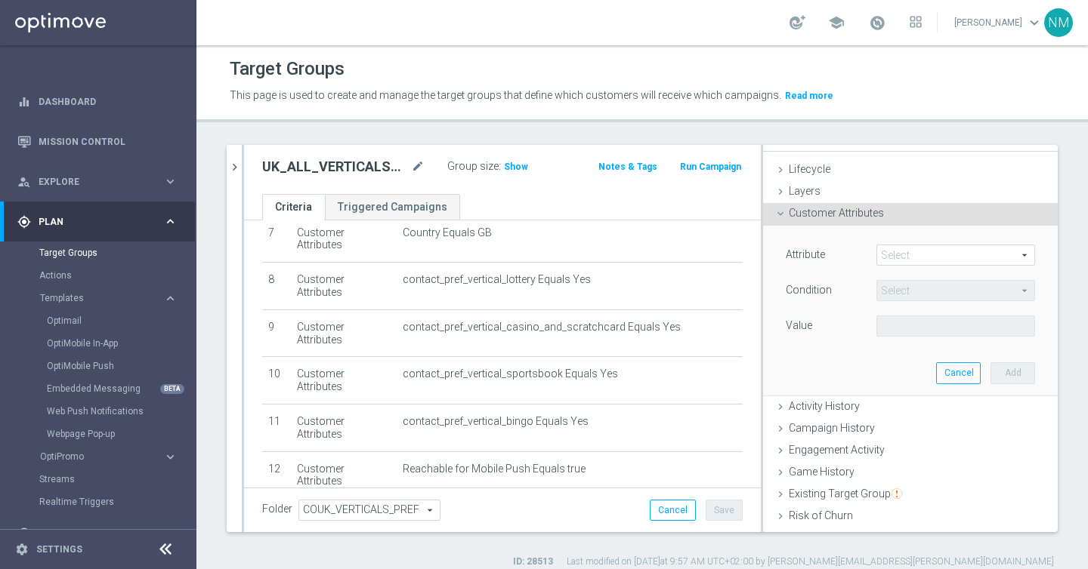
click at [897, 254] on span at bounding box center [955, 255] width 157 height 20
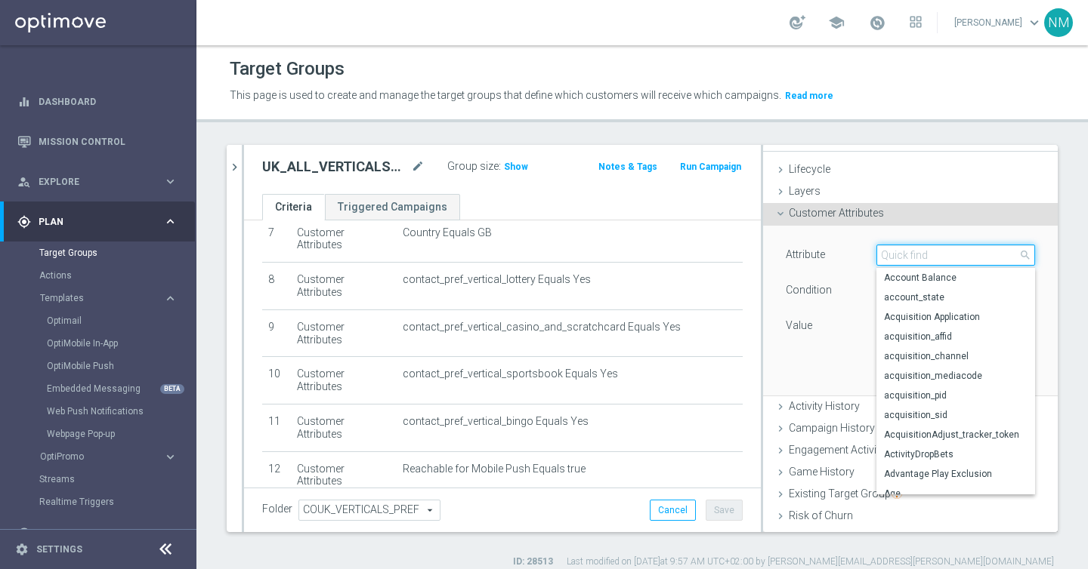
click at [901, 254] on input "search" at bounding box center [955, 255] width 159 height 21
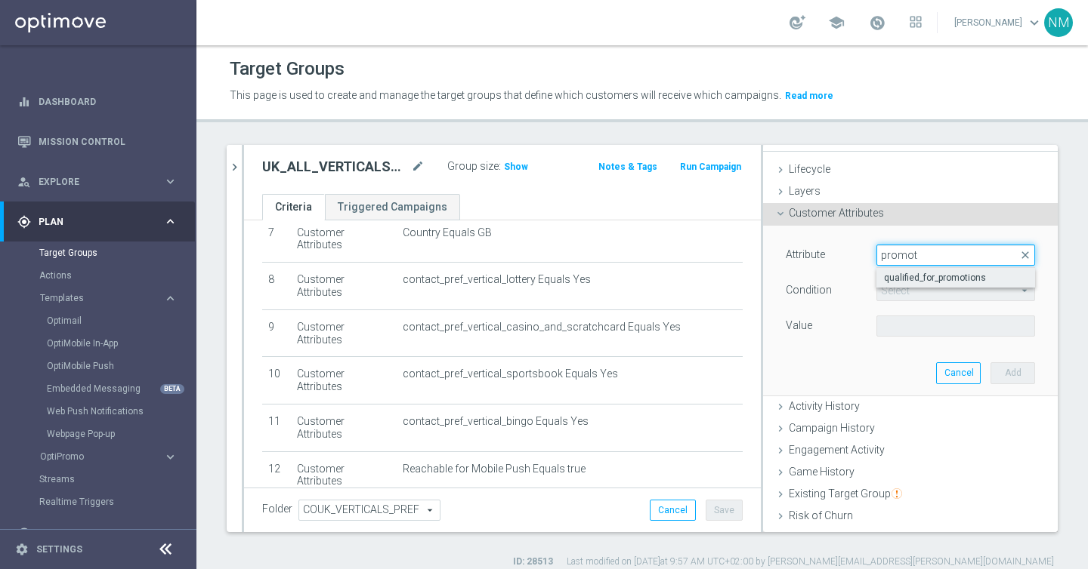
type input "promot"
click at [900, 282] on span "qualified_for_promotions" at bounding box center [955, 278] width 143 height 12
type input "qualified_for_promotions"
type input "Equals"
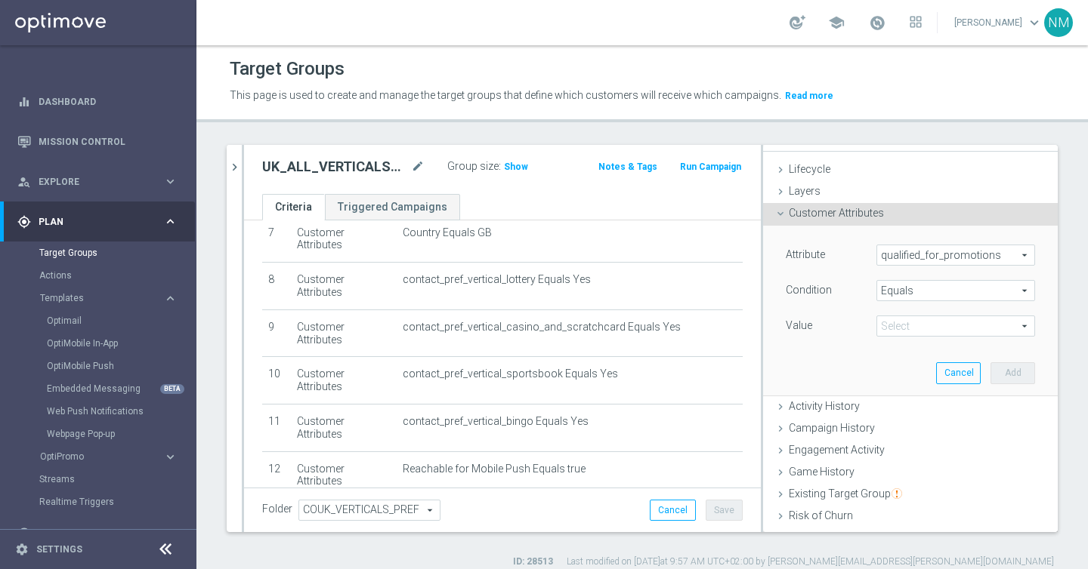
click at [901, 330] on span at bounding box center [955, 326] width 157 height 20
click at [916, 366] on span "true" at bounding box center [955, 369] width 143 height 12
type input "true"
click at [1018, 370] on button "Add" at bounding box center [1012, 373] width 45 height 21
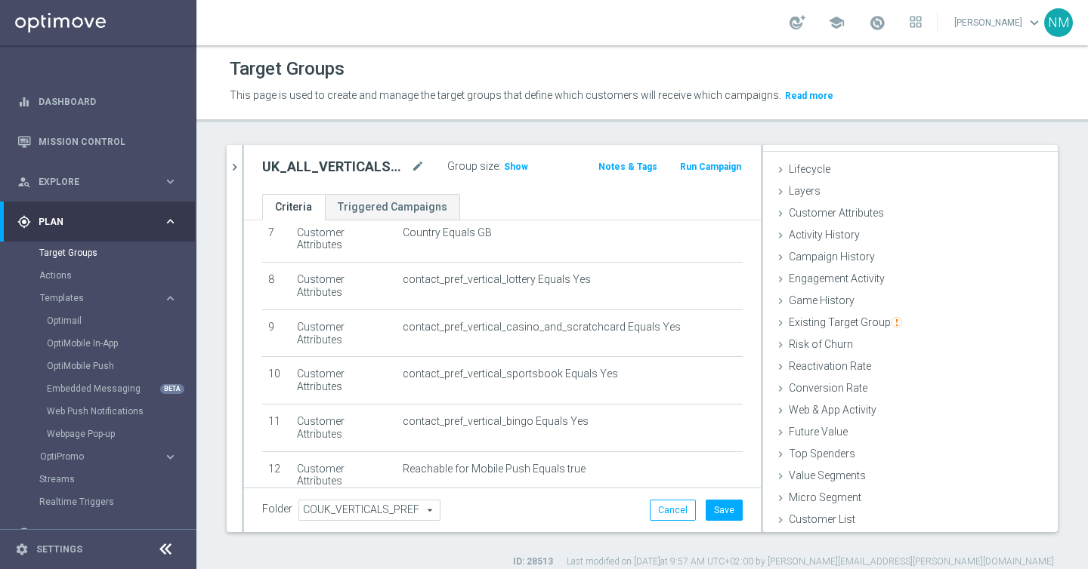
scroll to position [379, 0]
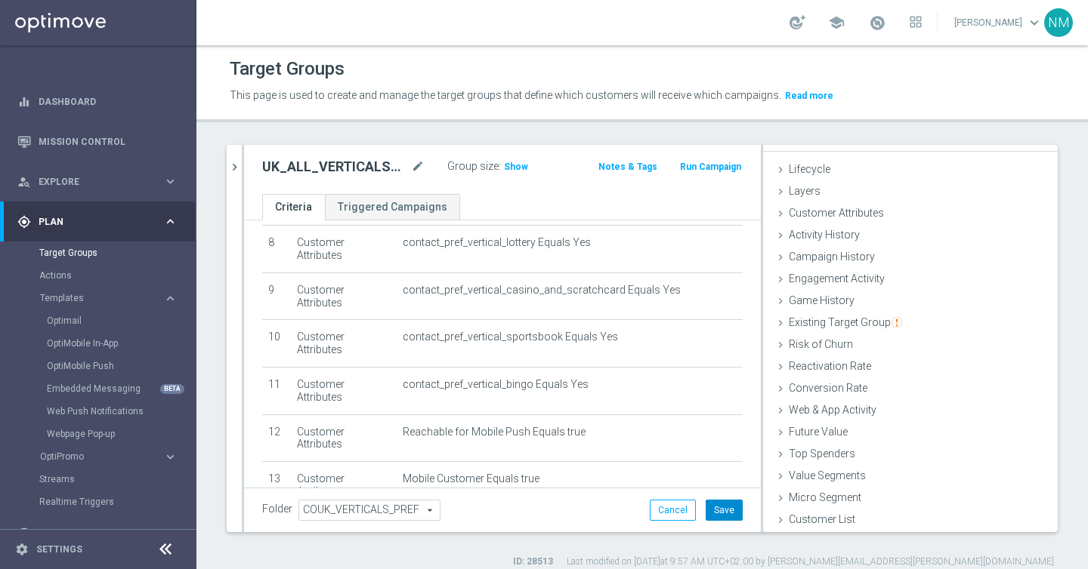
click at [712, 511] on button "Save" at bounding box center [723, 510] width 37 height 21
click at [513, 168] on span "Show" at bounding box center [516, 167] width 24 height 11
click at [70, 298] on span "Templates" at bounding box center [94, 298] width 108 height 9
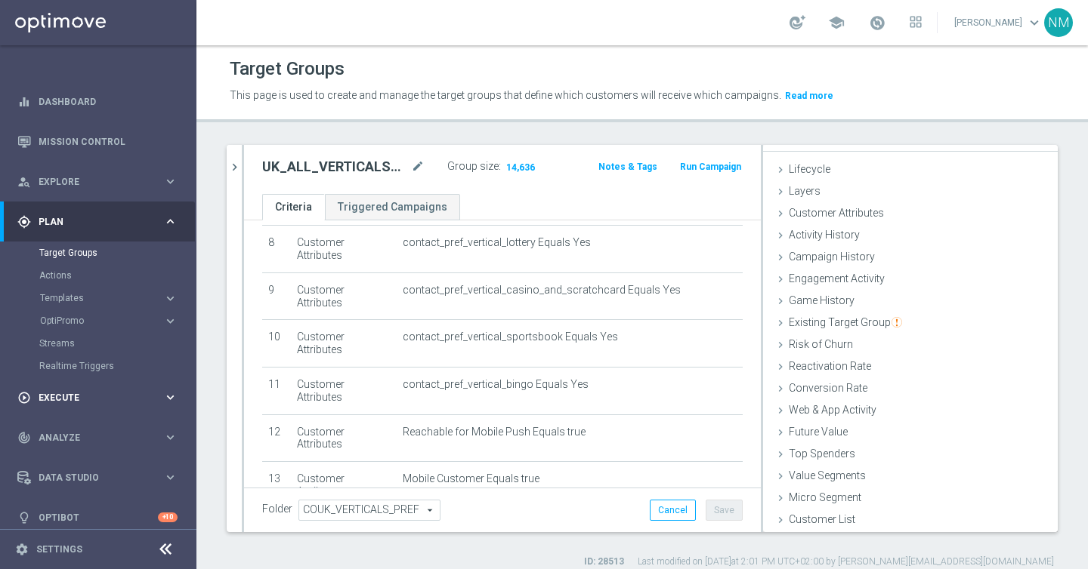
click at [57, 402] on span "Execute" at bounding box center [101, 397] width 125 height 9
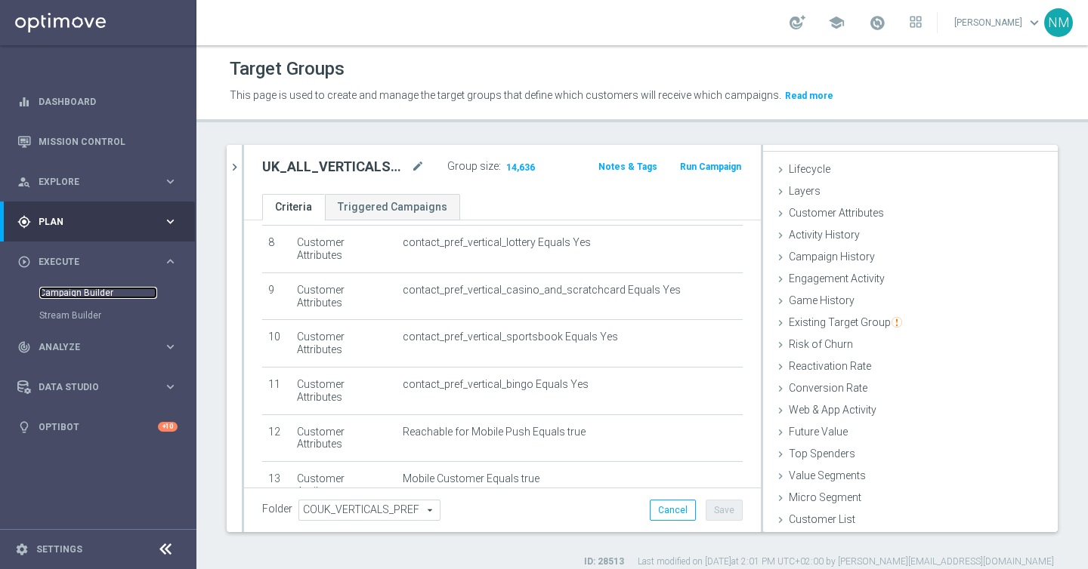
click at [87, 295] on link "Campaign Builder" at bounding box center [98, 293] width 118 height 12
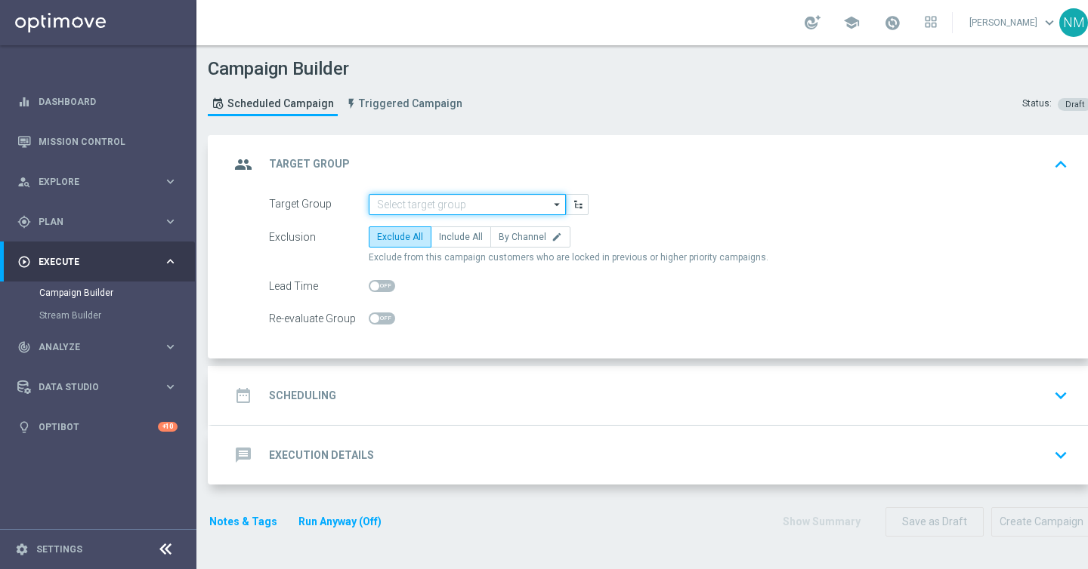
click at [415, 202] on input at bounding box center [467, 204] width 197 height 21
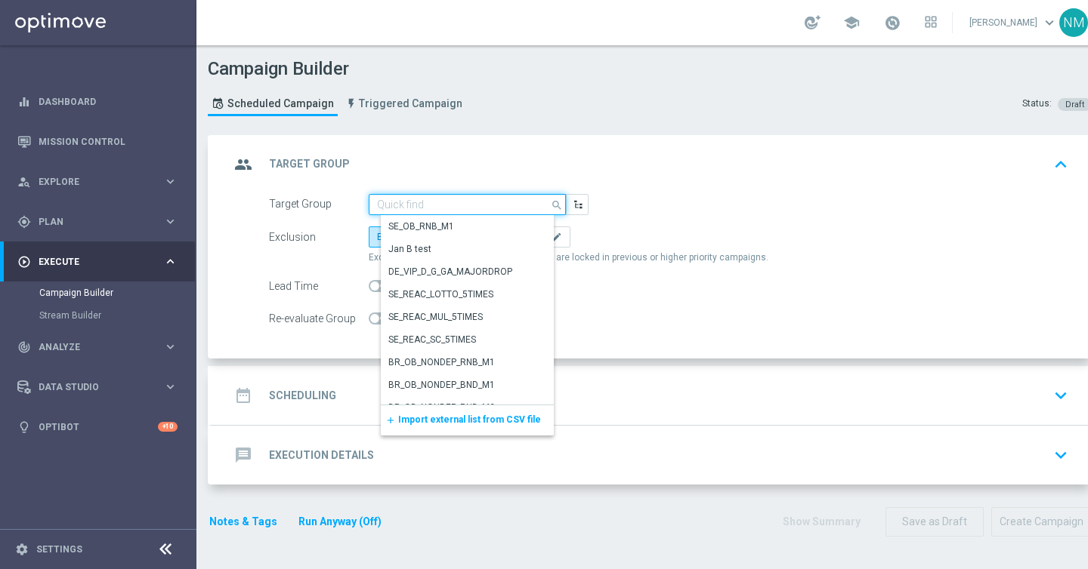
paste input "UK_ALL_VERTICALS_APP"
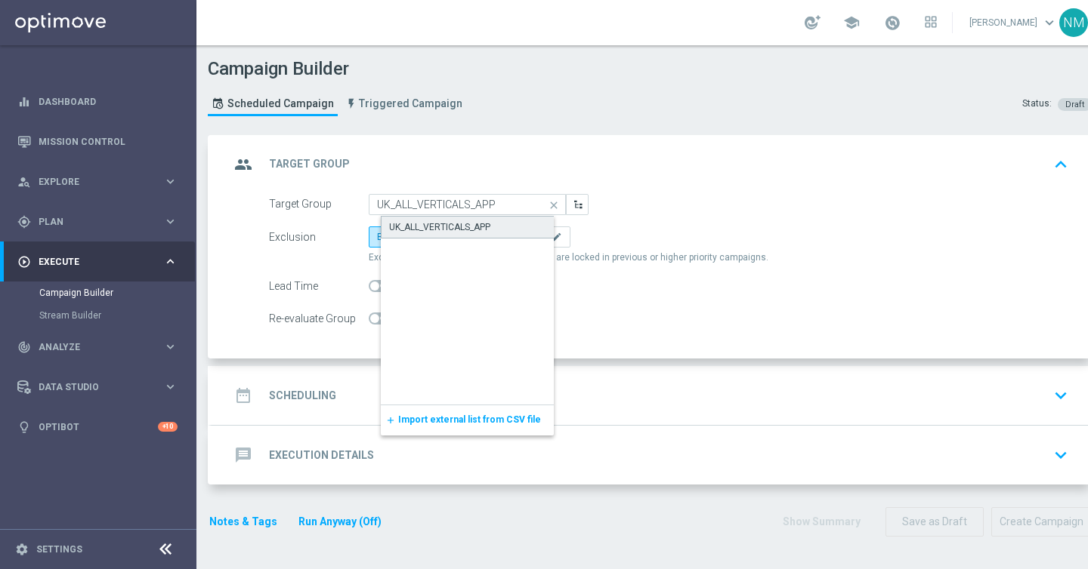
click at [424, 221] on div "UK_ALL_VERTICALS_APP" at bounding box center [439, 228] width 101 height 14
type input "UK_ALL_VERTICALS_APP"
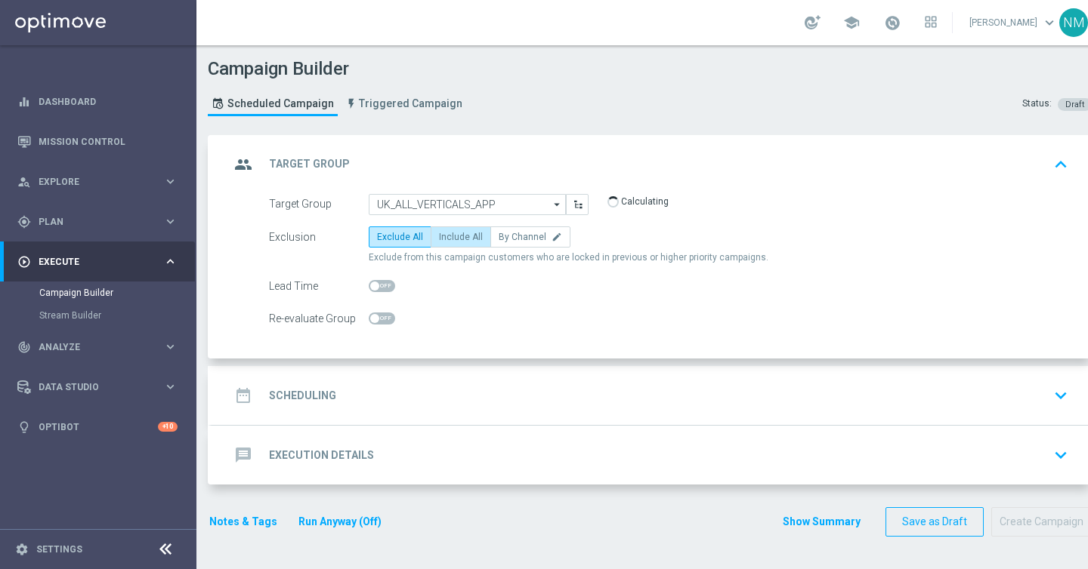
click at [447, 243] on label "Include All" at bounding box center [460, 237] width 60 height 21
click at [447, 243] on input "Include All" at bounding box center [444, 240] width 10 height 10
radio input "true"
checkbox input "true"
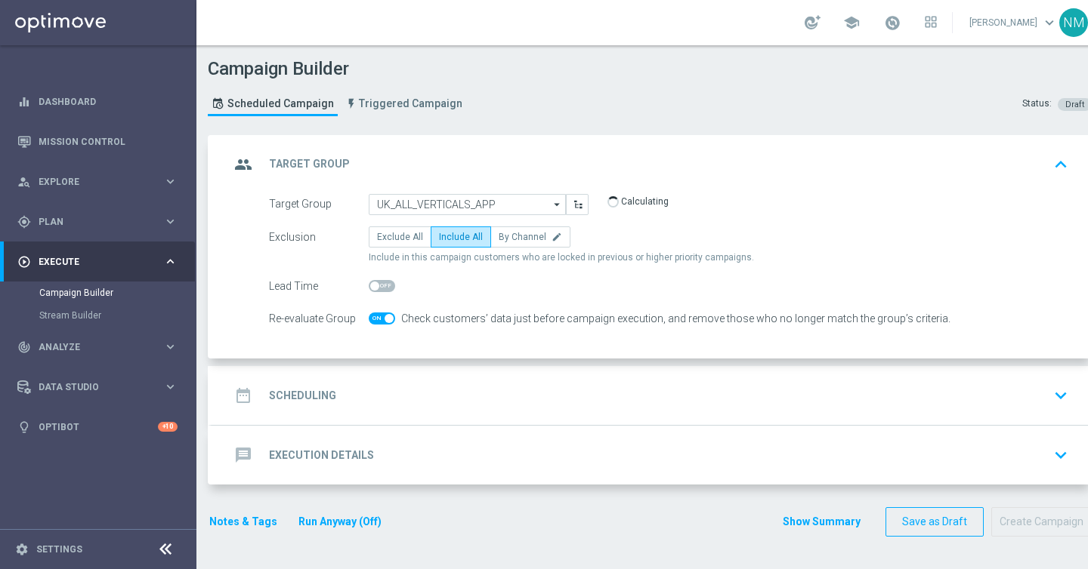
click at [403, 407] on div "date_range Scheduling keyboard_arrow_down" at bounding box center [652, 395] width 844 height 29
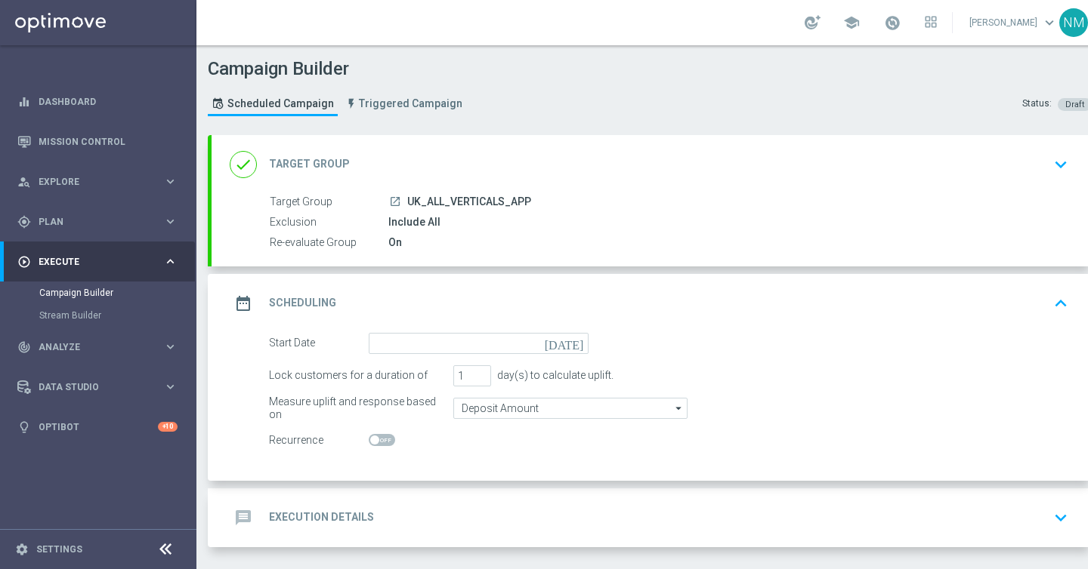
scroll to position [60, 0]
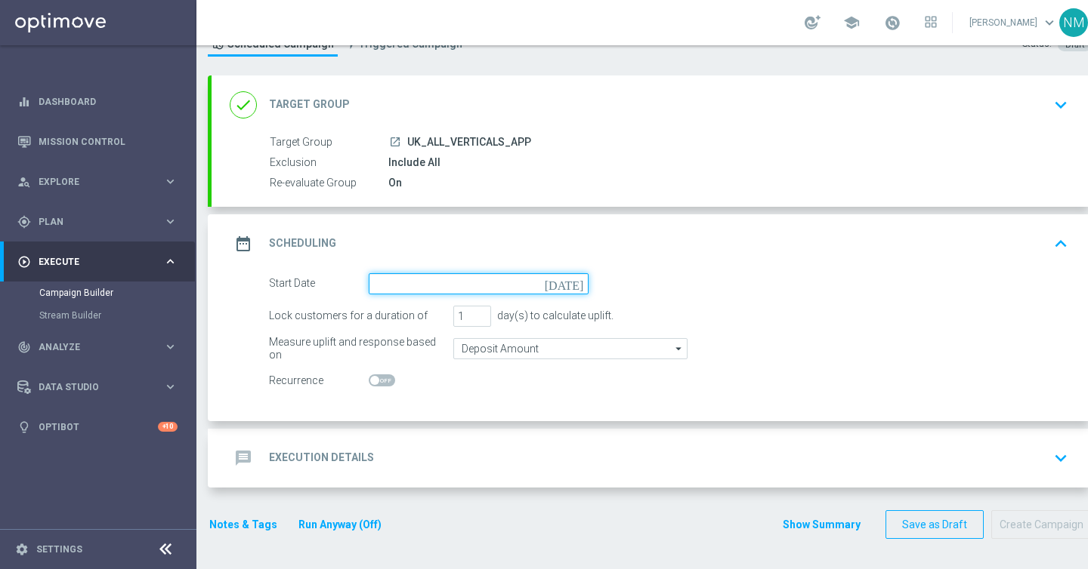
click at [454, 282] on input at bounding box center [479, 283] width 220 height 21
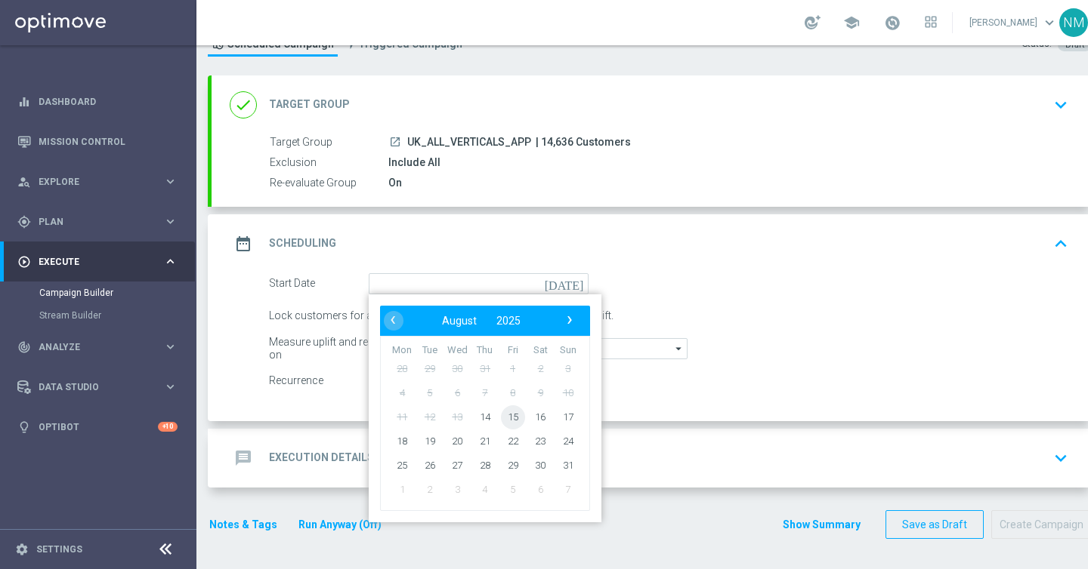
click at [514, 418] on span "15" at bounding box center [513, 417] width 24 height 24
type input "[DATE]"
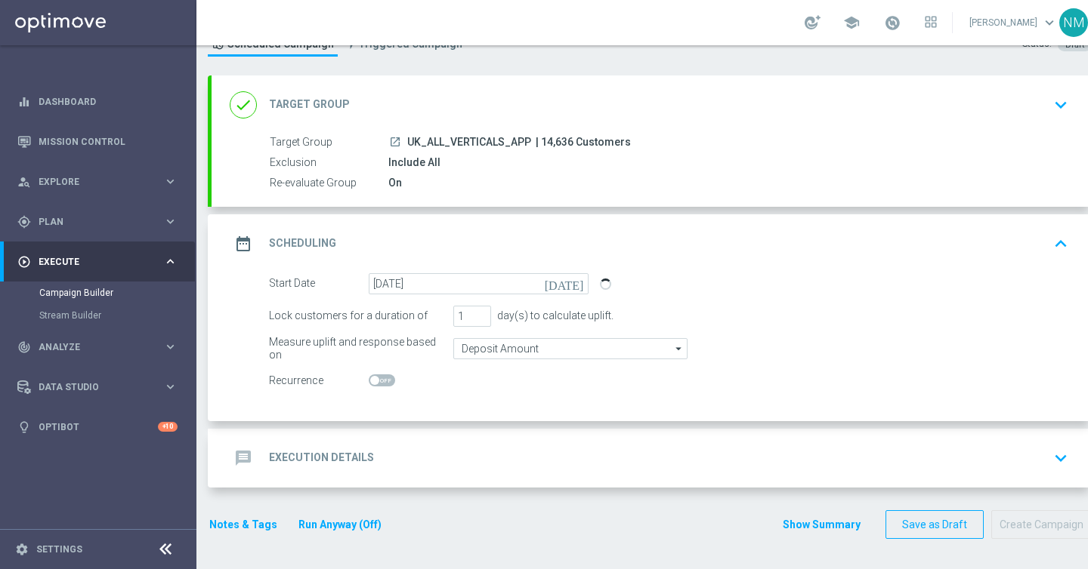
click at [372, 377] on span at bounding box center [374, 380] width 9 height 9
click at [372, 377] on input "checkbox" at bounding box center [382, 381] width 26 height 12
checkbox input "true"
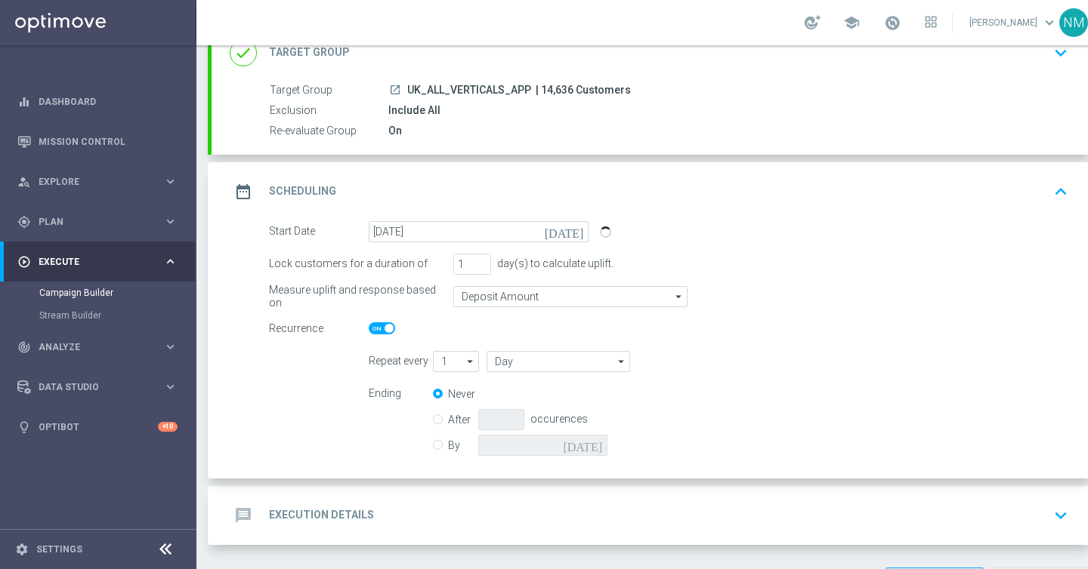
scroll to position [113, 0]
click at [529, 362] on input "Day" at bounding box center [557, 360] width 143 height 21
click at [535, 430] on div "Month" at bounding box center [565, 429] width 134 height 23
type input "Month"
click at [457, 417] on label "After" at bounding box center [463, 419] width 30 height 14
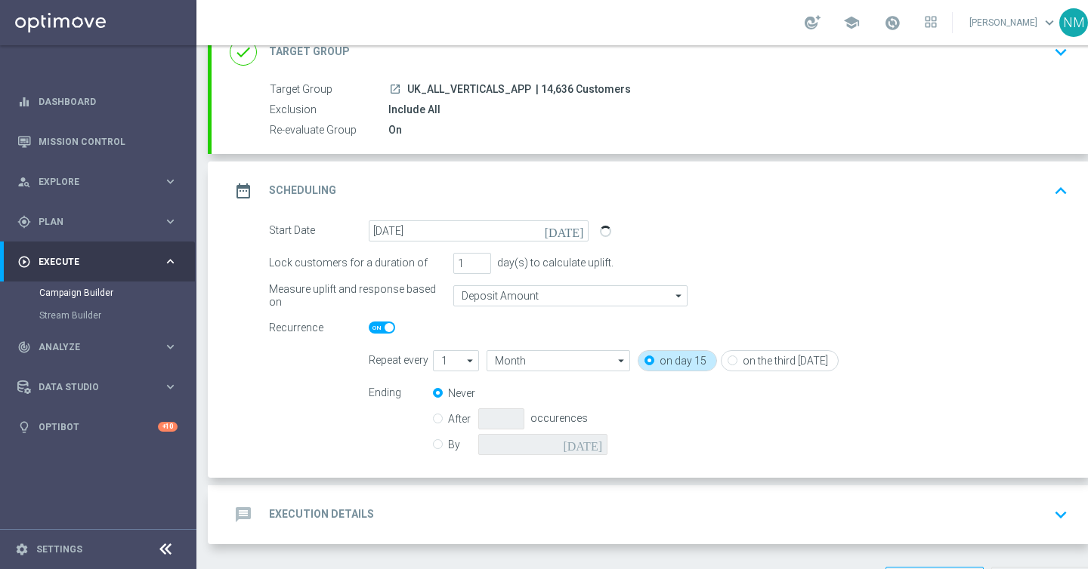
click at [443, 417] on input "After" at bounding box center [438, 417] width 10 height 10
radio input "true"
radio input "false"
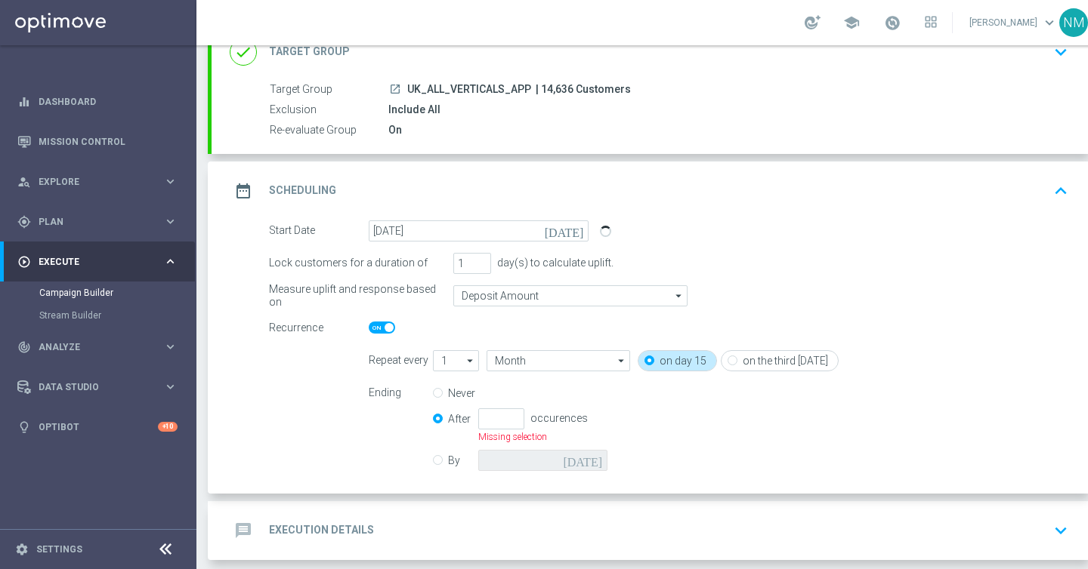
click at [452, 456] on label "By" at bounding box center [463, 461] width 30 height 14
click at [443, 456] on input "By" at bounding box center [438, 458] width 10 height 10
radio input "true"
radio input "false"
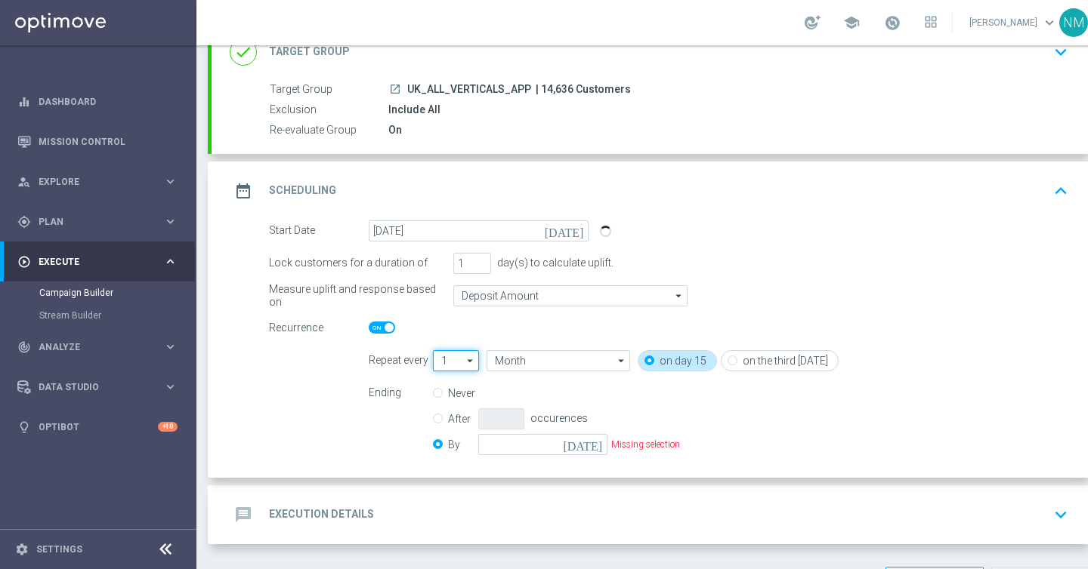
click at [461, 357] on input "1" at bounding box center [456, 360] width 46 height 21
click at [458, 404] on div "2" at bounding box center [461, 406] width 33 height 23
type input "2"
type input "Months"
click at [525, 356] on input "Months" at bounding box center [557, 360] width 143 height 21
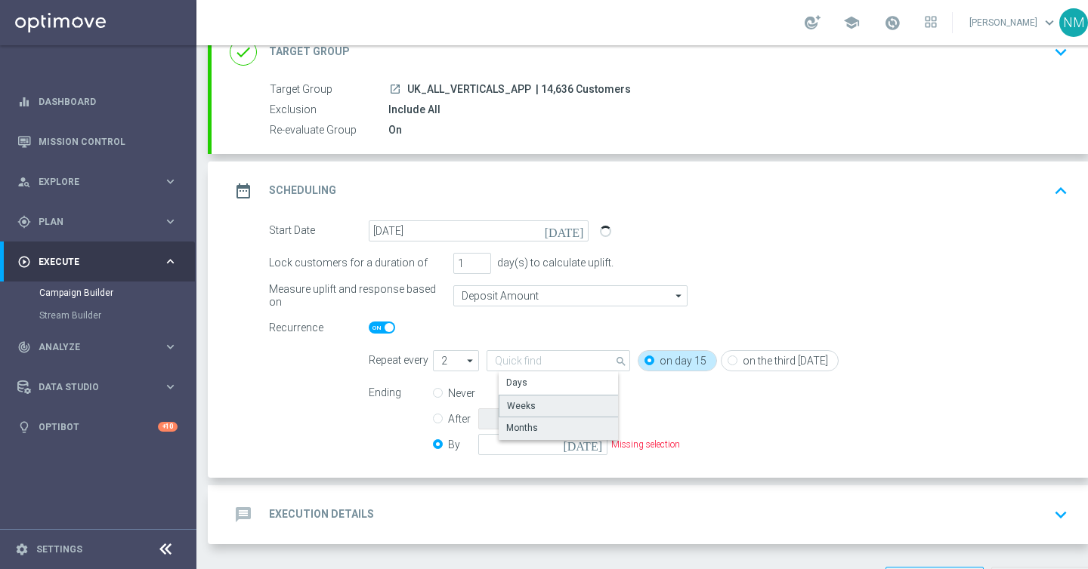
click at [530, 404] on div "Weeks" at bounding box center [521, 407] width 29 height 14
type input "Weeks"
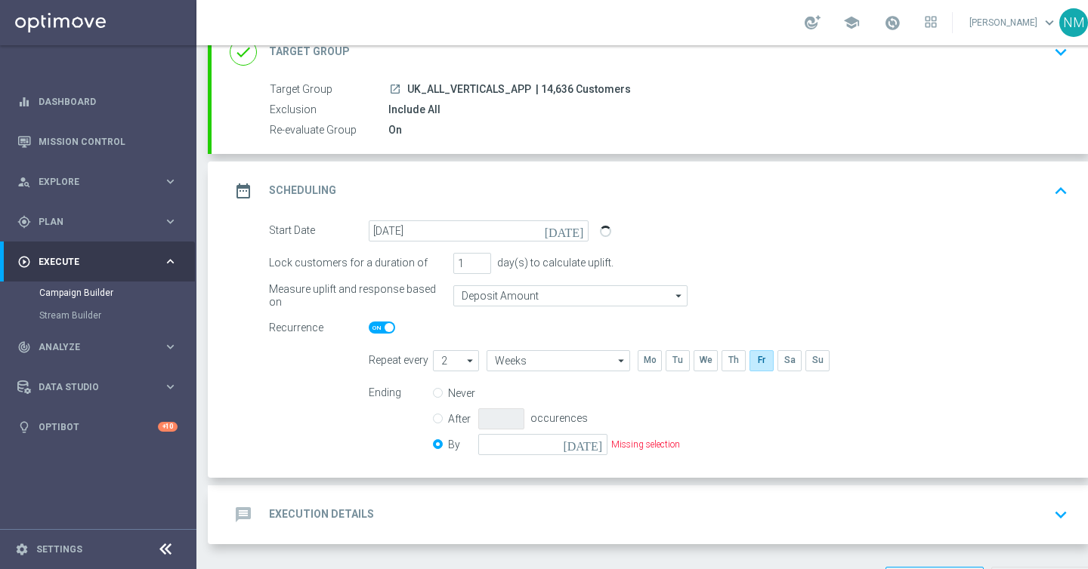
click at [599, 446] on icon "[DATE]" at bounding box center [585, 442] width 45 height 17
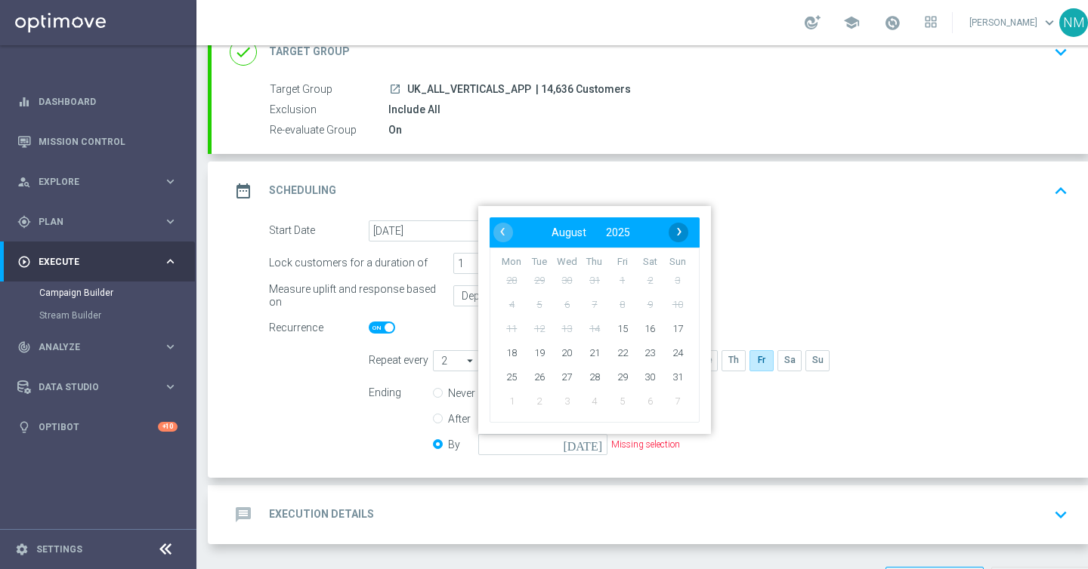
click at [676, 224] on span "›" at bounding box center [679, 232] width 20 height 20
click at [498, 224] on span "‹" at bounding box center [502, 232] width 20 height 20
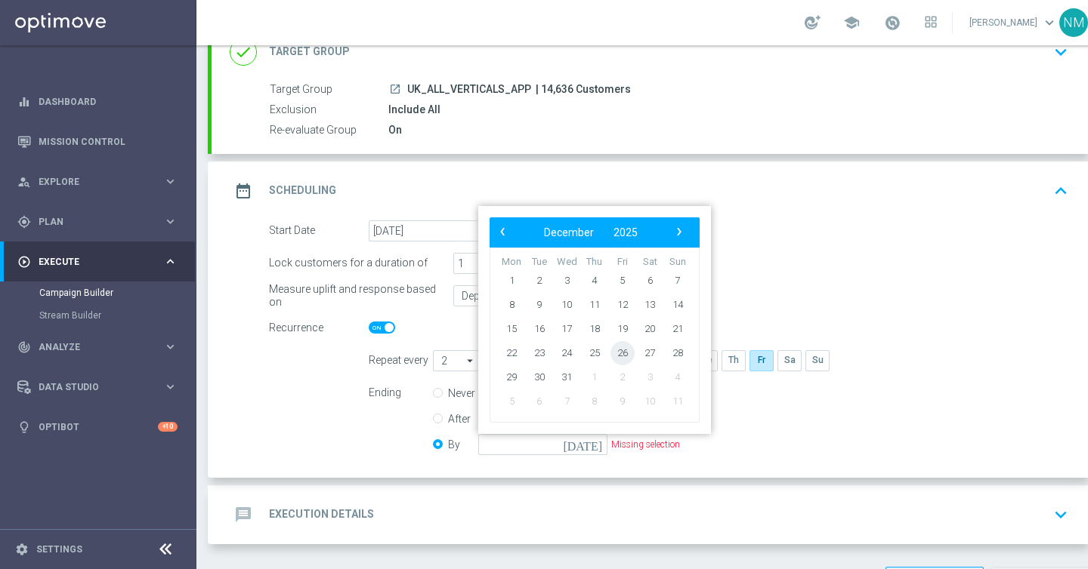
click at [628, 359] on span "26" at bounding box center [622, 353] width 24 height 24
type input "[DATE]"
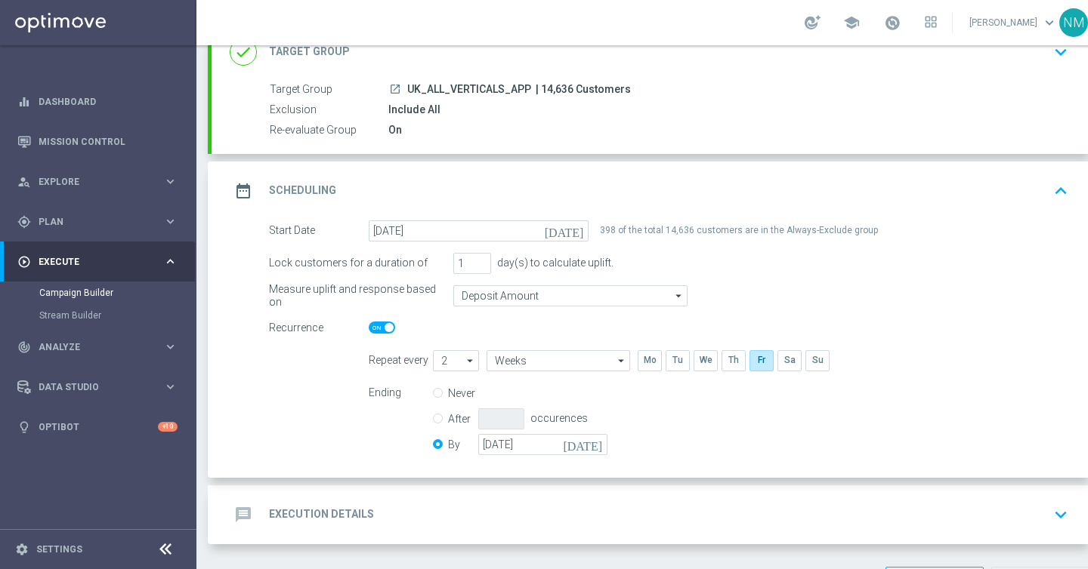
click at [674, 286] on icon "arrow_drop_down" at bounding box center [678, 296] width 15 height 20
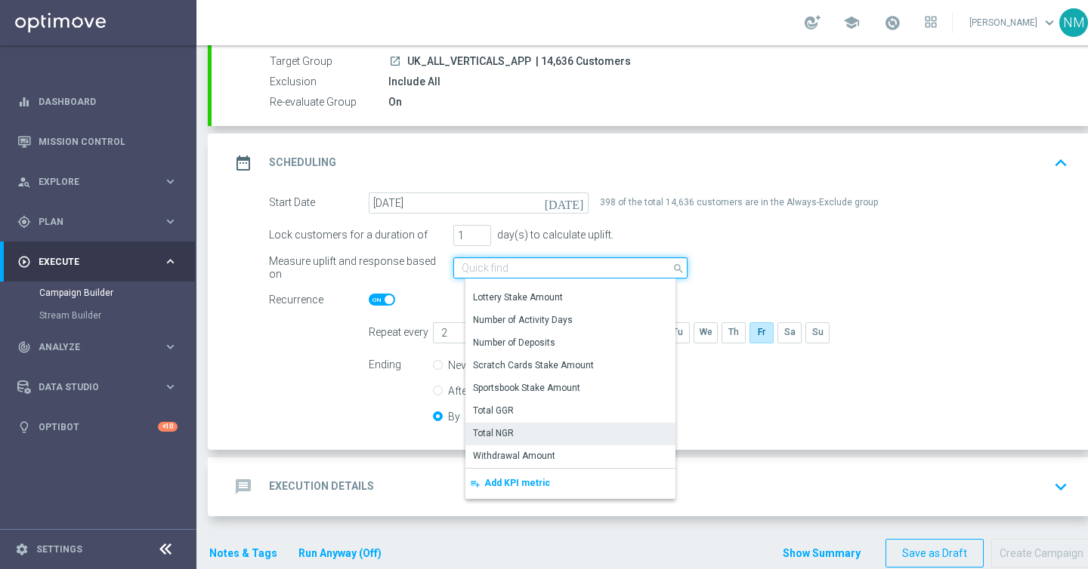
scroll to position [169, 0]
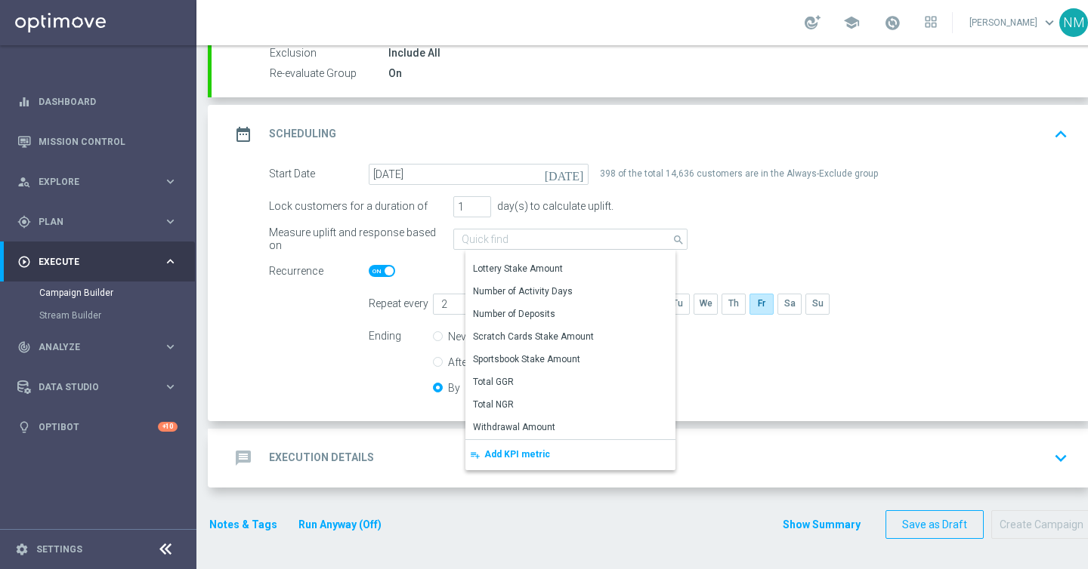
click at [905, 236] on div "Measure uplift and response based on Deposit Amount search Show Selected 0 of N…" at bounding box center [669, 239] width 822 height 21
type input "Deposit Amount"
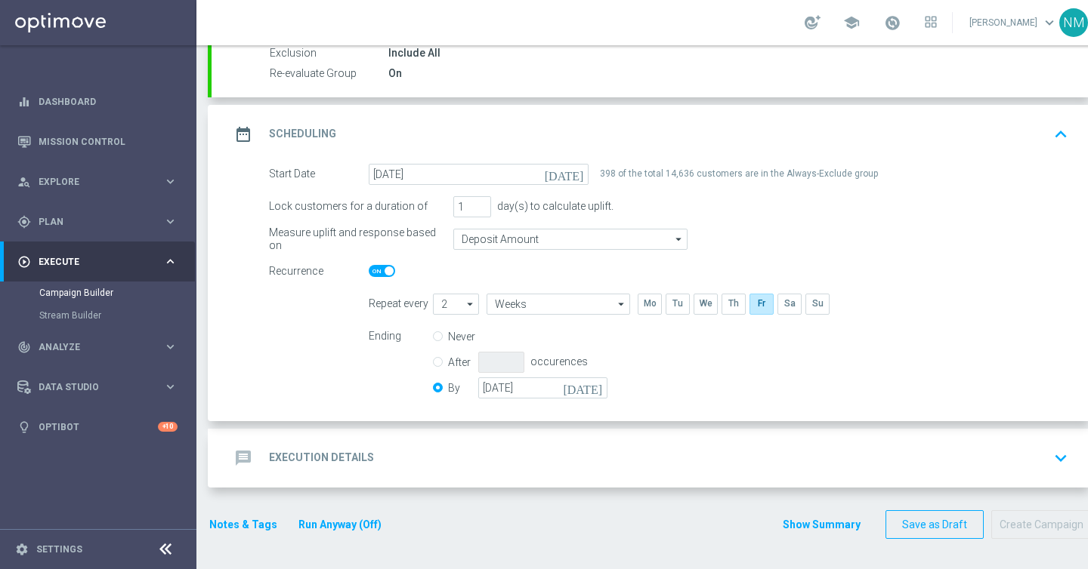
click at [548, 458] on div "message Execution Details keyboard_arrow_down" at bounding box center [652, 458] width 844 height 29
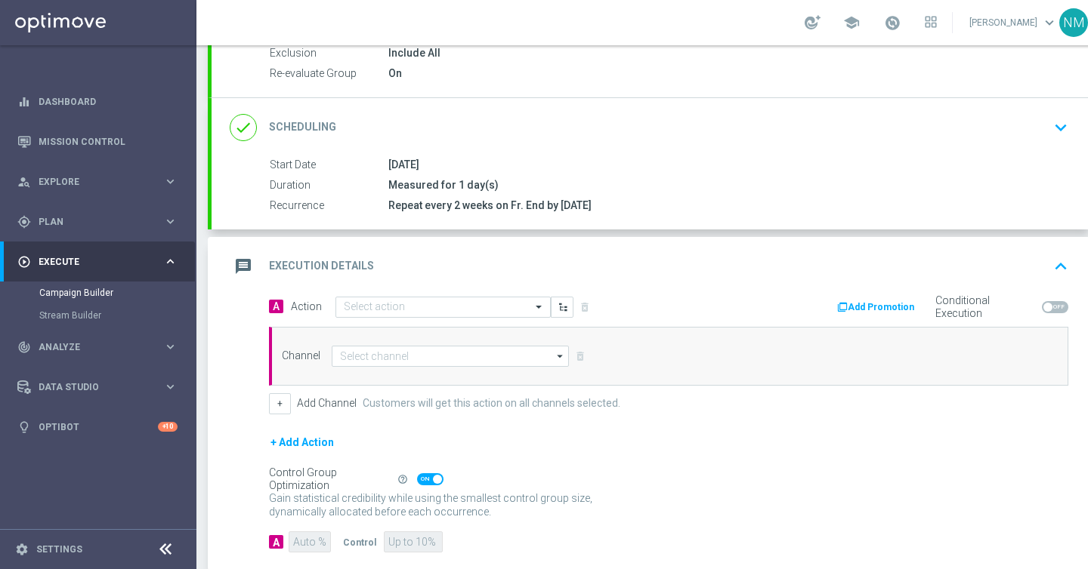
scroll to position [189, 0]
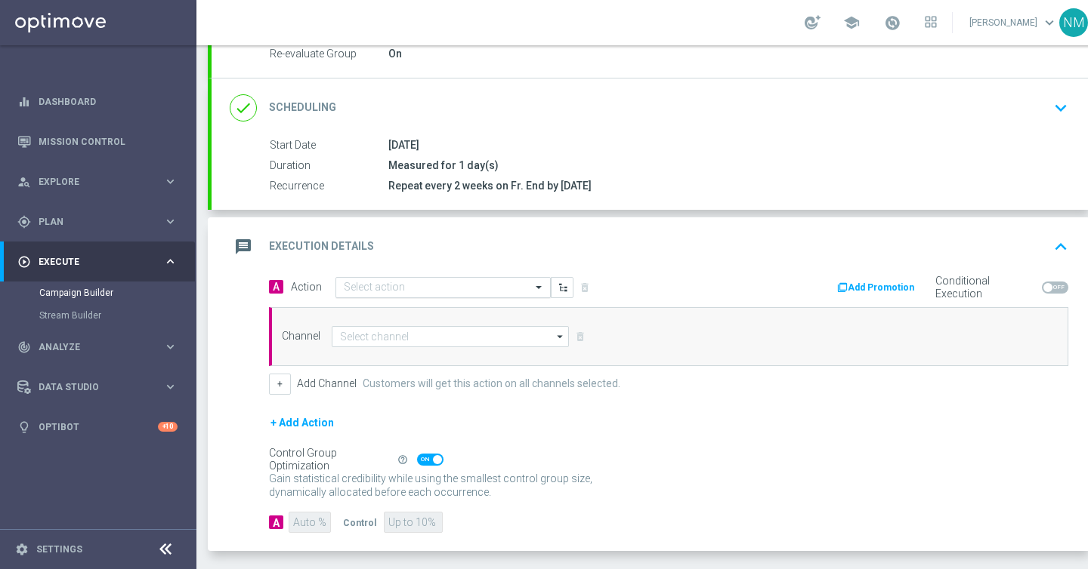
click at [419, 288] on input "text" at bounding box center [428, 288] width 168 height 13
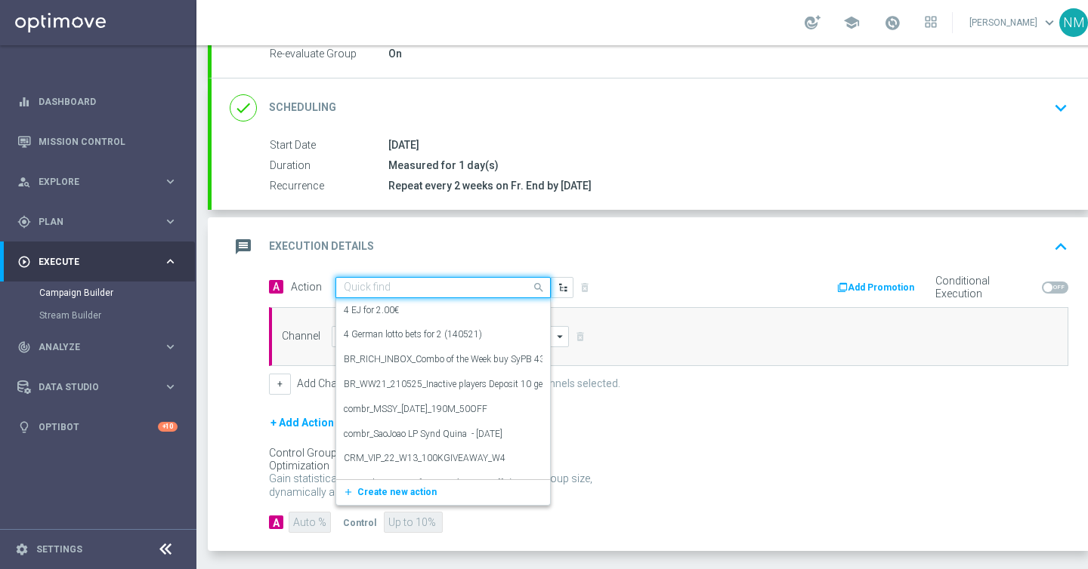
paste input "en_GB__FIVER_FRIDAY_ALERT__NVIP_APP_AUT_LT"
type input "en_GB__FIVER_FRIDAY_ALERT__NVIP_APP_AUT_LT"
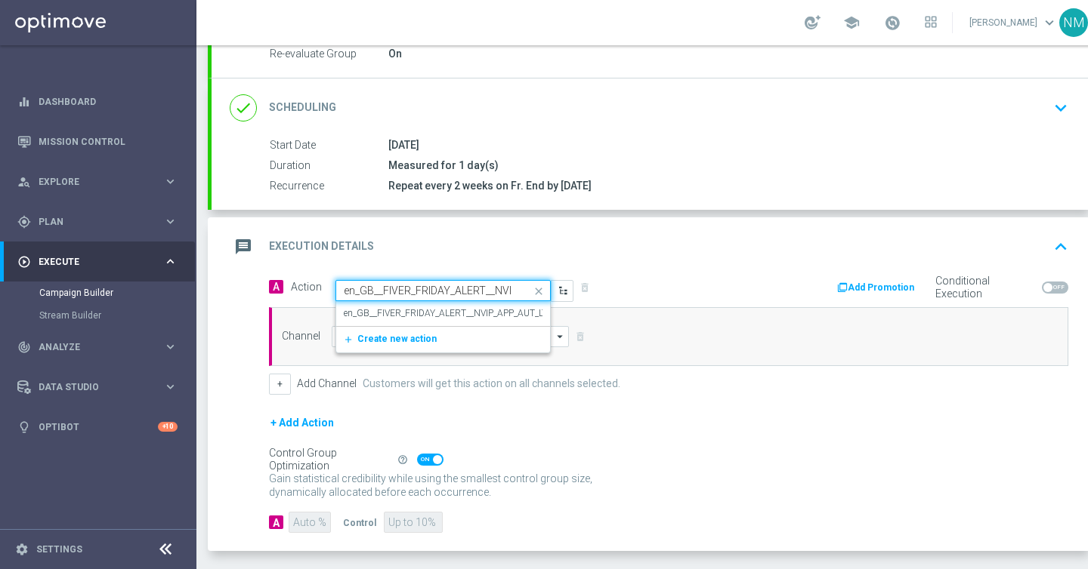
scroll to position [0, 69]
click at [413, 314] on label "en_GB__FIVER_FRIDAY_ALERT__NVIP_APP_AUT_LT" at bounding box center [445, 313] width 203 height 13
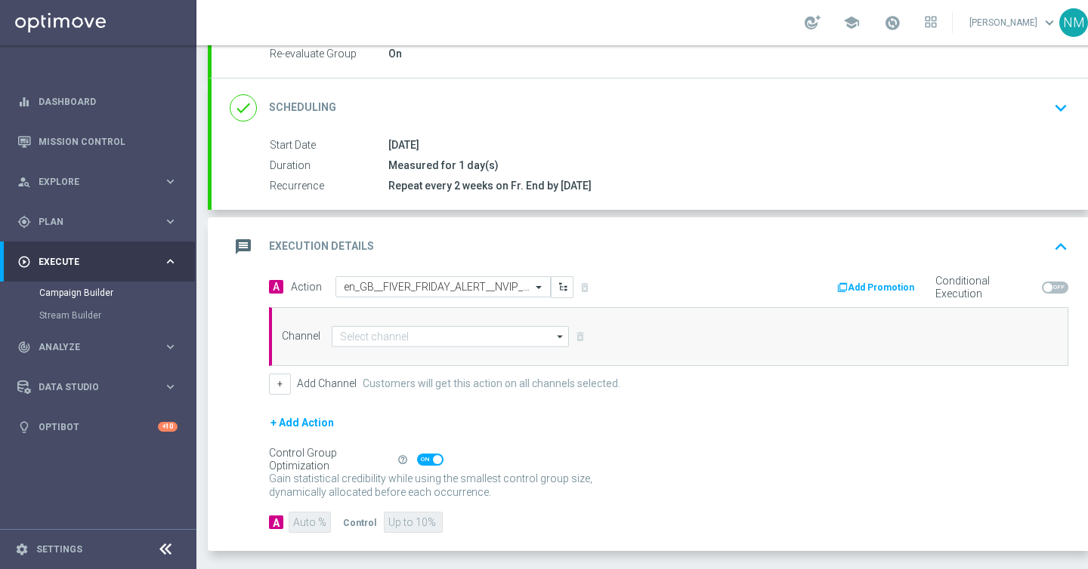
scroll to position [0, 0]
click at [408, 339] on input at bounding box center [450, 336] width 237 height 21
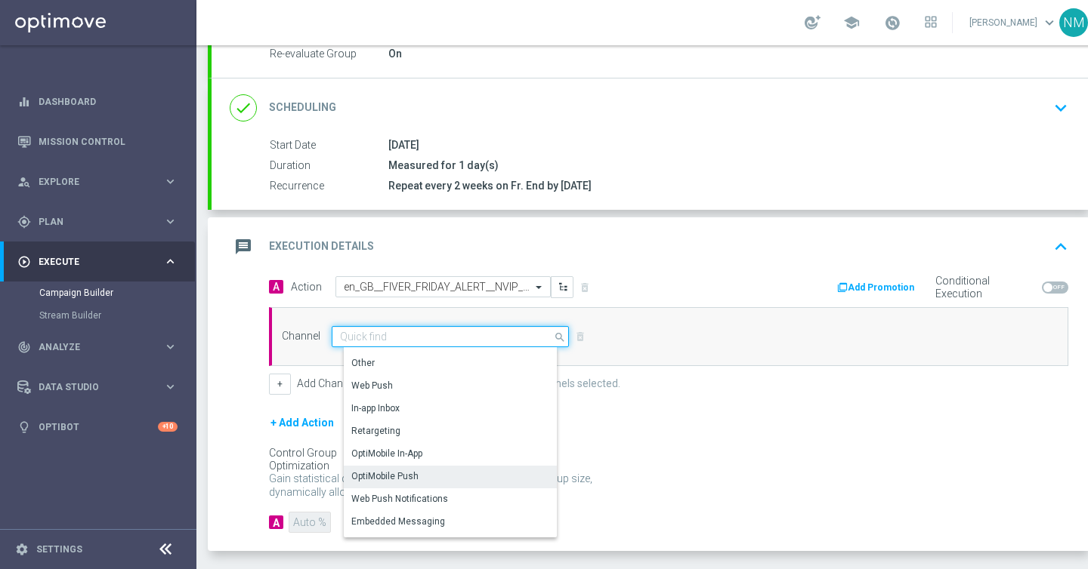
scroll to position [387, 0]
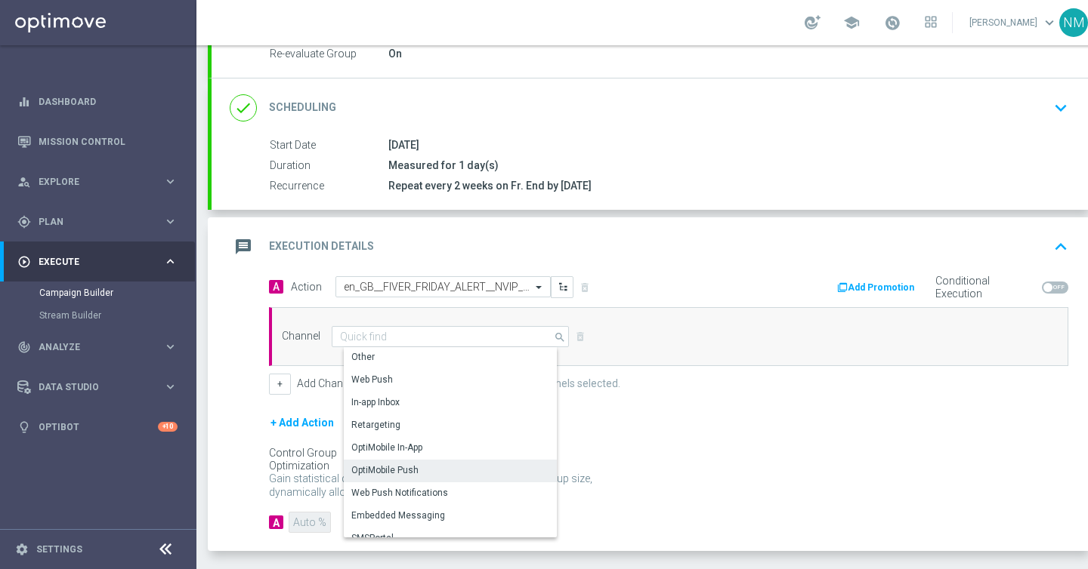
click at [397, 474] on div "OptiMobile Push" at bounding box center [384, 471] width 67 height 14
type input "OptiMobile Push"
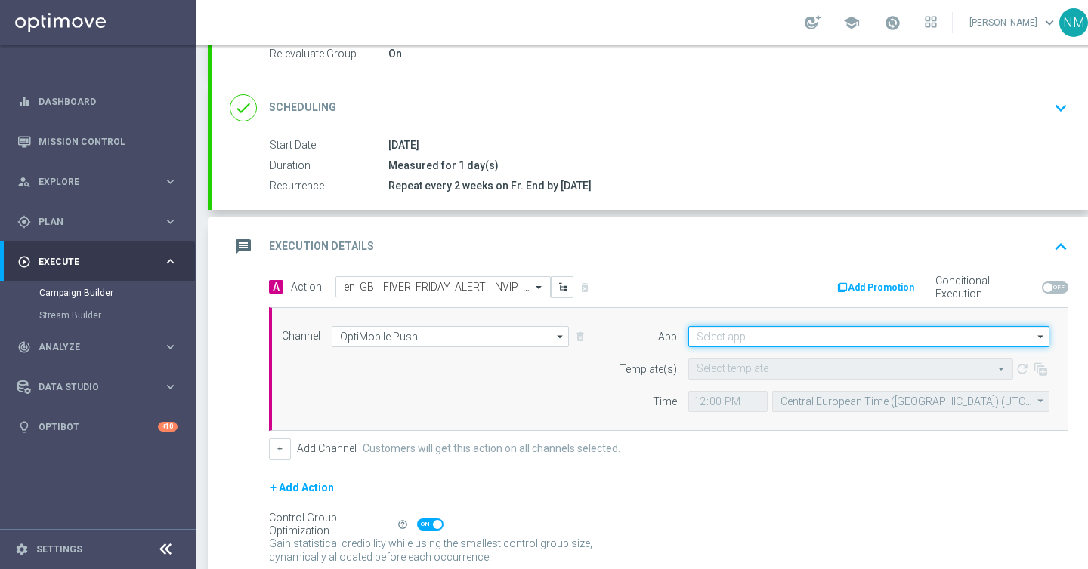
click at [825, 340] on input at bounding box center [868, 336] width 361 height 21
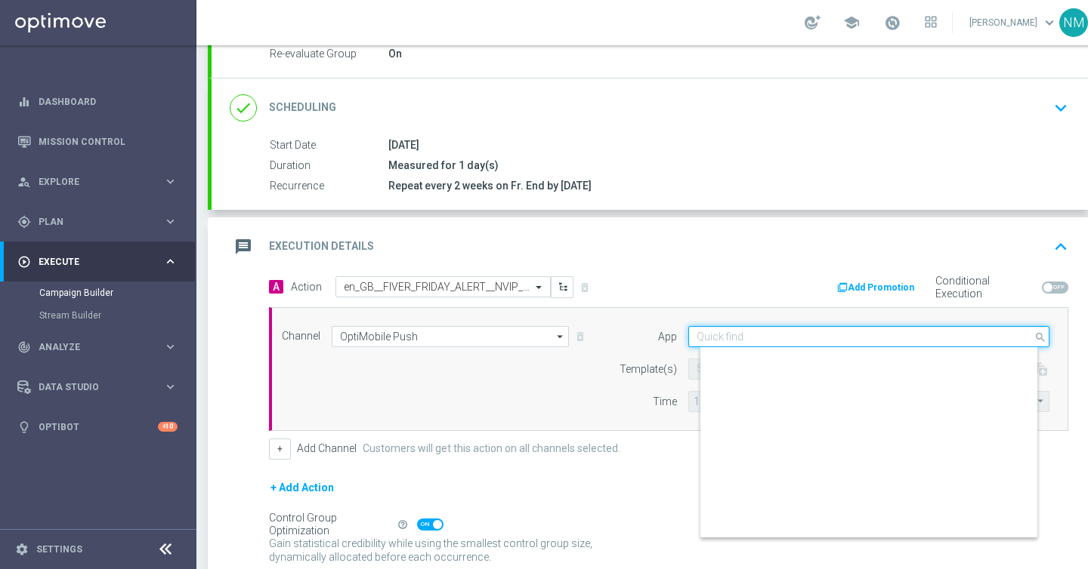
scroll to position [626, 0]
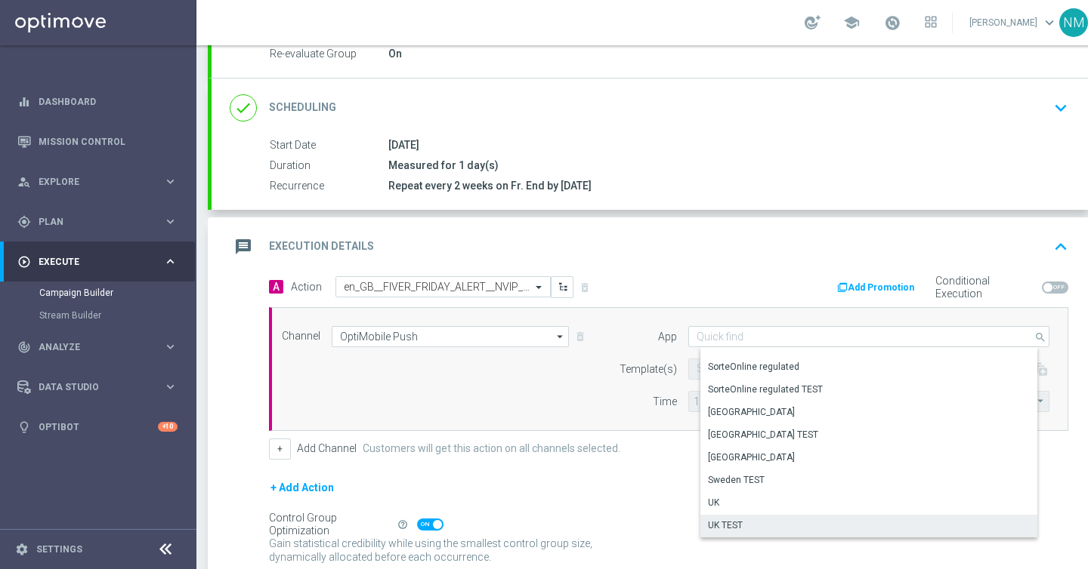
click at [725, 515] on div "UK TEST" at bounding box center [874, 525] width 348 height 21
type input "UK TEST"
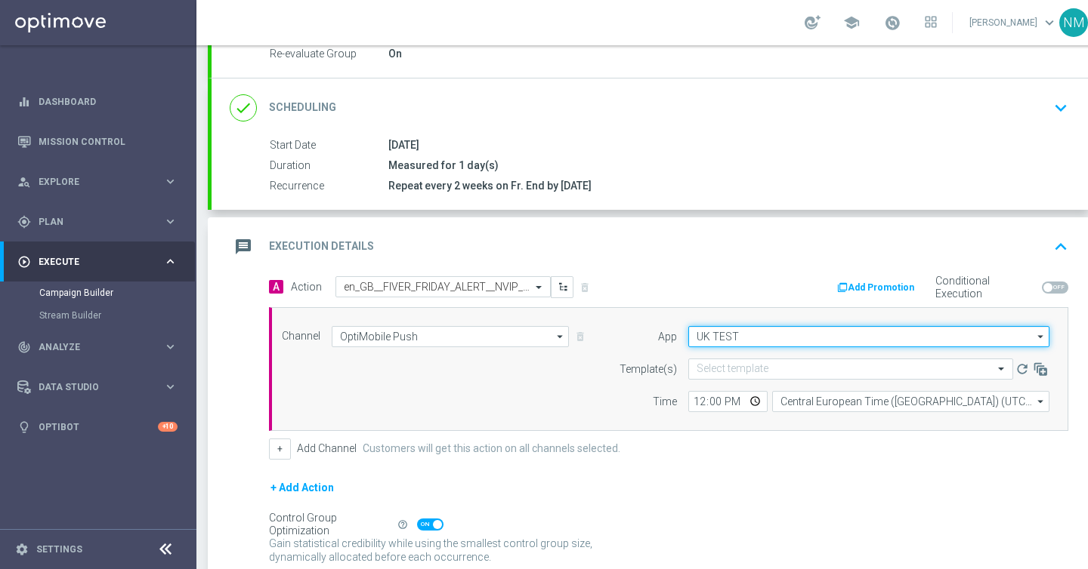
click at [748, 343] on input "UK TEST" at bounding box center [868, 336] width 361 height 21
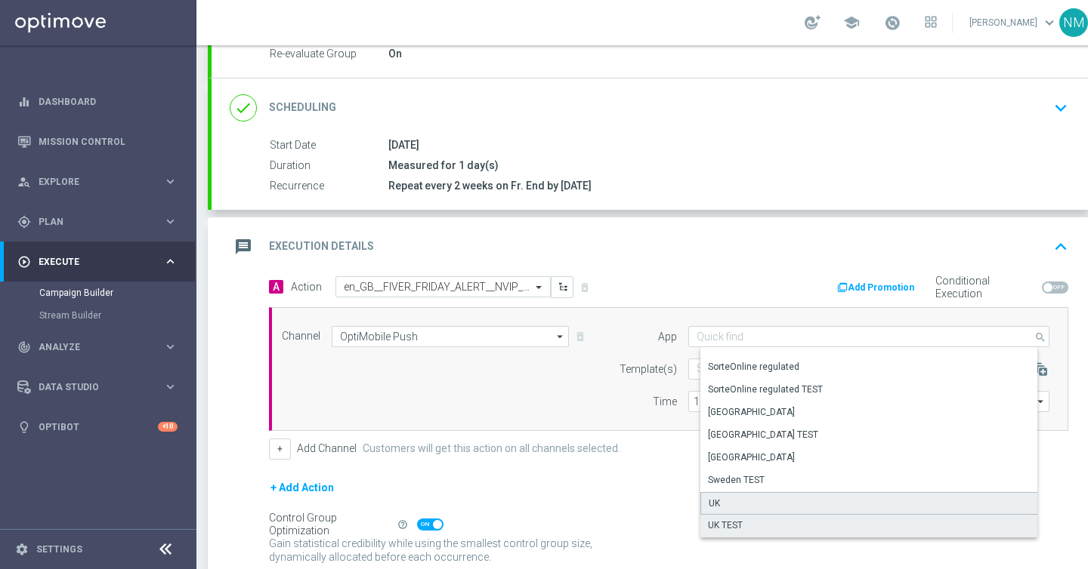
click at [723, 514] on div "UK" at bounding box center [874, 503] width 348 height 23
click at [715, 498] on div "UK" at bounding box center [713, 504] width 11 height 14
type input "UK"
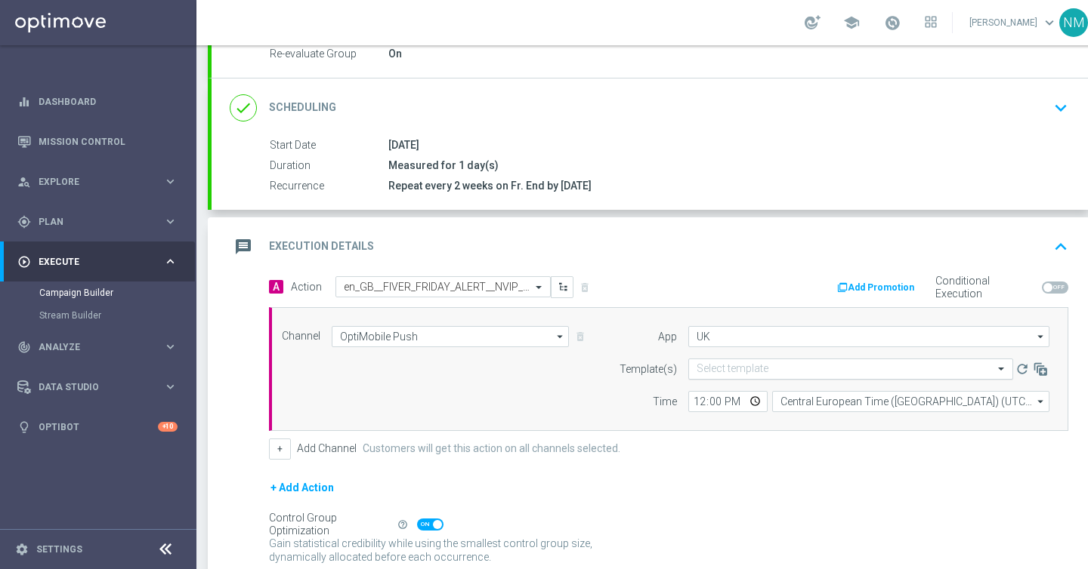
click at [728, 364] on input "text" at bounding box center [835, 369] width 278 height 13
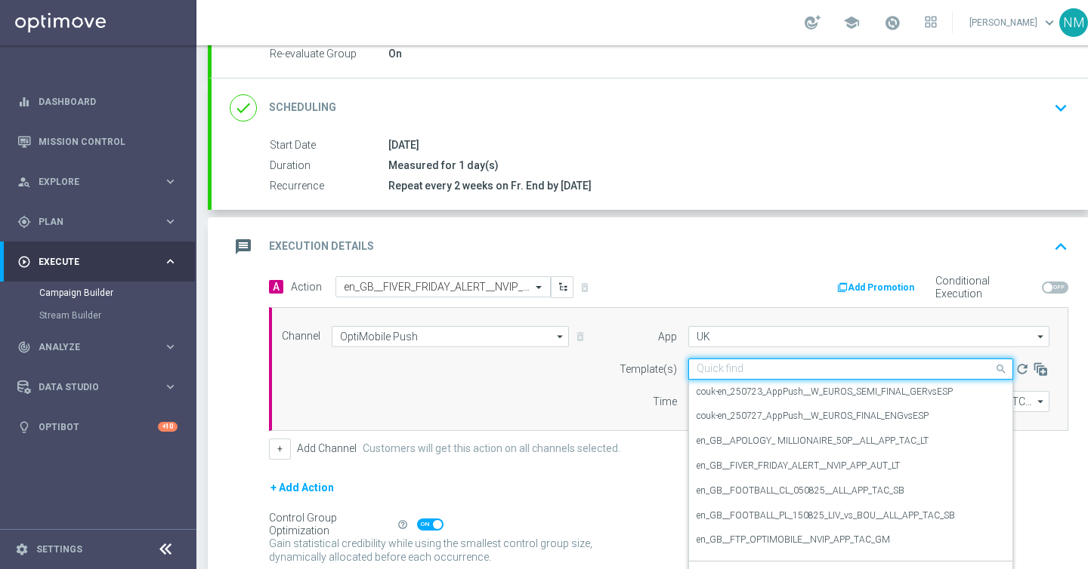
paste input "en_GB__FIVER_FRIDAY_ALERT__NVIP_APP_AUT_LT"
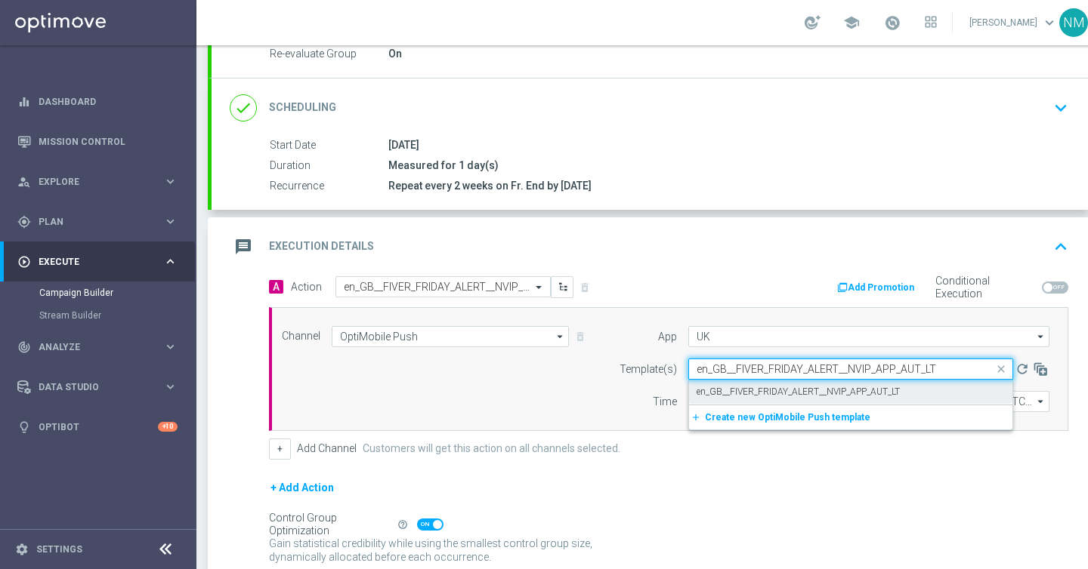
click at [736, 389] on label "en_GB__FIVER_FRIDAY_ALERT__NVIP_APP_AUT_LT" at bounding box center [797, 392] width 203 height 13
type input "en_GB__FIVER_FRIDAY_ALERT__NVIP_APP_AUT_LT"
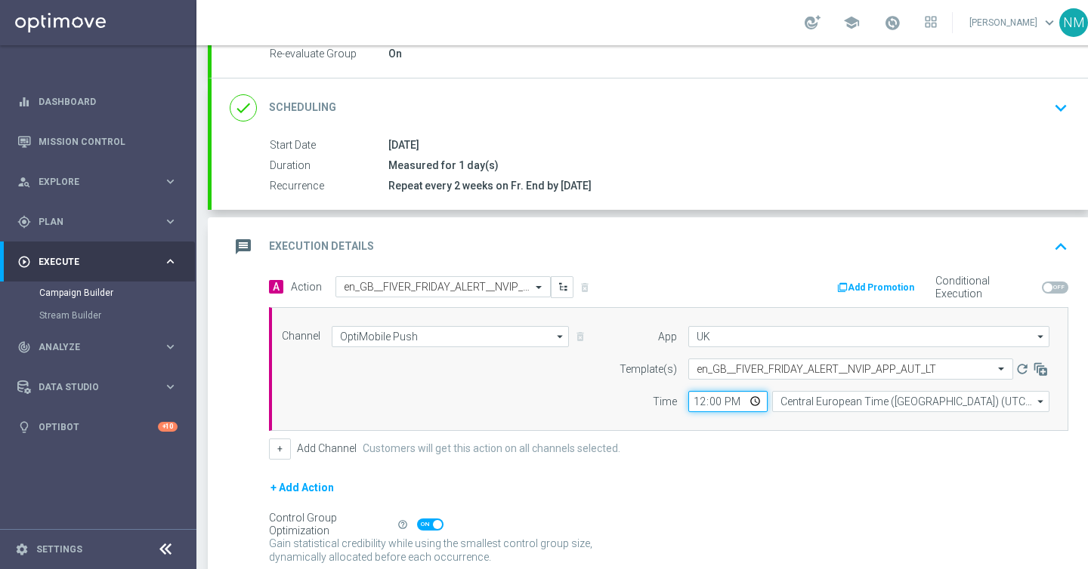
click at [755, 403] on input "12:00" at bounding box center [727, 401] width 79 height 21
type input "13:00"
click at [825, 495] on div "+ Add Action" at bounding box center [668, 498] width 799 height 38
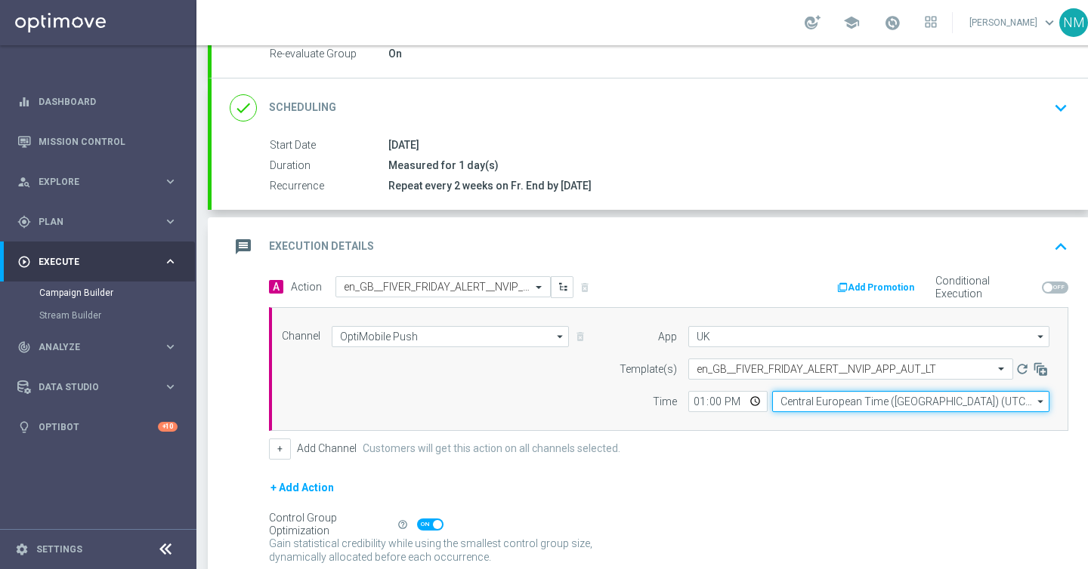
click at [816, 398] on input "Central European Time ([GEOGRAPHIC_DATA]) (UTC +02:00)" at bounding box center [910, 401] width 277 height 21
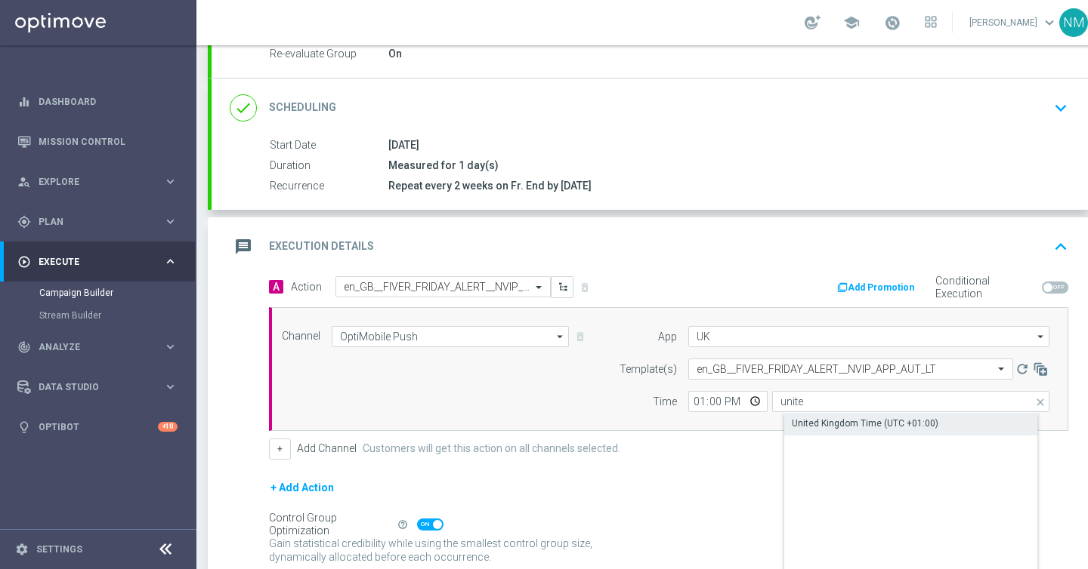
click at [816, 422] on div "United Kingdom Time (UTC +01:00)" at bounding box center [864, 424] width 147 height 14
type input "United Kingdom Time (UTC +01:00)"
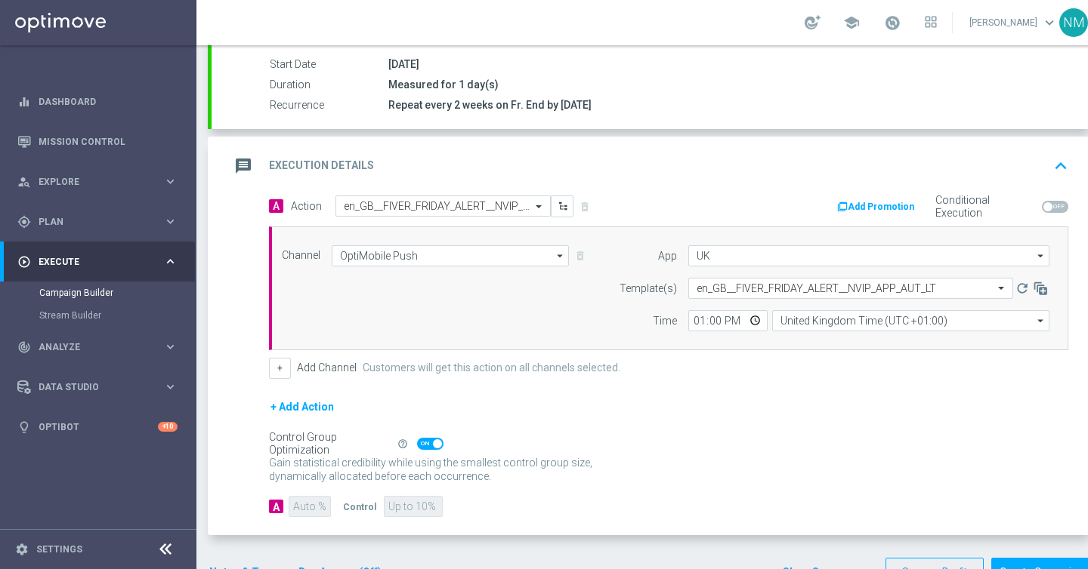
scroll to position [318, 0]
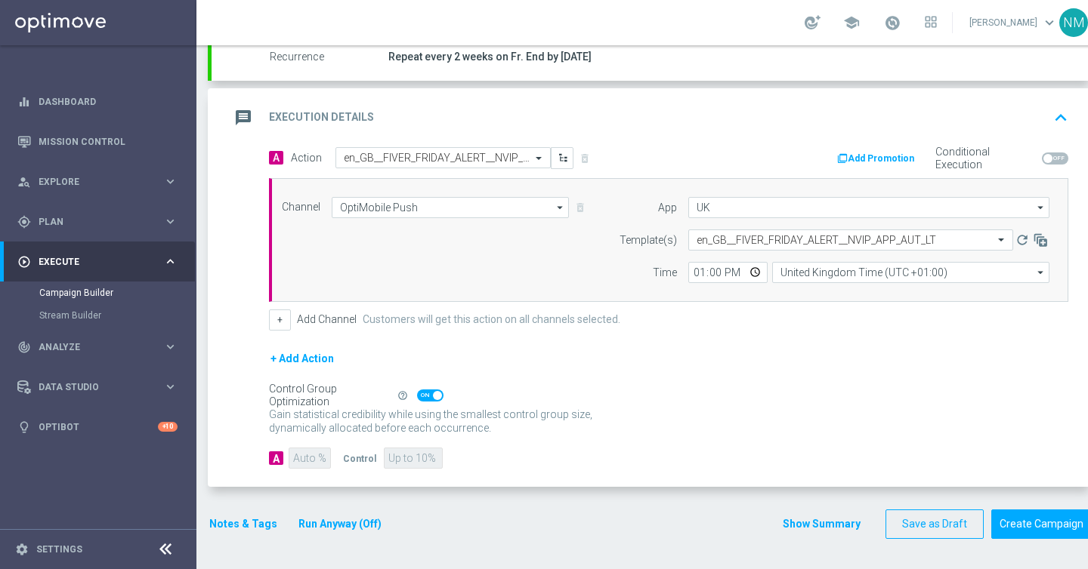
click at [242, 527] on button "Notes & Tags" at bounding box center [243, 524] width 71 height 19
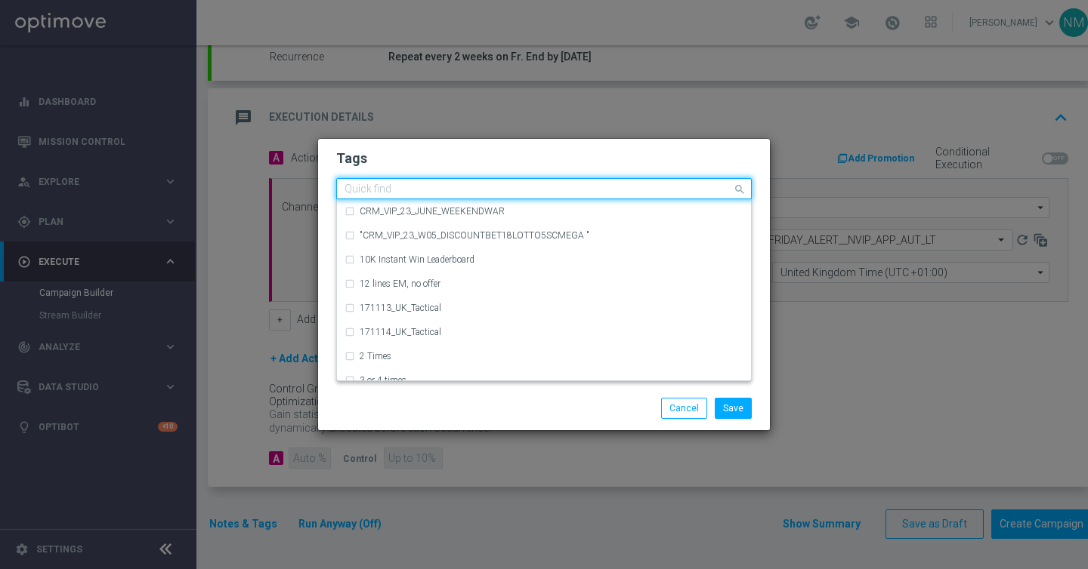
click at [548, 187] on input "text" at bounding box center [537, 190] width 387 height 13
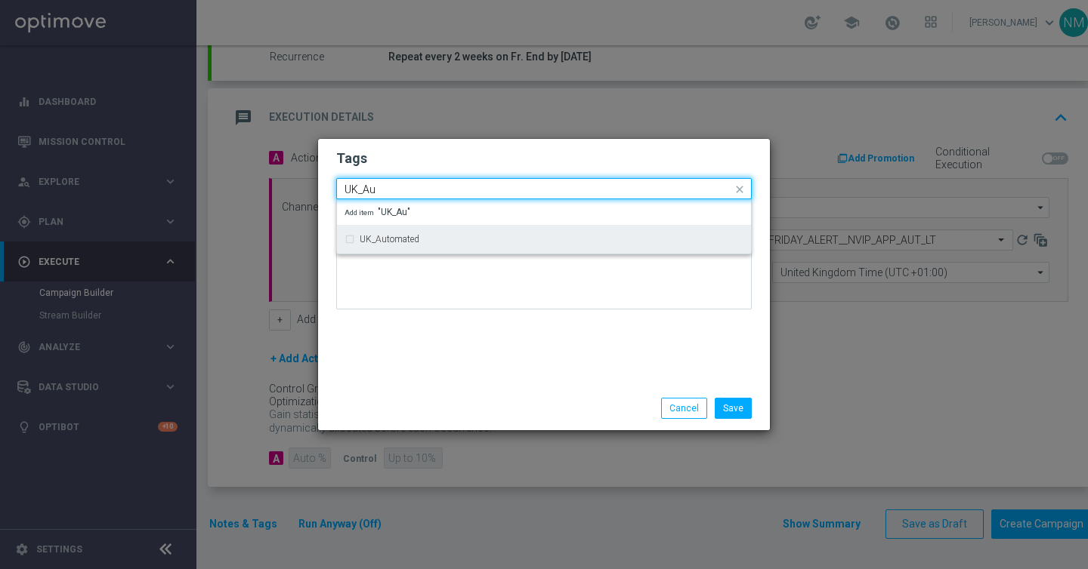
click at [511, 242] on div "UK_Automated" at bounding box center [551, 239] width 384 height 9
type input "UK_Au"
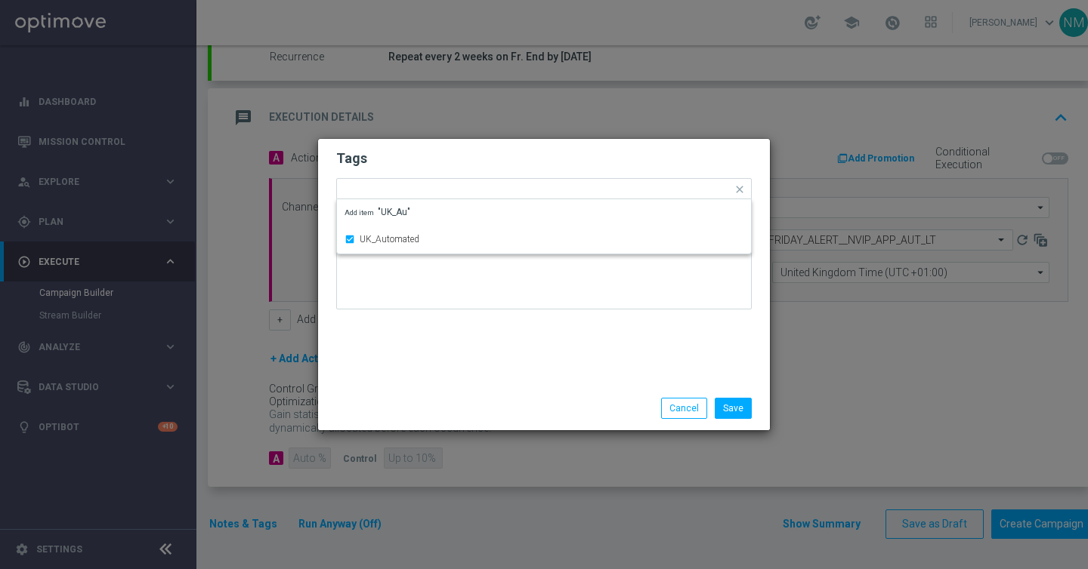
click at [507, 372] on div "Tags Quick find × UK_Automated UK_Automated Add item "UK_Au" Notes" at bounding box center [544, 263] width 452 height 248
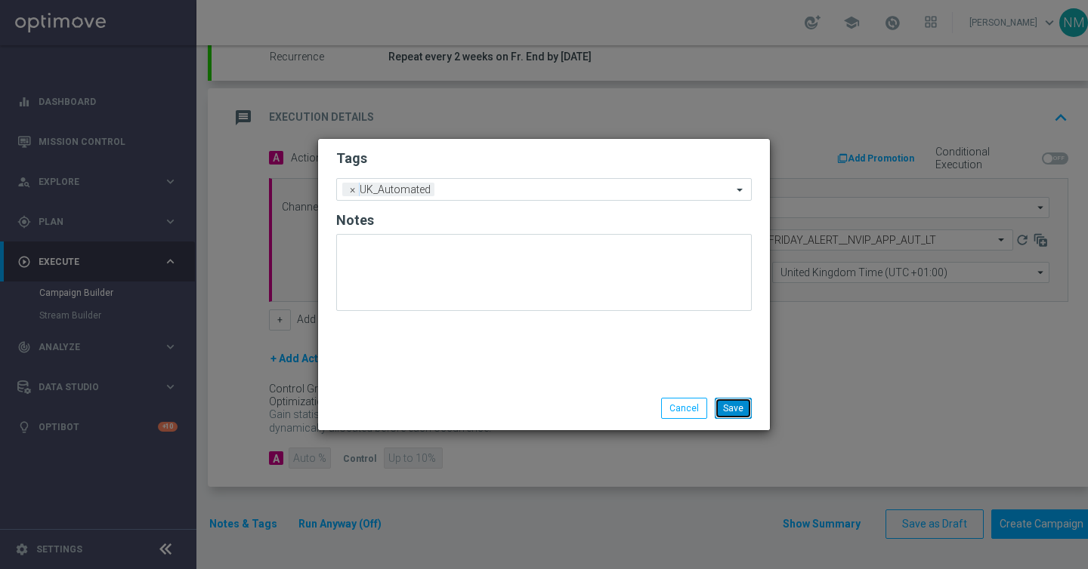
click at [731, 414] on button "Save" at bounding box center [732, 408] width 37 height 21
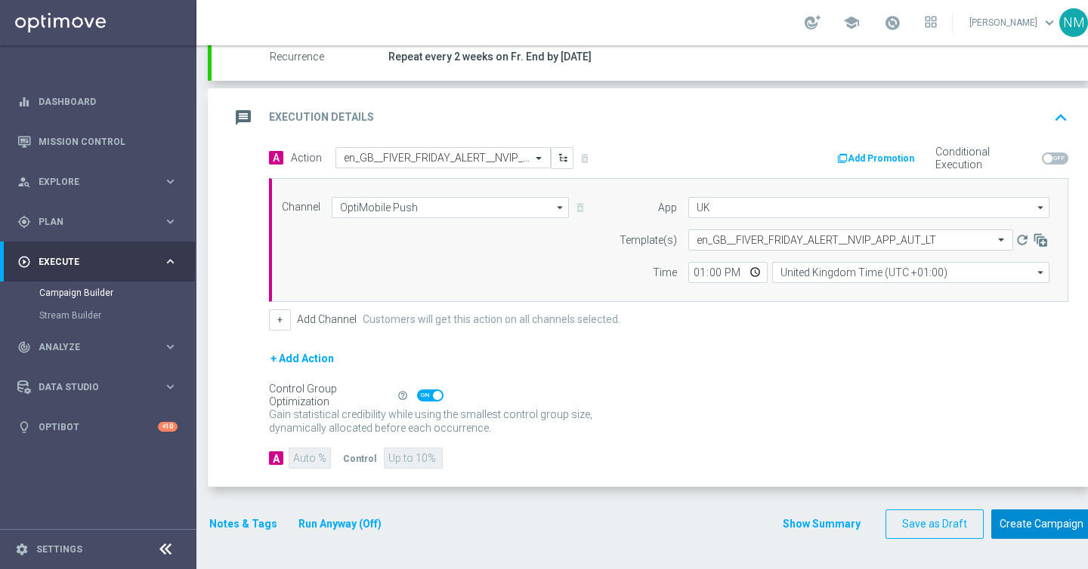
click at [1048, 520] on button "Create Campaign" at bounding box center [1041, 524] width 100 height 29
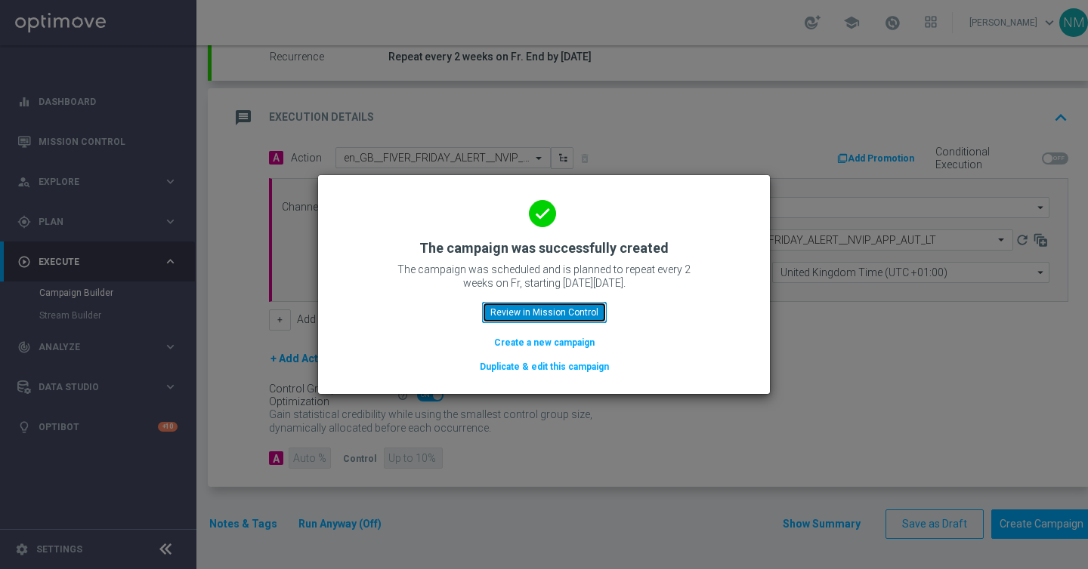
click at [536, 311] on button "Review in Mission Control" at bounding box center [544, 312] width 125 height 21
